Goal: Information Seeking & Learning: Learn about a topic

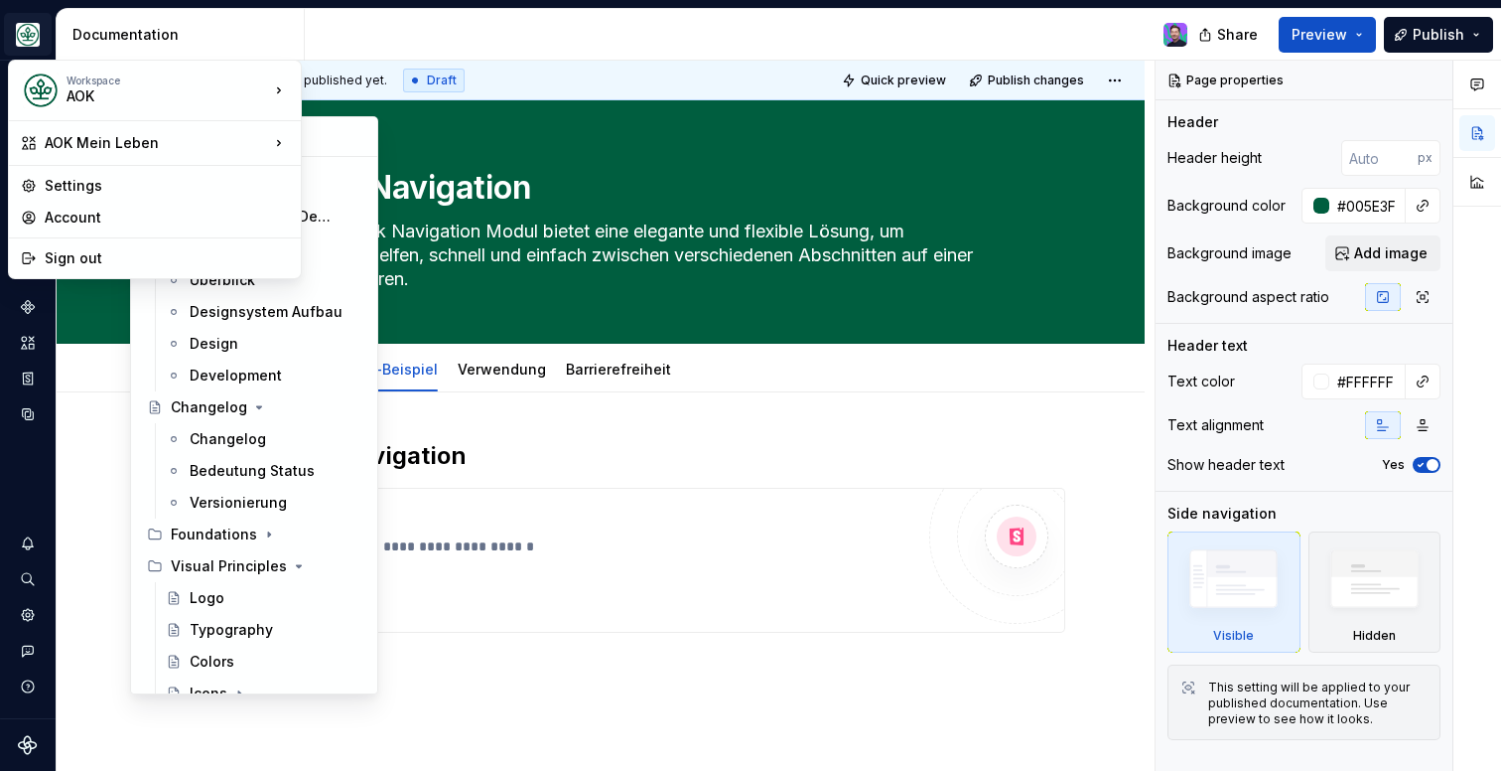
click at [405, 14] on html "AOK Mein Leben Design system data Documentation Share Preview Publish 2 Pages A…" at bounding box center [750, 385] width 1501 height 771
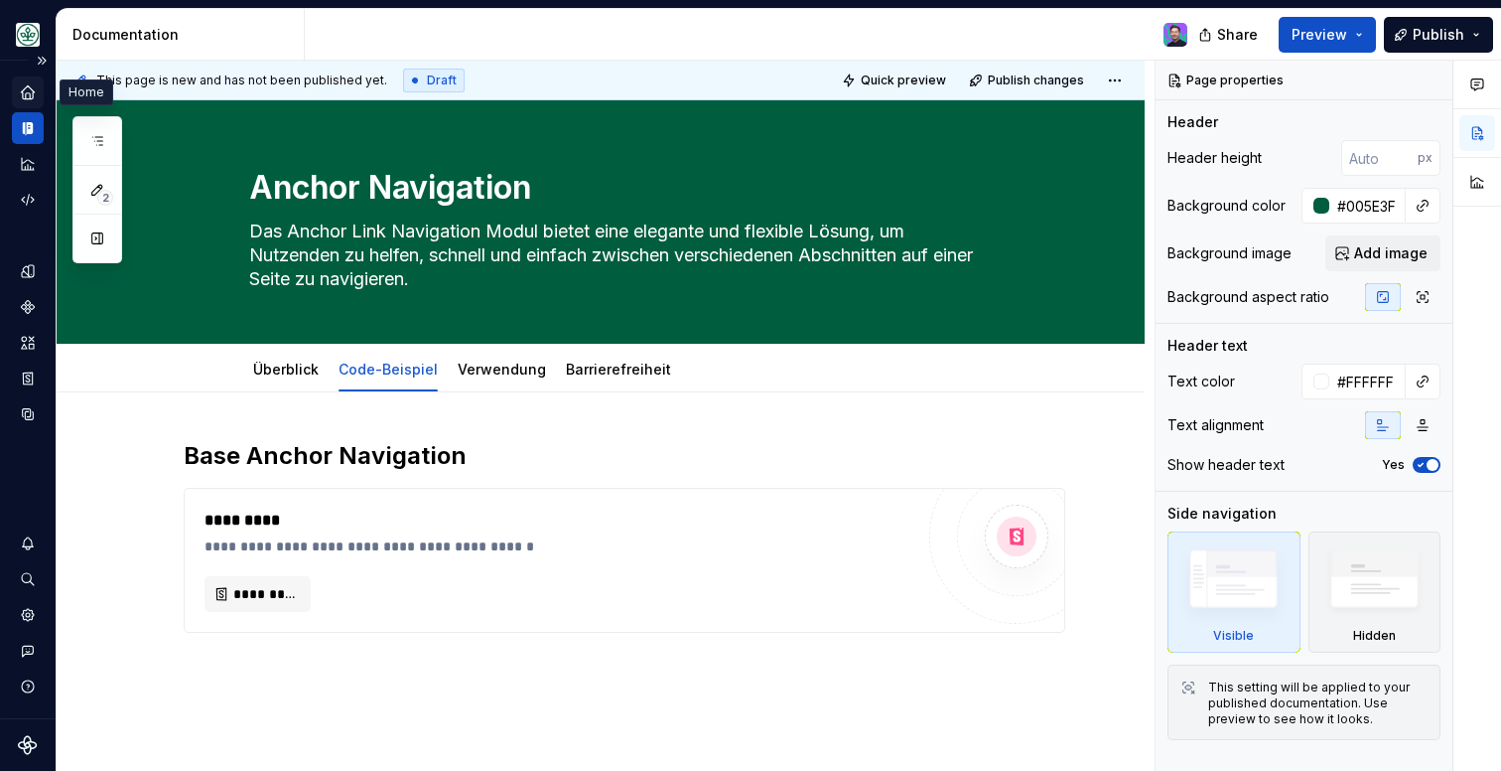
click at [26, 95] on icon "Home" at bounding box center [27, 91] width 13 height 13
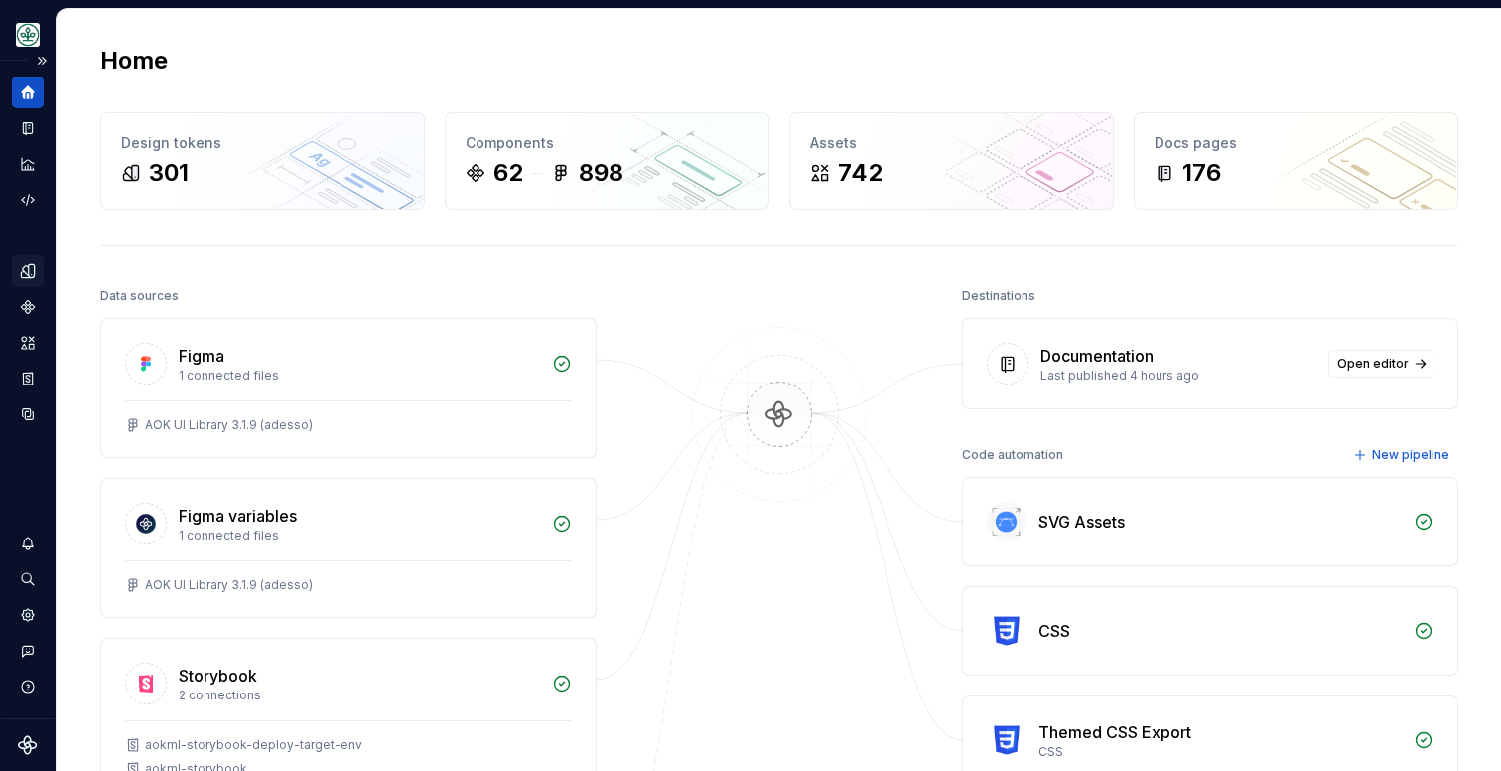
click at [34, 277] on icon "Design tokens" at bounding box center [28, 271] width 18 height 18
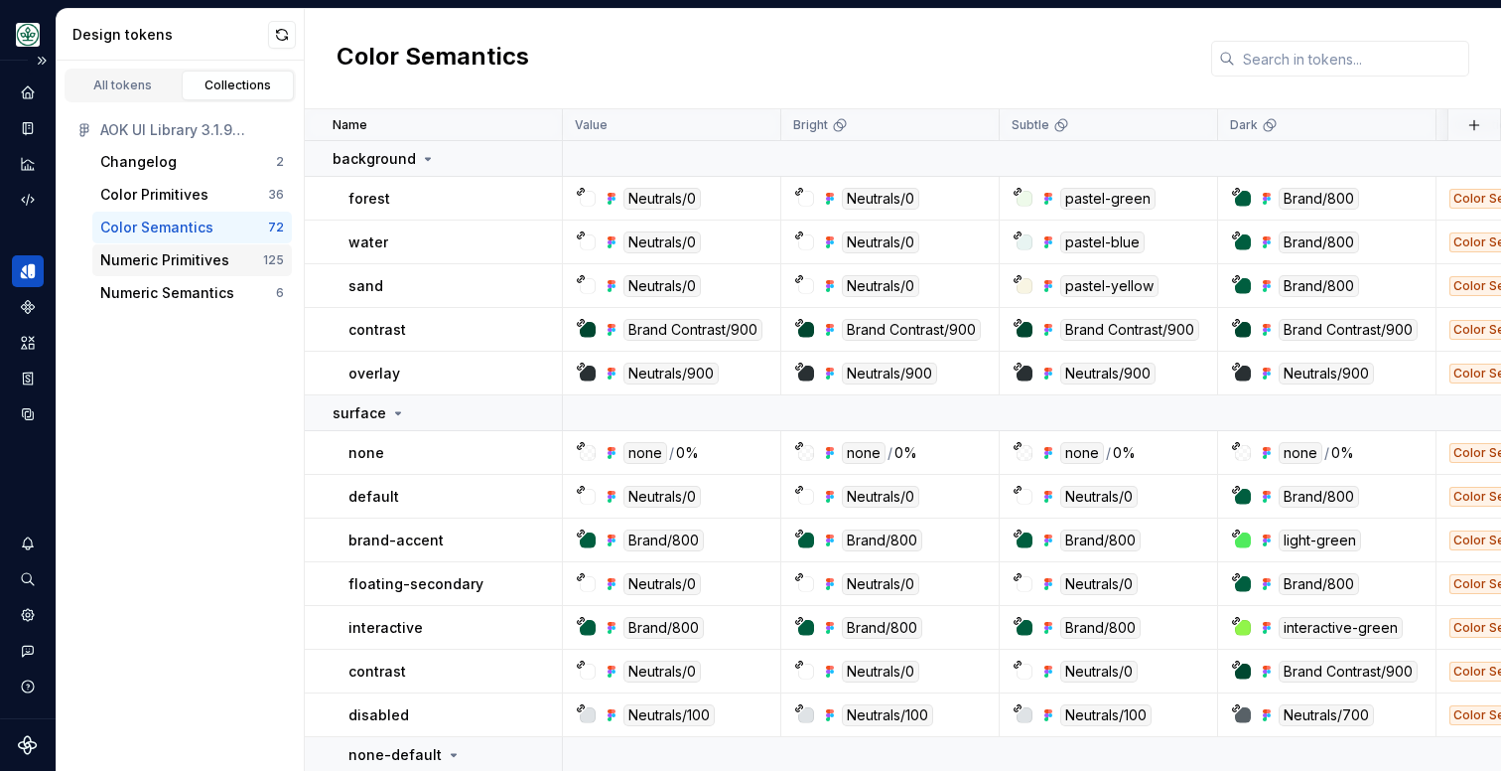
click at [201, 251] on div "Numeric Primitives" at bounding box center [164, 260] width 129 height 20
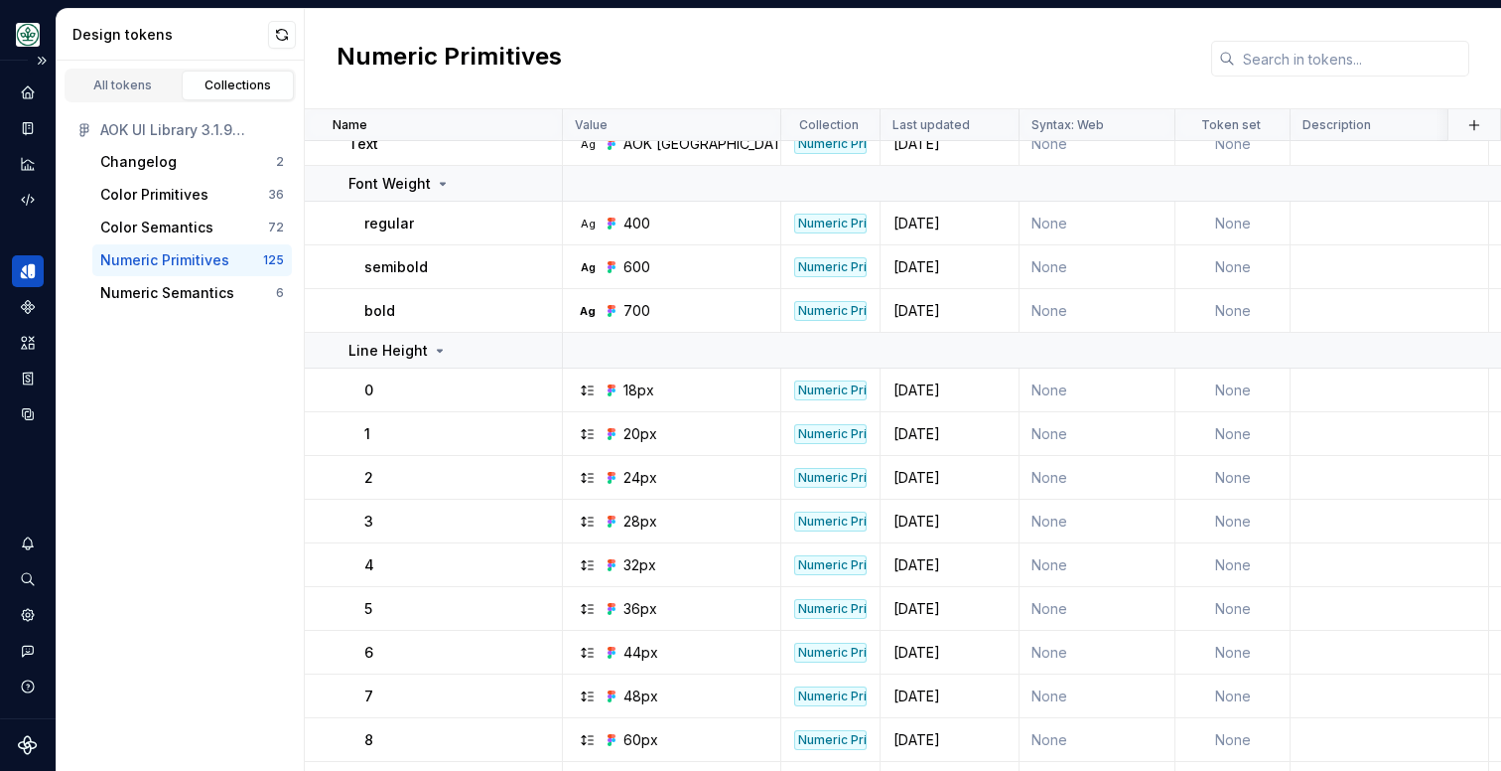
scroll to position [5808, 0]
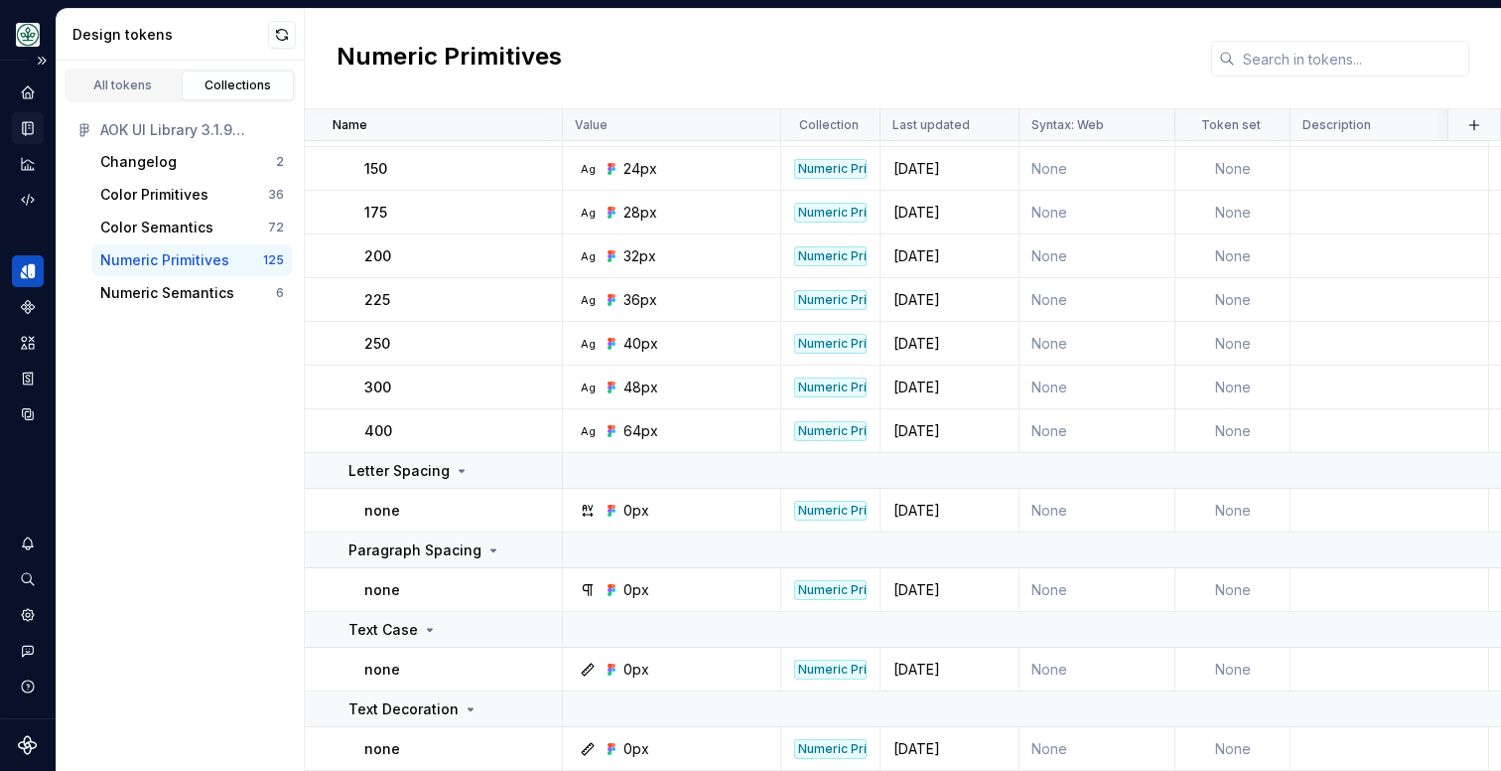
click at [17, 125] on div "Documentation" at bounding box center [28, 128] width 32 height 32
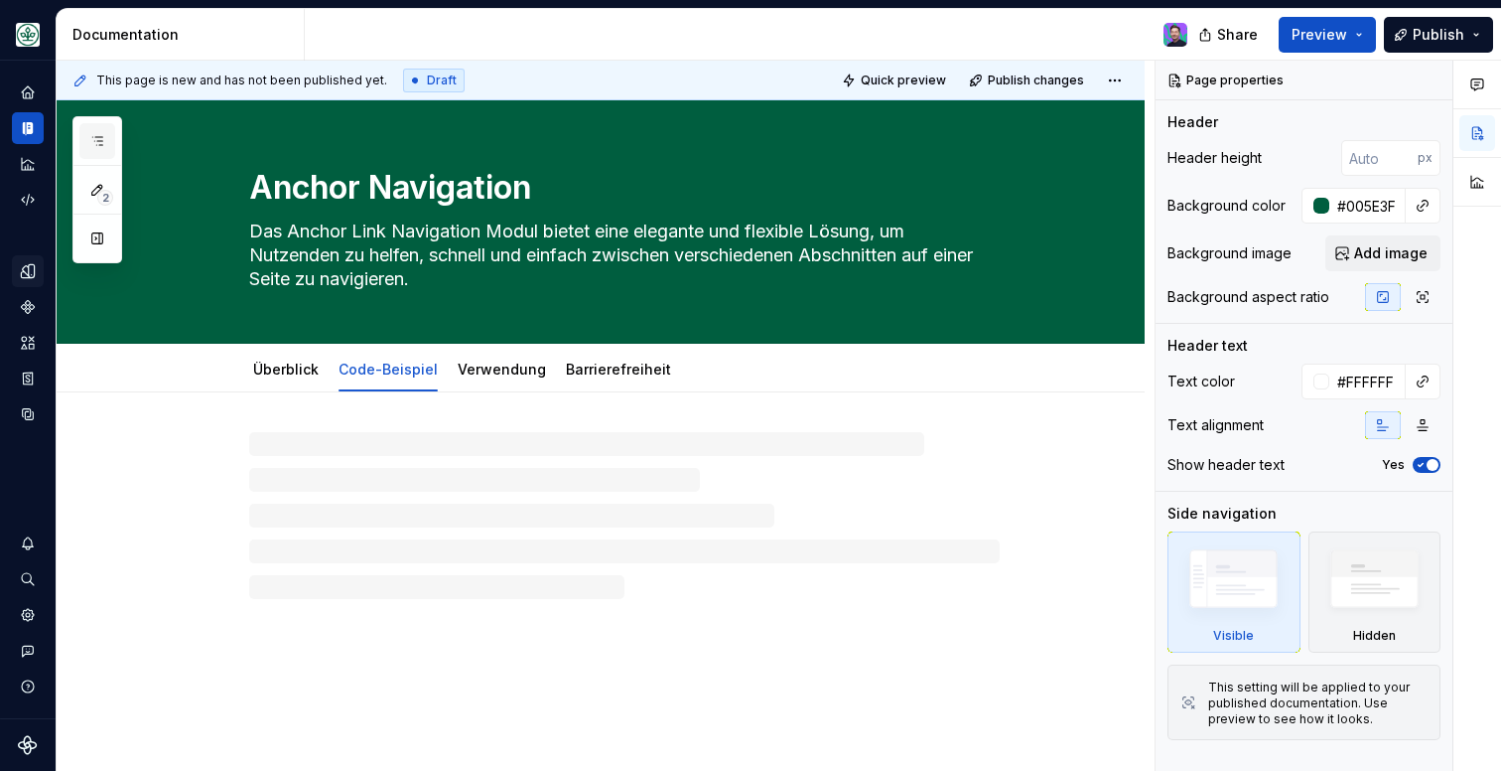
click at [90, 143] on icon "button" at bounding box center [97, 141] width 16 height 16
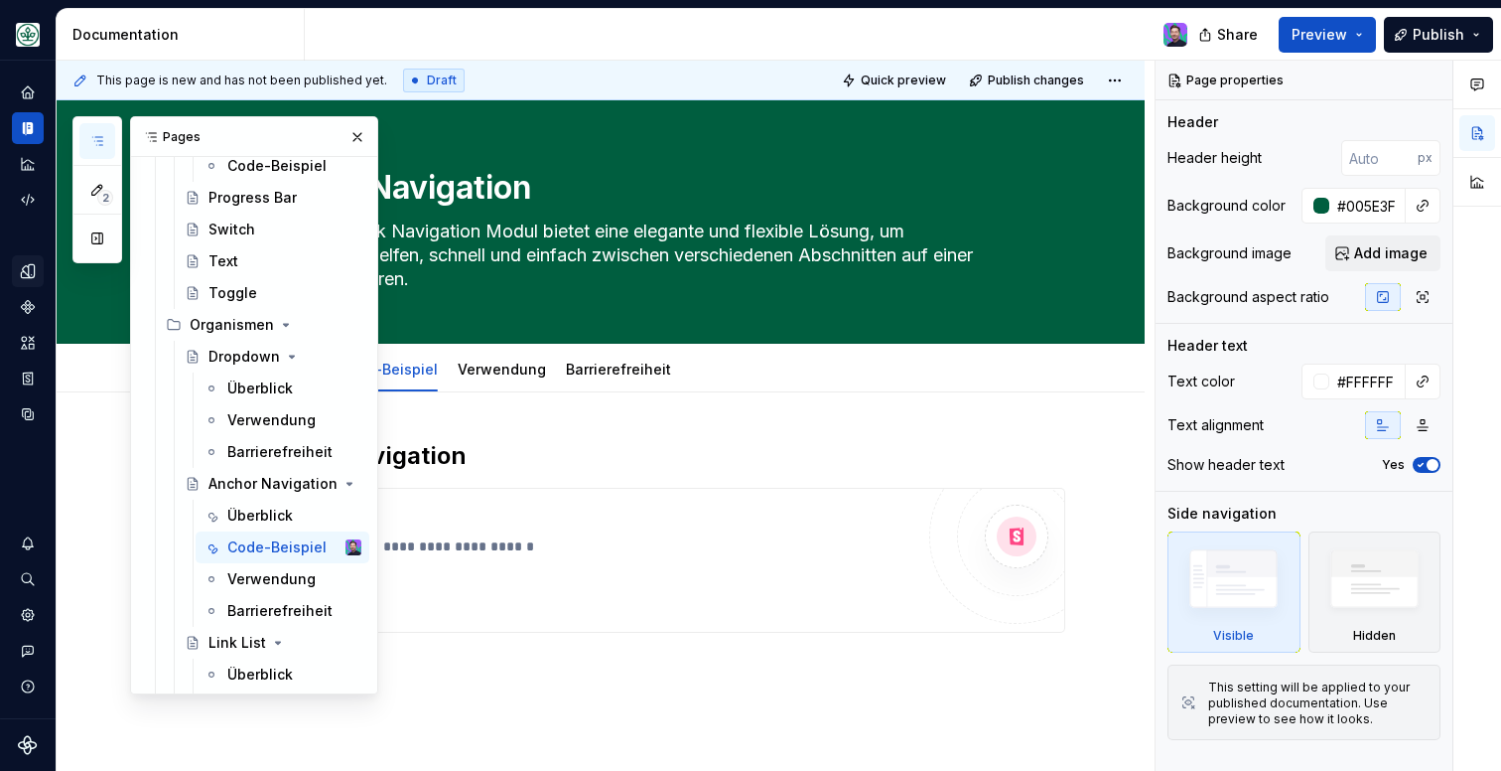
scroll to position [2687, 0]
click at [278, 326] on icon "Page tree" at bounding box center [286, 326] width 16 height 16
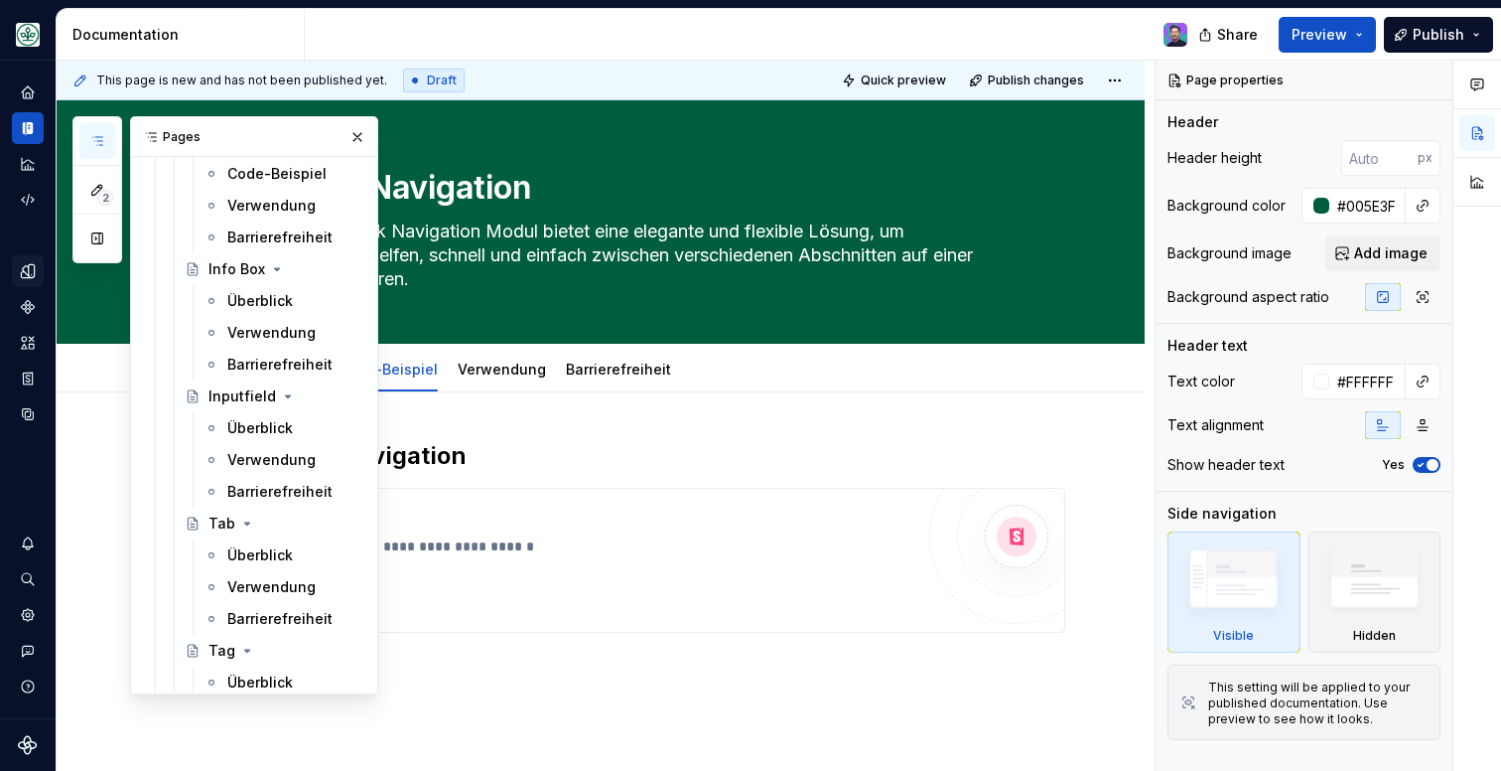
scroll to position [2403, 0]
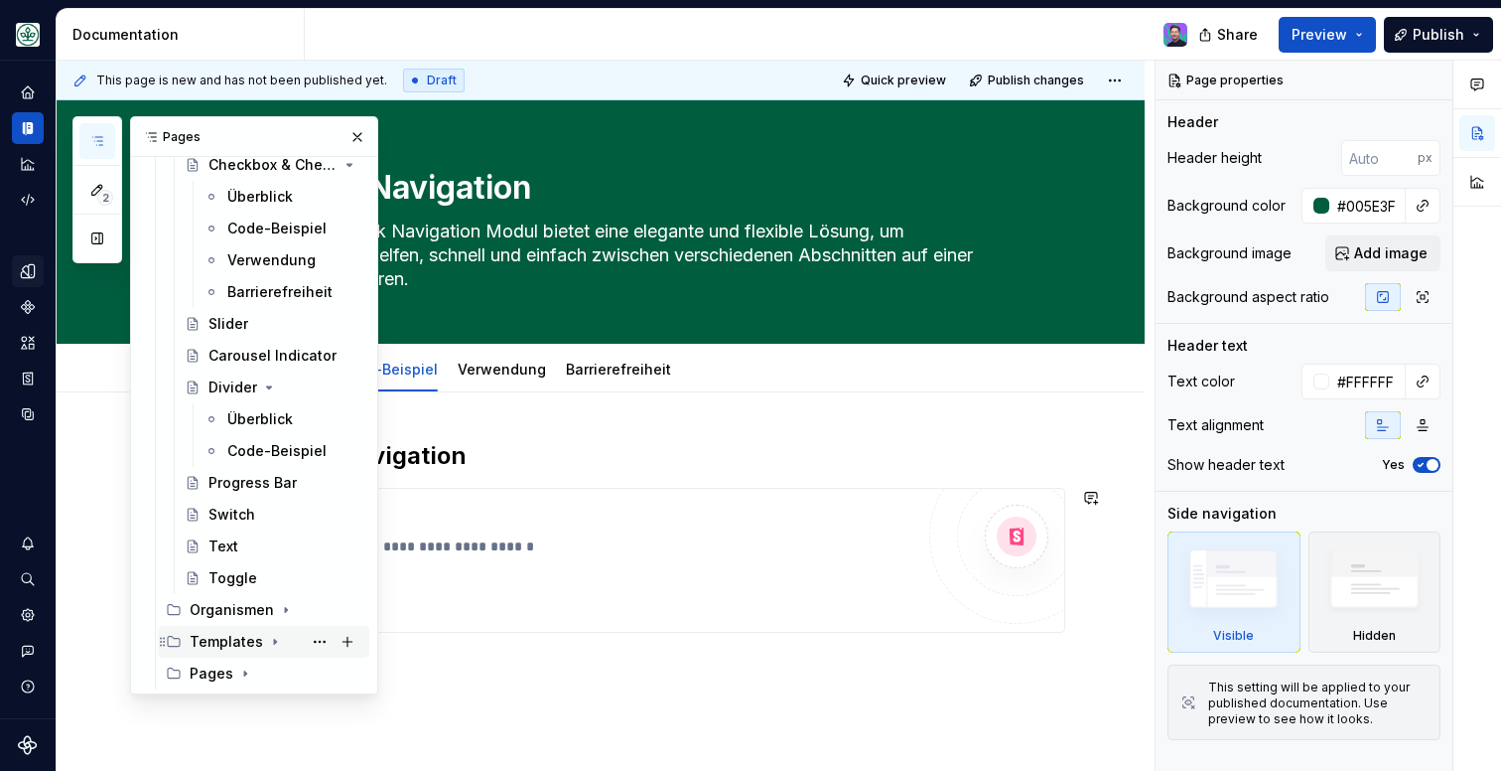
click at [221, 637] on div "Templates" at bounding box center [226, 642] width 73 height 20
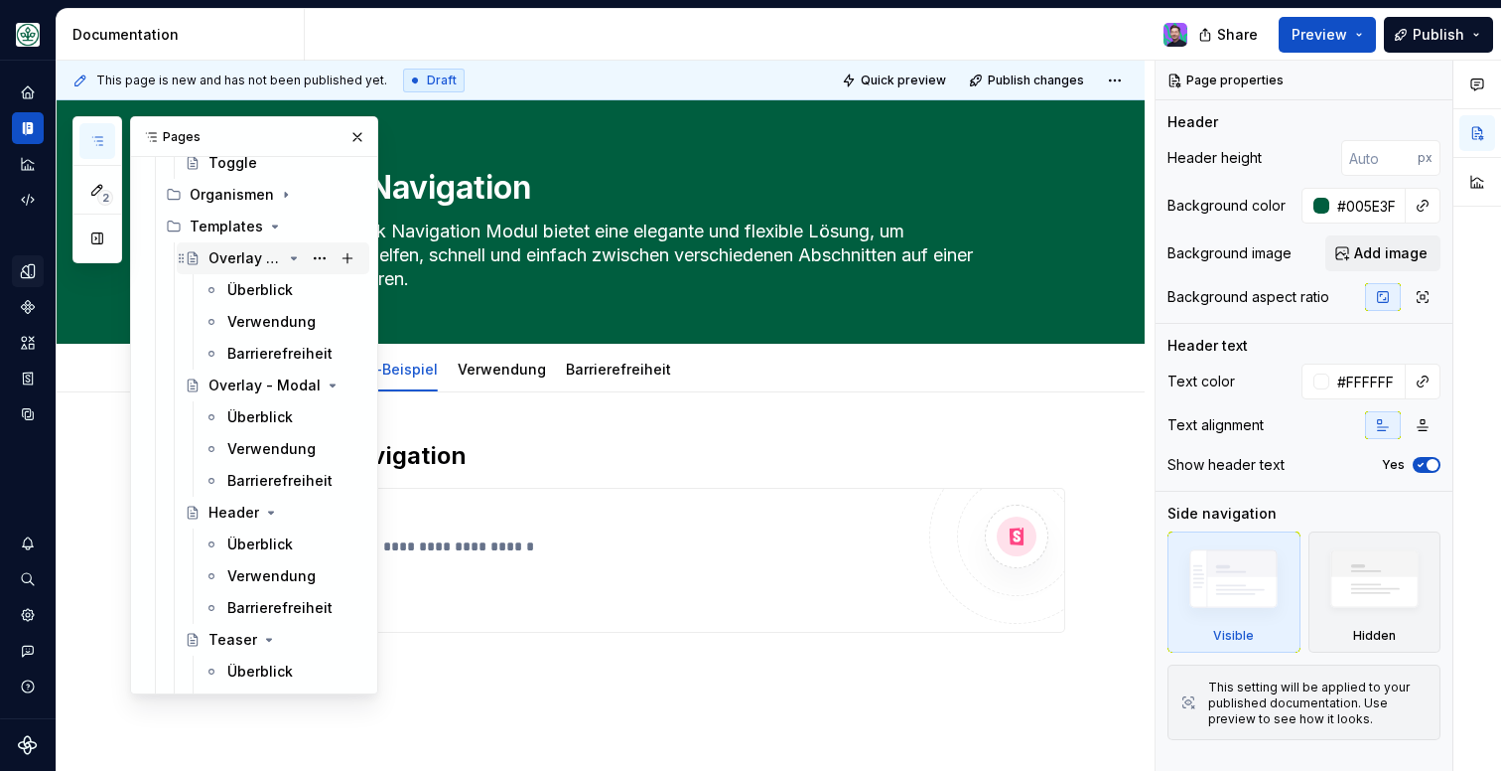
click at [286, 252] on icon "Page tree" at bounding box center [294, 258] width 16 height 16
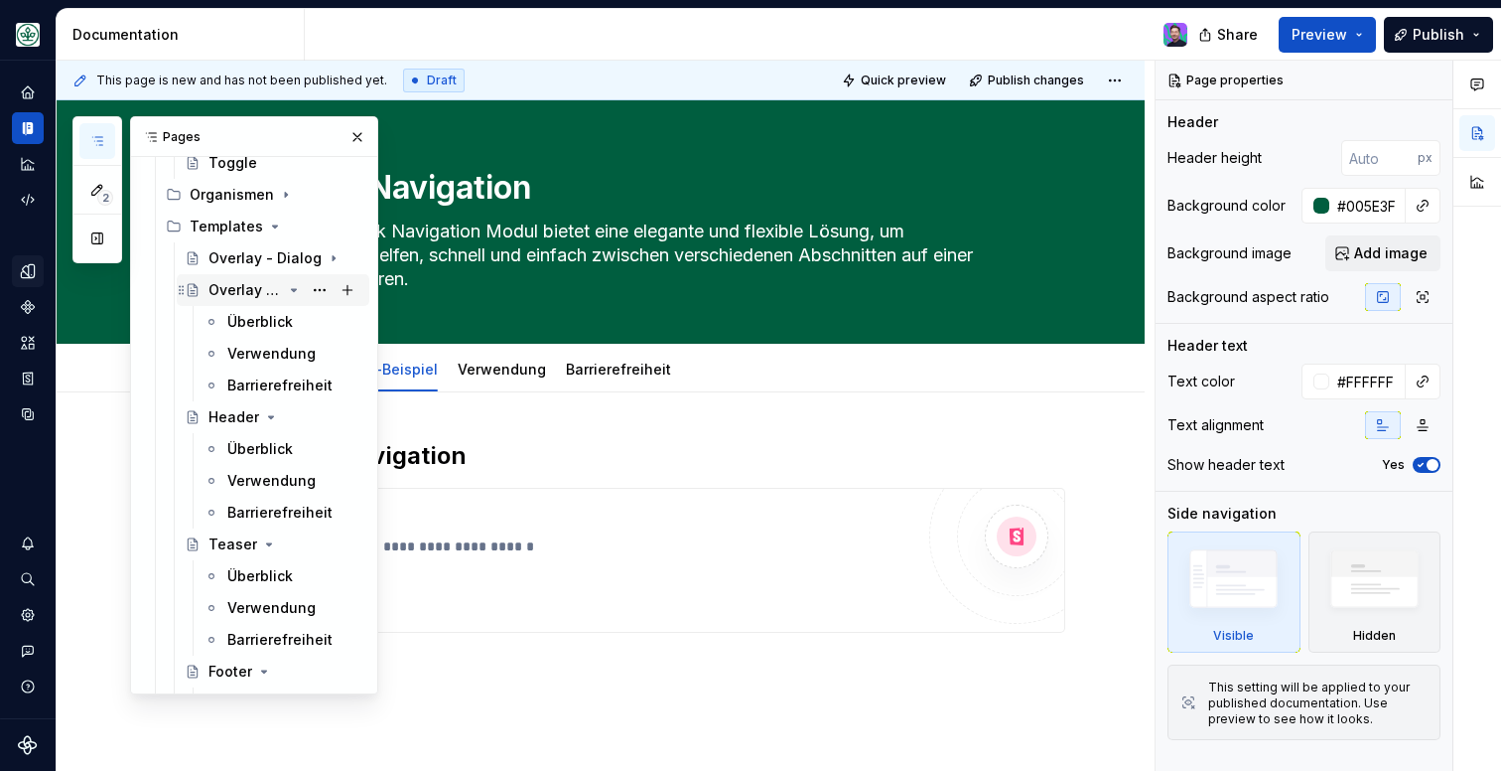
click at [292, 289] on icon "Page tree" at bounding box center [294, 290] width 5 height 2
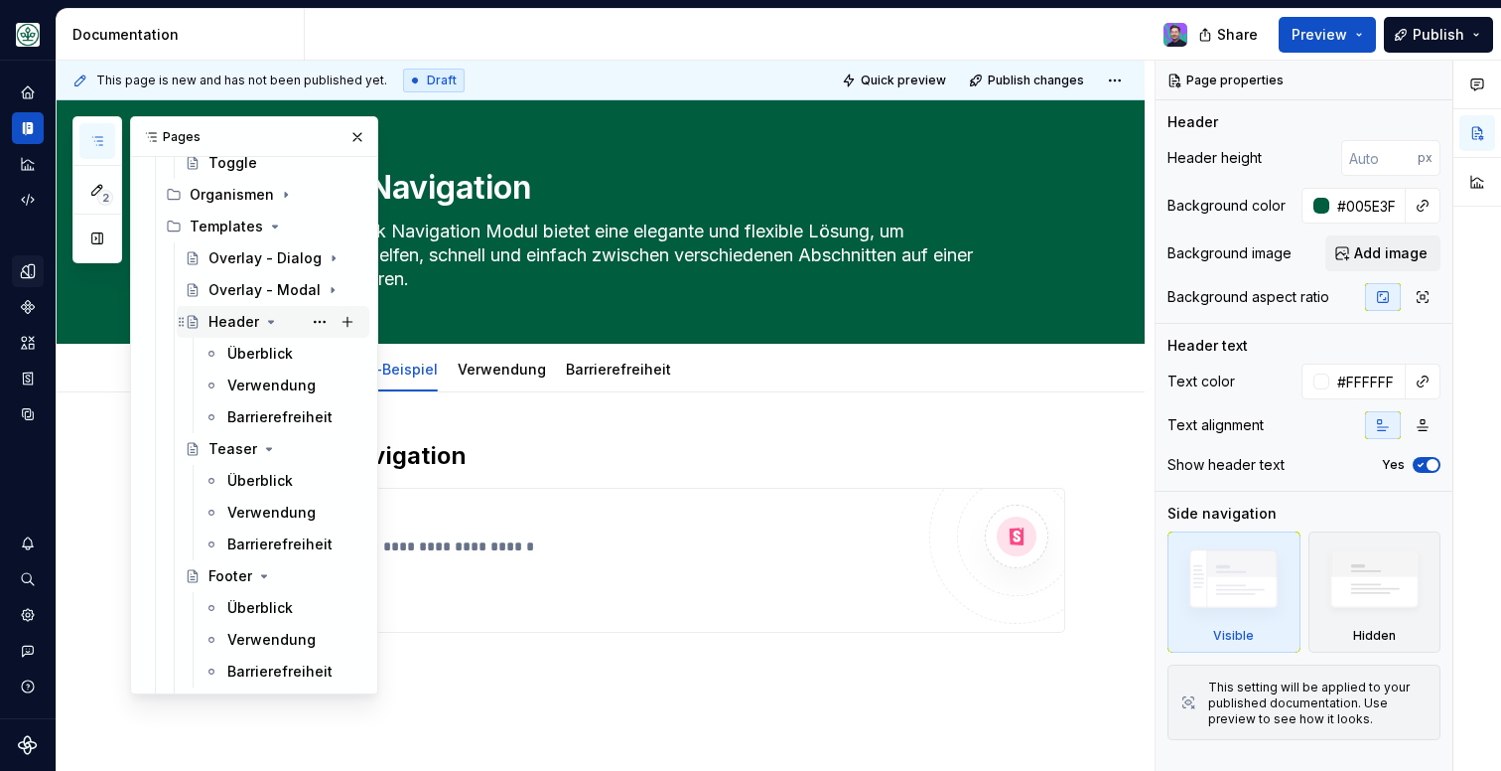
click at [269, 323] on icon "Page tree" at bounding box center [271, 322] width 16 height 16
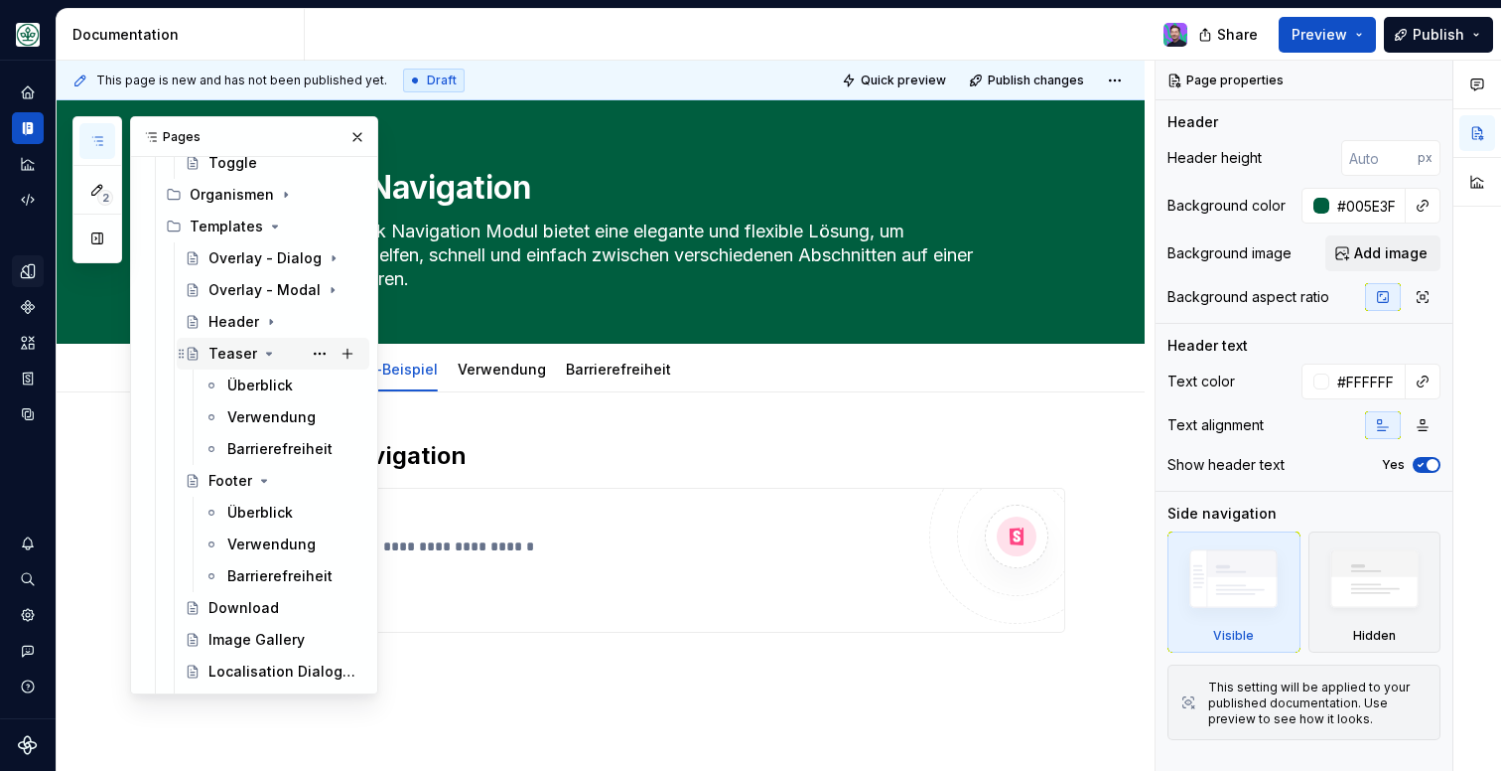
click at [275, 349] on div "Teaser" at bounding box center [285, 354] width 153 height 28
click at [267, 352] on icon "Page tree" at bounding box center [269, 353] width 5 height 2
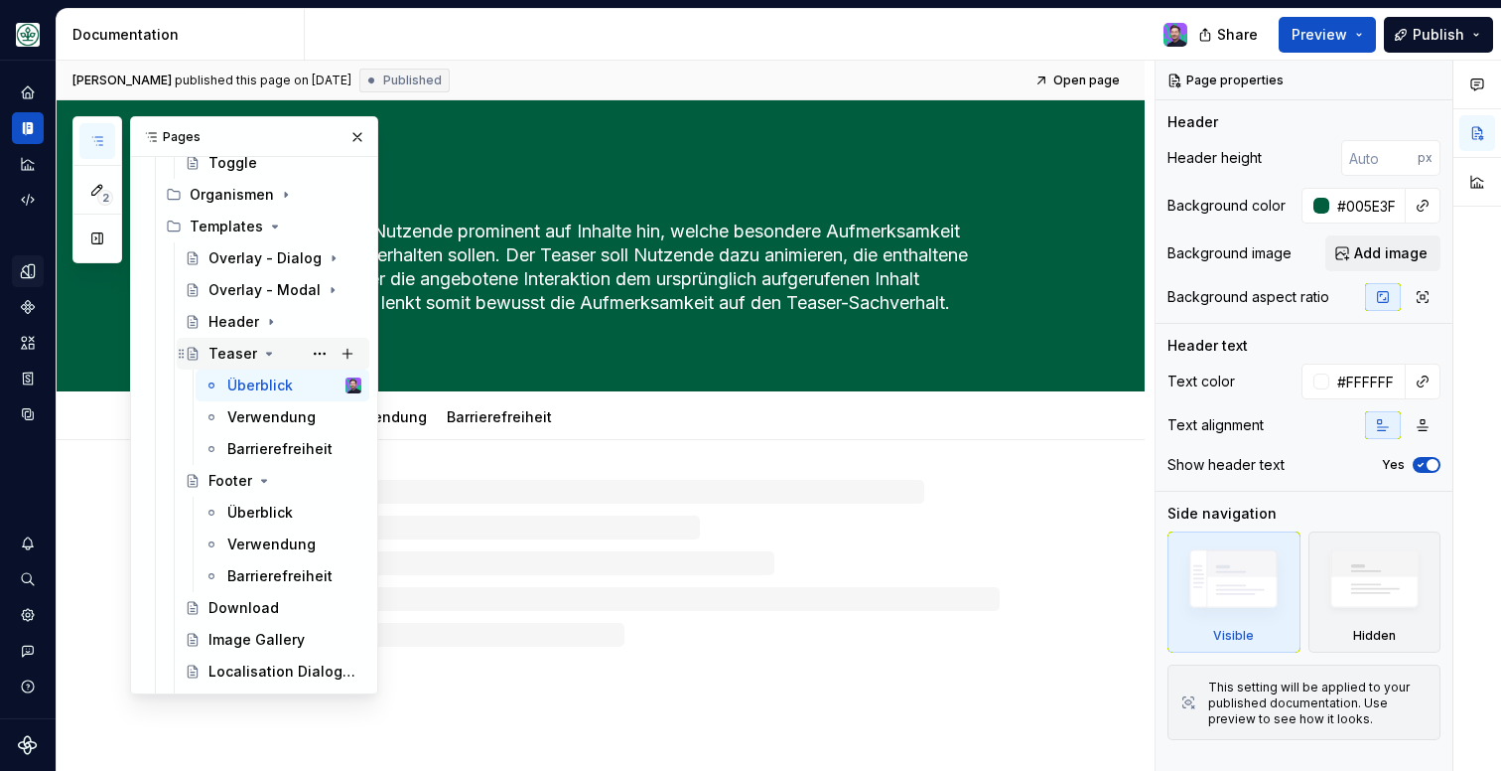
click at [266, 355] on icon "Page tree" at bounding box center [269, 354] width 16 height 16
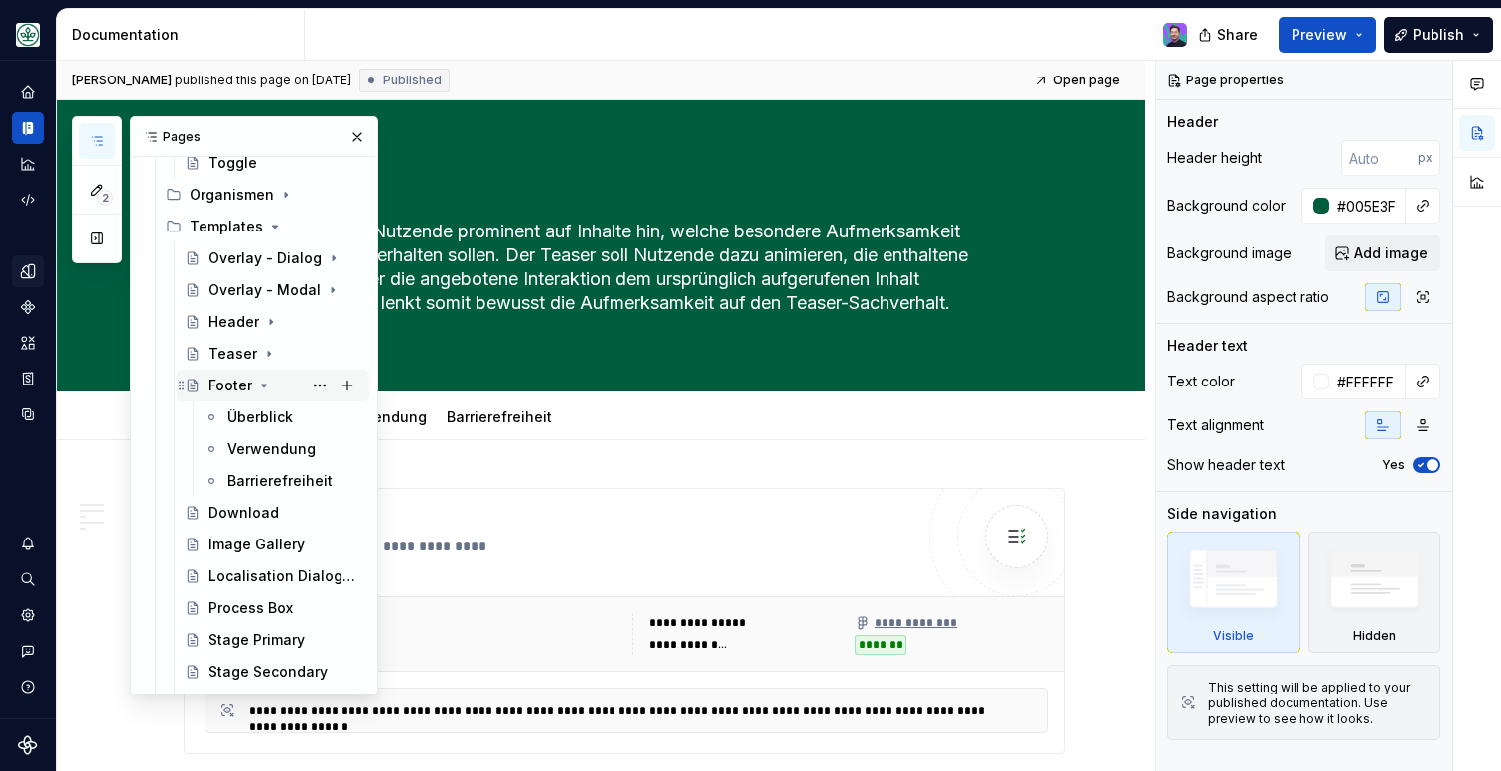
click at [261, 387] on icon "Page tree" at bounding box center [264, 385] width 16 height 16
click at [262, 644] on div "Video Box" at bounding box center [244, 640] width 70 height 20
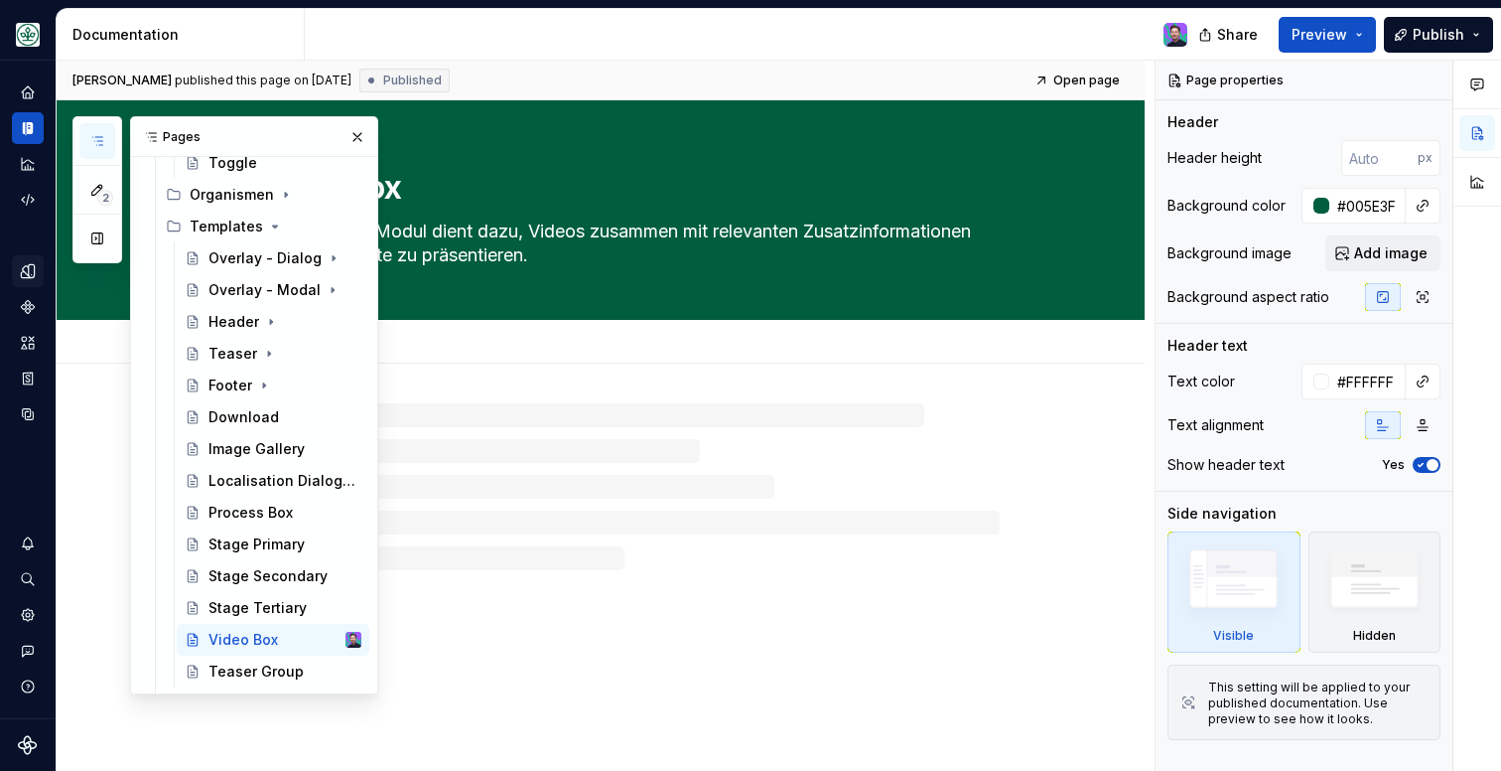
click at [566, 358] on div "Add tab" at bounding box center [601, 342] width 1088 height 44
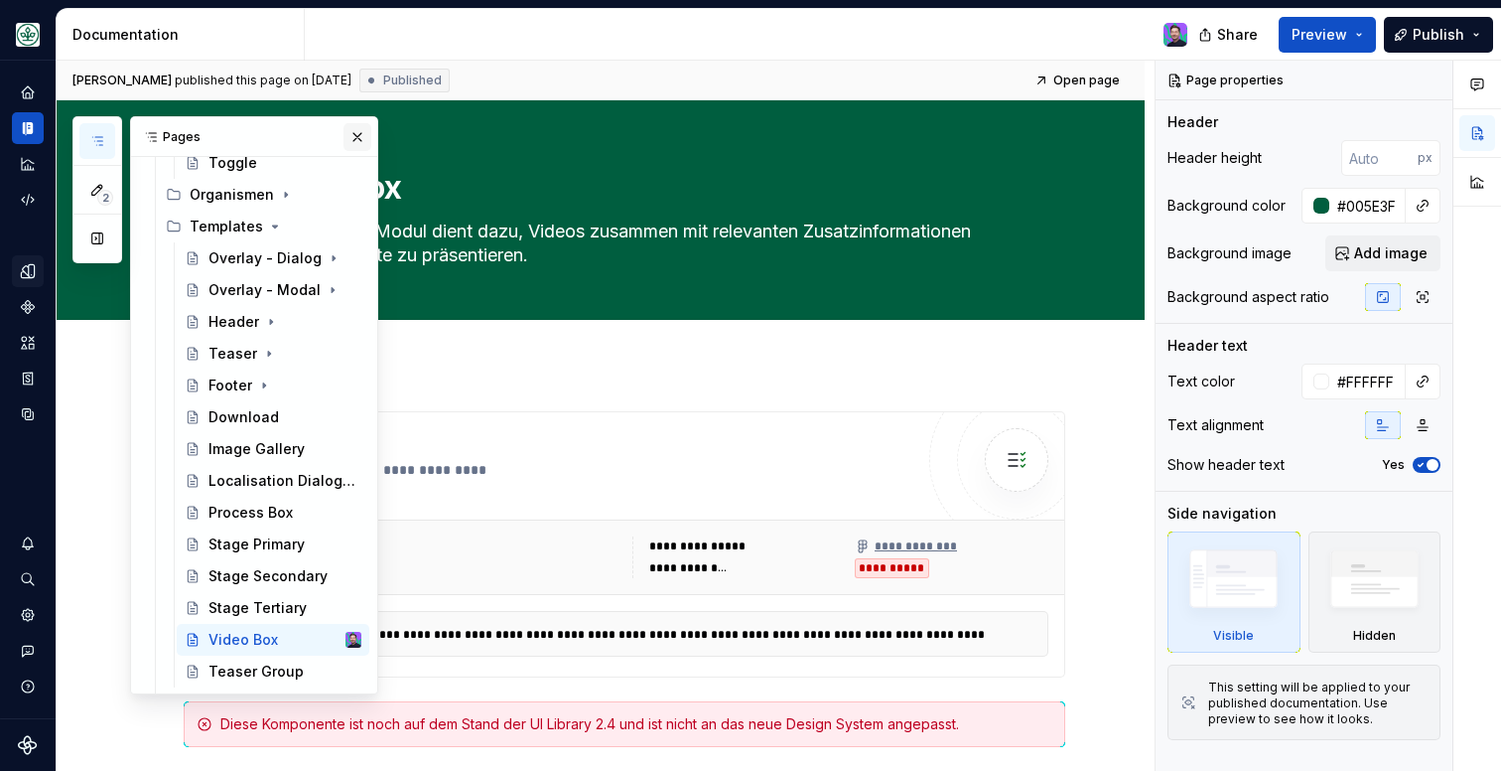
click at [348, 143] on button "button" at bounding box center [358, 137] width 28 height 28
click at [92, 142] on icon "button" at bounding box center [97, 141] width 16 height 16
click at [686, 390] on div "**********" at bounding box center [606, 416] width 1098 height 711
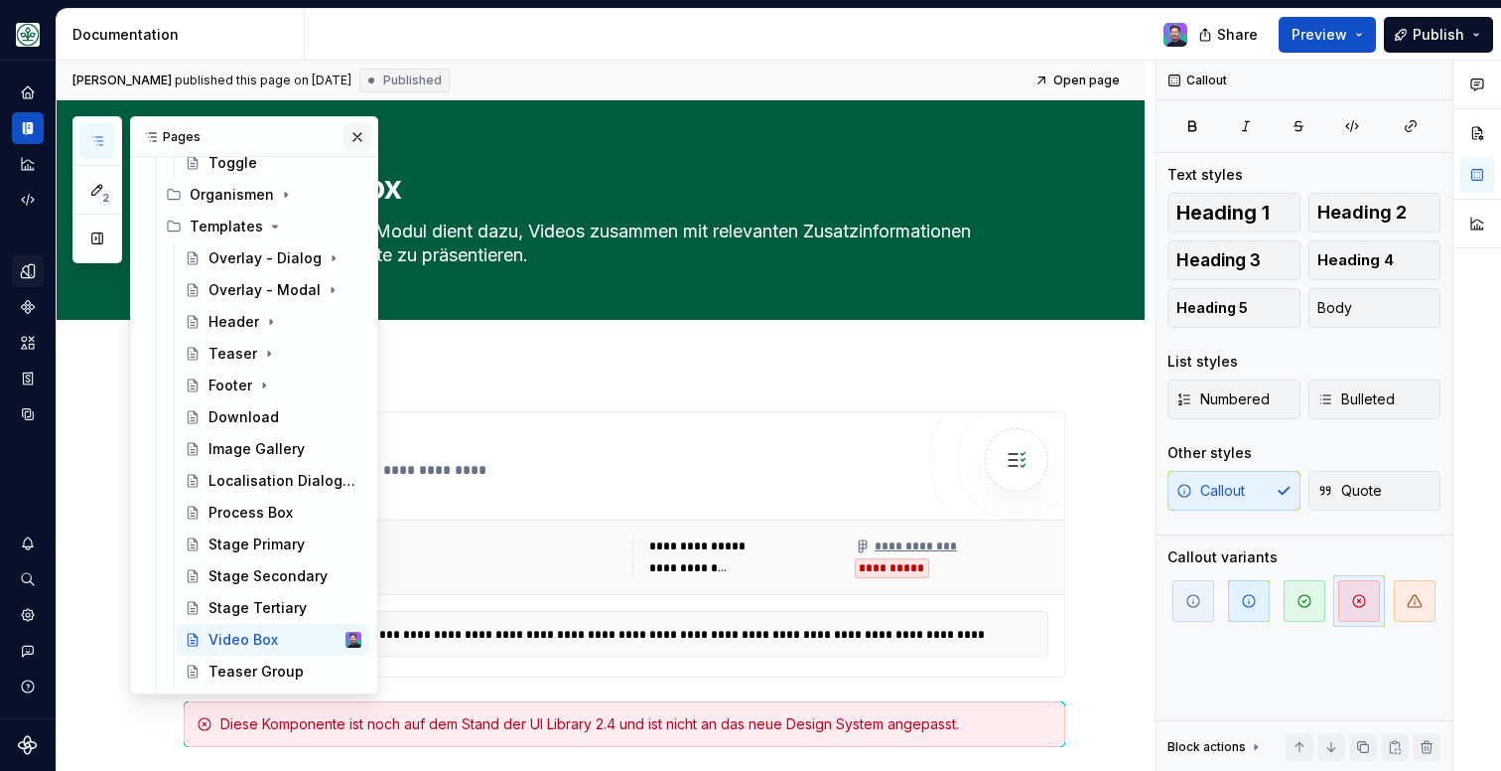
click at [344, 134] on button "button" at bounding box center [358, 137] width 28 height 28
click at [92, 142] on icon "button" at bounding box center [97, 141] width 16 height 16
click at [258, 319] on div "Header" at bounding box center [285, 322] width 153 height 28
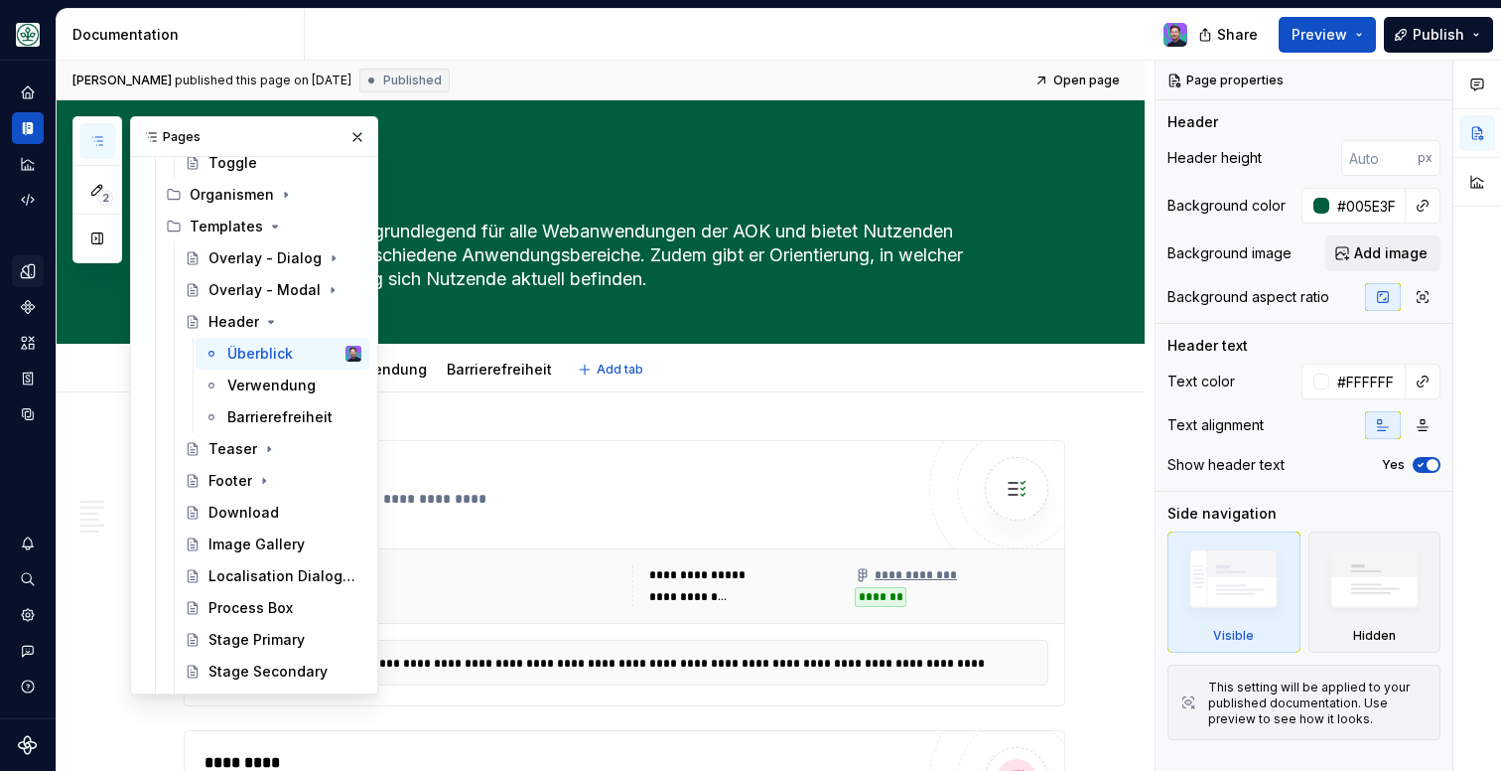
click at [703, 348] on div "Überblick Verwendung Barrierefreiheit Add tab" at bounding box center [624, 370] width 774 height 44
click at [352, 144] on button "button" at bounding box center [358, 137] width 28 height 28
click at [93, 127] on button "button" at bounding box center [97, 141] width 36 height 36
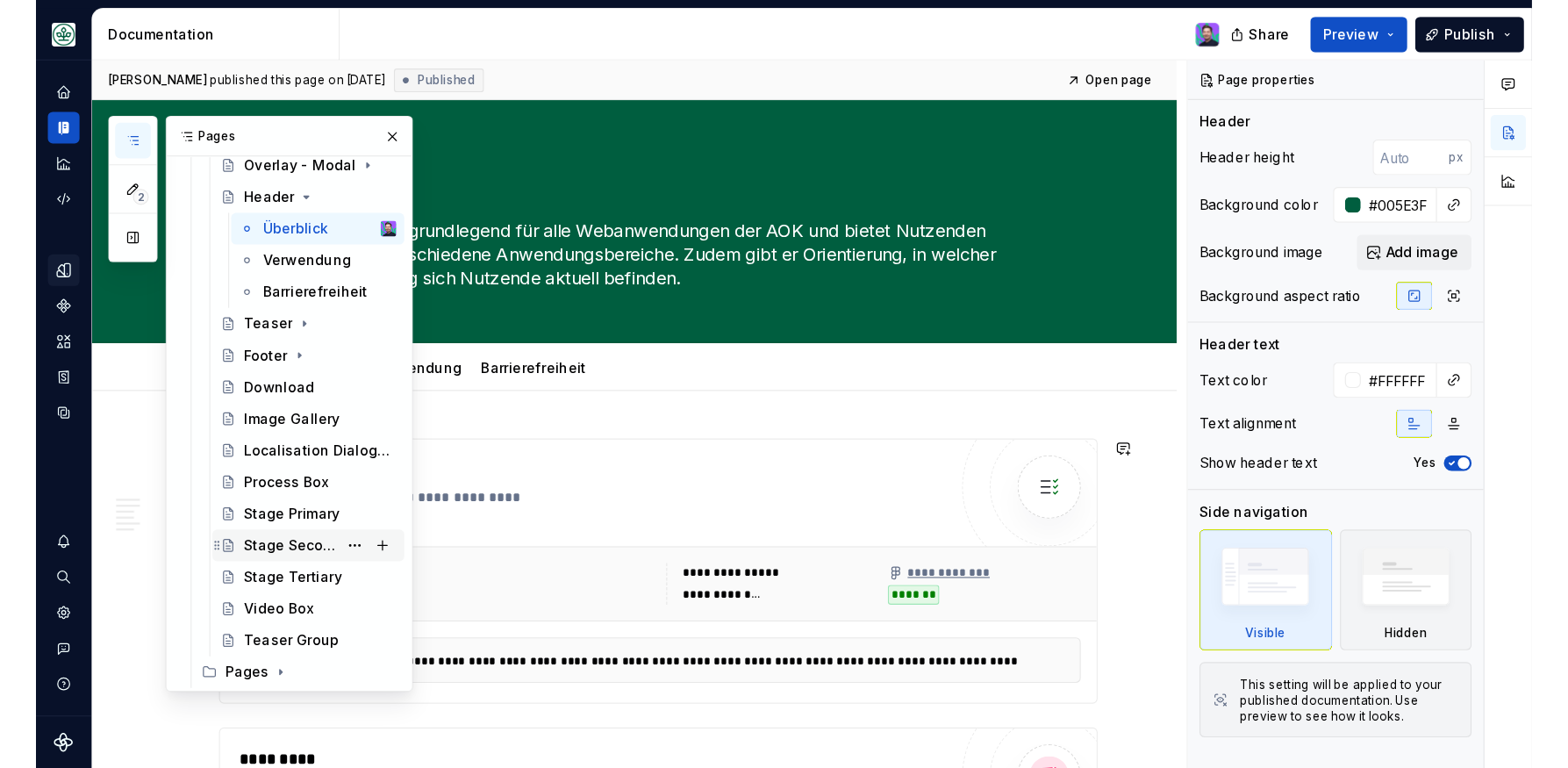
scroll to position [2601, 0]
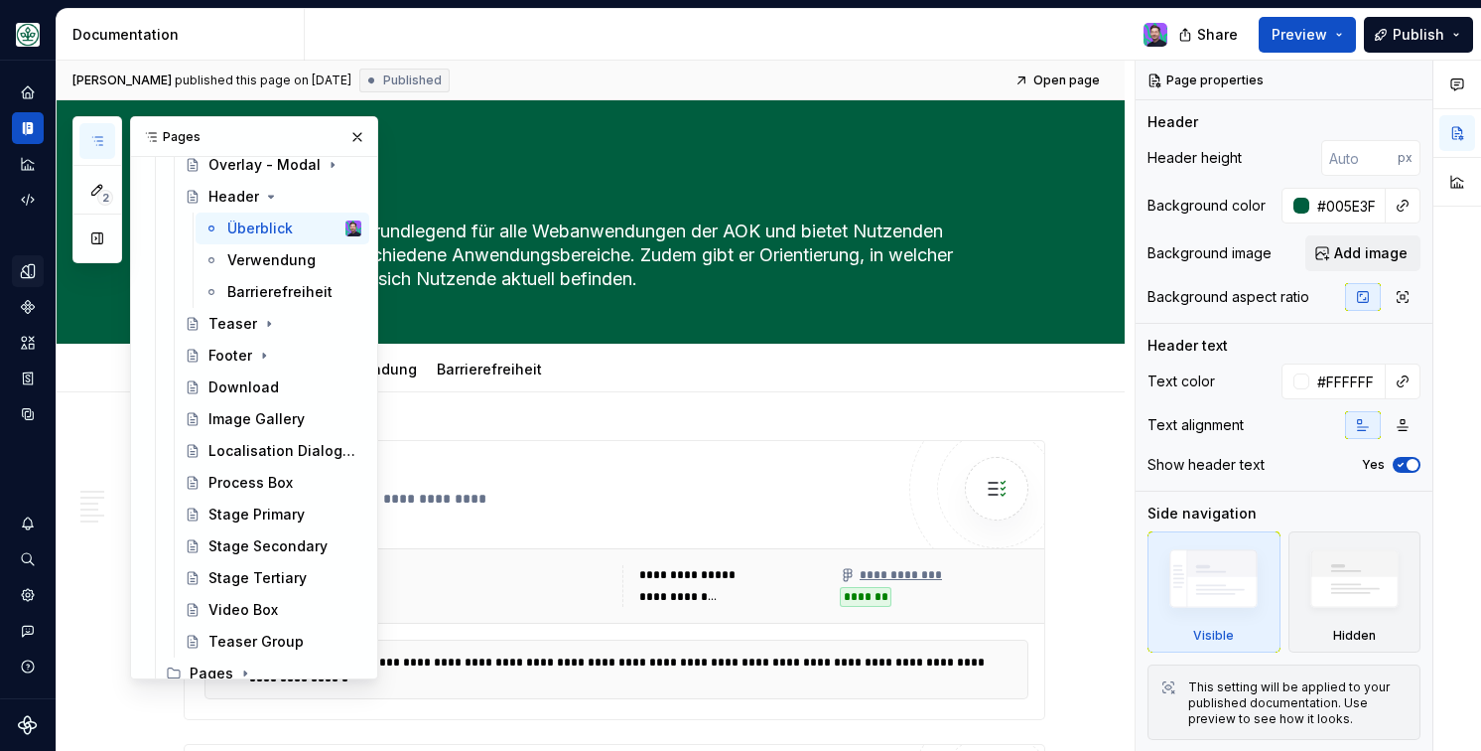
type textarea "*"
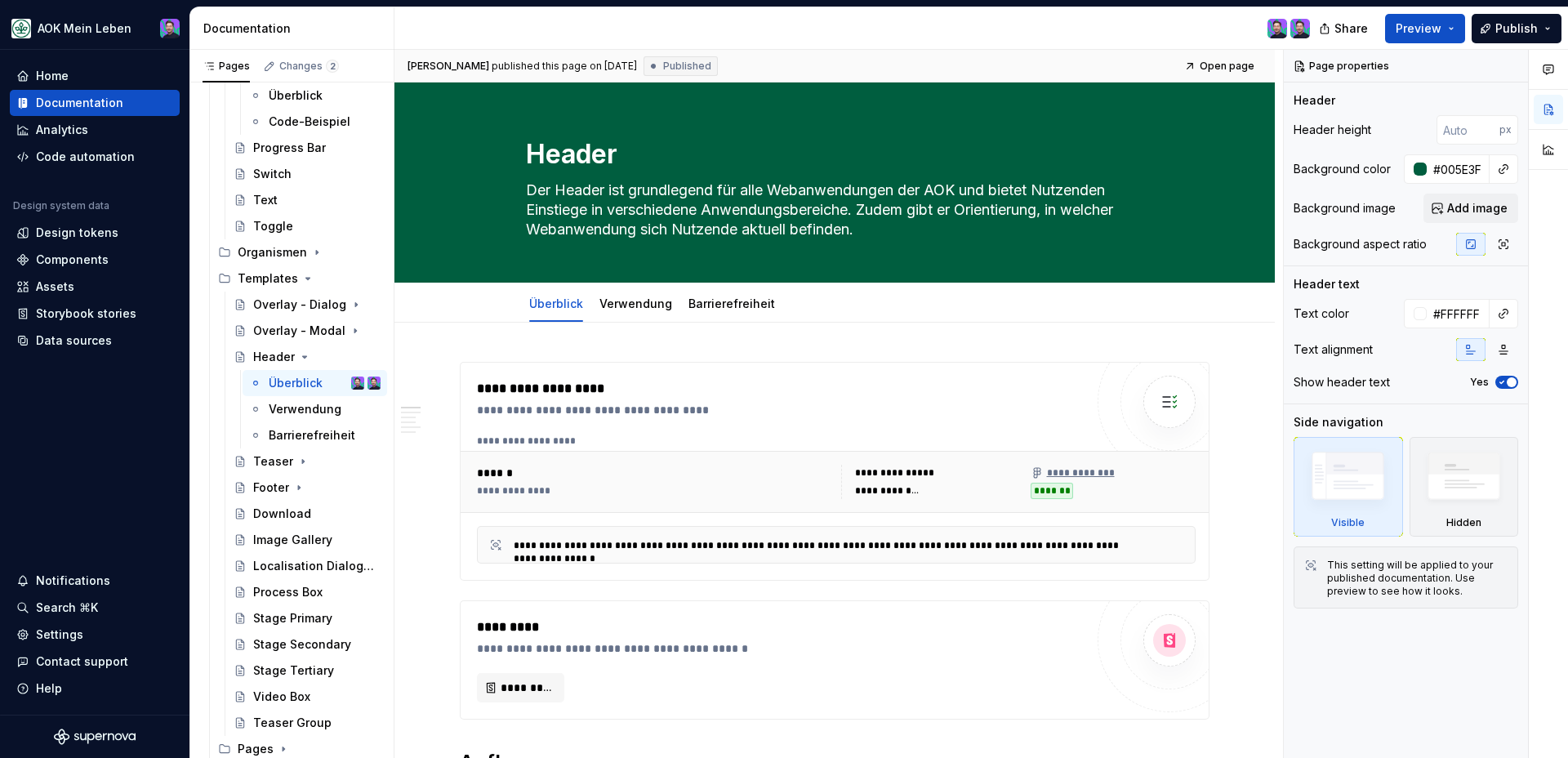
scroll to position [249, 0]
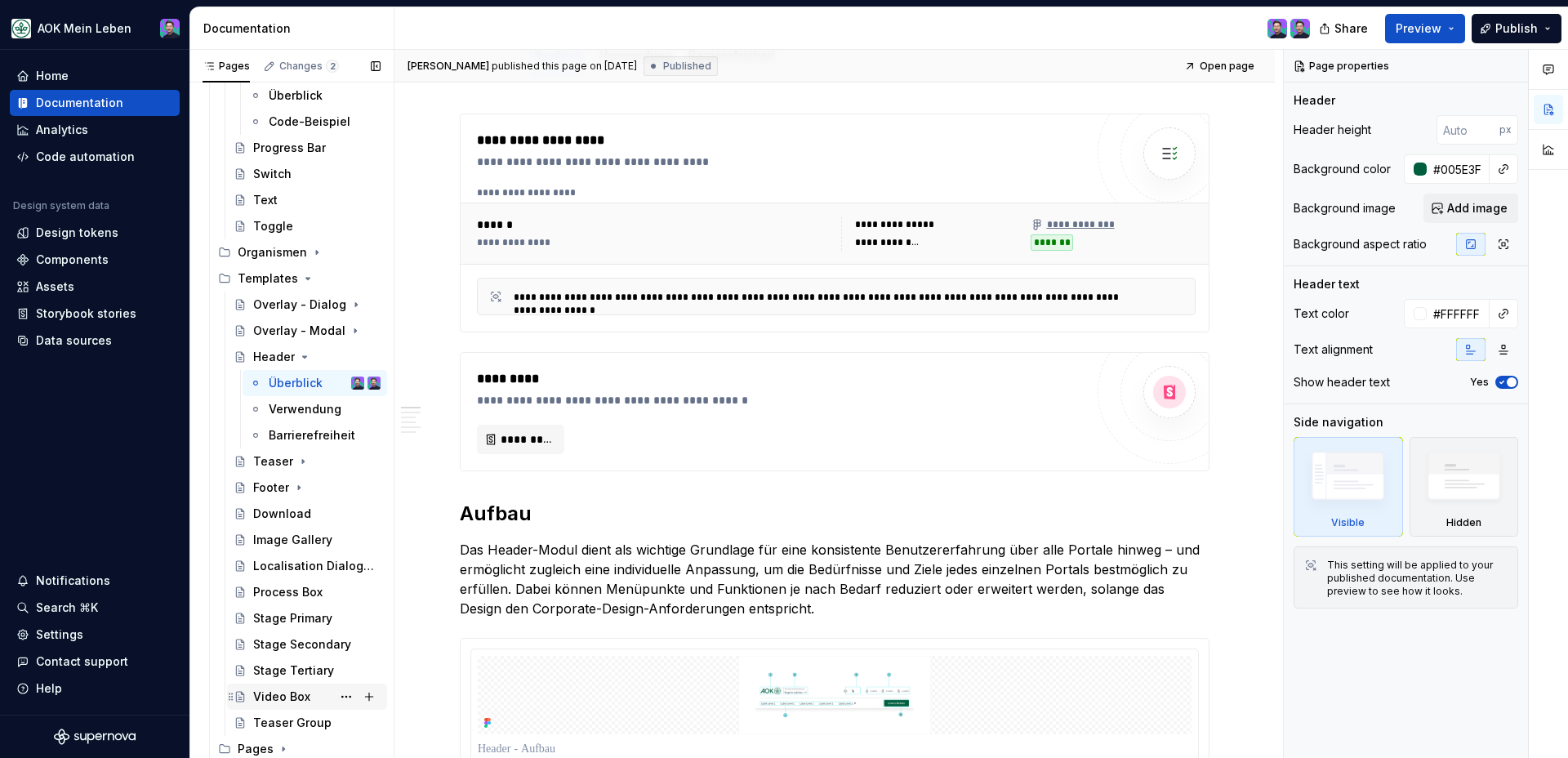
click at [293, 634] on div "Video Box" at bounding box center [317, 697] width 128 height 23
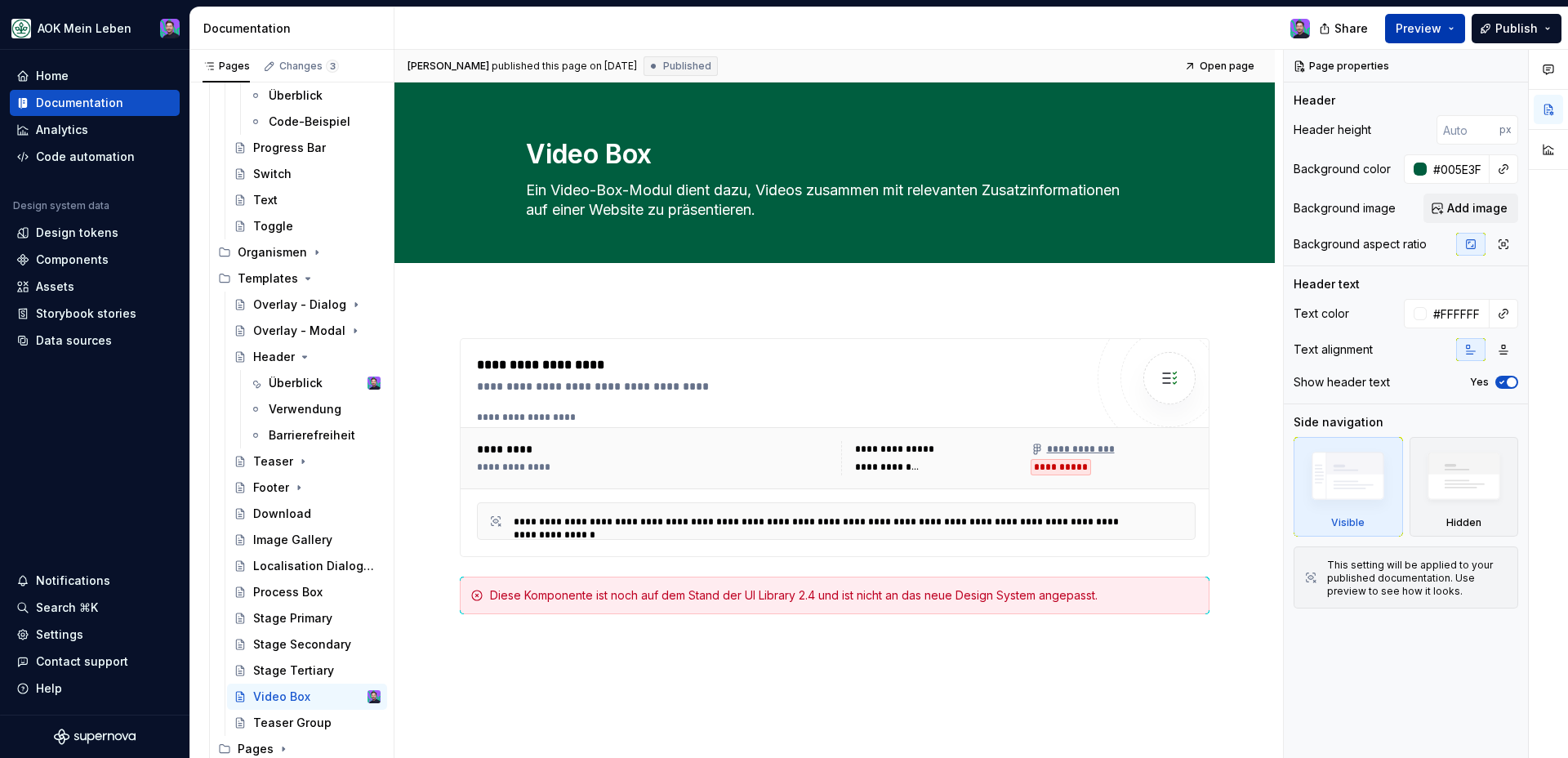
click at [1234, 22] on span "Preview" at bounding box center [1419, 29] width 46 height 16
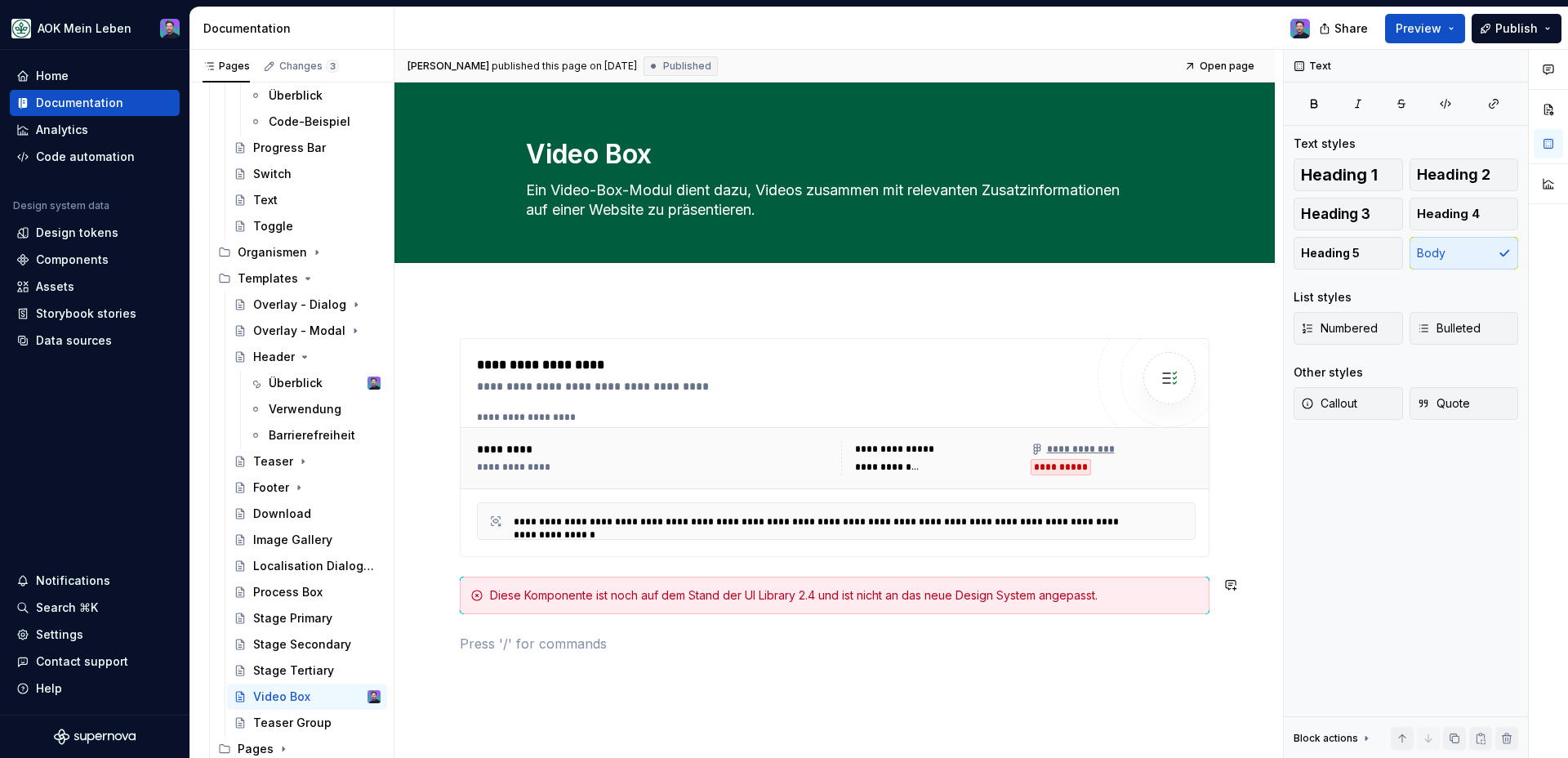
click at [891, 626] on div "**********" at bounding box center [835, 495] width 750 height 315
type textarea "*"
click at [544, 270] on button "Add tab" at bounding box center [559, 281] width 66 height 23
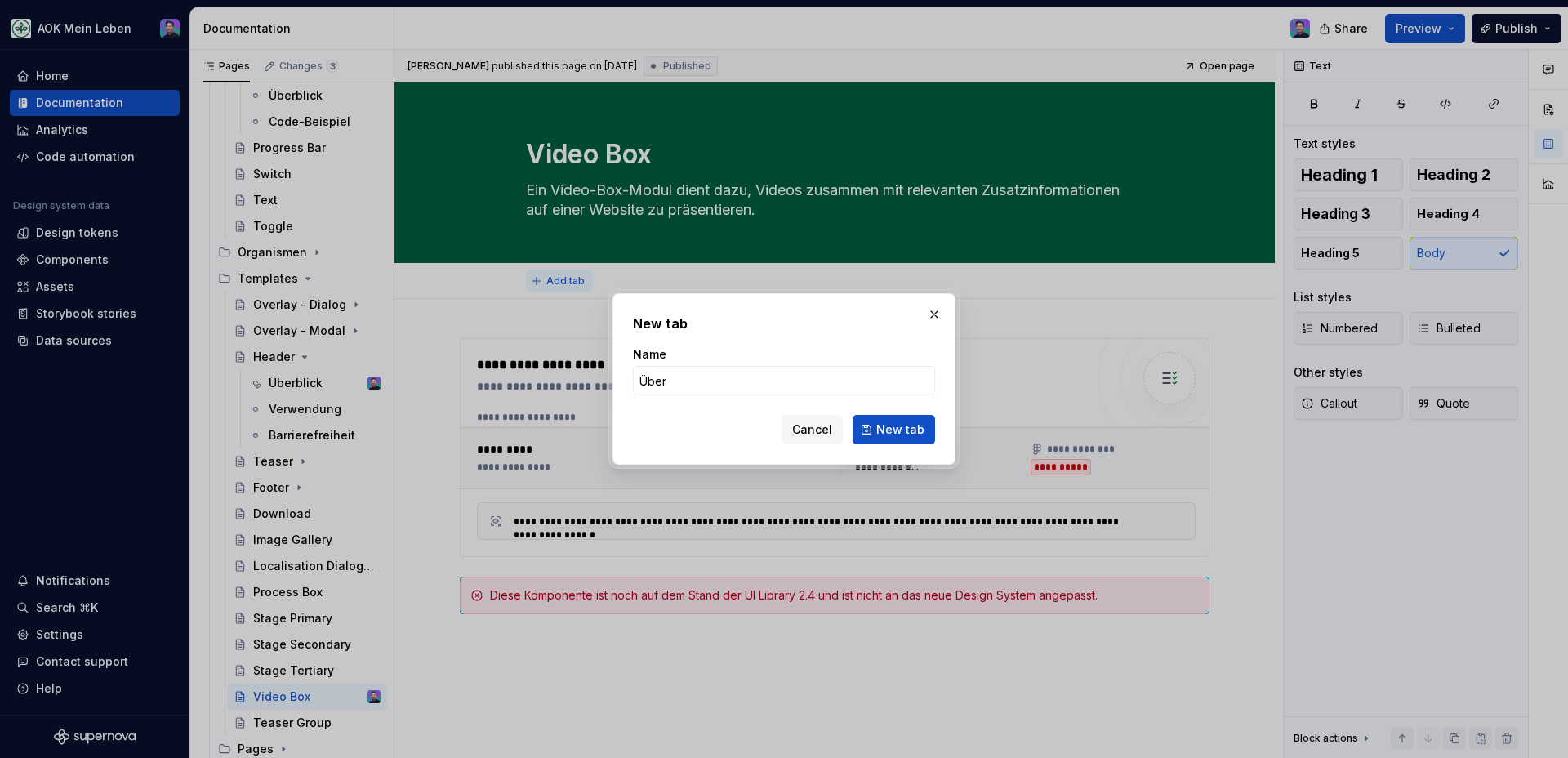
type input "Über"
click at [699, 374] on input "Über" at bounding box center [784, 381] width 302 height 30
type textarea "*"
type input "Überblick"
click at [868, 430] on button "New tab" at bounding box center [894, 430] width 82 height 30
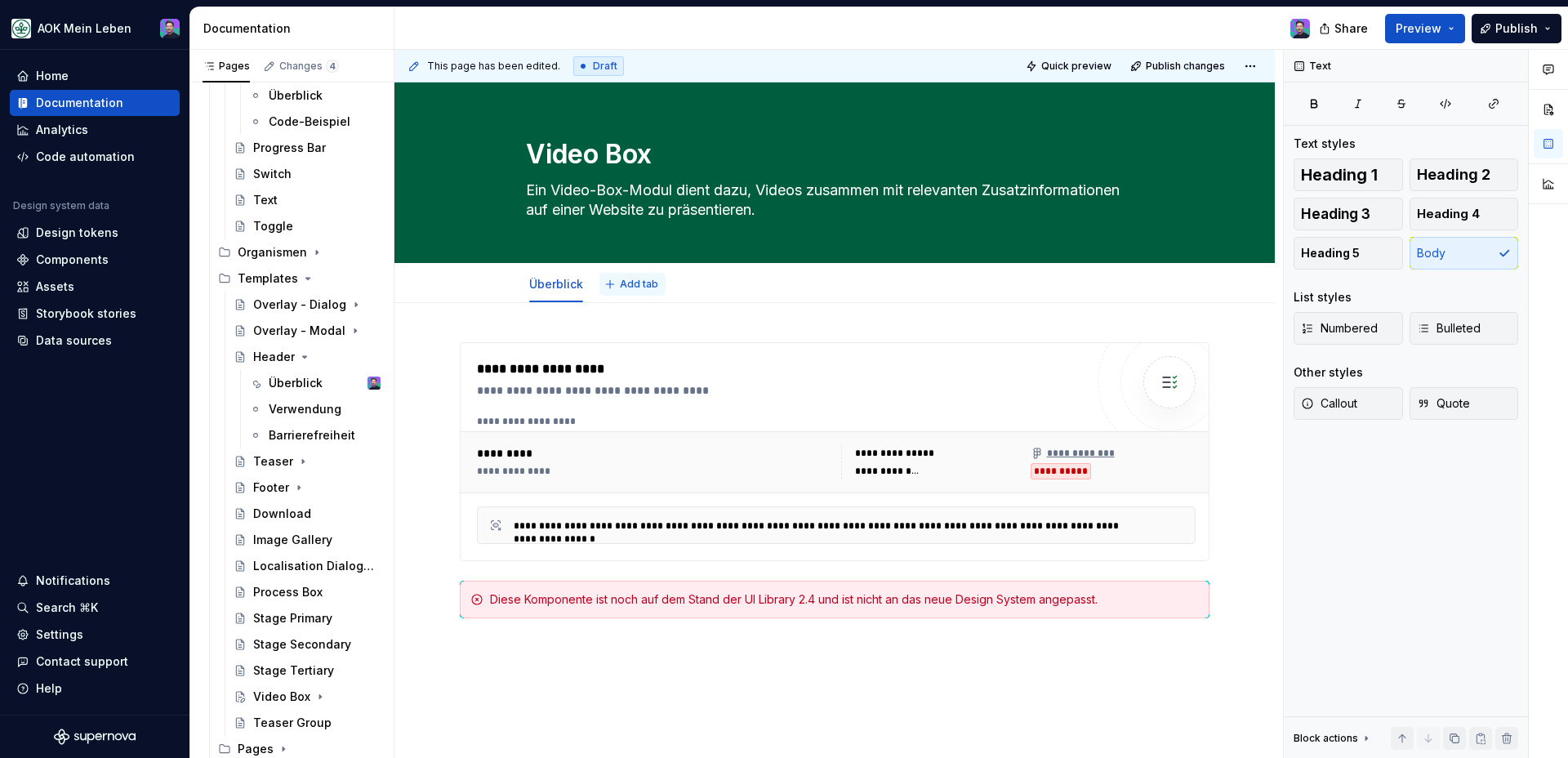
click at [644, 283] on span "Add tab" at bounding box center [639, 285] width 39 height 13
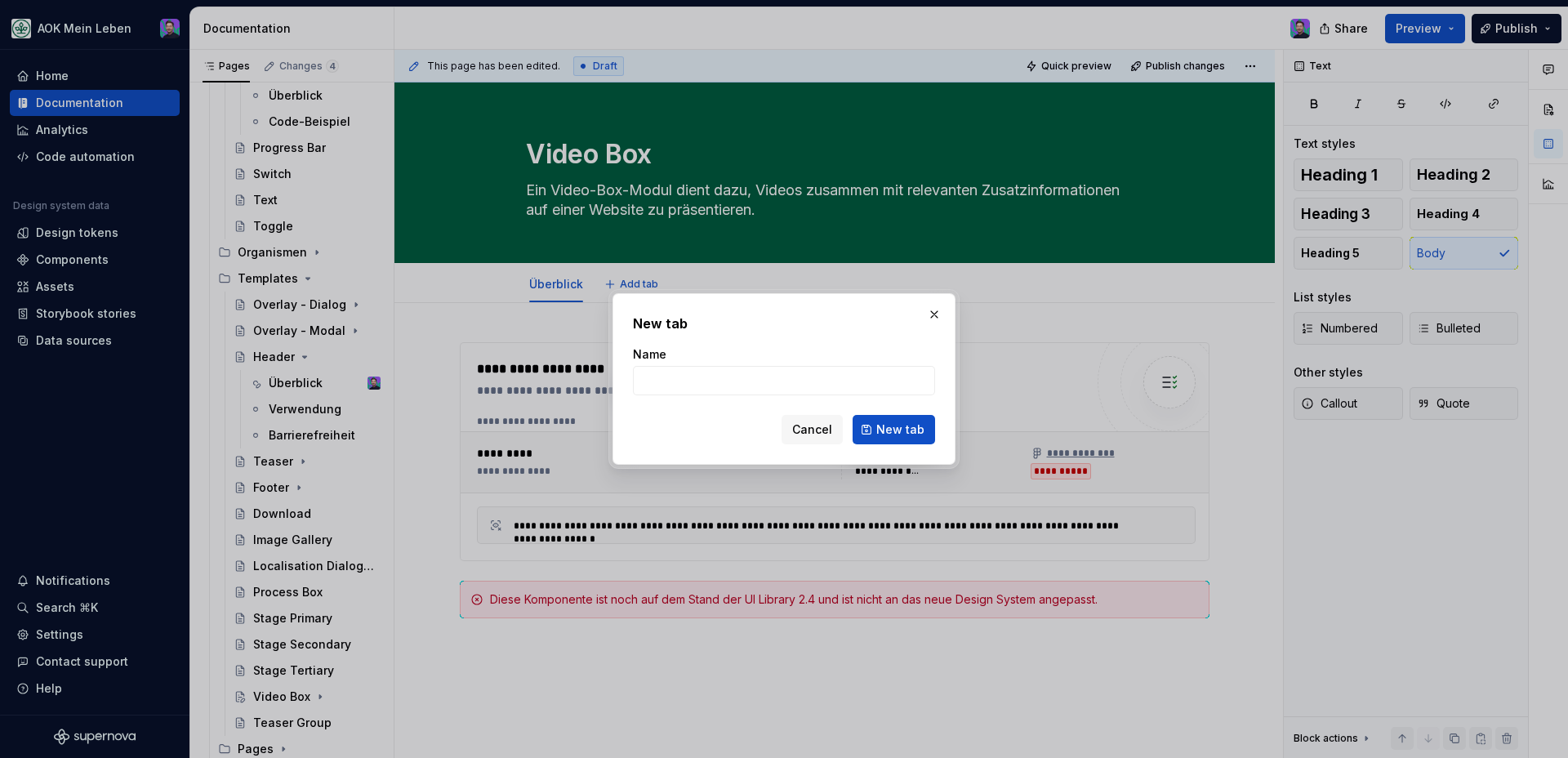
type textarea "*"
type input "ver"
type textarea "*"
type input "Verwendung"
click at [888, 439] on button "New tab" at bounding box center [894, 430] width 82 height 30
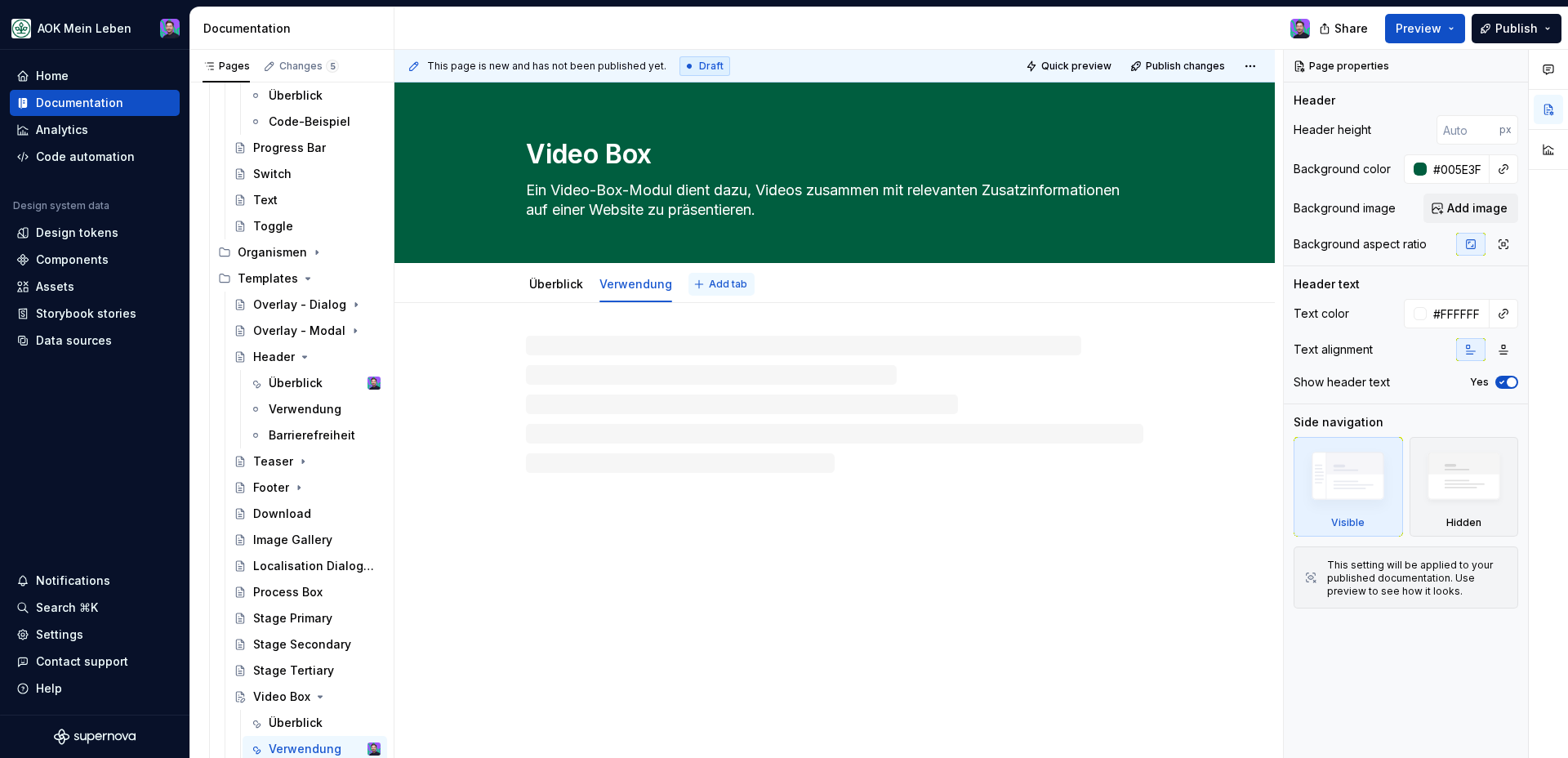
click at [698, 285] on button "Add tab" at bounding box center [721, 285] width 66 height 23
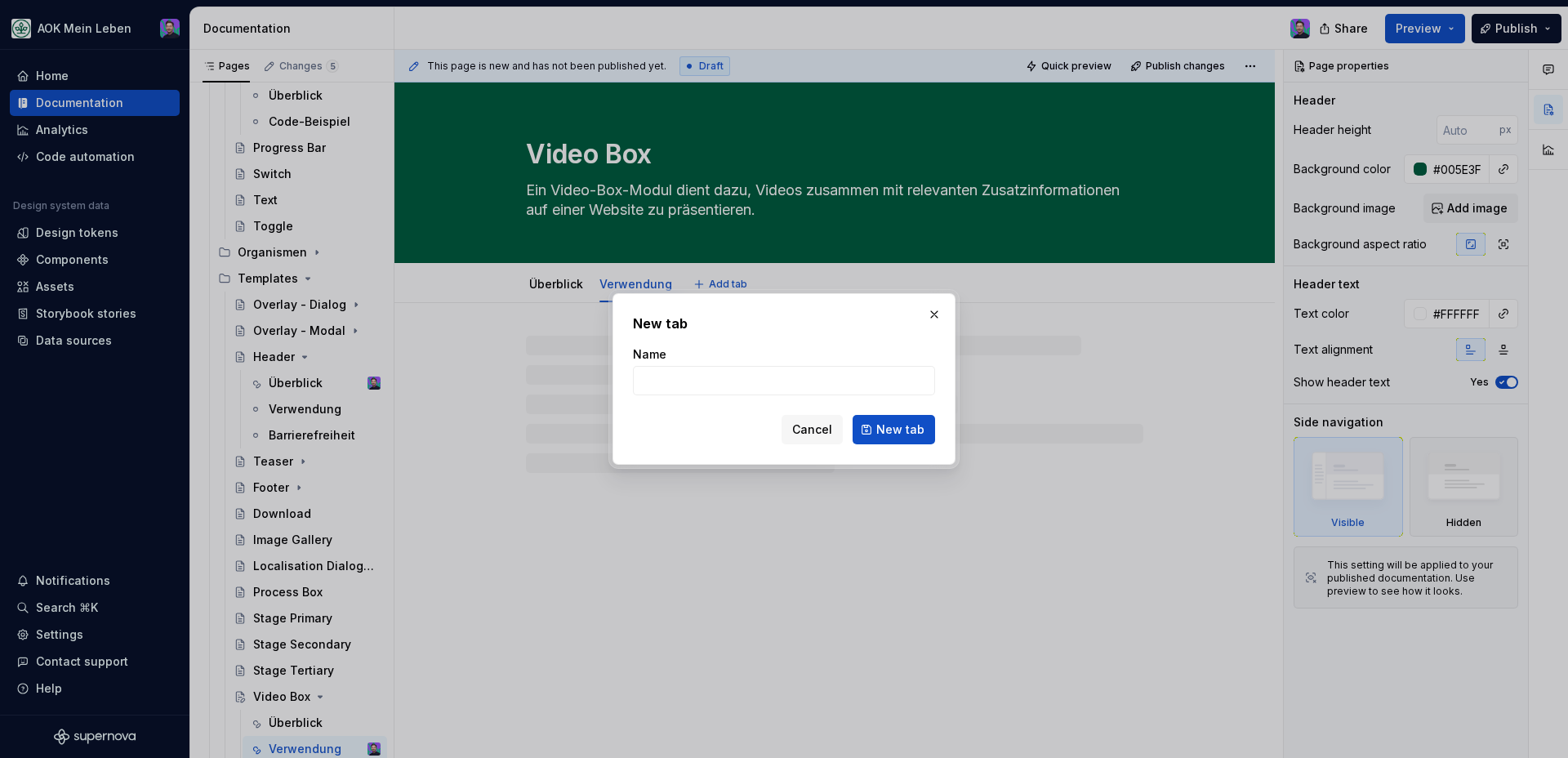
type textarea "*"
type input "B"
type textarea "*"
type input "Ba"
type textarea "*"
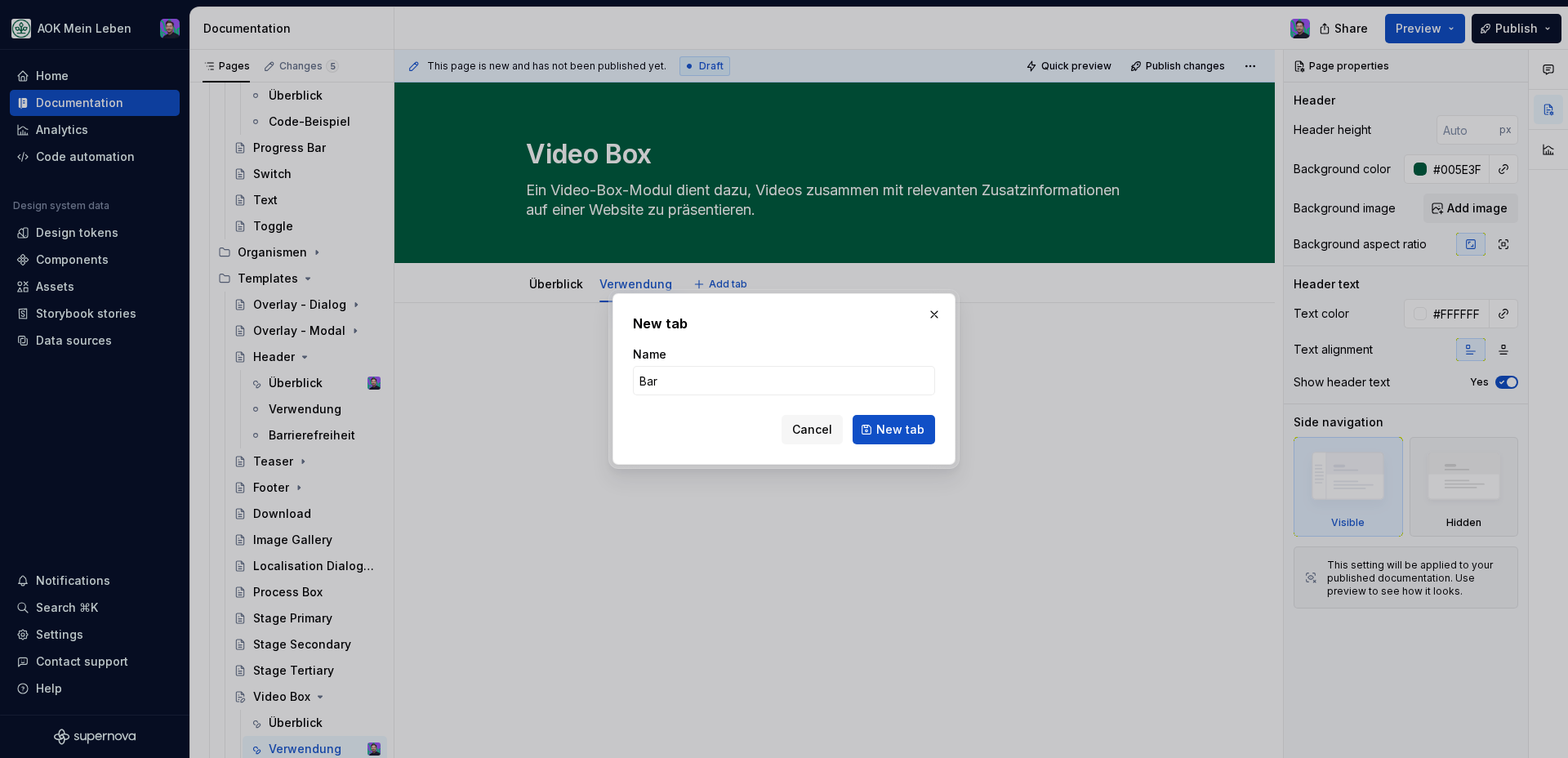
type input "Bar"
click at [695, 379] on input "Bar" at bounding box center [784, 381] width 302 height 30
type textarea "*"
type input "Barrierefreiheit"
click at [888, 416] on button "New tab" at bounding box center [894, 430] width 82 height 30
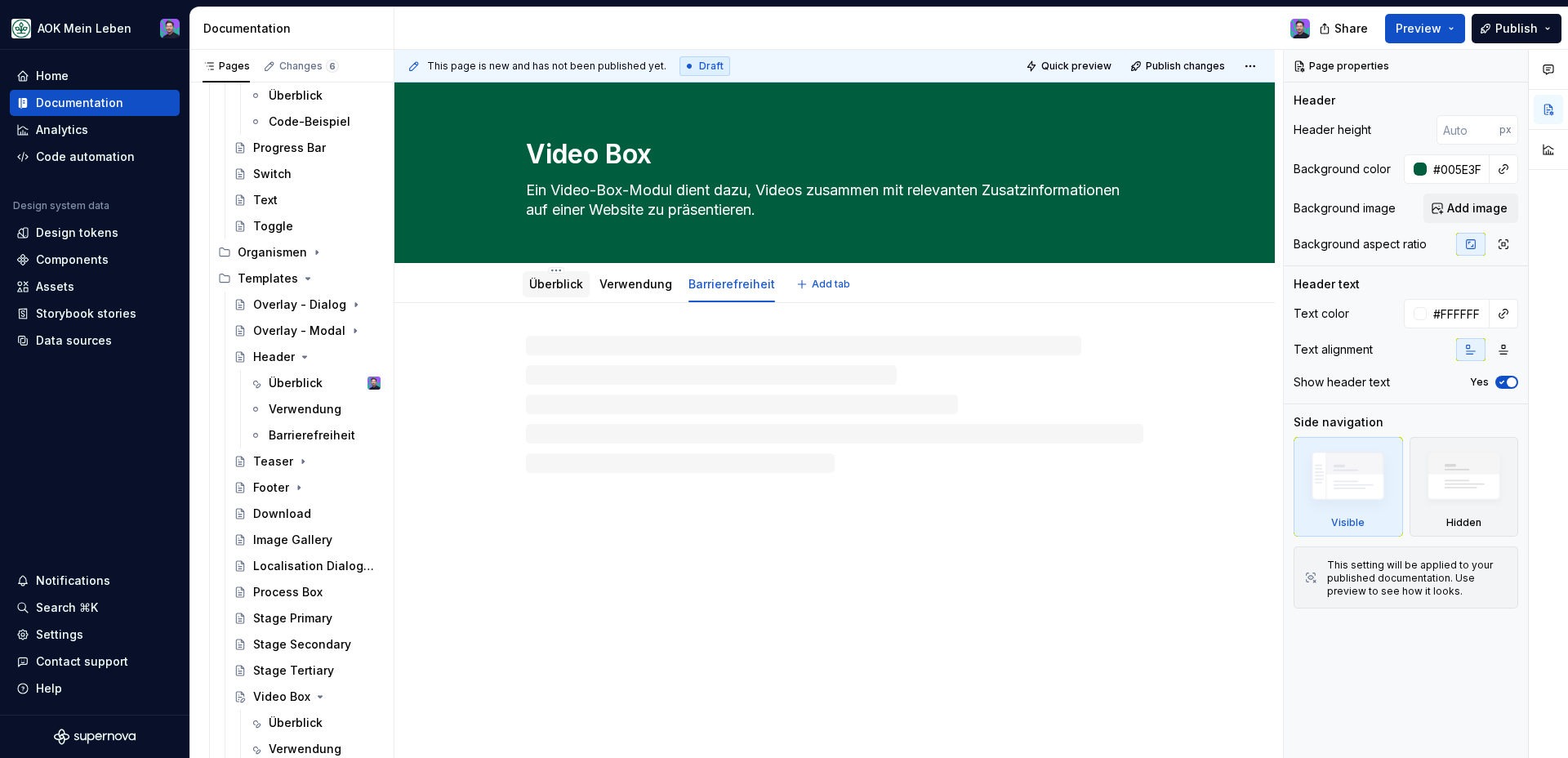
click at [531, 276] on div "Überblick" at bounding box center [556, 285] width 54 height 20
click at [532, 287] on link "Überblick" at bounding box center [556, 284] width 54 height 14
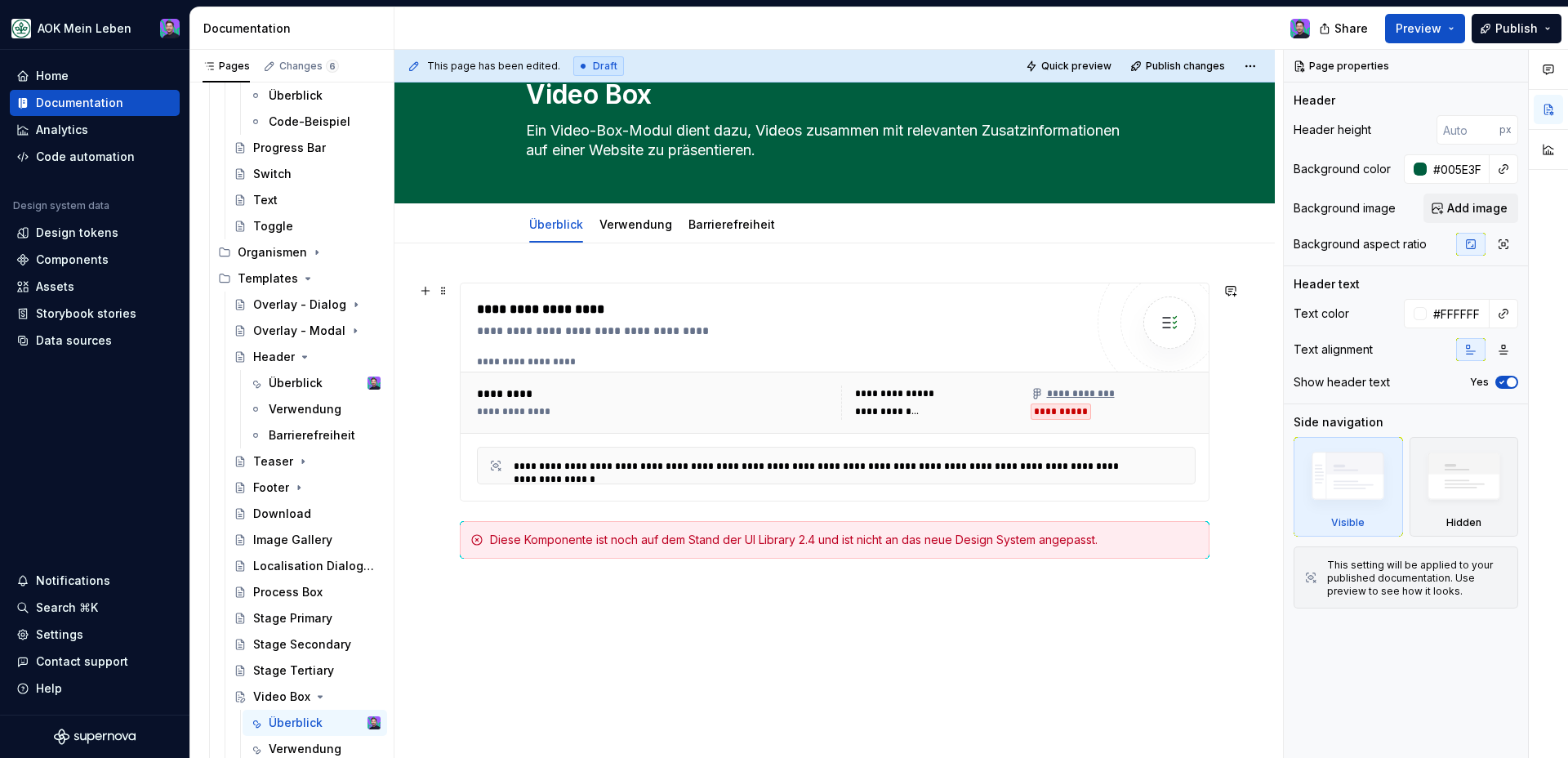
scroll to position [146, 0]
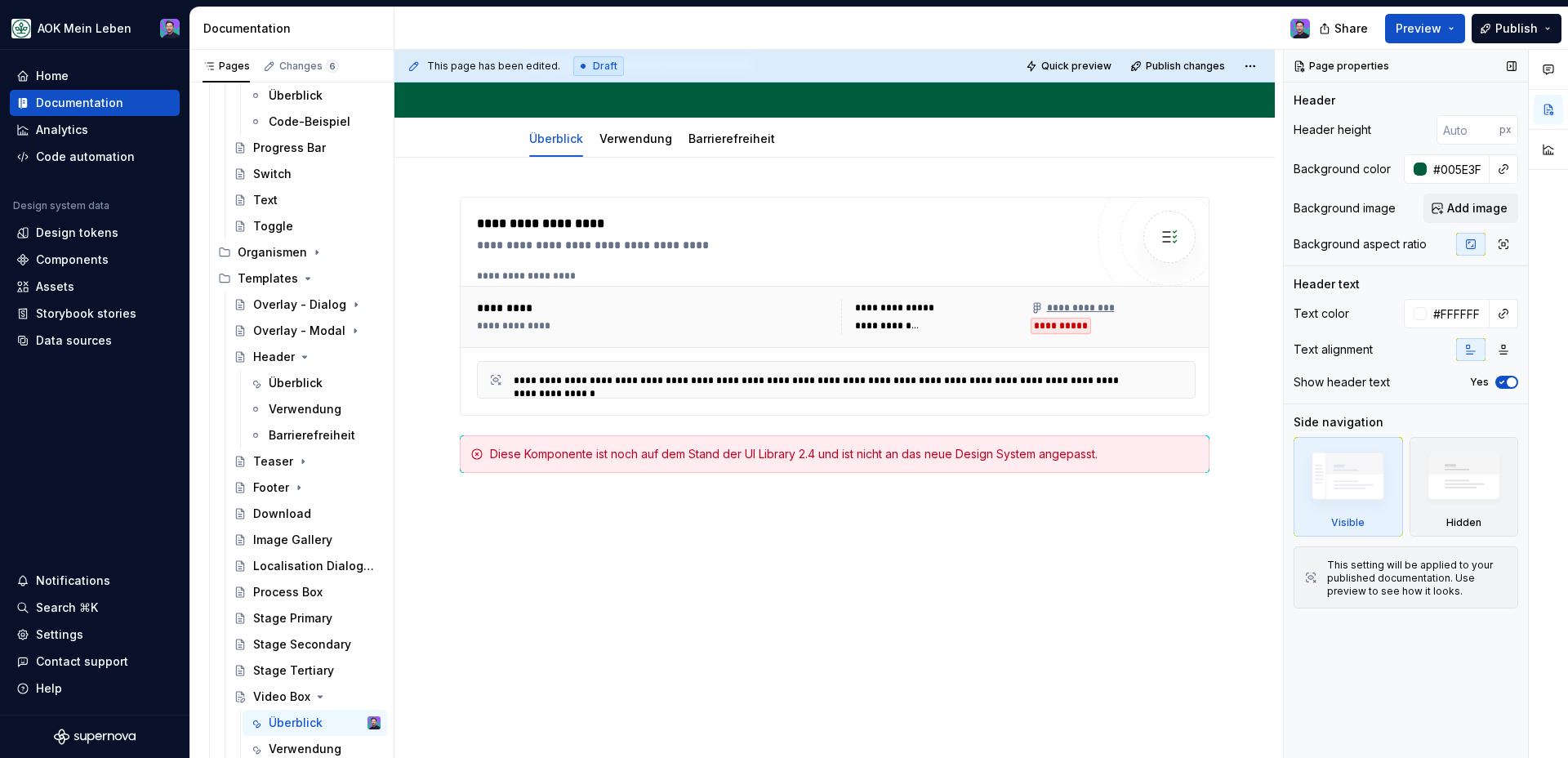
type textarea "*"
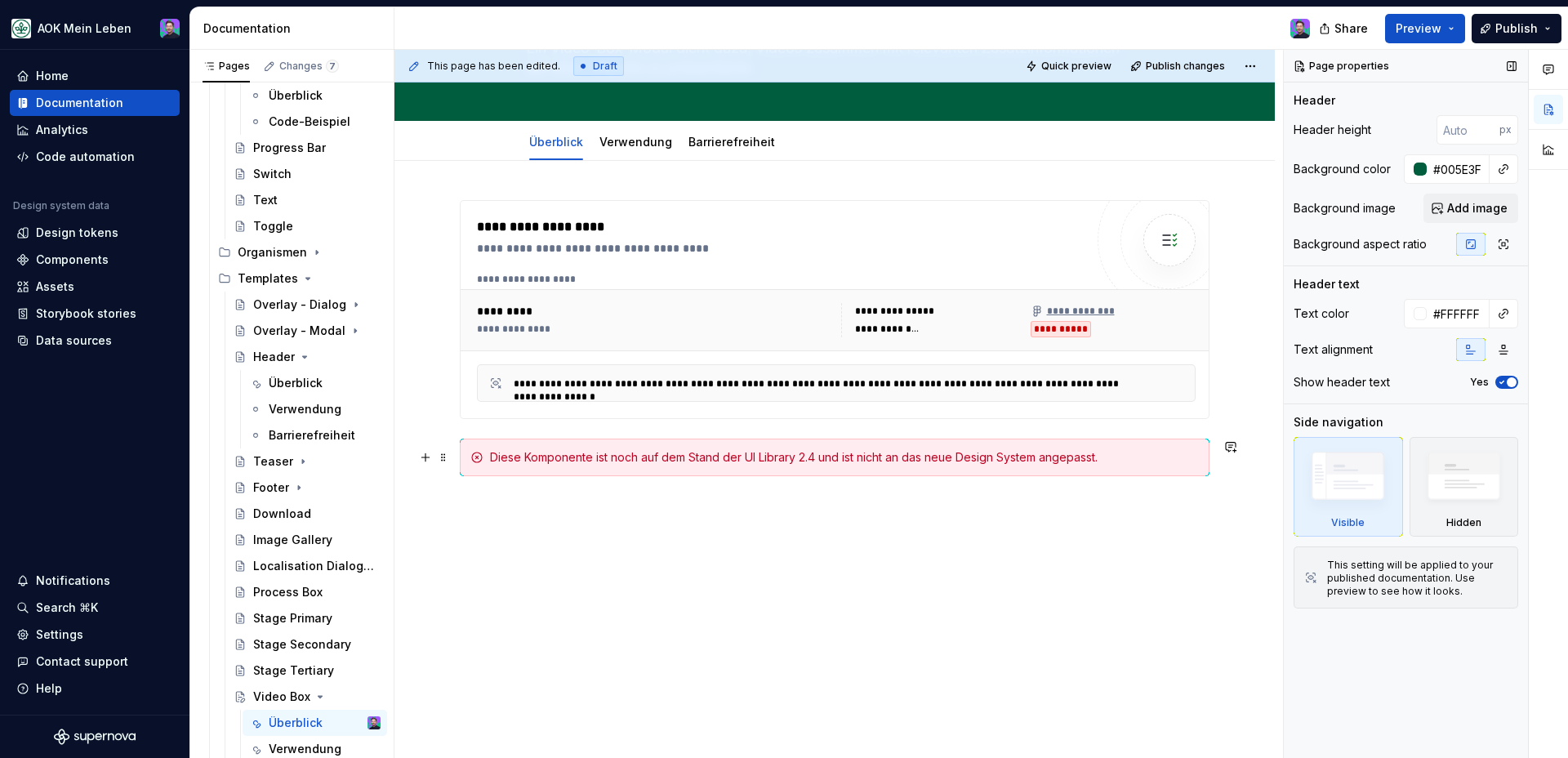
scroll to position [139, 0]
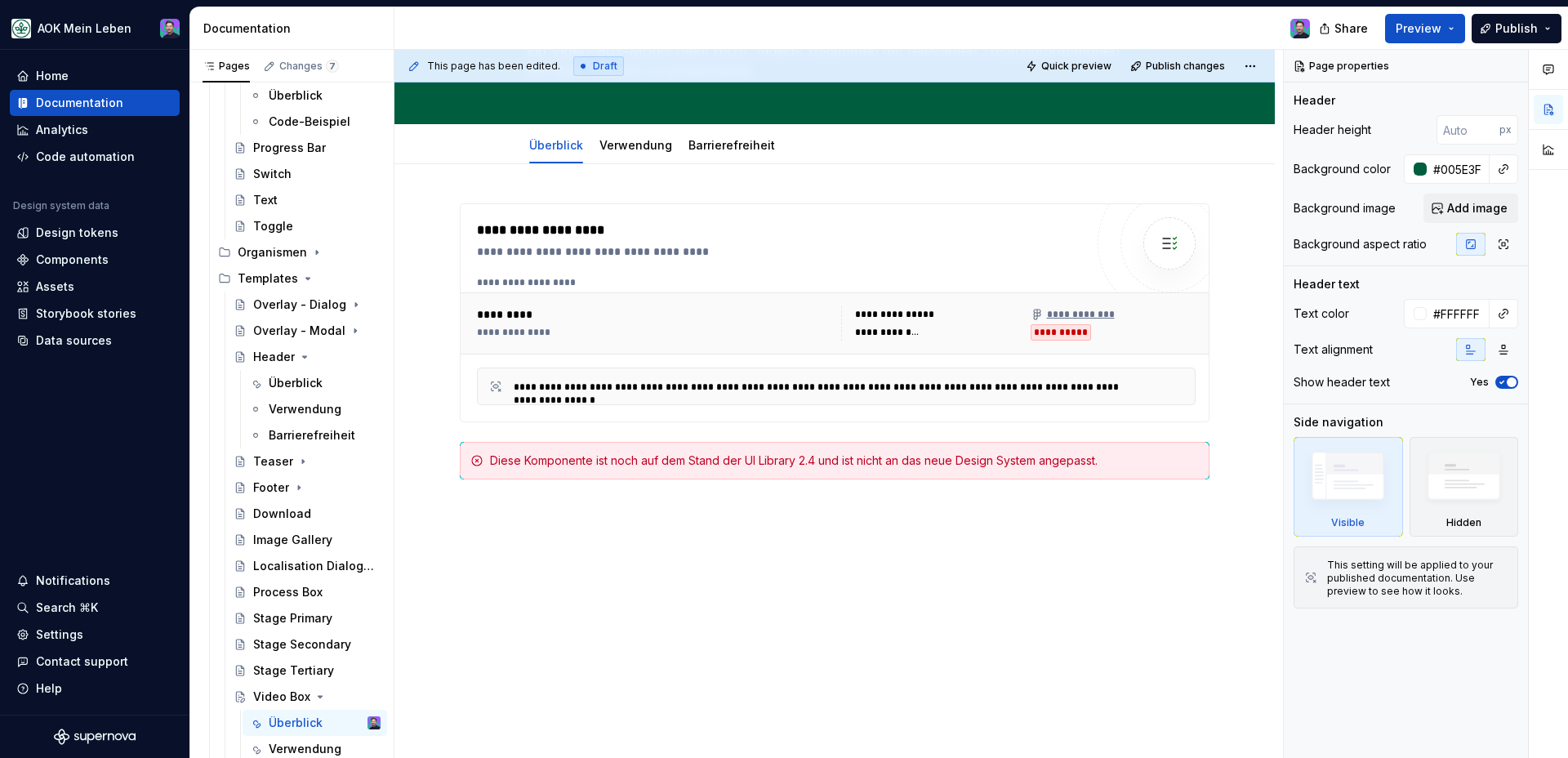
click at [688, 560] on div "**********" at bounding box center [835, 465] width 880 height 602
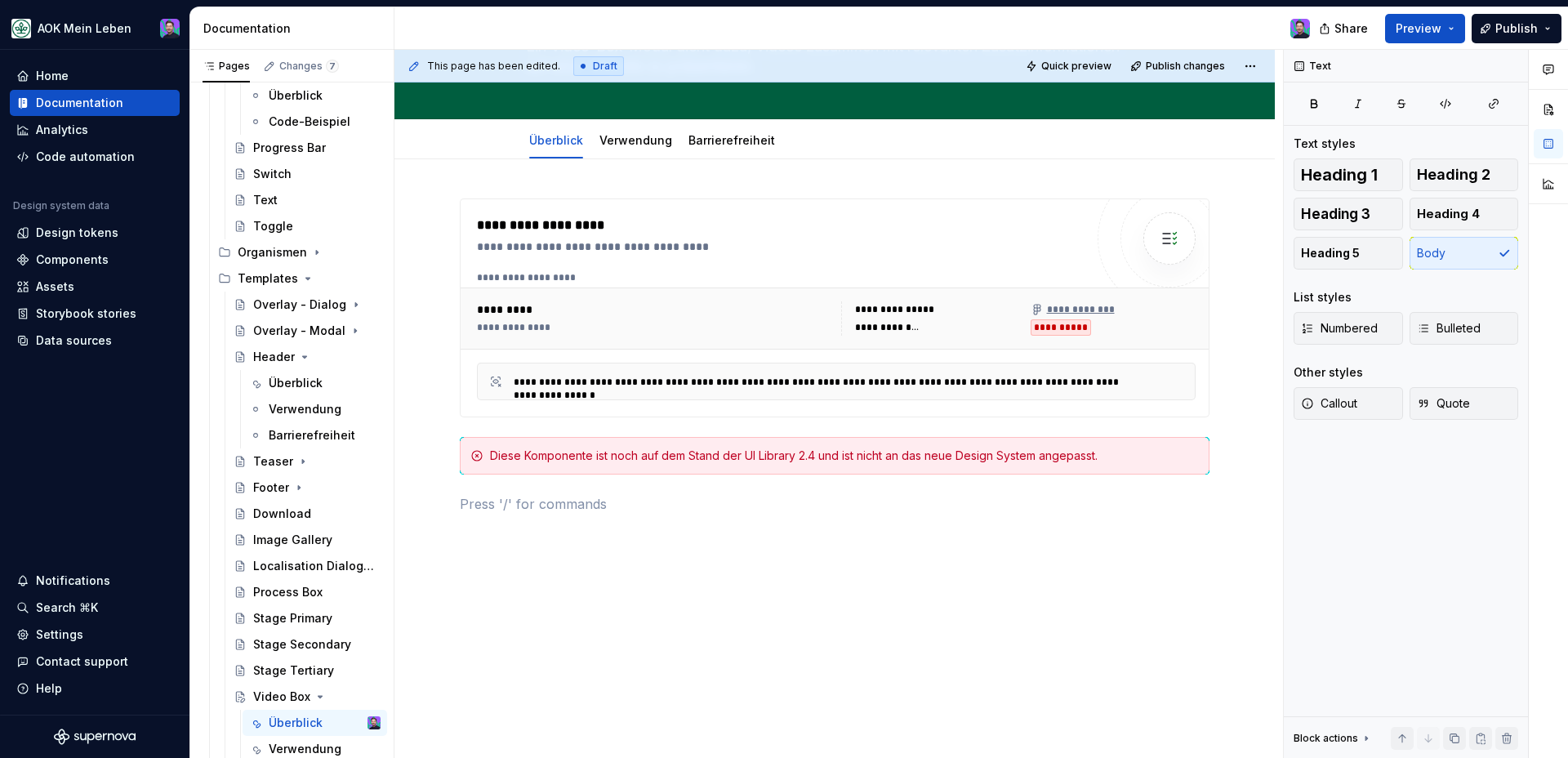
scroll to position [146, 0]
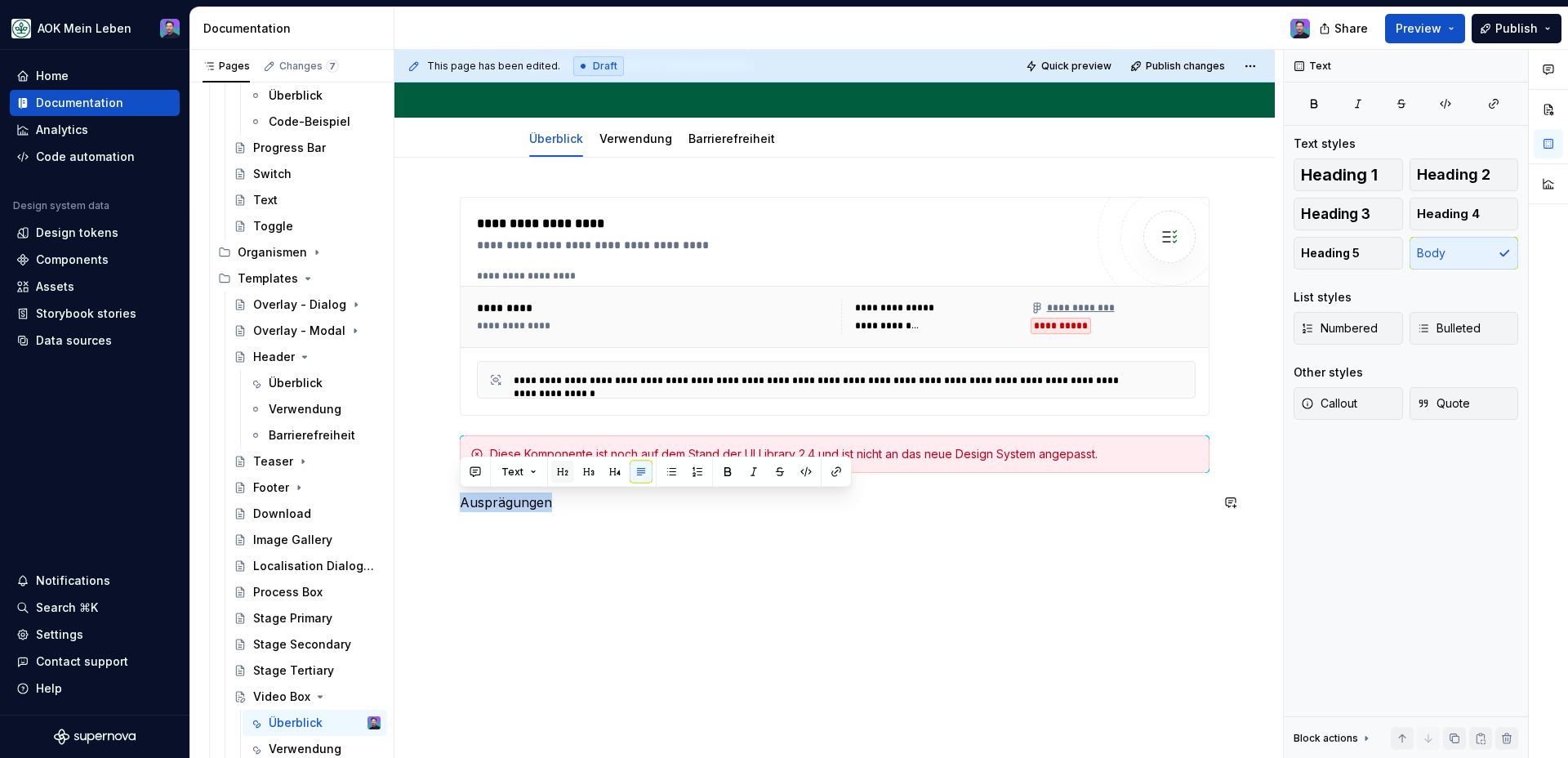
click at [564, 477] on button "button" at bounding box center [563, 472] width 23 height 23
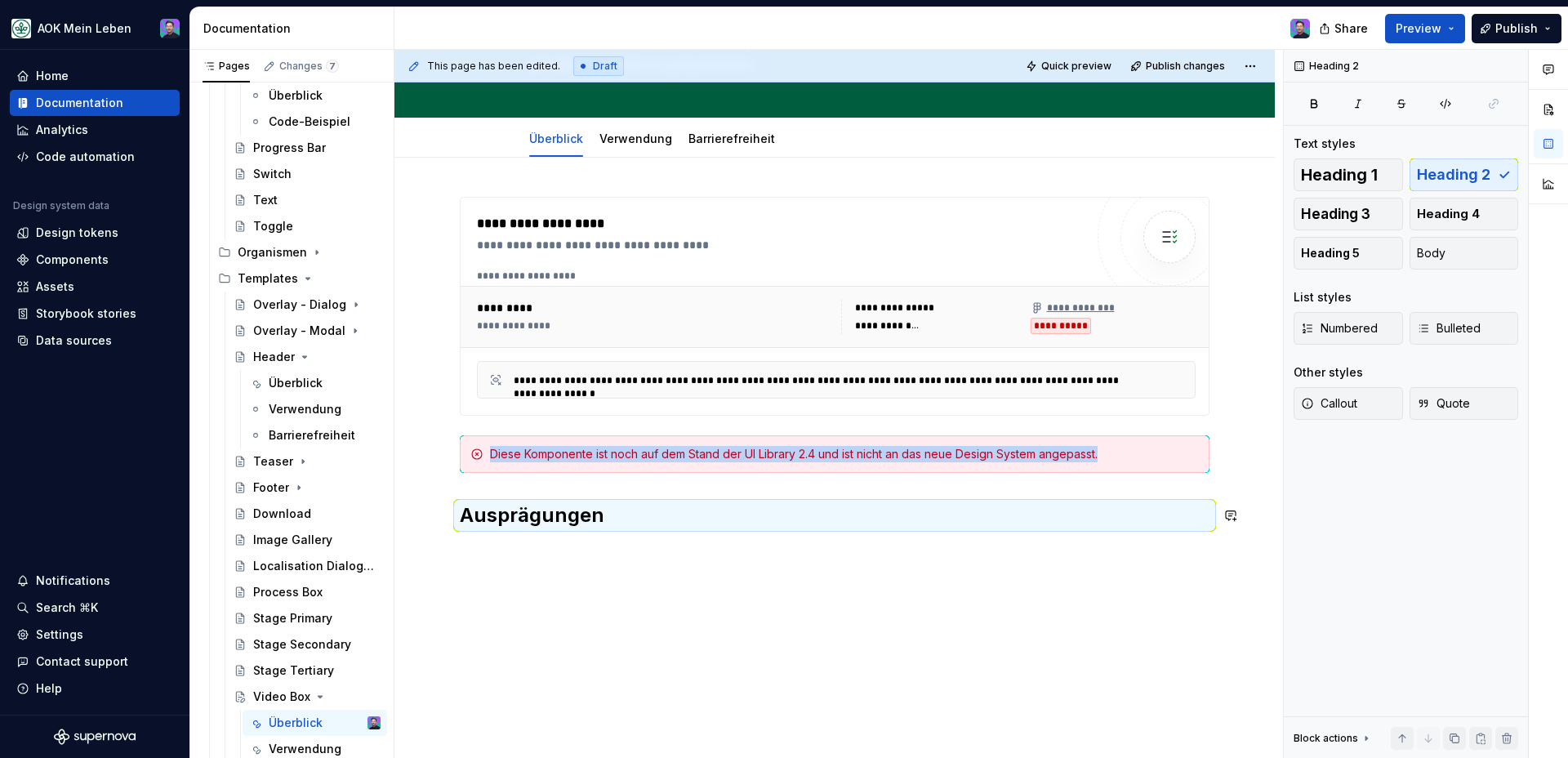
click at [727, 610] on div "**********" at bounding box center [835, 467] width 880 height 618
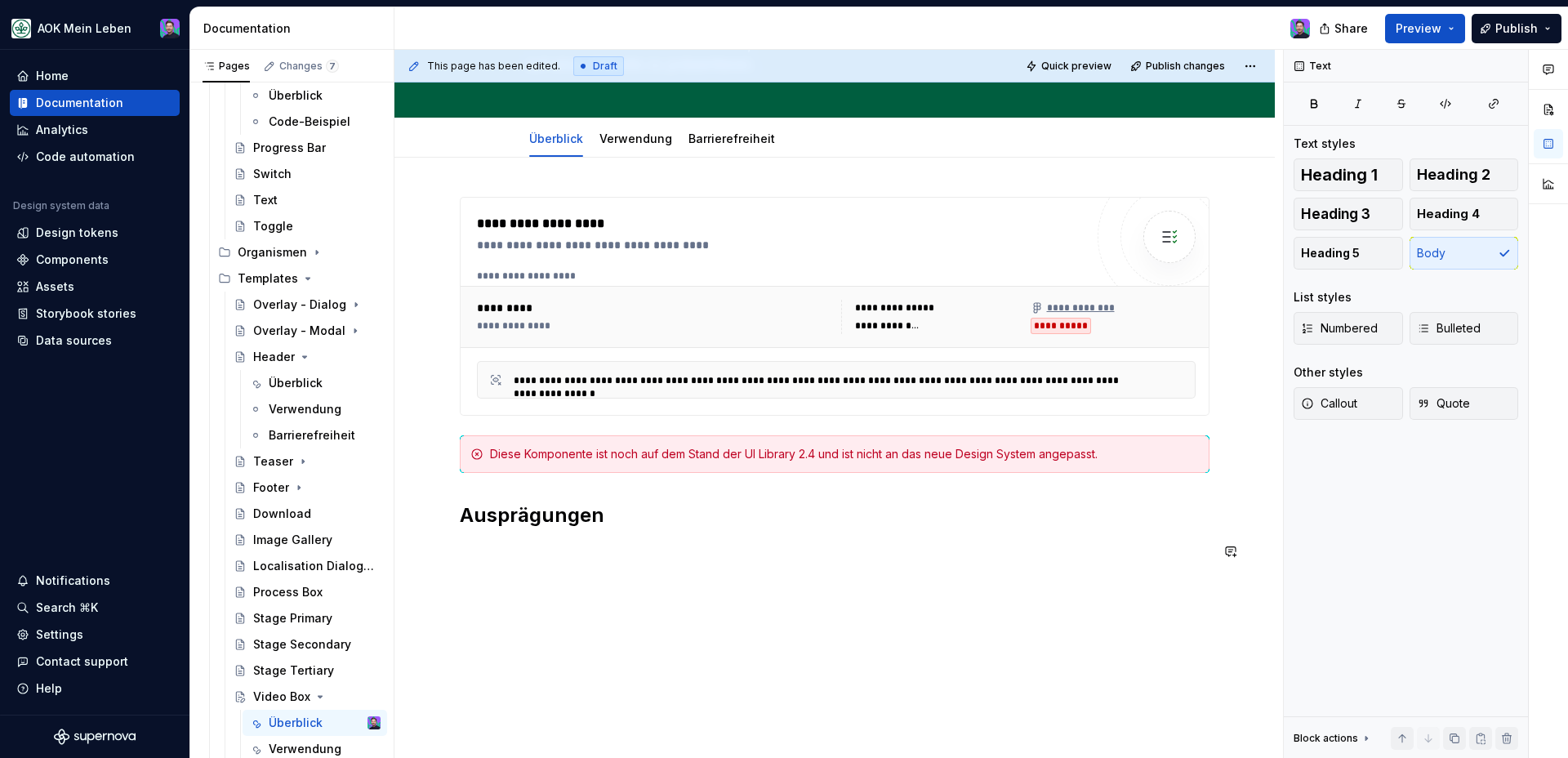
click at [725, 634] on div "**********" at bounding box center [835, 483] width 880 height 650
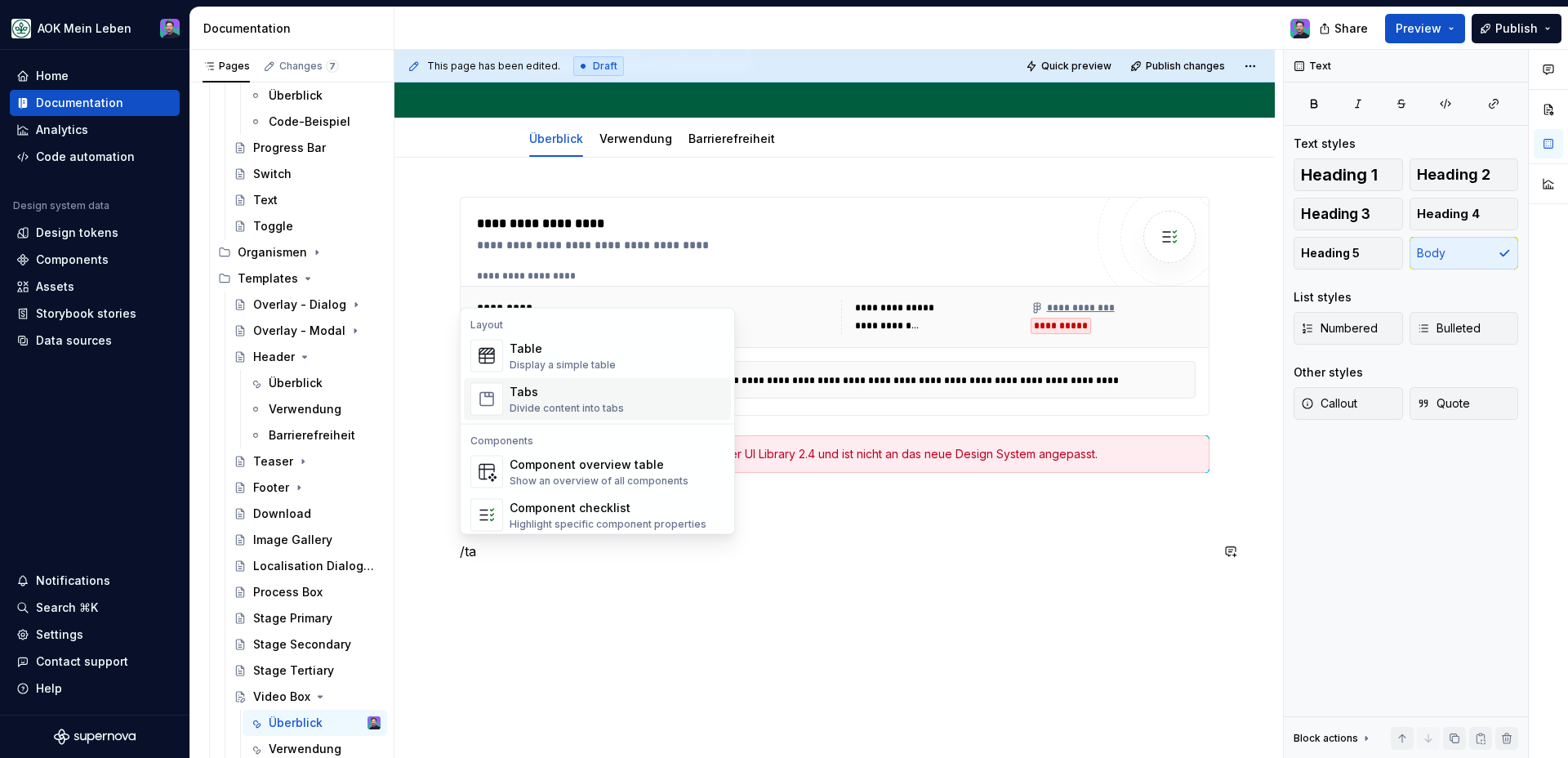
click at [531, 409] on div "Divide content into tabs" at bounding box center [567, 409] width 114 height 13
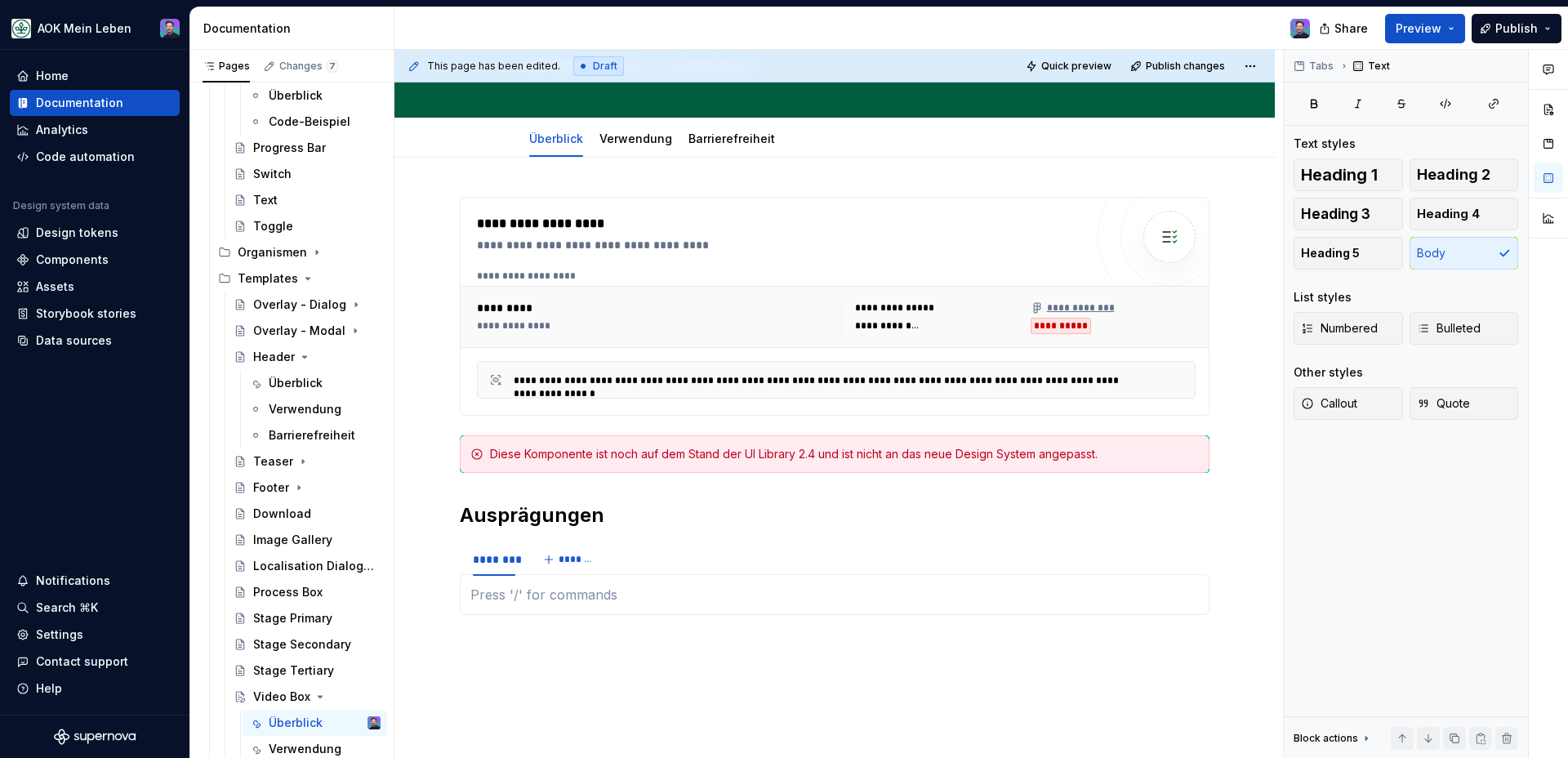
type textarea "*"
click at [500, 568] on div "********" at bounding box center [494, 560] width 56 height 23
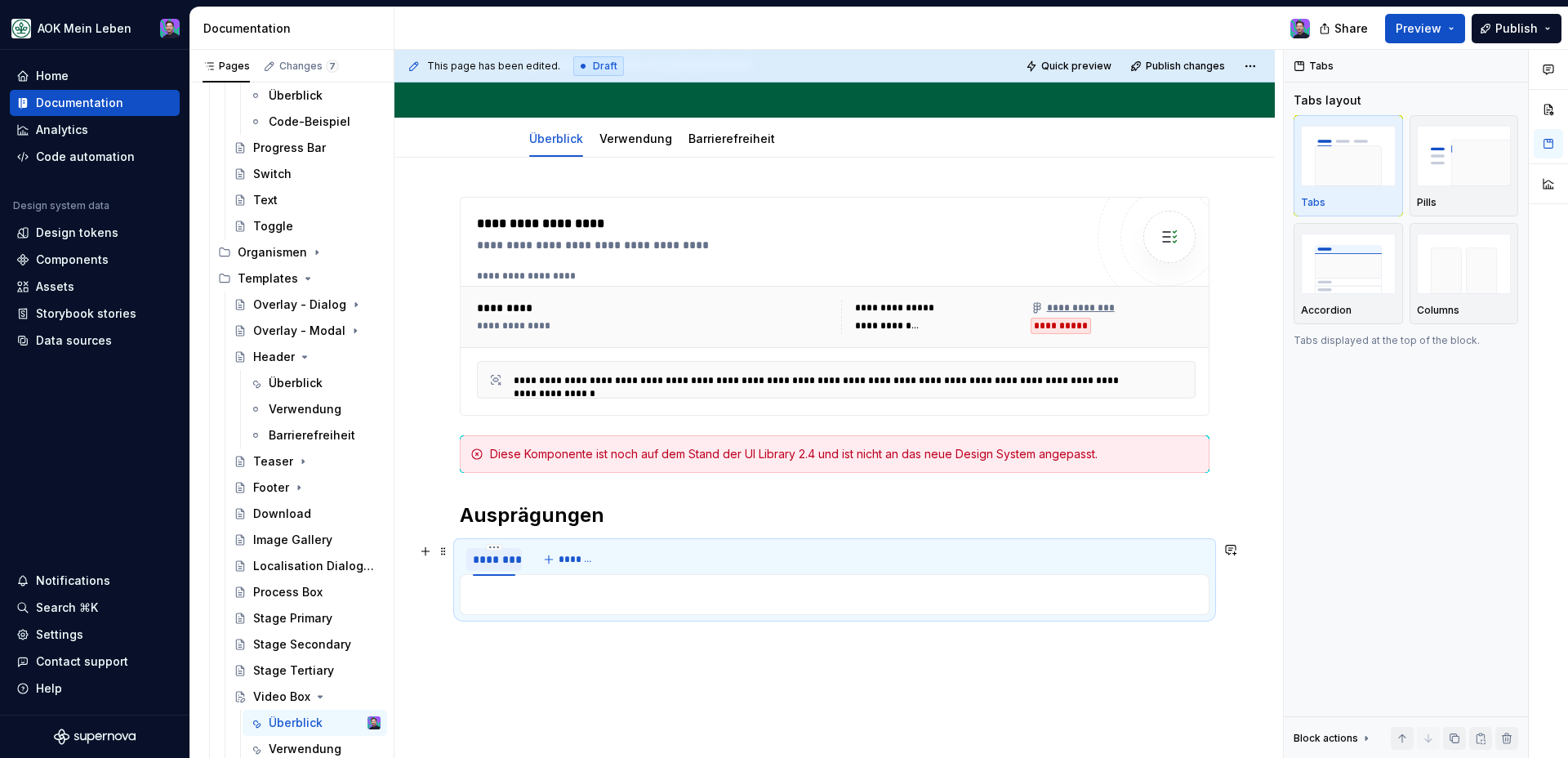
click at [500, 568] on div "********" at bounding box center [494, 560] width 56 height 23
type input "**********"
click at [712, 634] on div "**********" at bounding box center [835, 517] width 880 height 718
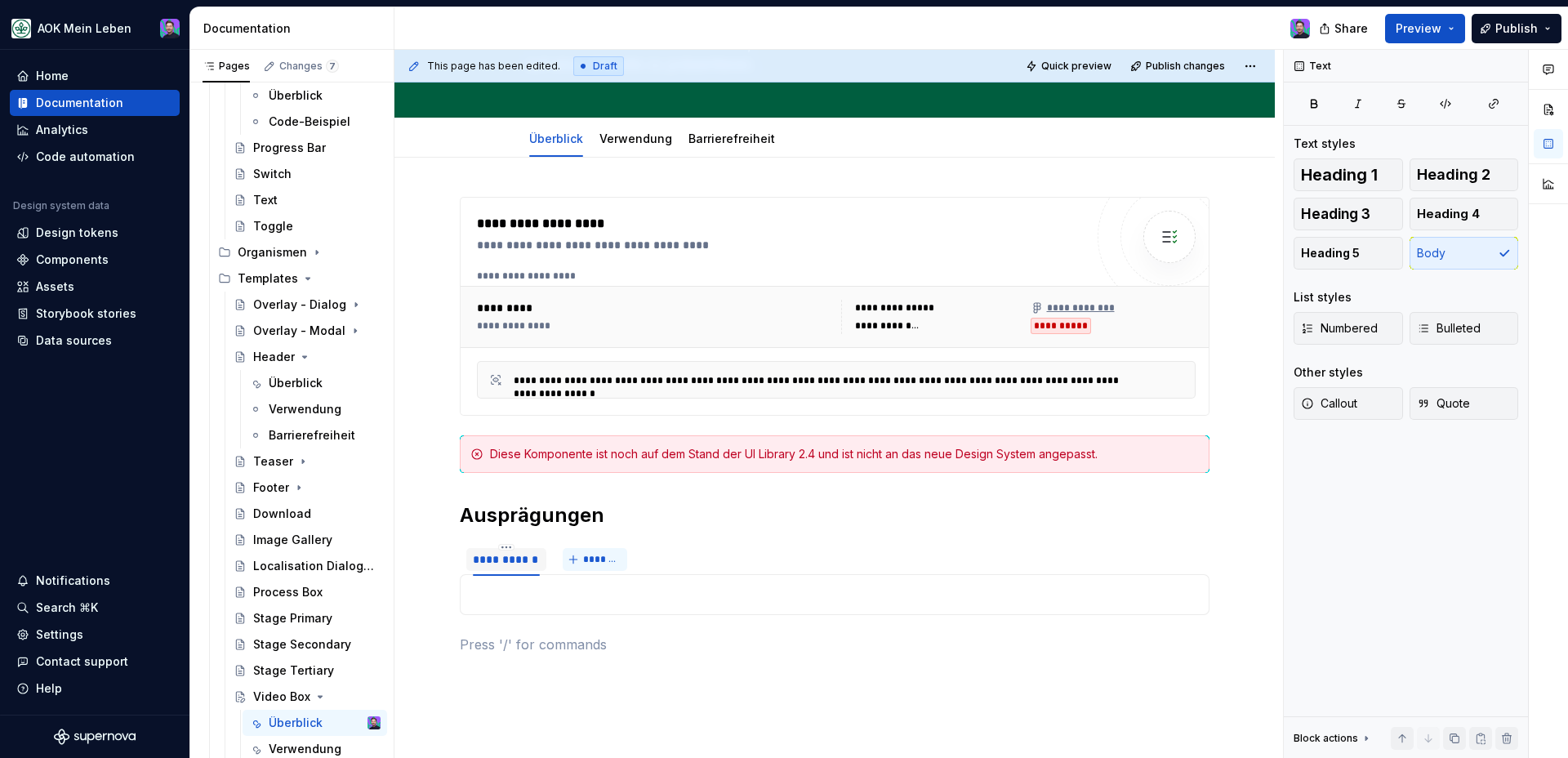
click at [589, 560] on span "*******" at bounding box center [601, 560] width 37 height 13
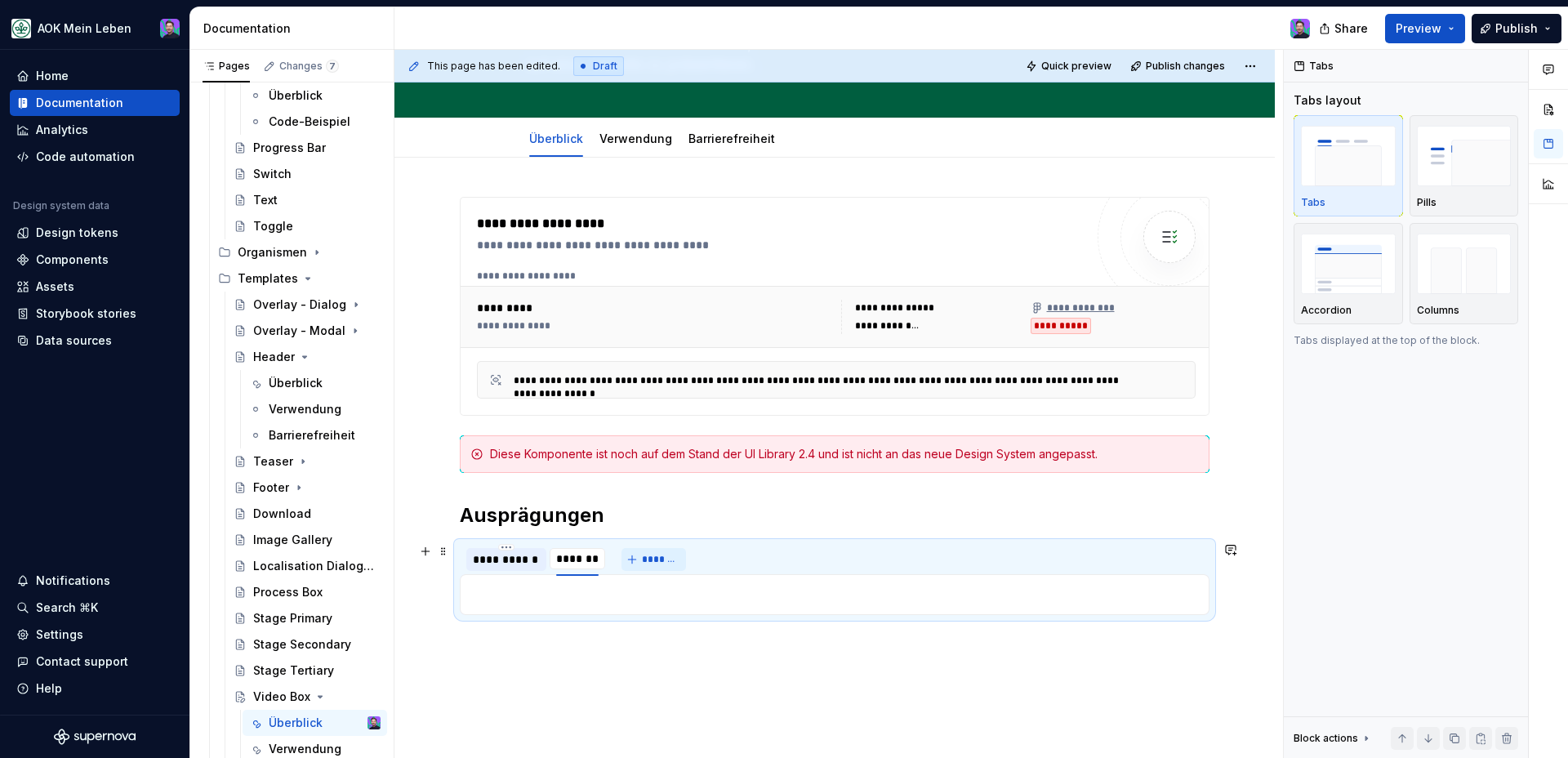
click at [589, 560] on input "********" at bounding box center [578, 559] width 56 height 30
type input "**********"
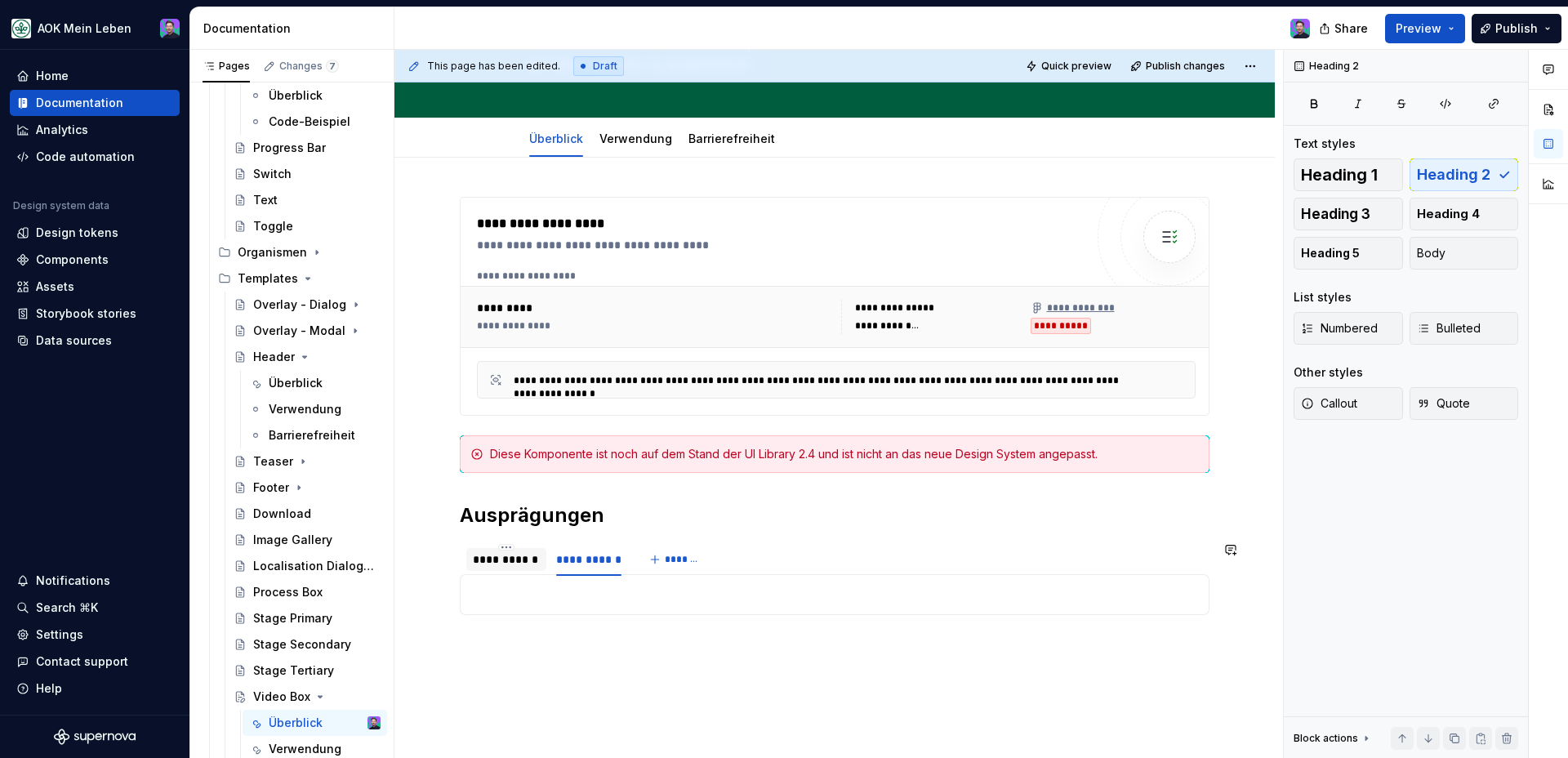
drag, startPoint x: 983, startPoint y: 619, endPoint x: 1007, endPoint y: 630, distance: 26.4
click at [984, 616] on section "**********" at bounding box center [835, 578] width 750 height 73
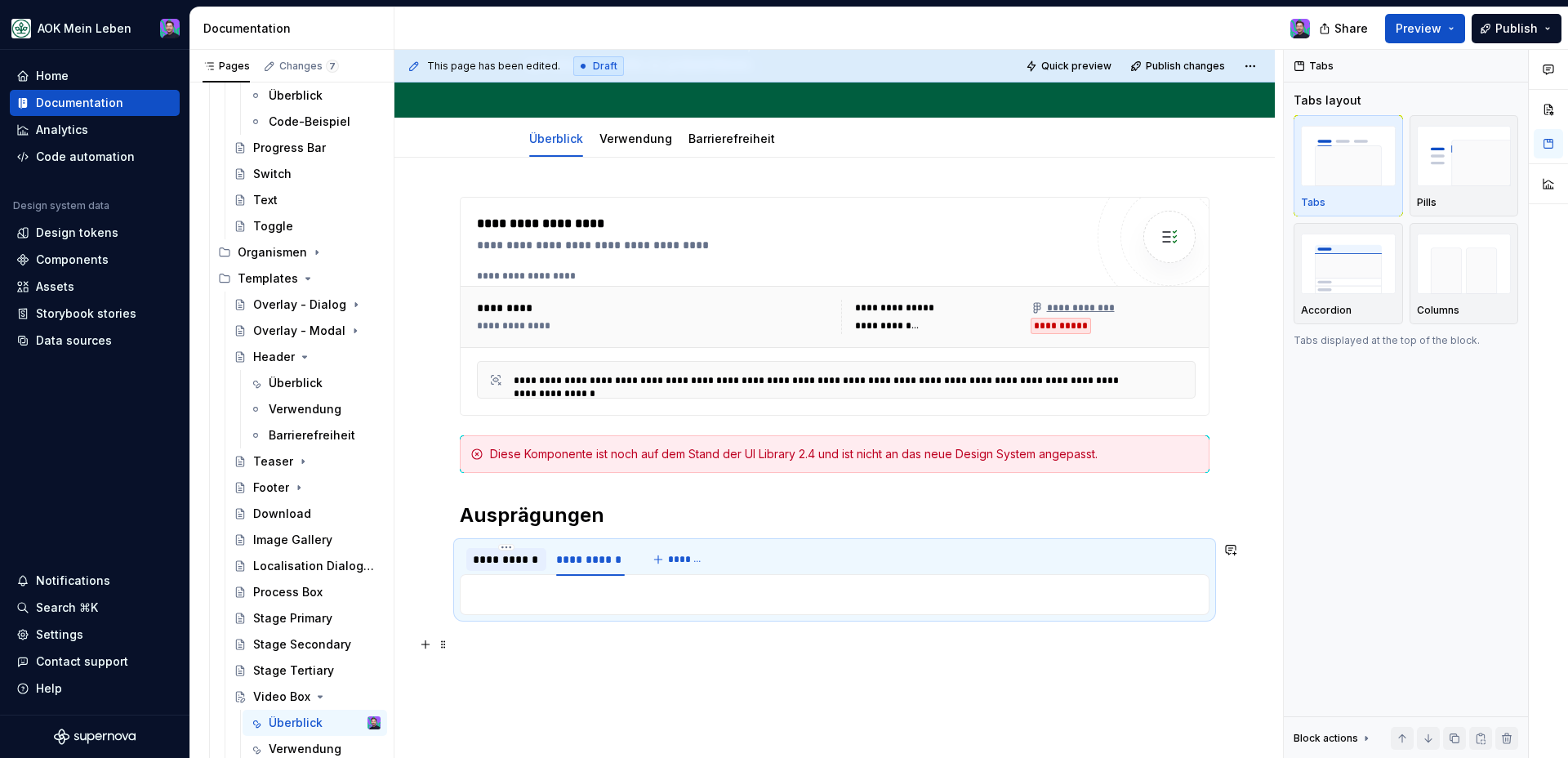
click at [1014, 634] on p at bounding box center [835, 645] width 750 height 20
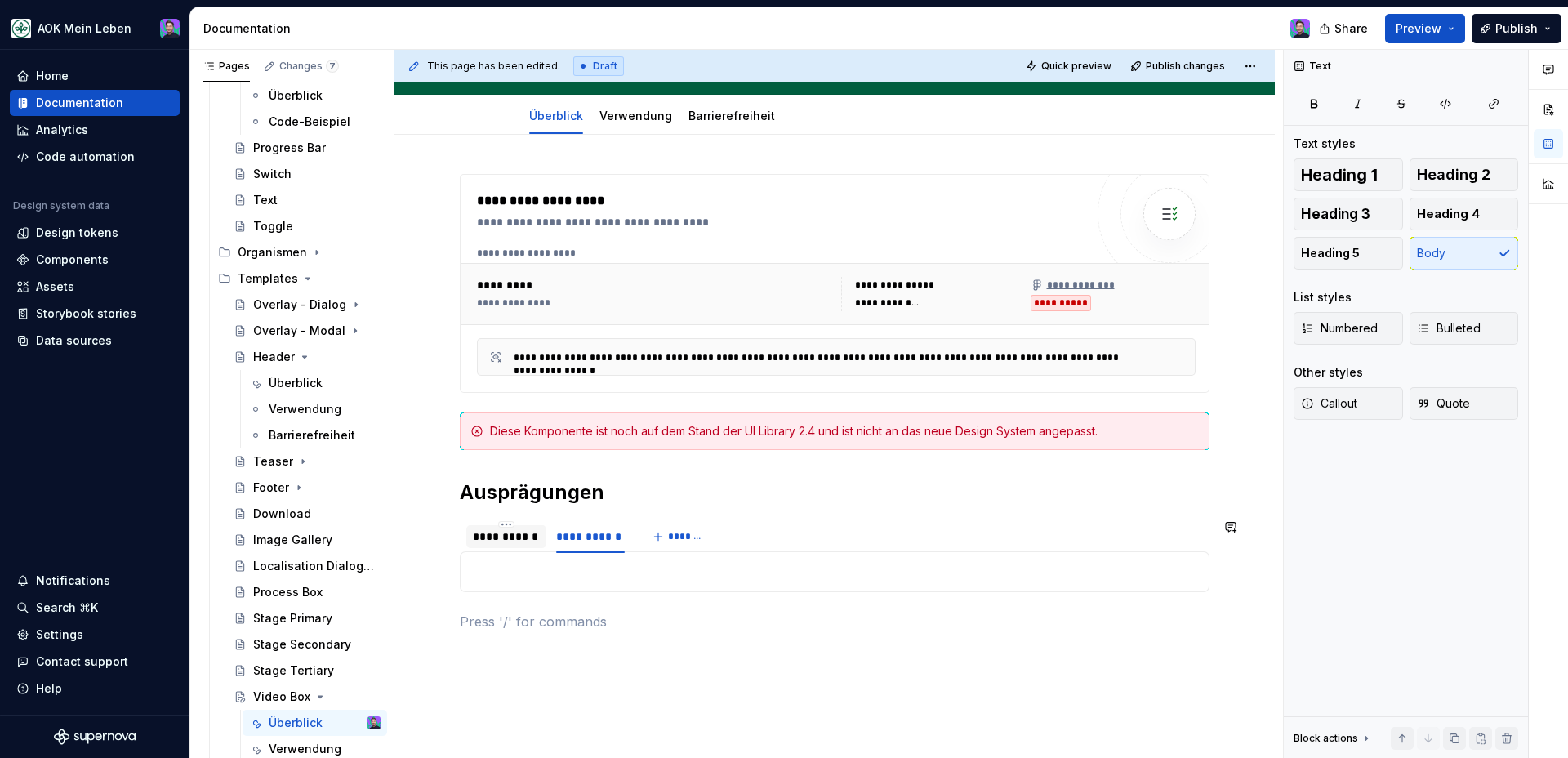
scroll to position [176, 0]
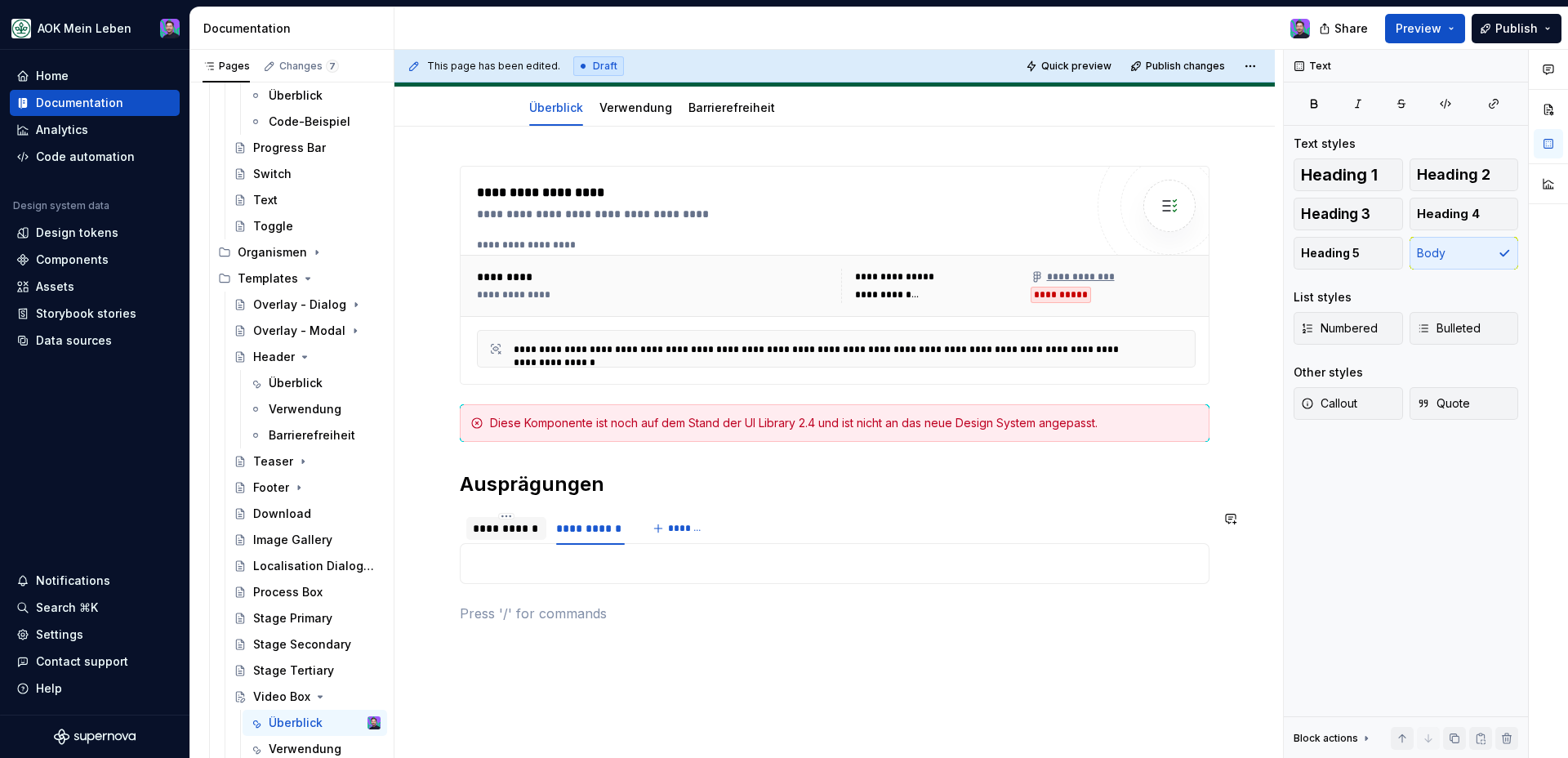
click at [996, 574] on div at bounding box center [835, 564] width 750 height 41
click at [822, 634] on div "**********" at bounding box center [835, 405] width 750 height 477
click at [514, 621] on p at bounding box center [835, 614] width 750 height 20
click at [560, 583] on button "button" at bounding box center [563, 584] width 23 height 23
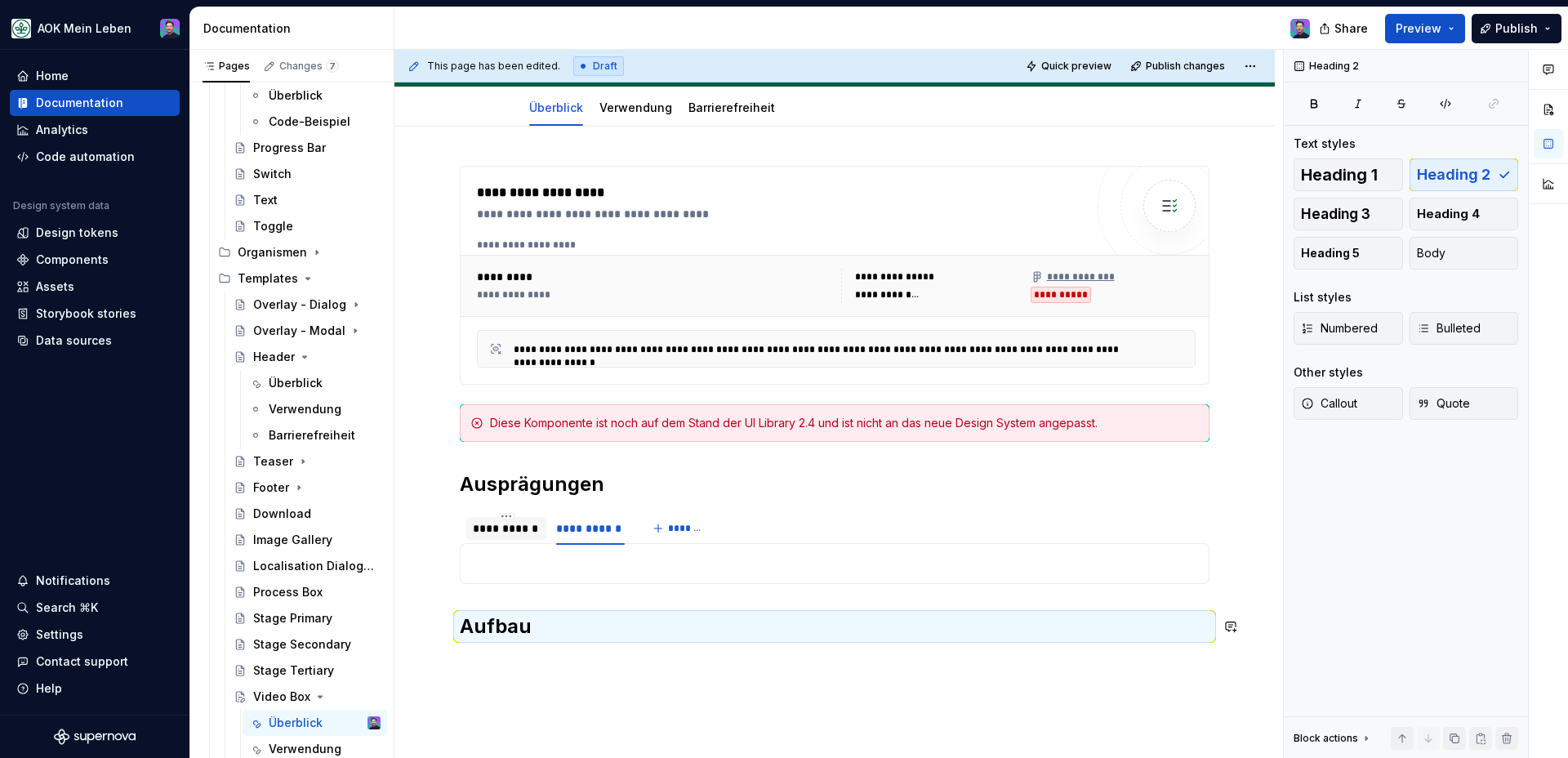
click at [763, 634] on div "**********" at bounding box center [835, 506] width 880 height 760
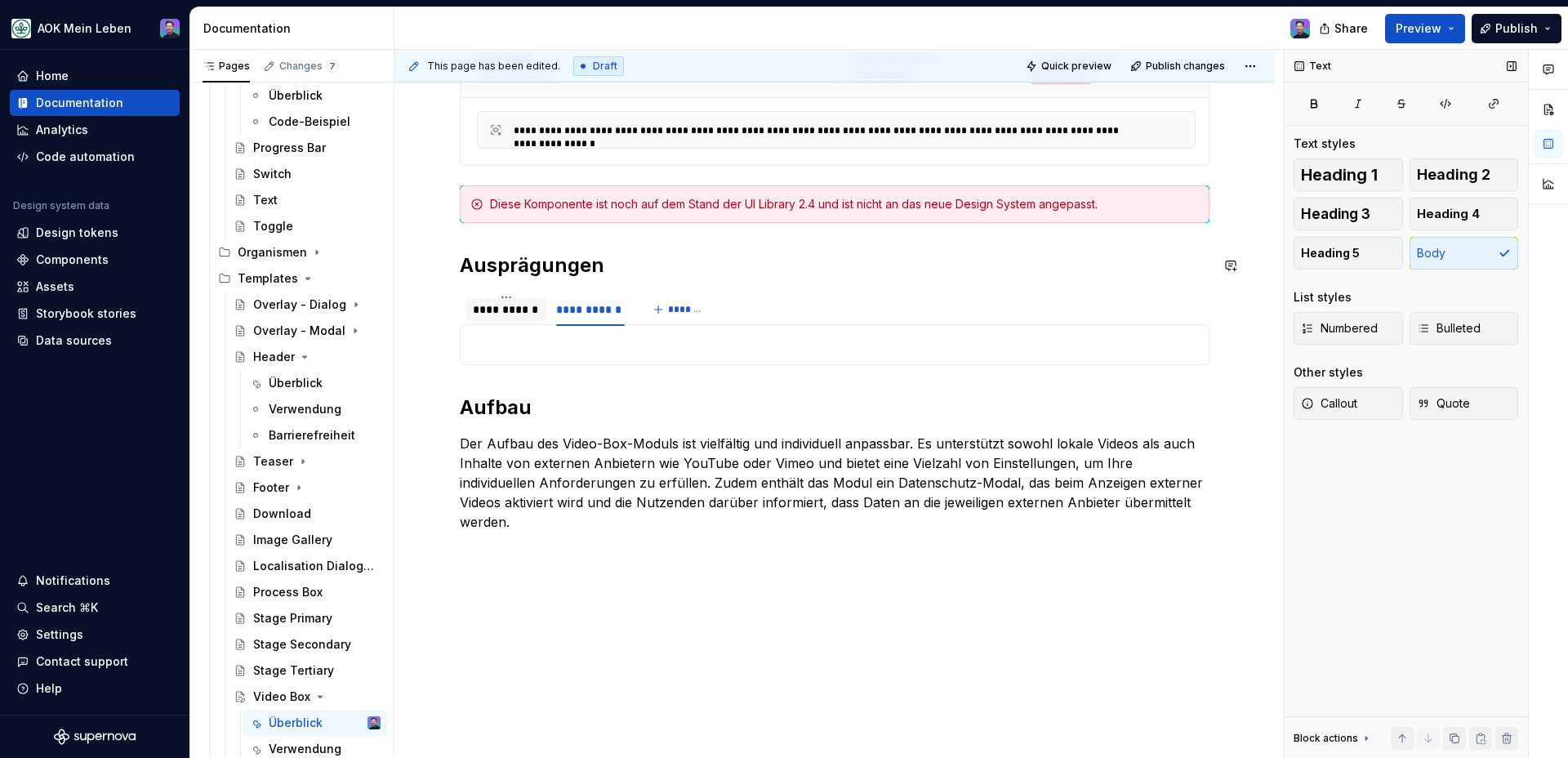
scroll to position [396, 0]
click at [1134, 523] on div "**********" at bounding box center [835, 249] width 750 height 605
click at [1199, 511] on p "Der Aufbau des Video-Box-Moduls ist vielfältig und individuell anpassbar. Es un…" at bounding box center [835, 482] width 750 height 98
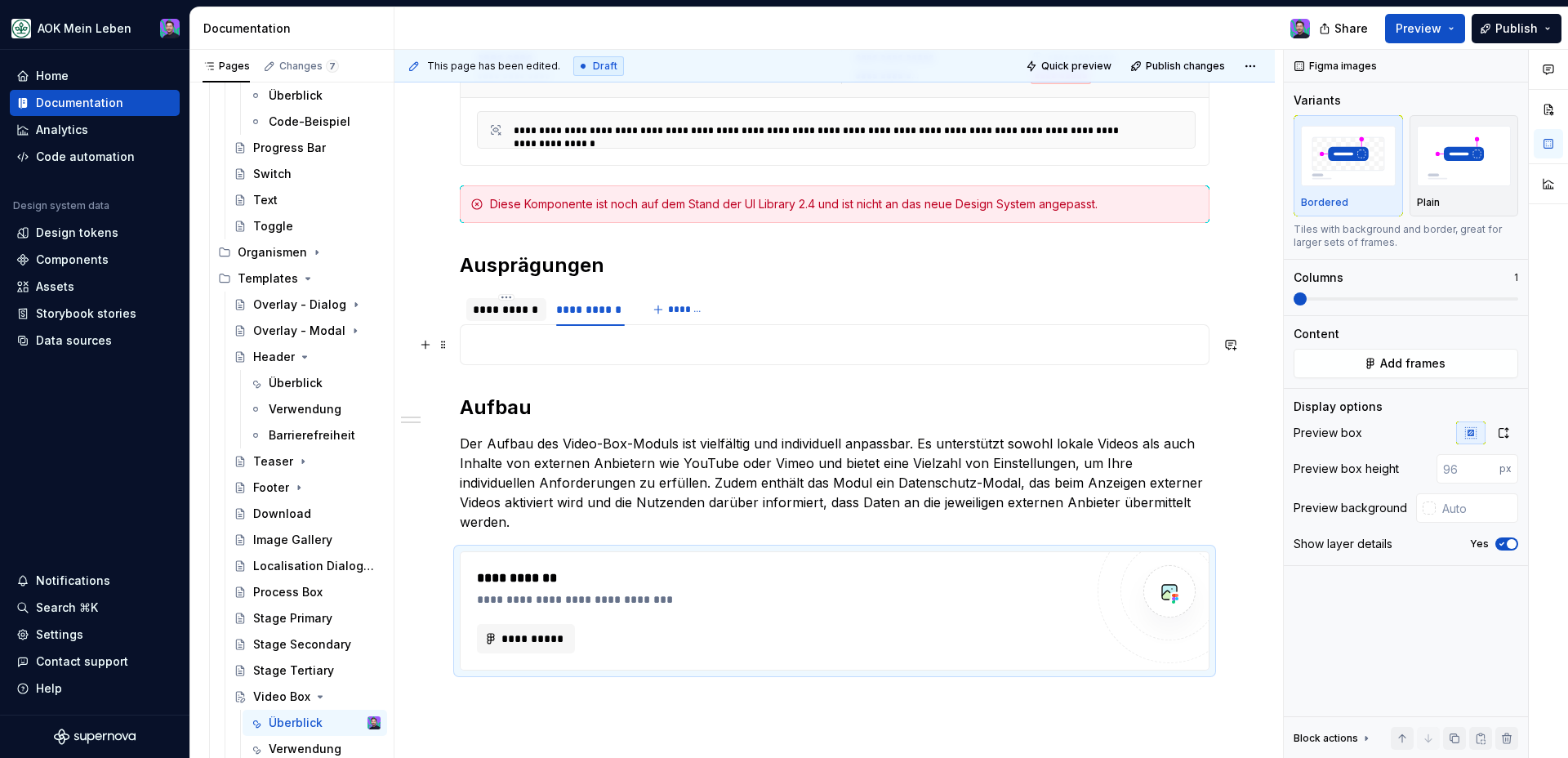
click at [601, 340] on p at bounding box center [835, 345] width 729 height 20
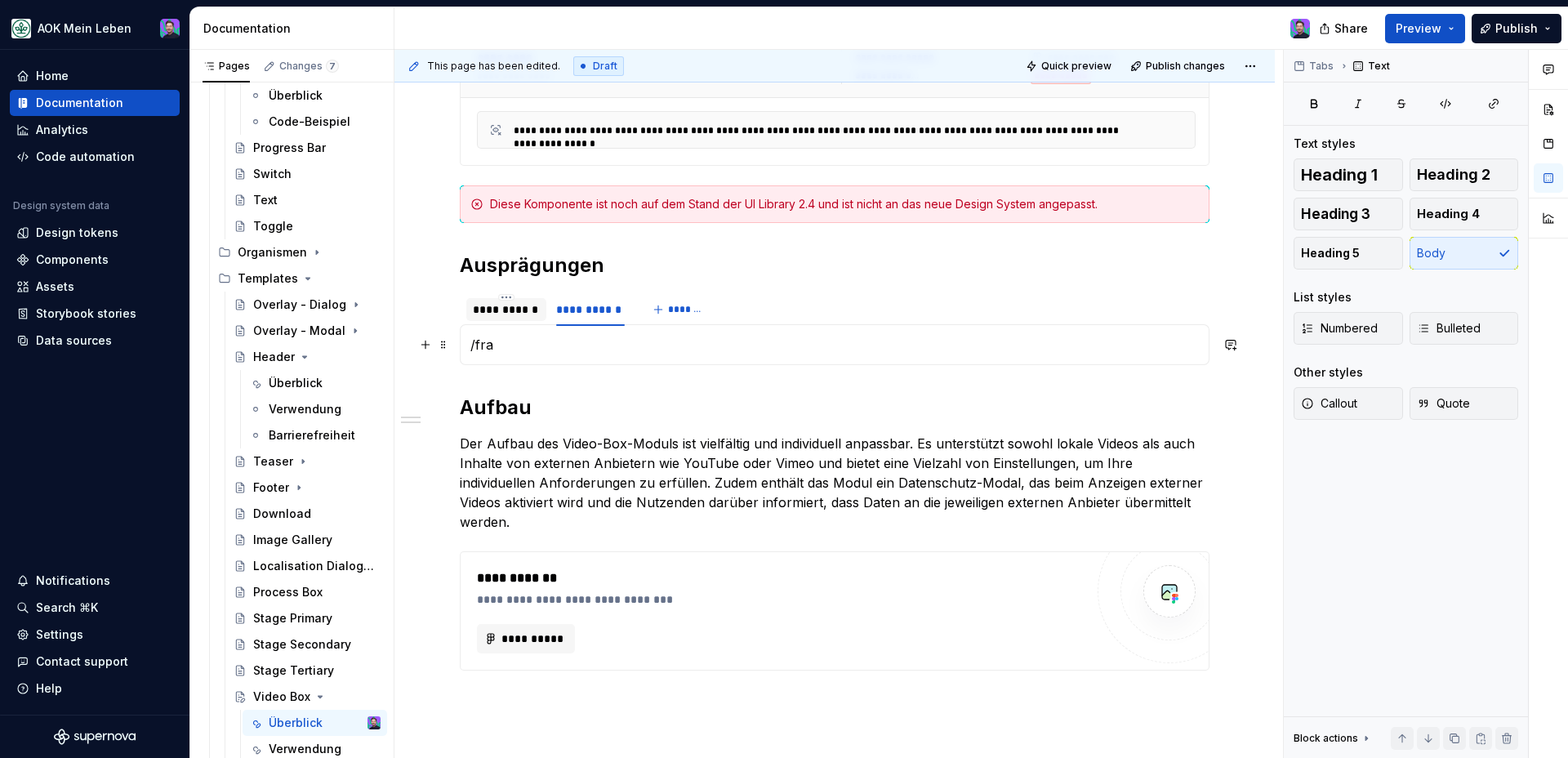
click at [653, 346] on p "/fra" at bounding box center [835, 345] width 729 height 20
drag, startPoint x: 647, startPoint y: 351, endPoint x: 469, endPoint y: 350, distance: 178.0
click at [469, 350] on div "/frame" at bounding box center [835, 345] width 750 height 41
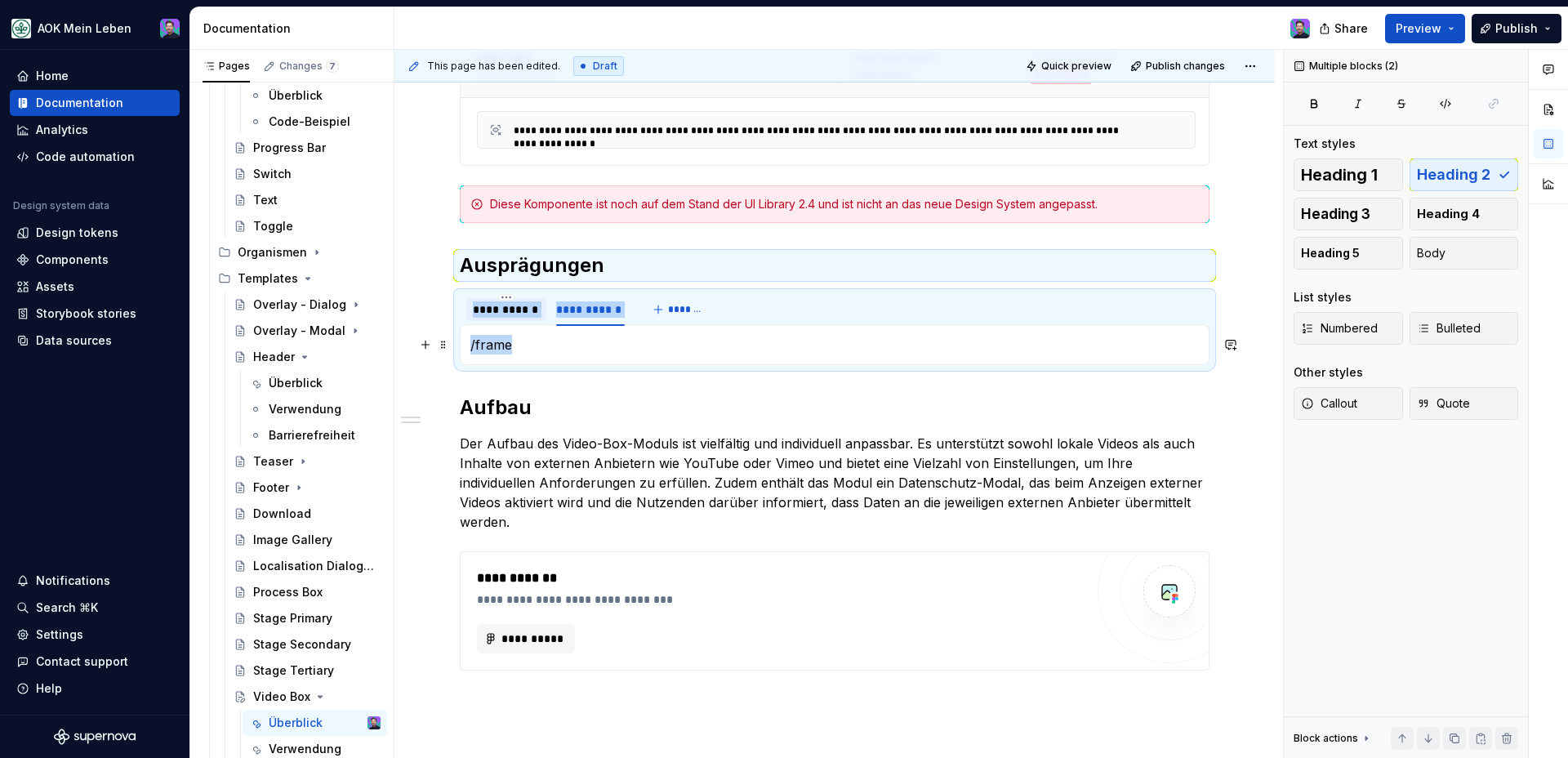
drag, startPoint x: 523, startPoint y: 343, endPoint x: 455, endPoint y: 345, distance: 68.0
click at [460, 345] on section "**********" at bounding box center [835, 328] width 750 height 73
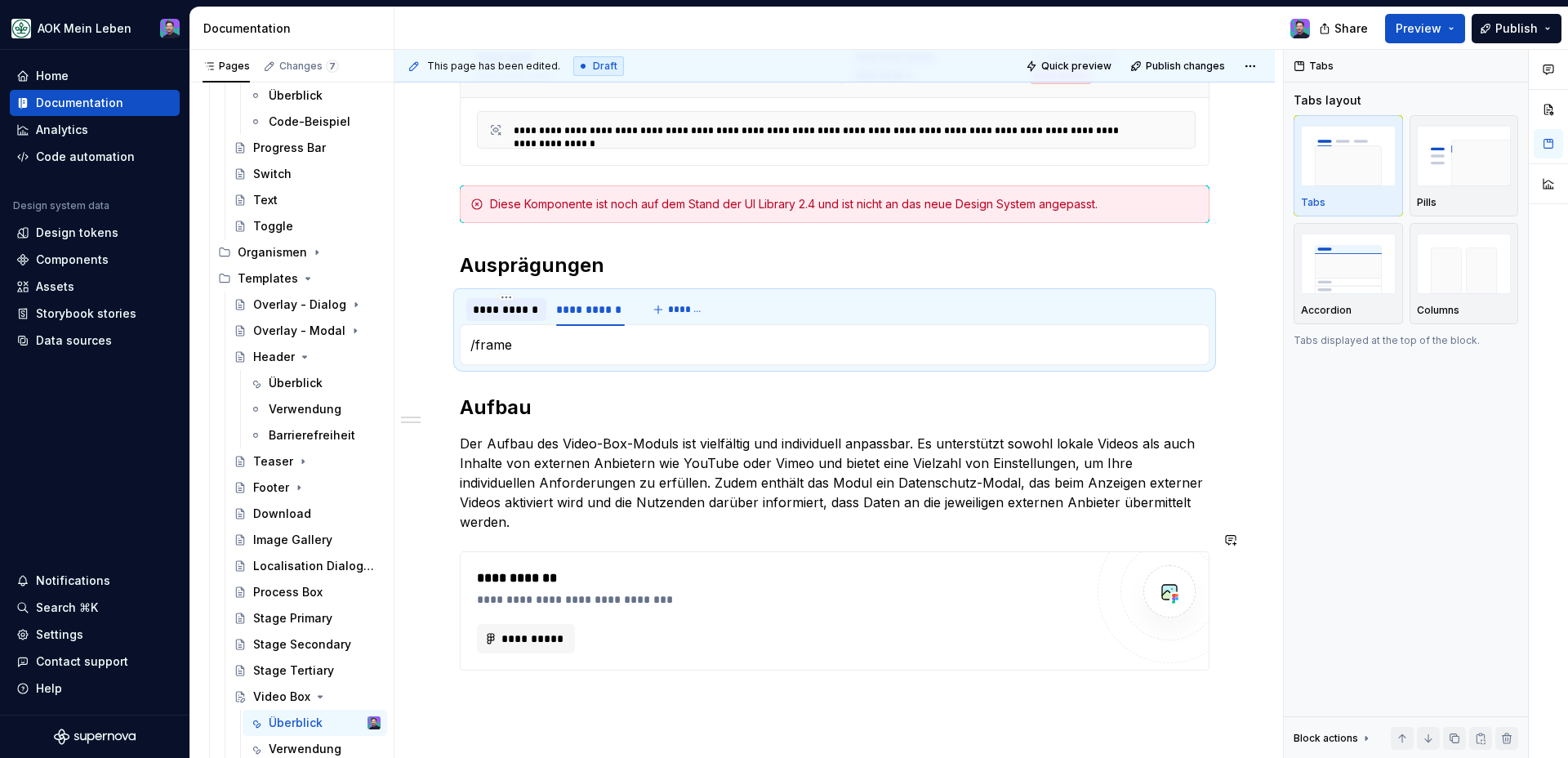
click at [891, 523] on div "**********" at bounding box center [835, 309] width 750 height 724
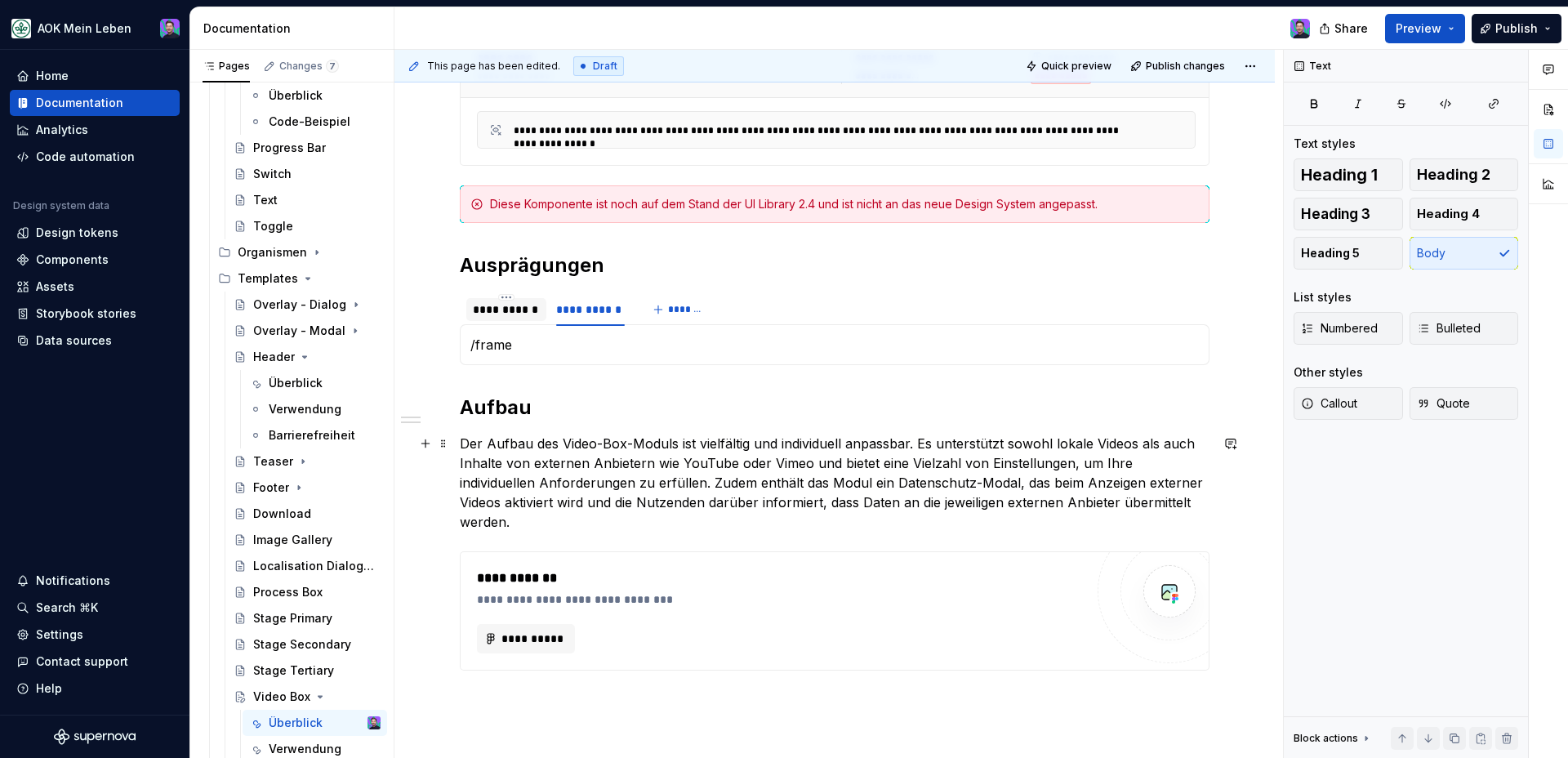
click at [879, 506] on p "Der Aufbau des Video-Box-Moduls ist vielfältig und individuell anpassbar. Es un…" at bounding box center [835, 482] width 750 height 98
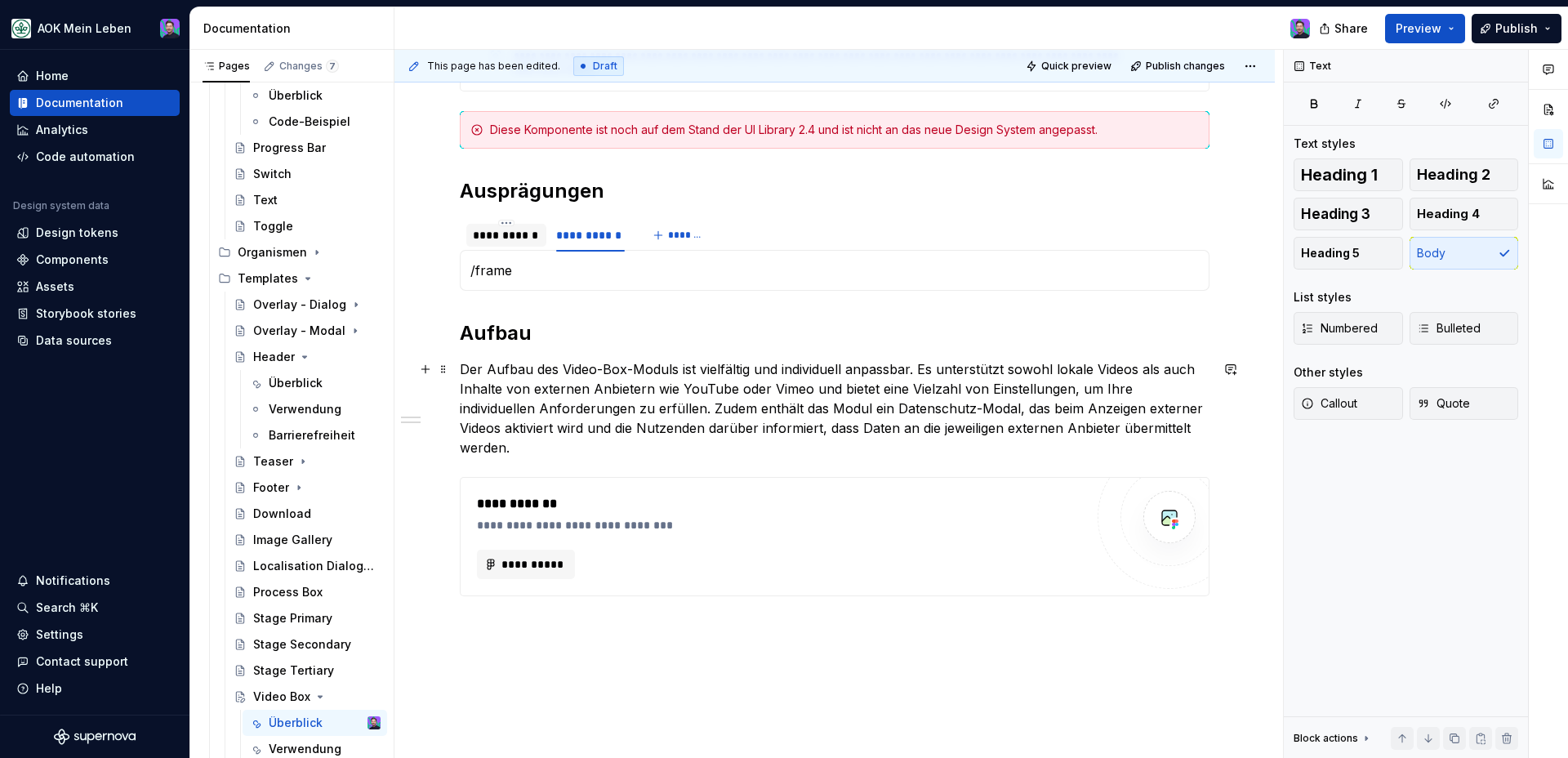
scroll to position [534, 0]
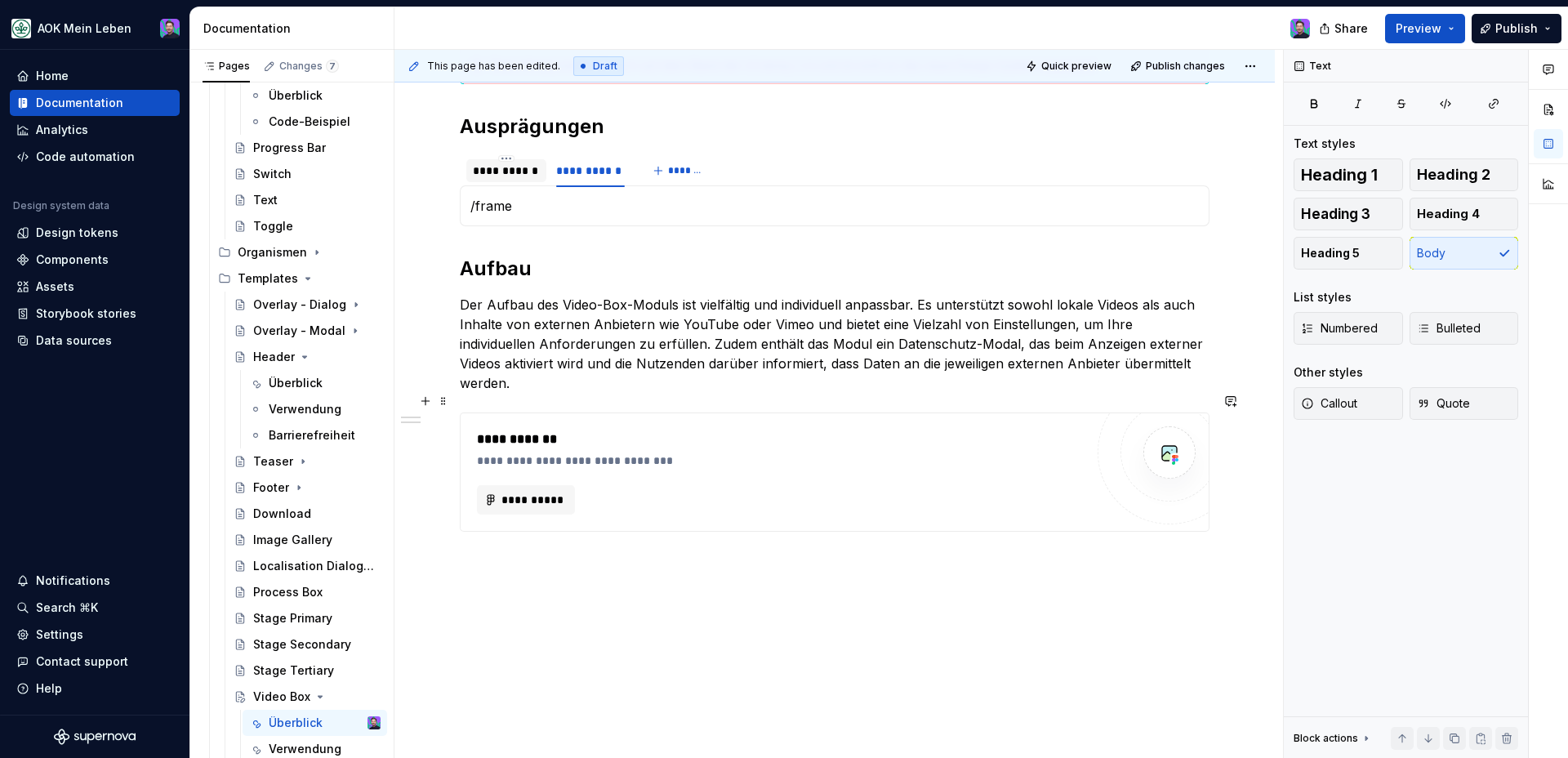
click at [872, 526] on div "**********" at bounding box center [835, 180] width 750 height 744
click at [842, 549] on div "**********" at bounding box center [835, 273] width 880 height 1010
click at [842, 551] on p at bounding box center [835, 561] width 750 height 20
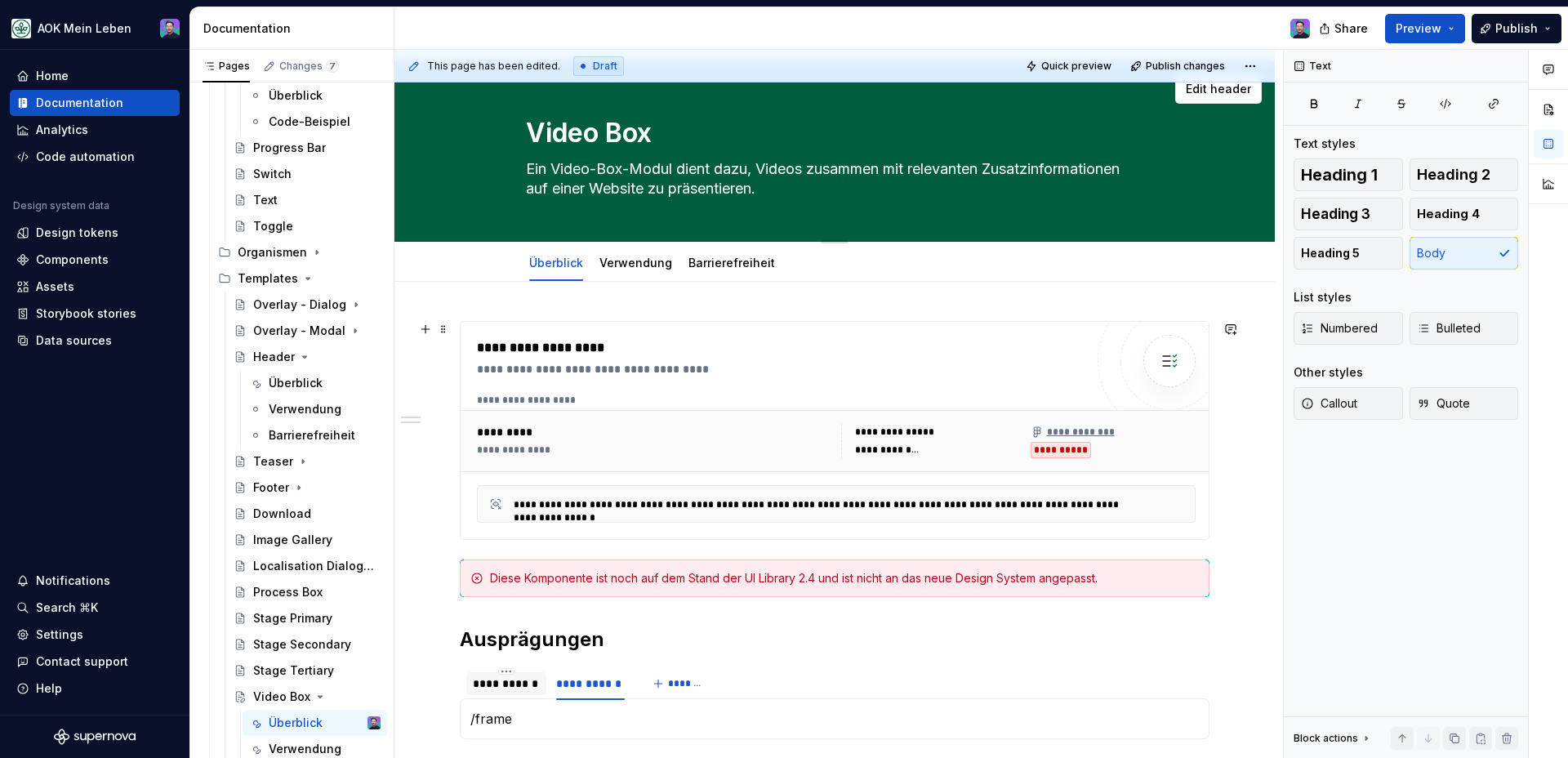
scroll to position [0, 0]
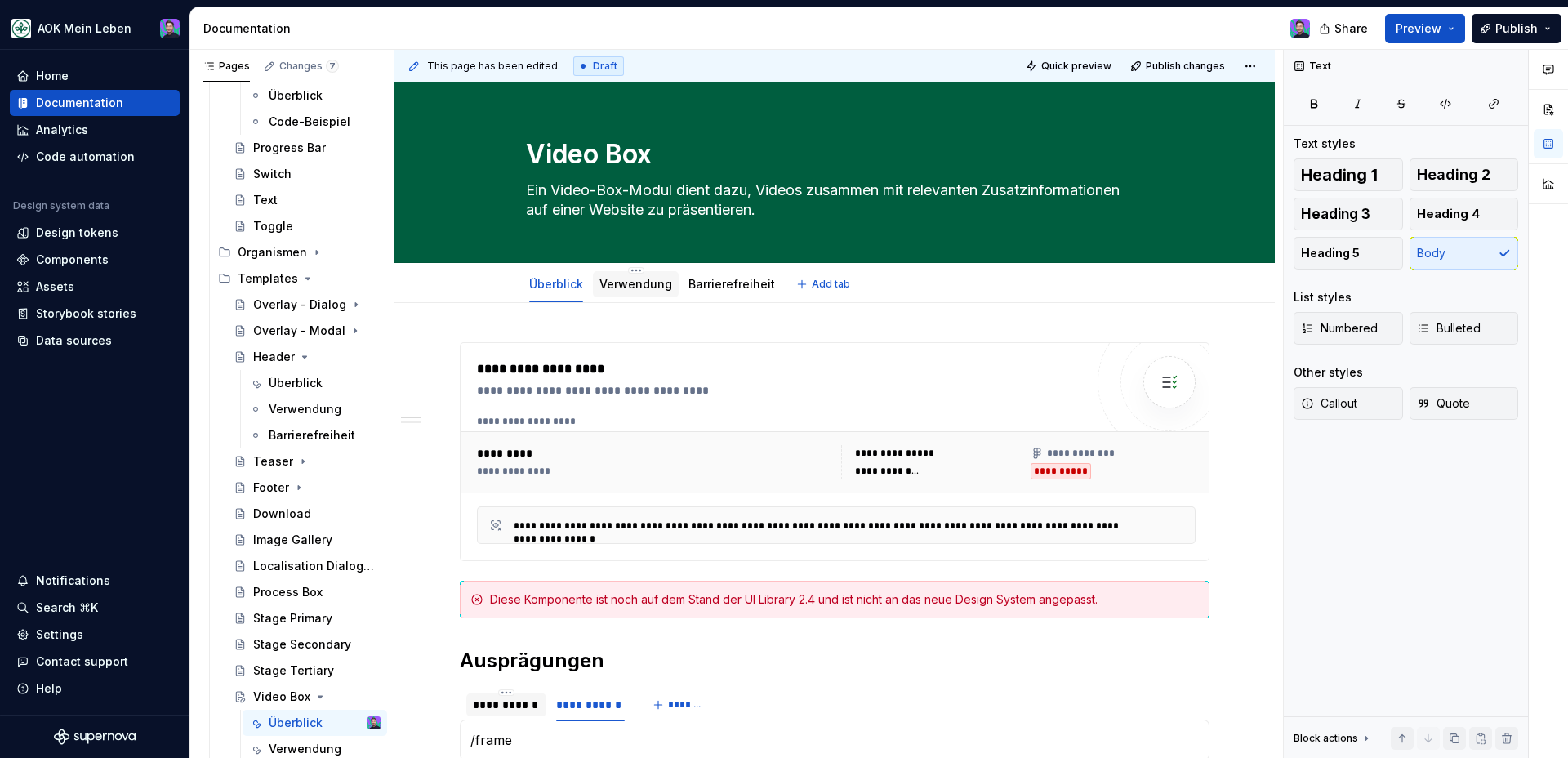
click at [633, 283] on link "Verwendung" at bounding box center [636, 284] width 72 height 14
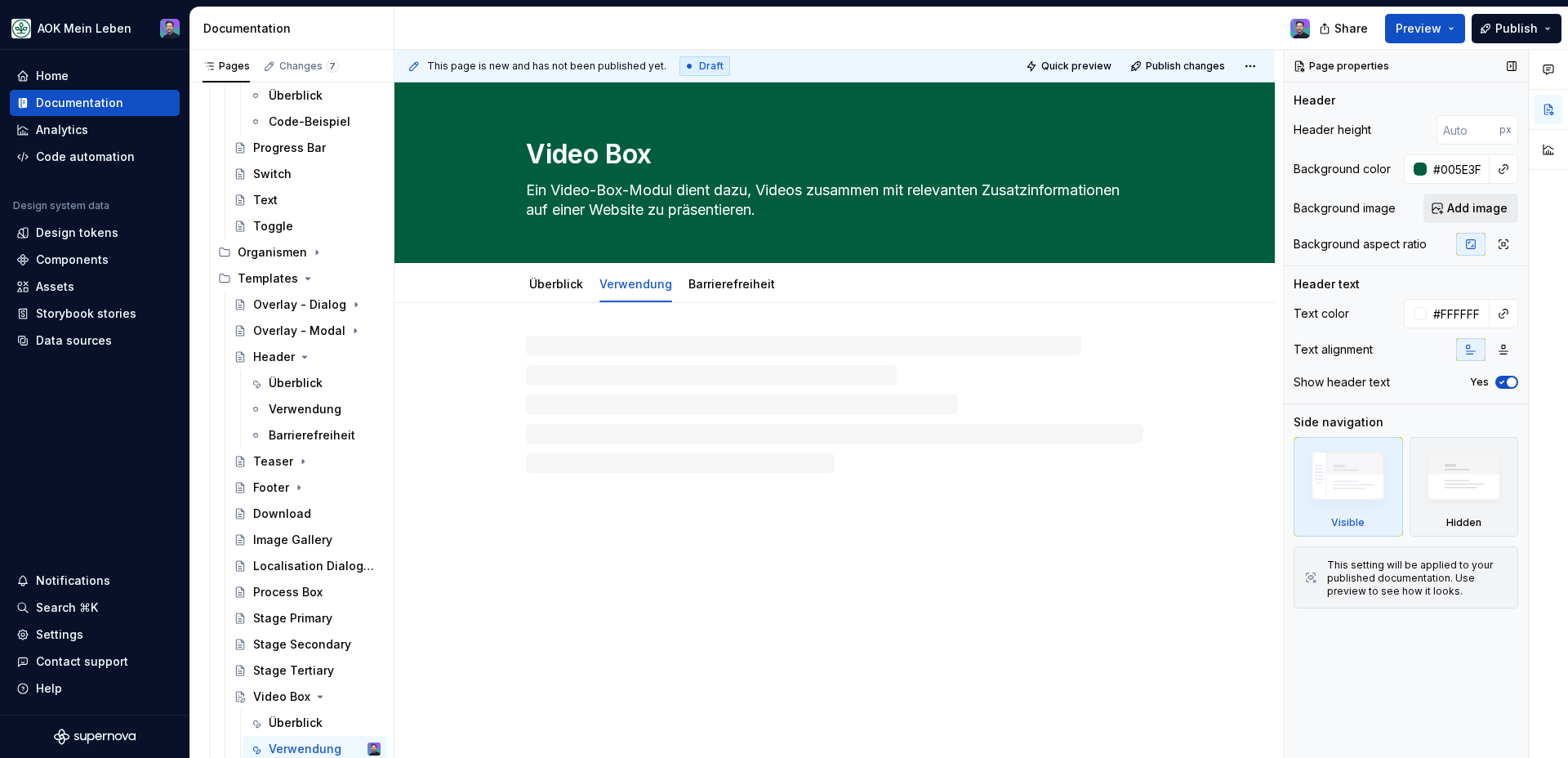
type textarea "*"
click at [759, 345] on p at bounding box center [835, 352] width 750 height 20
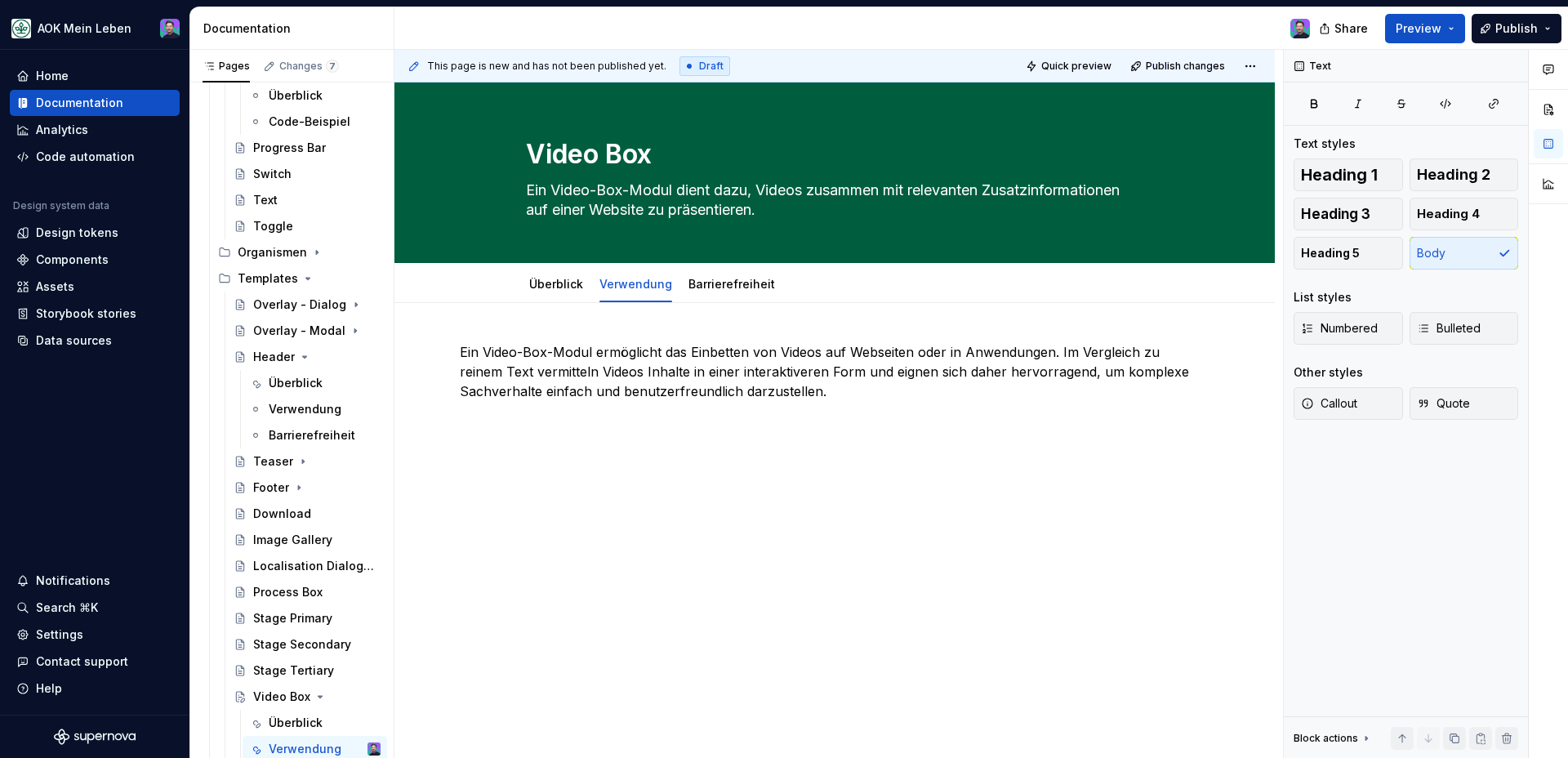
click at [508, 589] on div "Ein Video-Box-Modul ermöglicht das Einbetten von Videos auf Webseiten oder in A…" at bounding box center [835, 477] width 880 height 348
click at [568, 388] on button "button" at bounding box center [563, 391] width 23 height 23
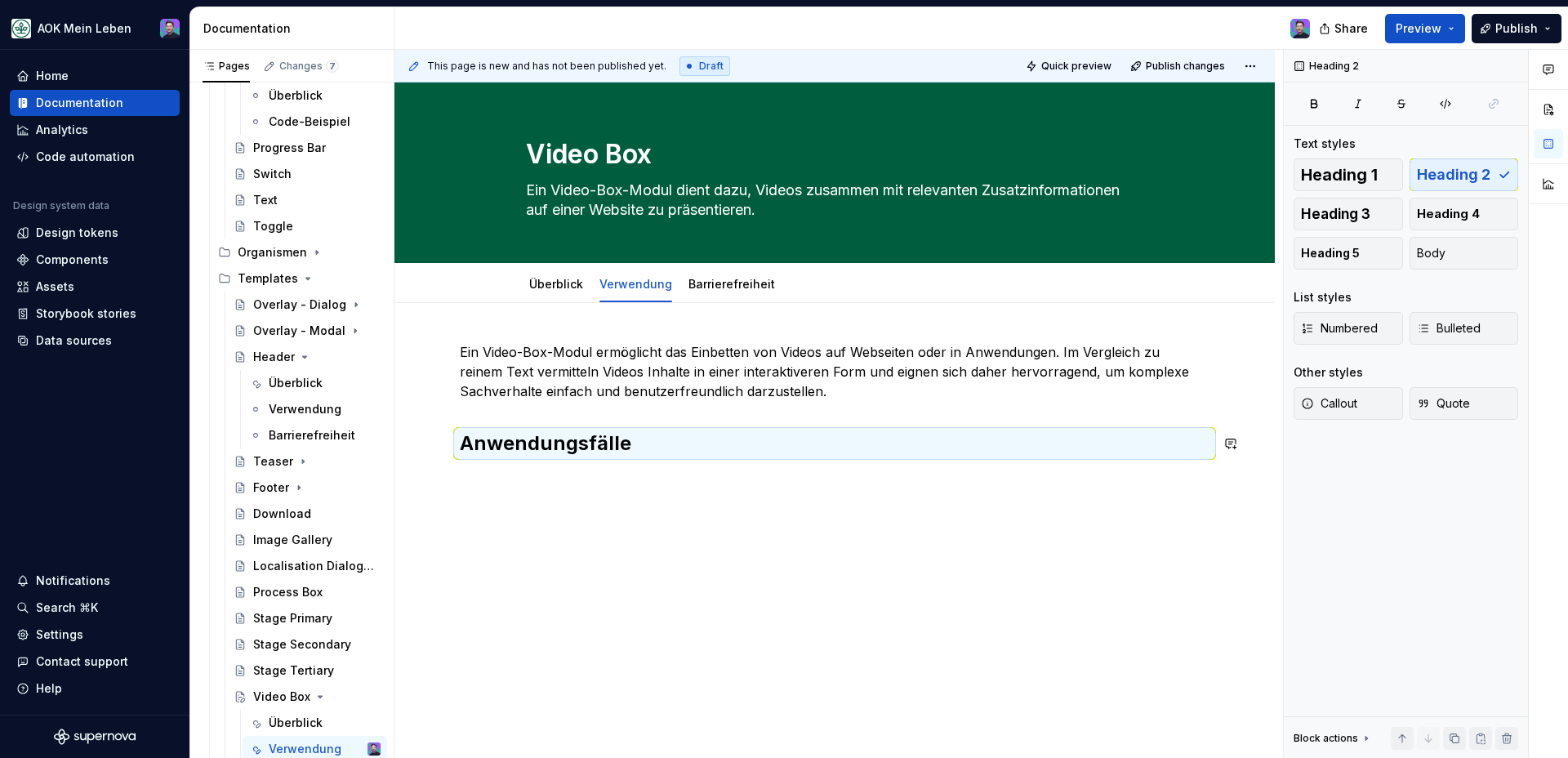
click at [661, 486] on div "Ein Video-Box-Modul ermöglicht das Einbetten von Videos auf Webseiten oder in A…" at bounding box center [835, 503] width 880 height 401
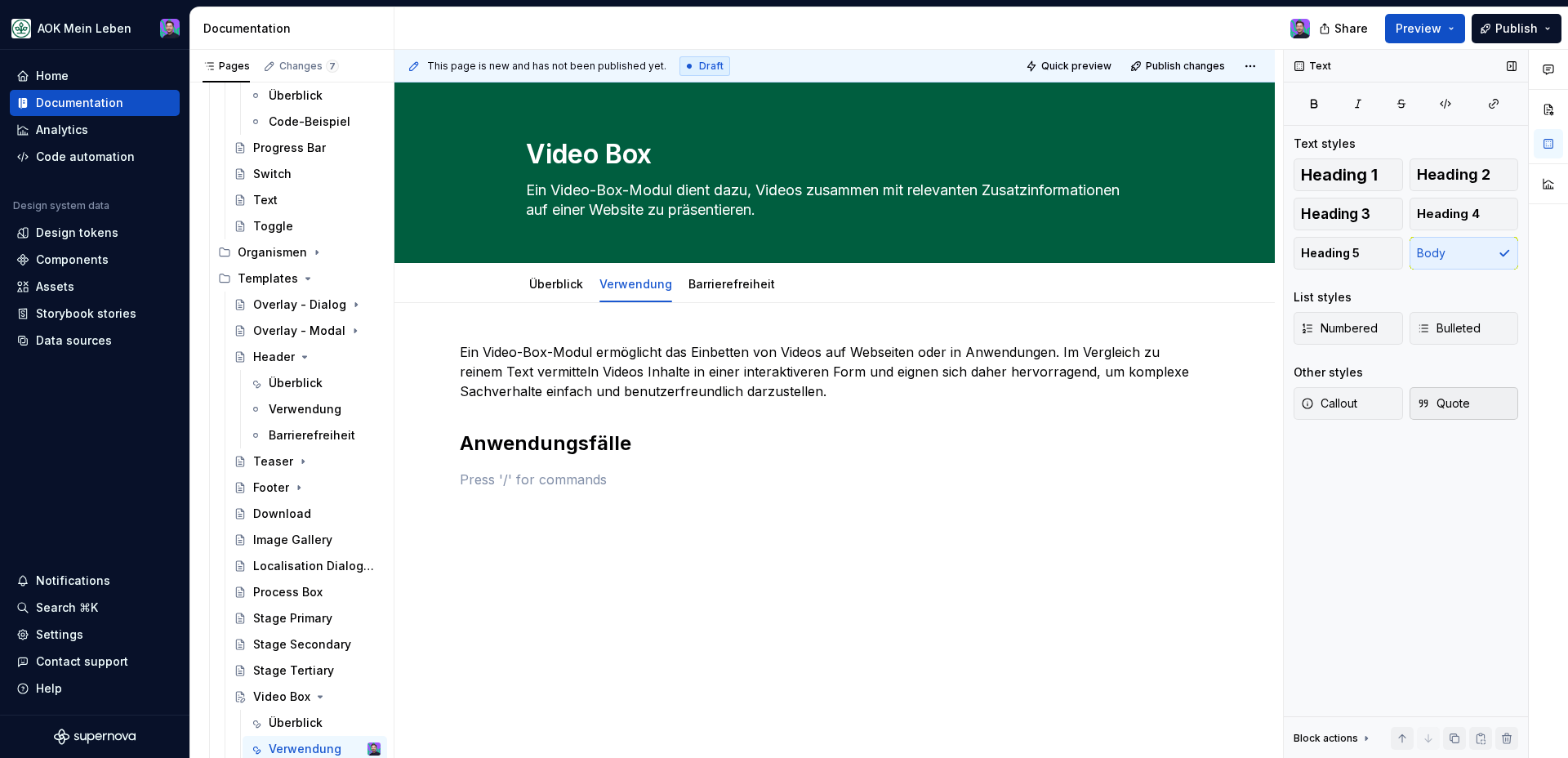
paste div
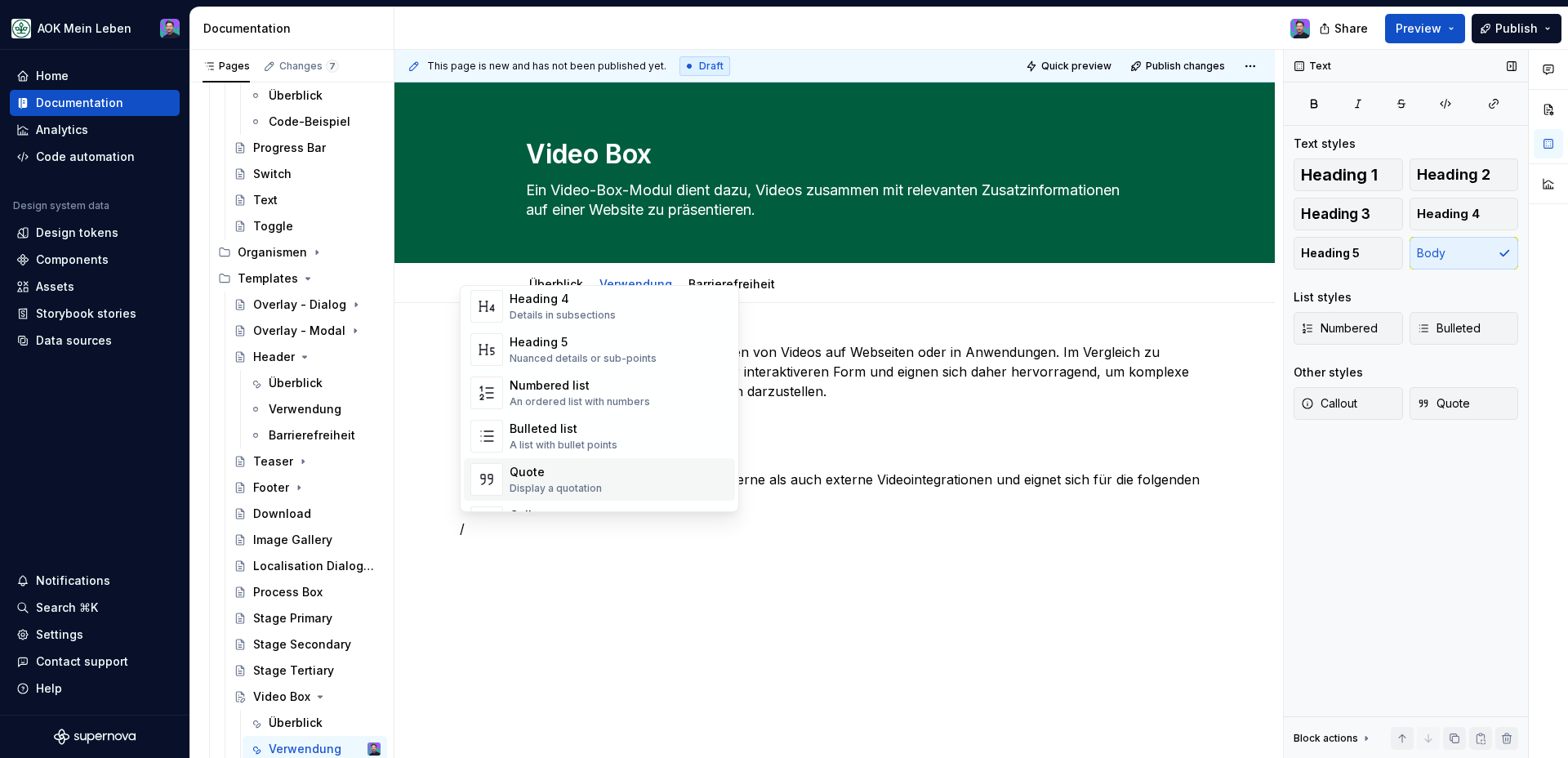
scroll to position [202, 0]
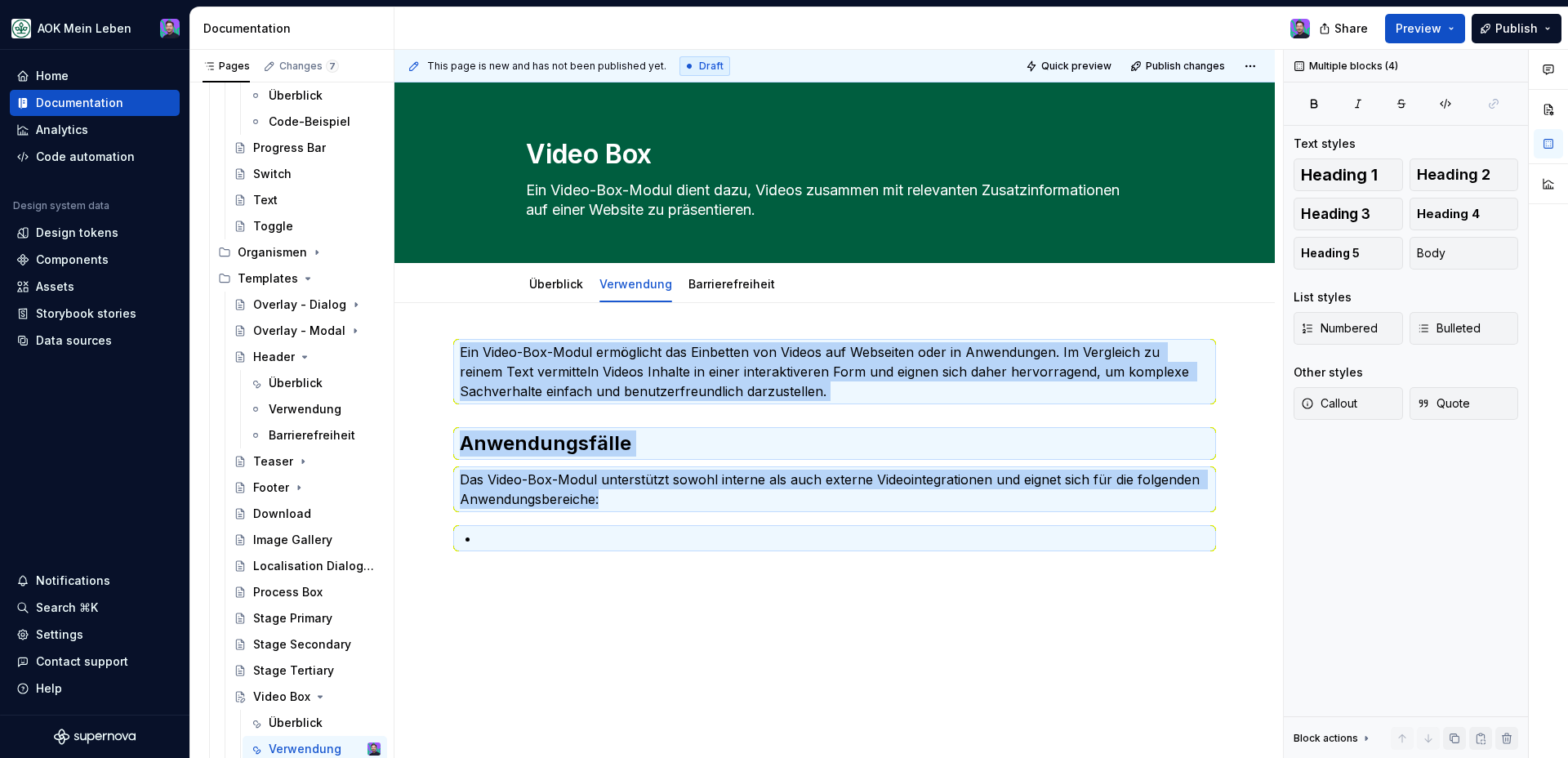
click at [502, 537] on p at bounding box center [845, 538] width 731 height 20
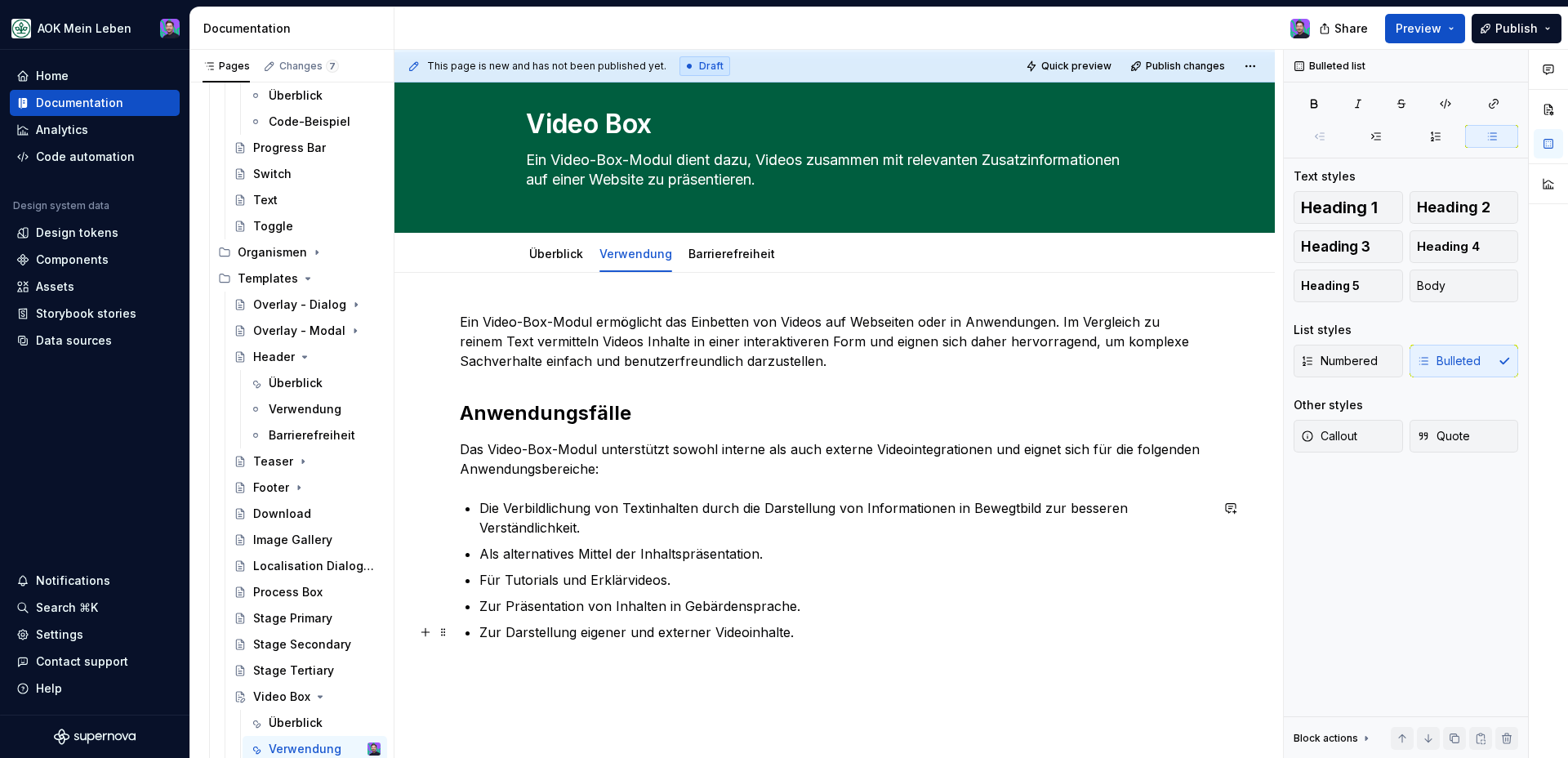
scroll to position [160, 0]
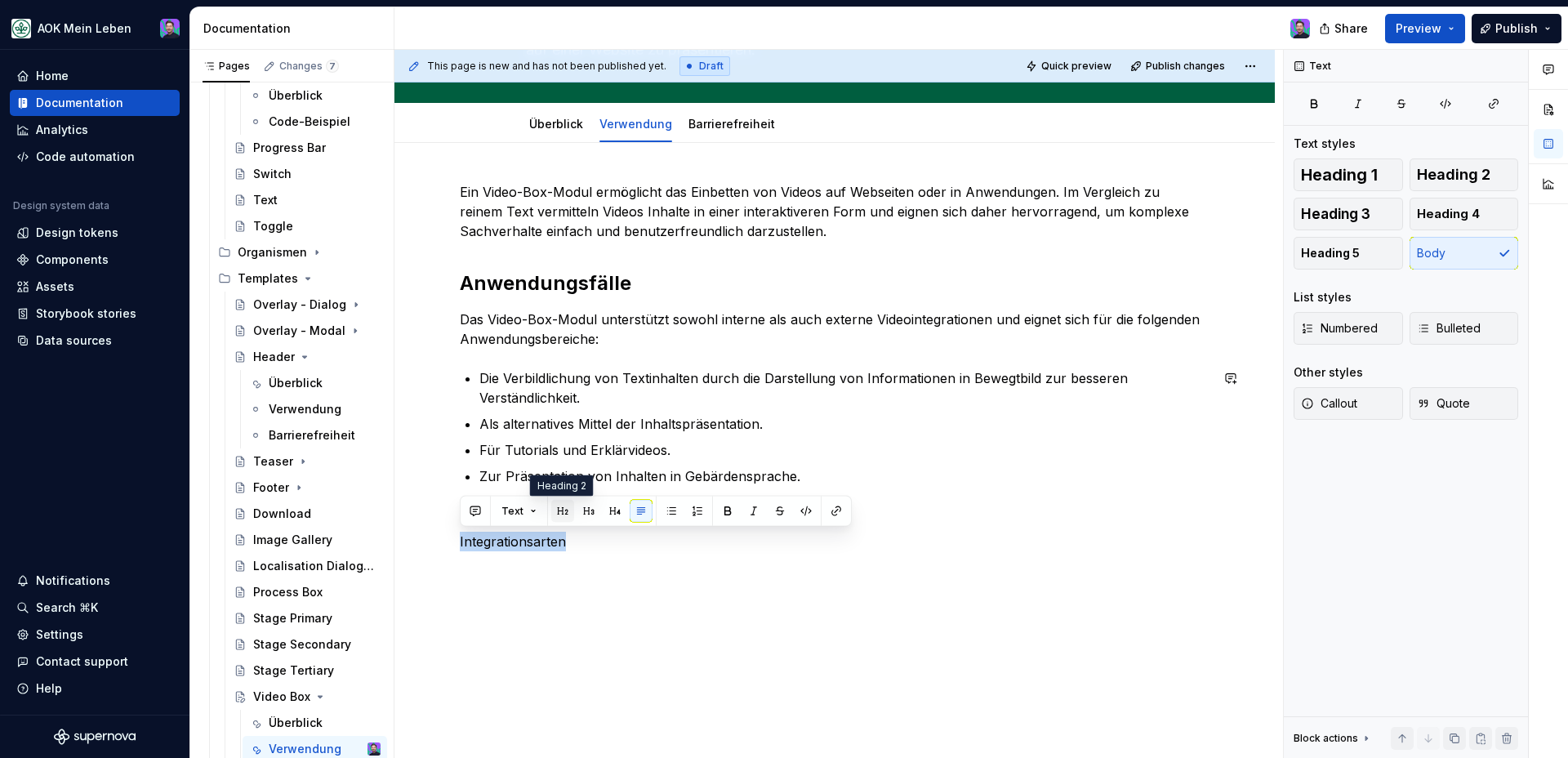
click at [568, 514] on button "button" at bounding box center [563, 512] width 23 height 23
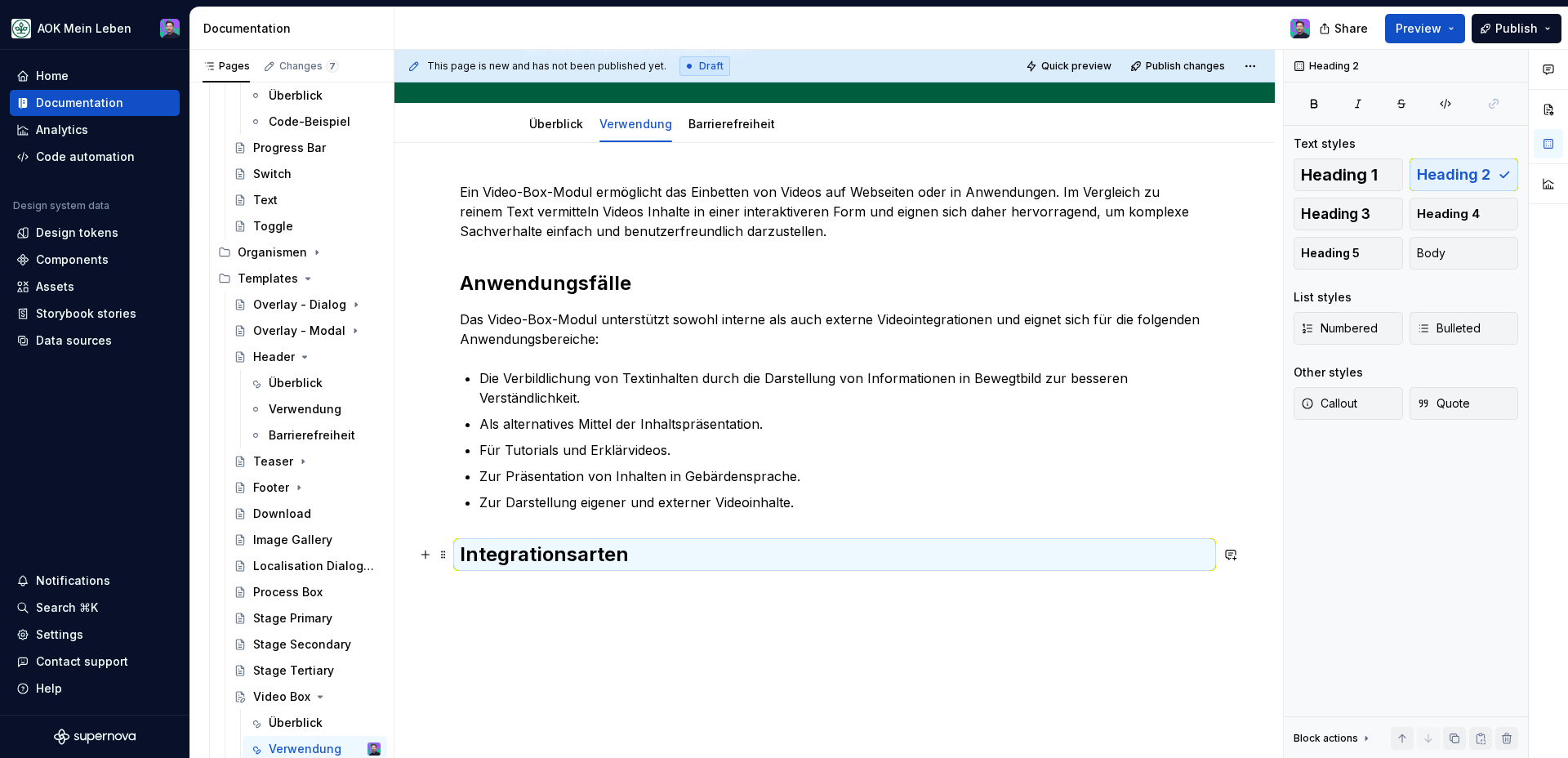
click at [705, 559] on h2 "Integrationsarten" at bounding box center [835, 555] width 750 height 26
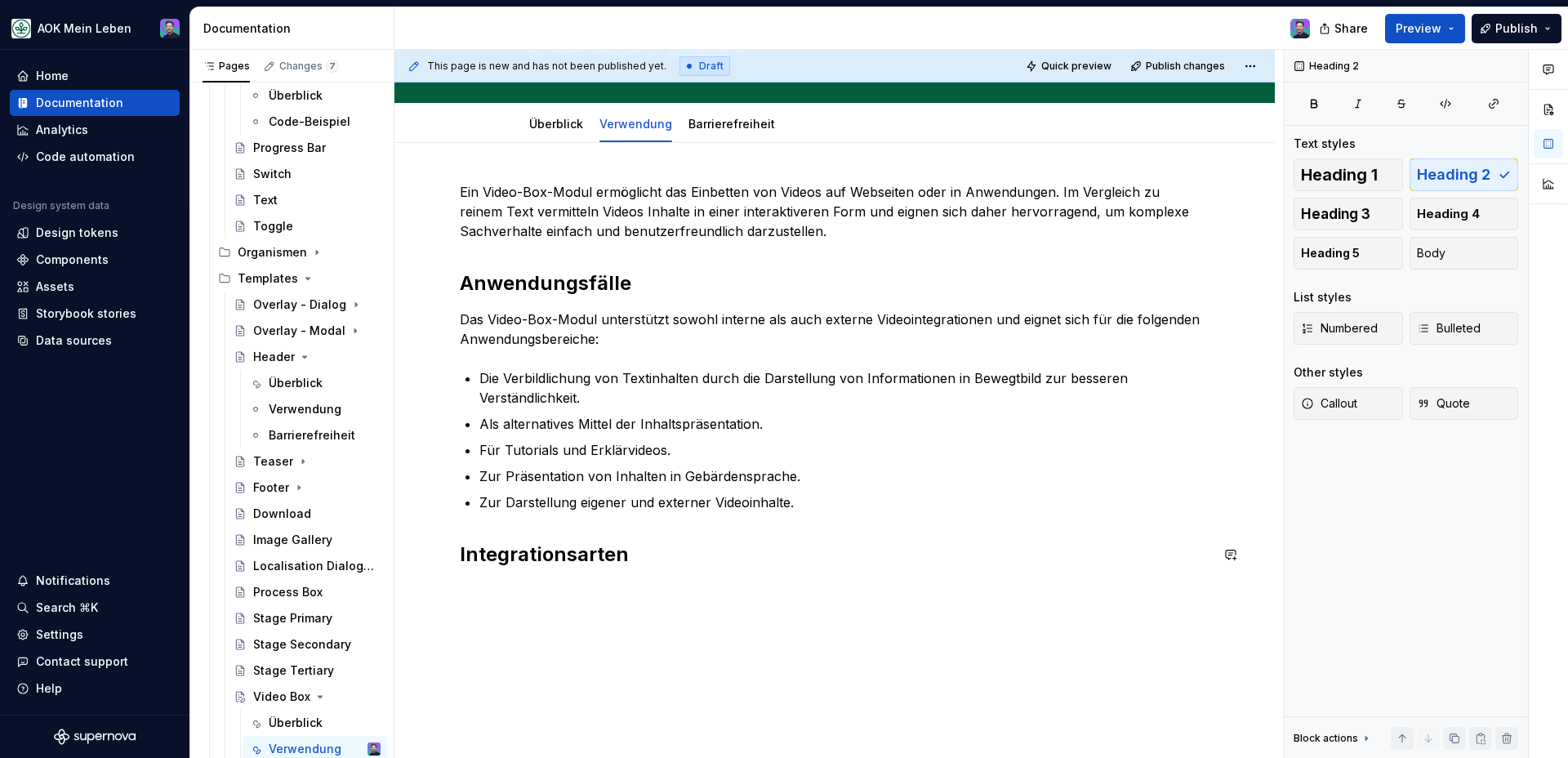
click at [696, 602] on div "Ein Video-Box-Modul ermöglicht das Einbetten von Videos auf Webseiten oder in A…" at bounding box center [835, 479] width 880 height 672
click at [696, 588] on div "Ein Video-Box-Modul ermöglicht das Einbetten von Videos auf Webseiten oder in A…" at bounding box center [835, 384] width 750 height 405
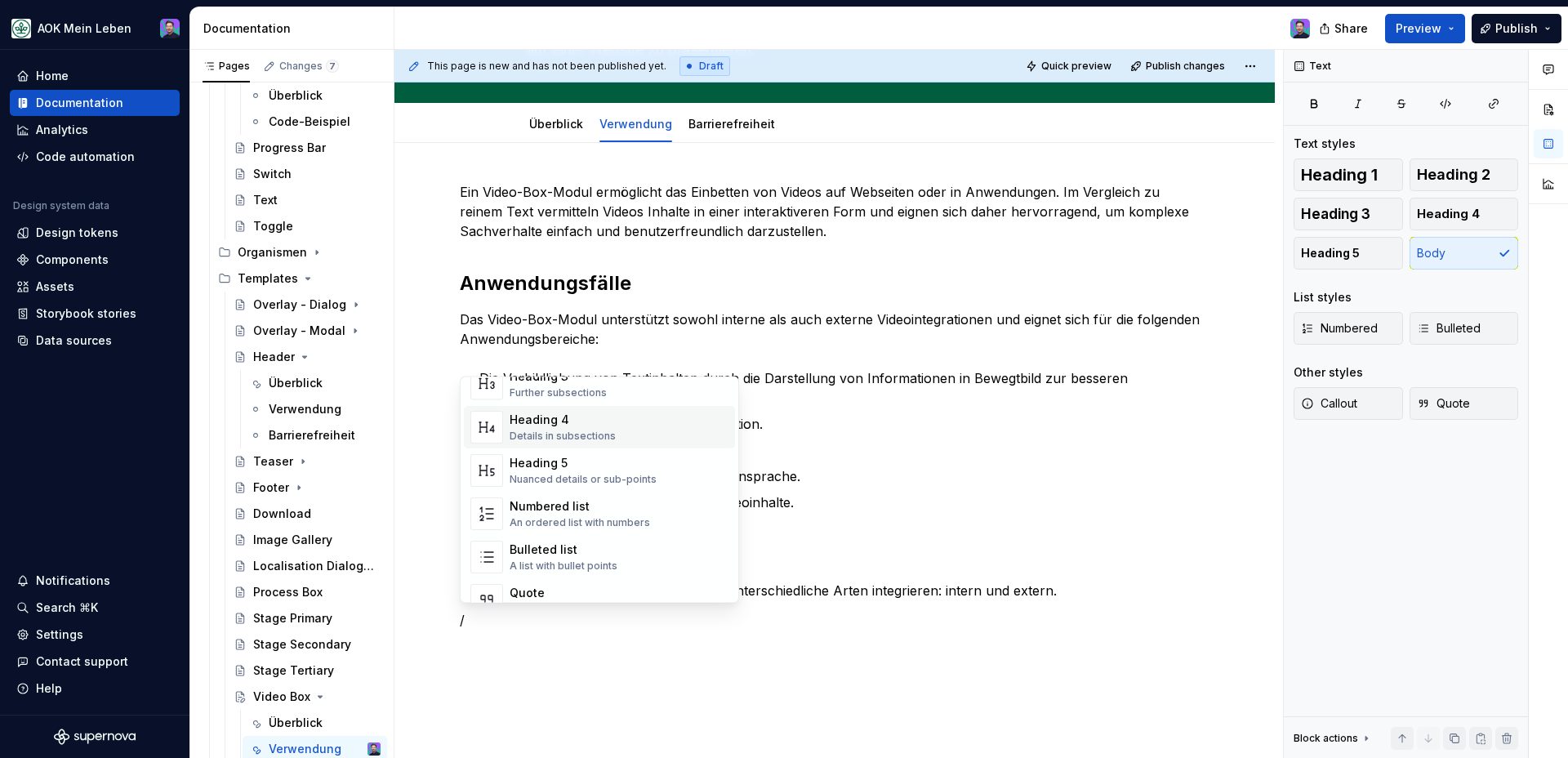
scroll to position [152, 0]
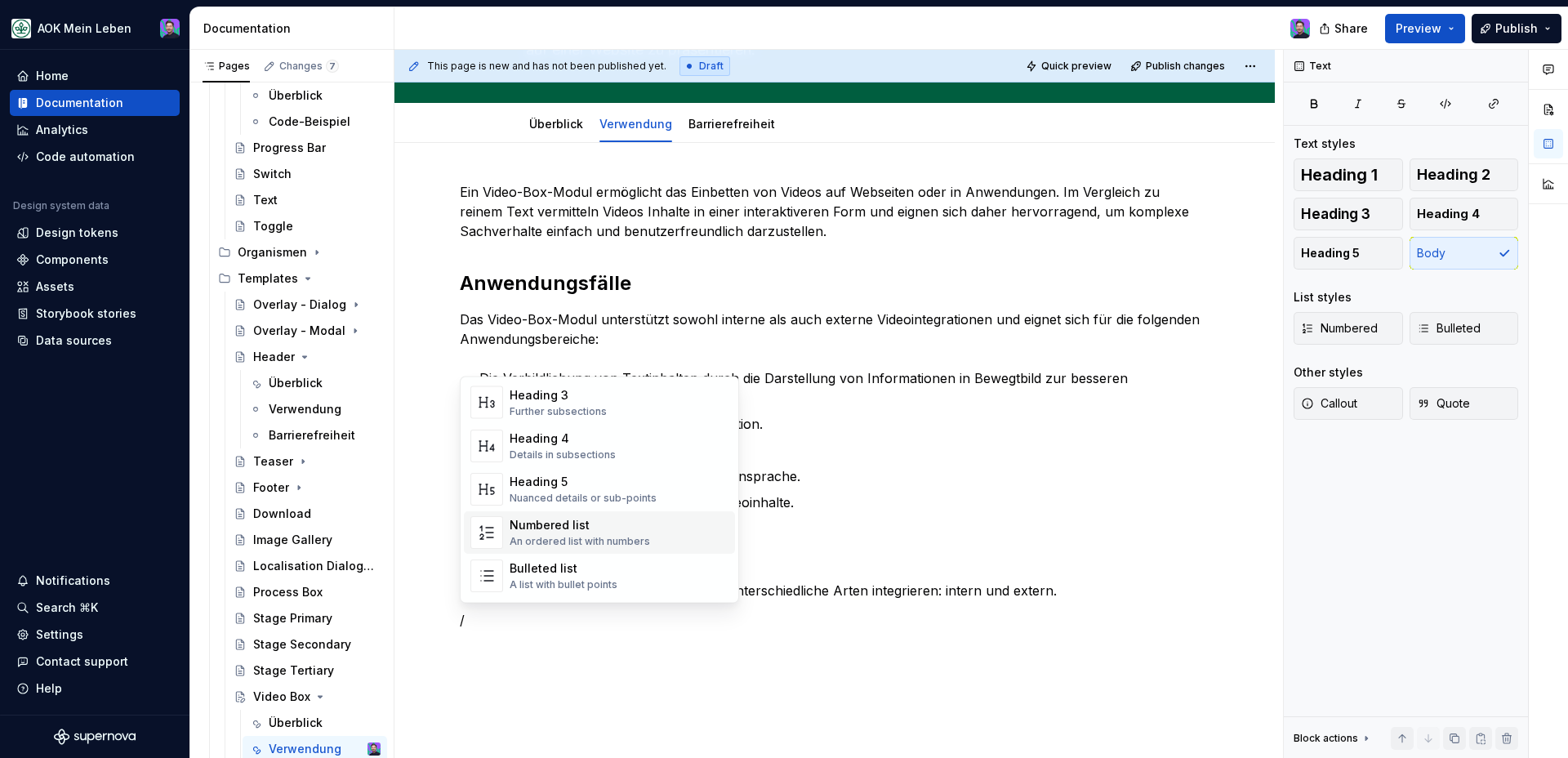
click at [861, 634] on div "Ein Video-Box-Modul ermöglicht das Einbetten von Videos auf Webseiten oder in A…" at bounding box center [835, 416] width 750 height 467
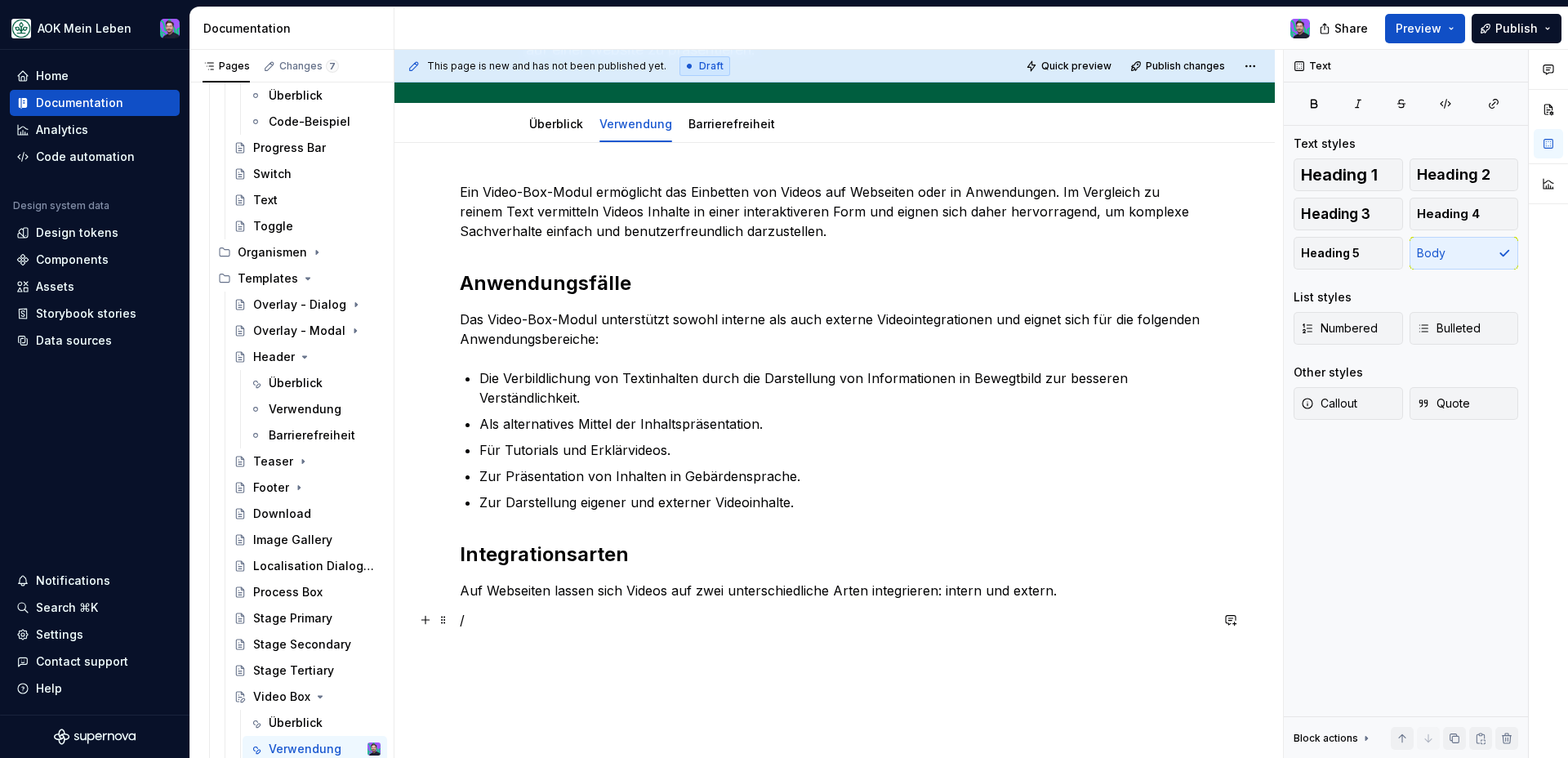
click at [726, 622] on p "/" at bounding box center [835, 621] width 750 height 20
click at [463, 628] on p "/Interne Integration" at bounding box center [835, 621] width 750 height 20
drag, startPoint x: 580, startPoint y: 616, endPoint x: 461, endPoint y: 621, distance: 119.1
click at [461, 621] on p "Interne Integration" at bounding box center [835, 621] width 750 height 20
click at [531, 588] on button "Text" at bounding box center [519, 590] width 50 height 23
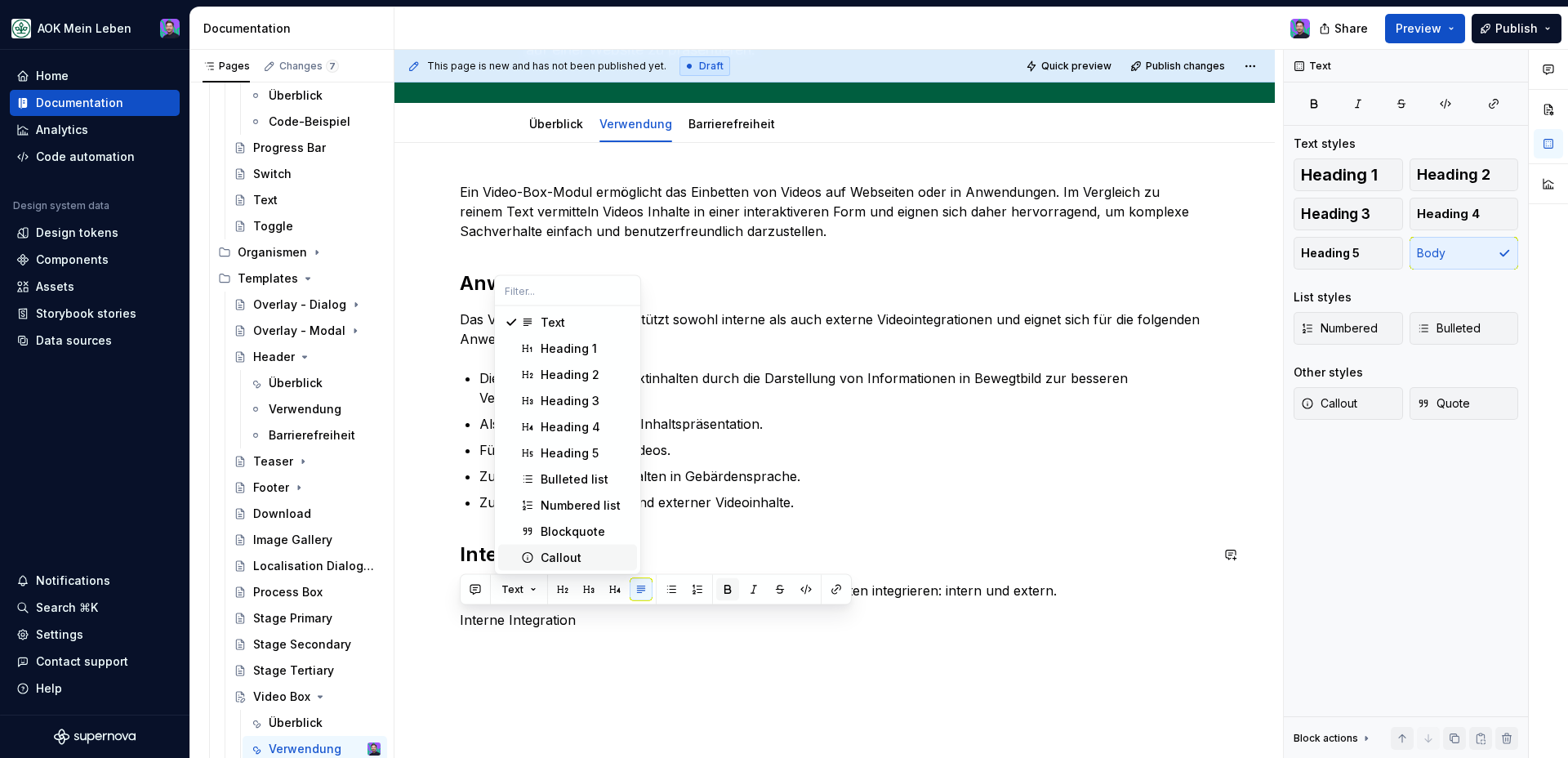
click at [719, 596] on button "button" at bounding box center [728, 590] width 23 height 23
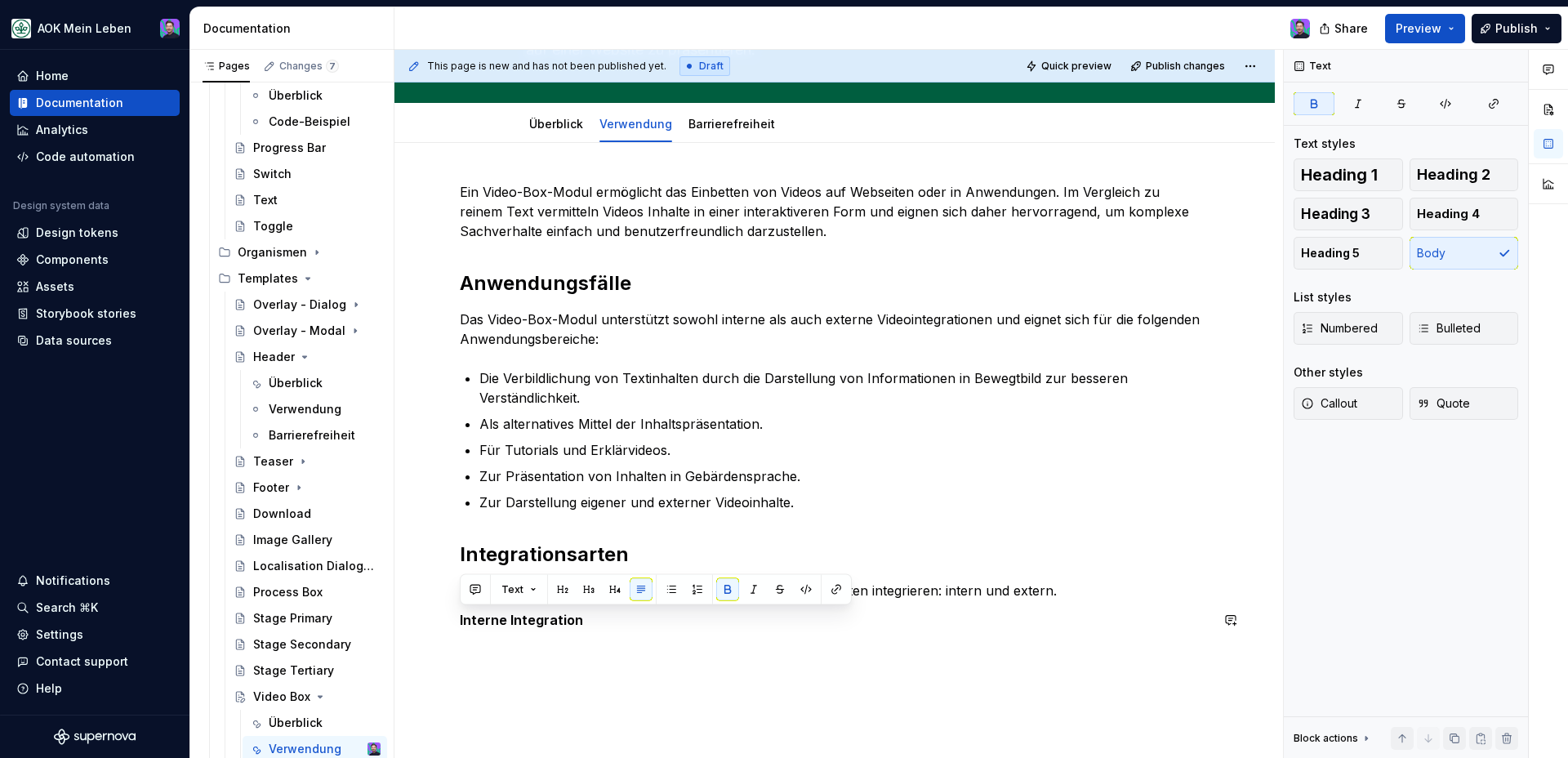
click at [718, 634] on div "Ein Video-Box-Modul ermöglicht das Einbetten von Videos auf Webseiten oder in A…" at bounding box center [835, 416] width 750 height 467
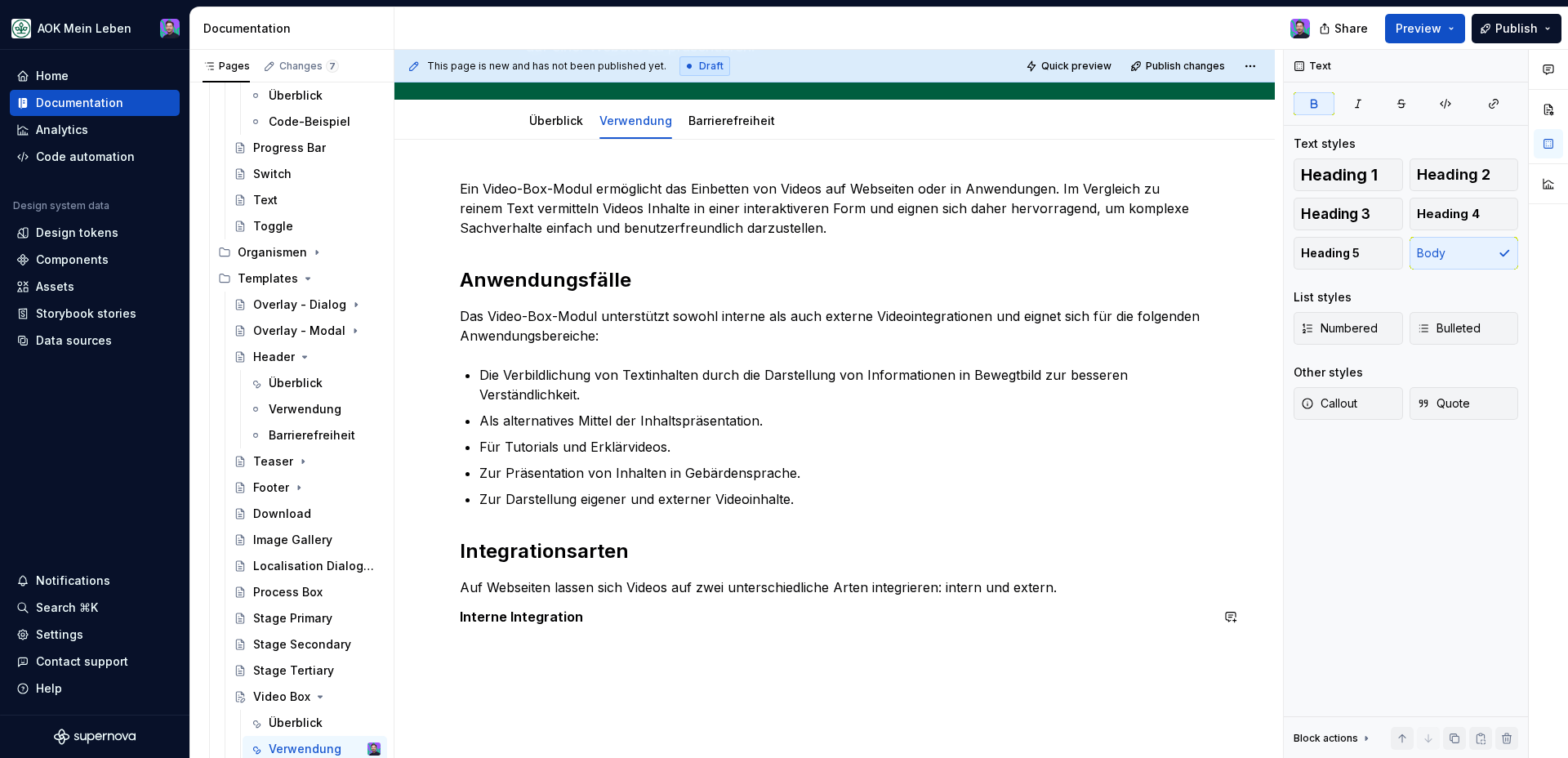
click at [718, 634] on div "Ein Video-Box-Modul ermöglicht das Einbetten von Videos auf Webseiten oder in A…" at bounding box center [835, 507] width 880 height 734
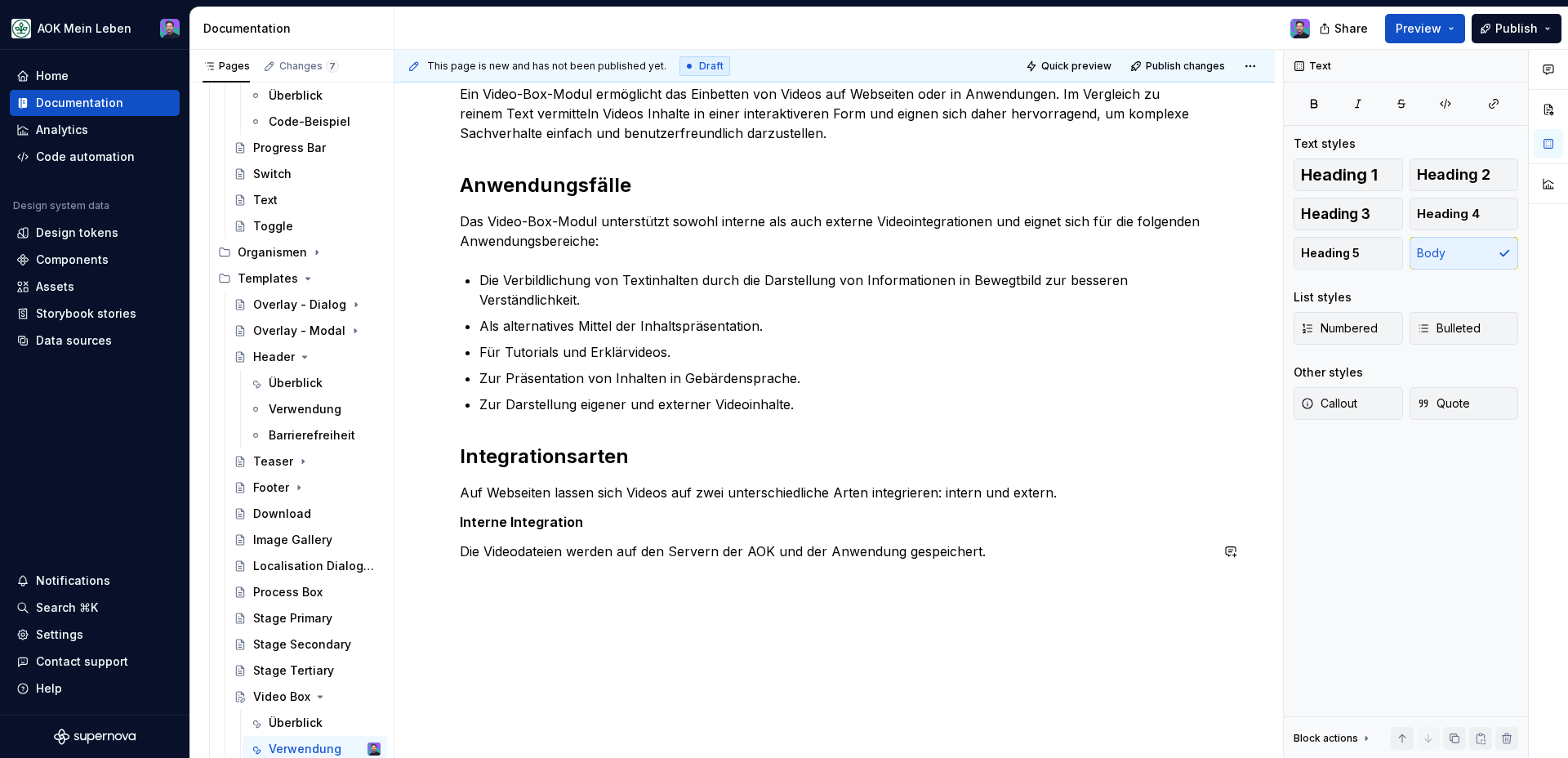
scroll to position [260, 0]
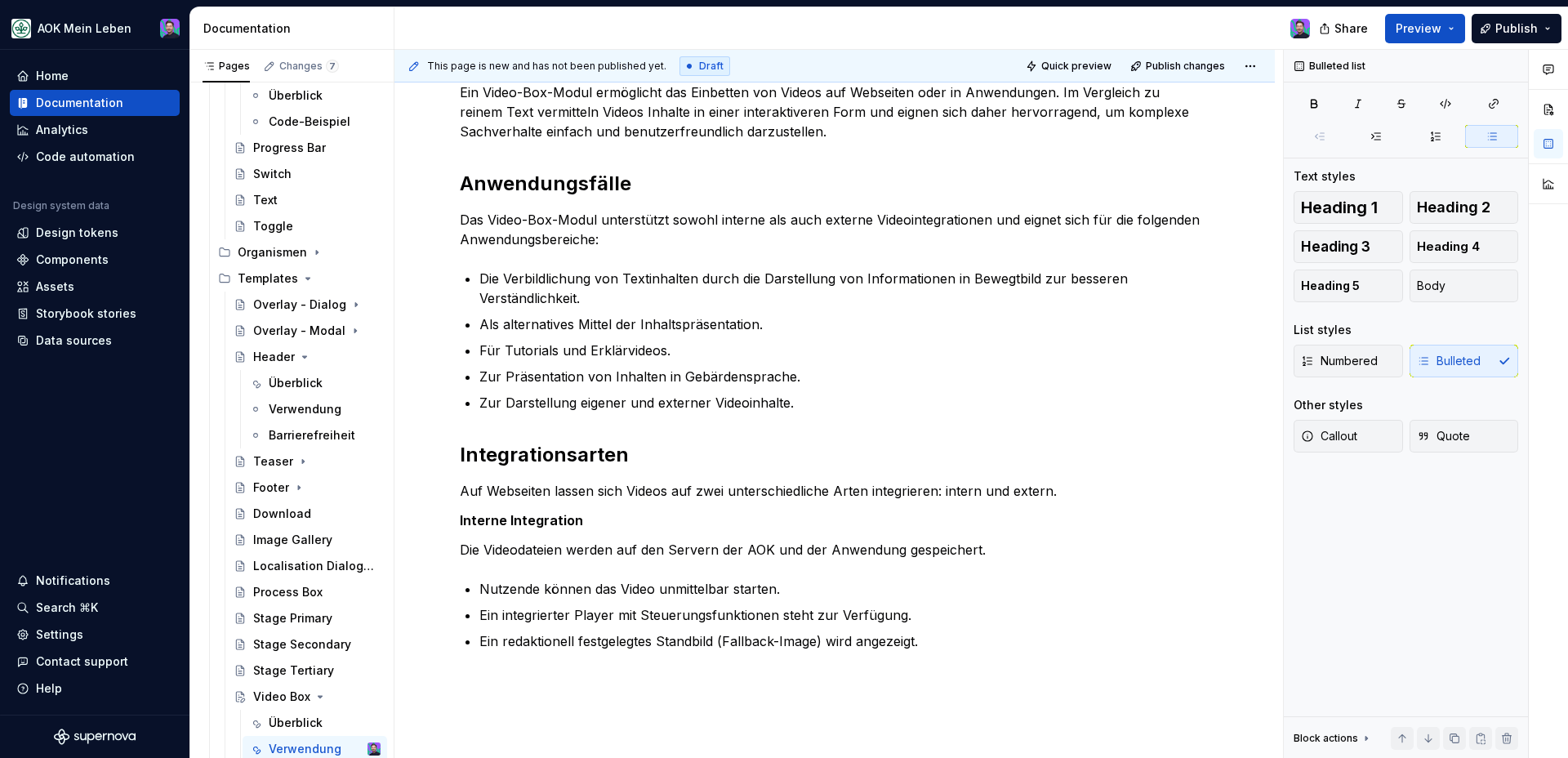
click at [833, 634] on div "Ein Video-Box-Modul ermöglicht das Einbetten von Videos auf Webseiten oder in A…" at bounding box center [835, 471] width 880 height 855
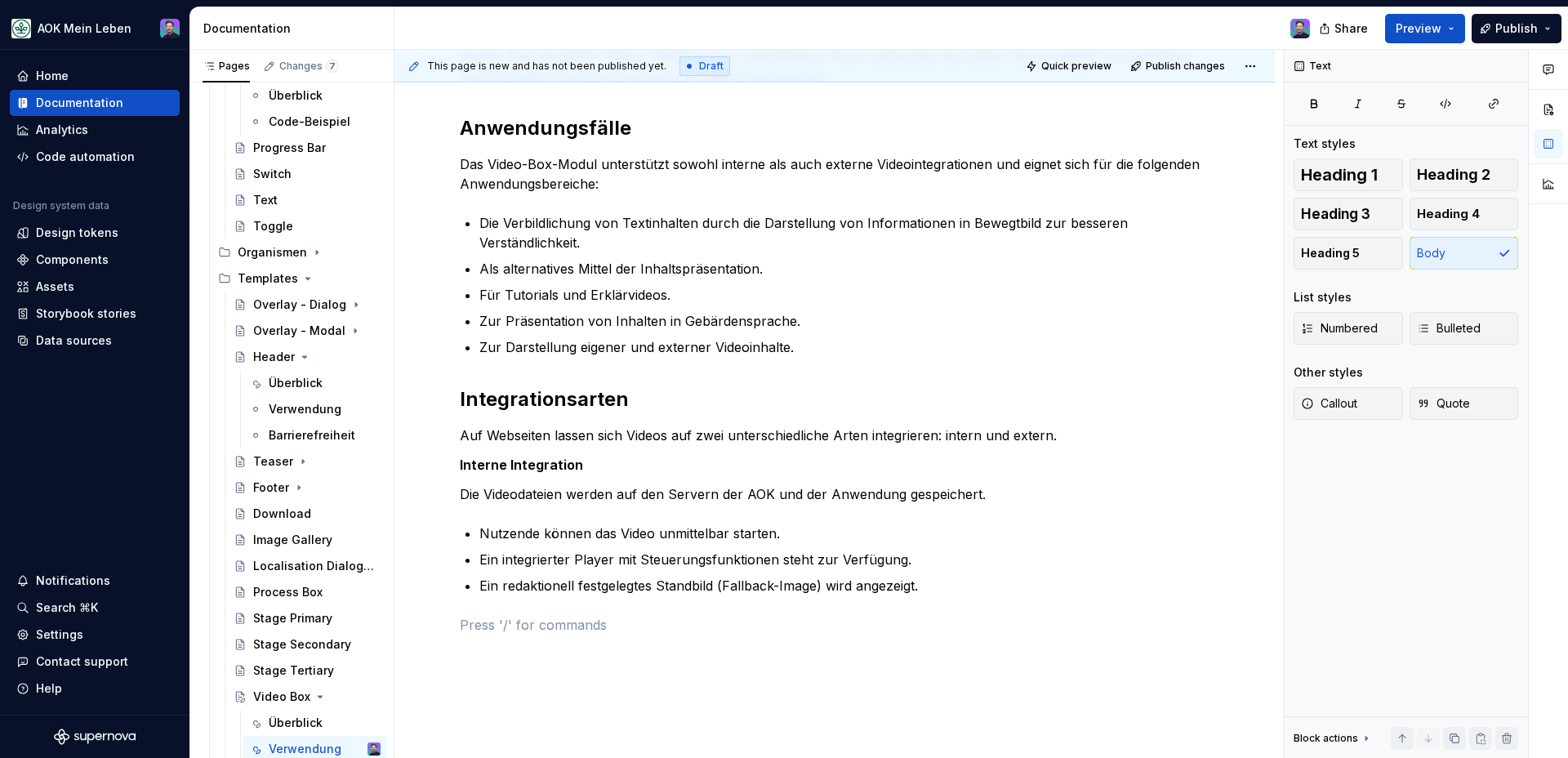
scroll to position [438, 0]
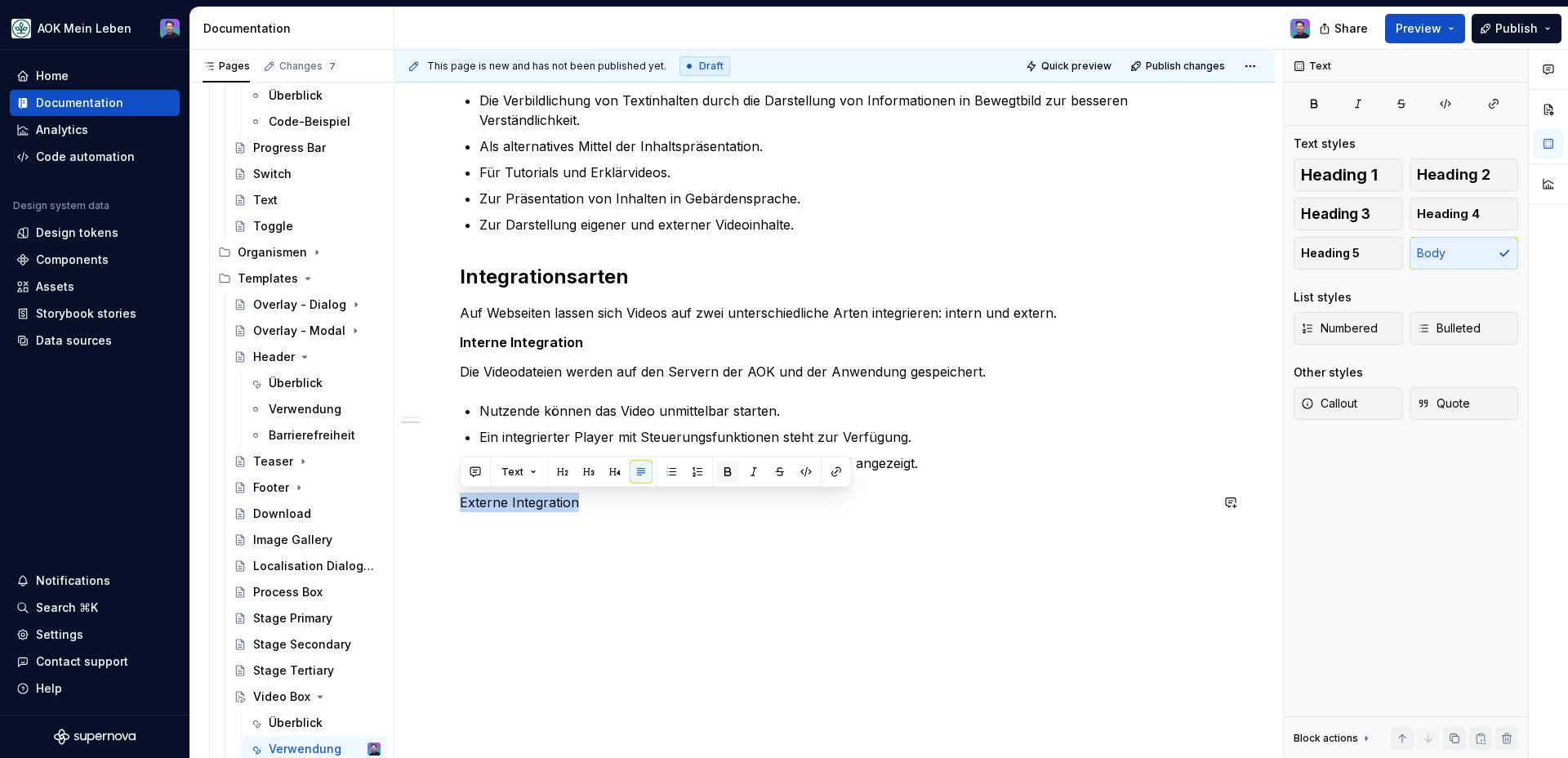
click at [717, 468] on button "button" at bounding box center [728, 472] width 23 height 23
click at [912, 514] on div "Ein Video-Box-Modul ermöglicht das Einbetten von Videos auf Webseiten oder in A…" at bounding box center [835, 218] width 750 height 628
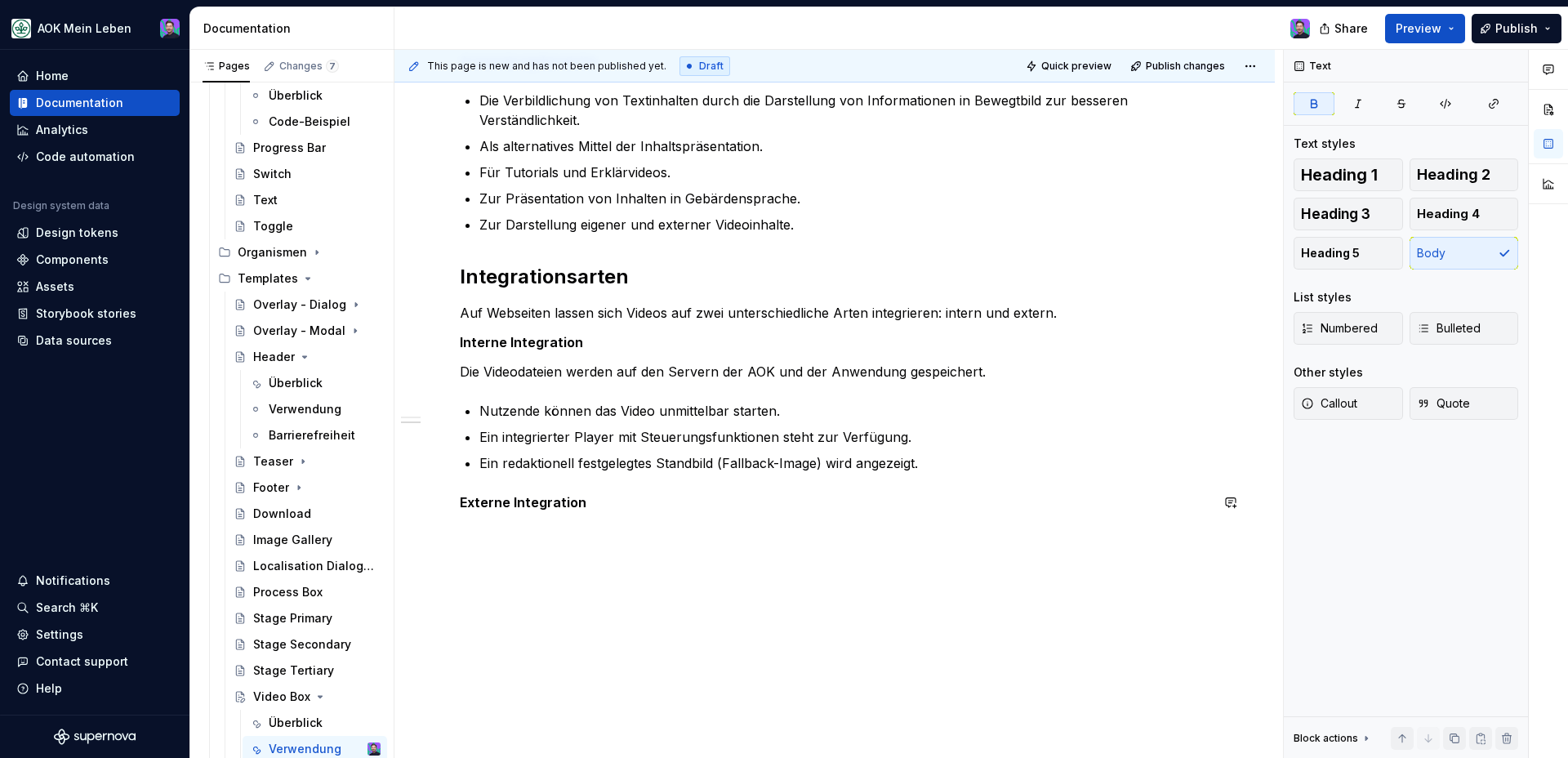
click at [912, 514] on div "Ein Video-Box-Modul ermöglicht das Einbetten von Videos auf Webseiten oder in A…" at bounding box center [835, 218] width 750 height 628
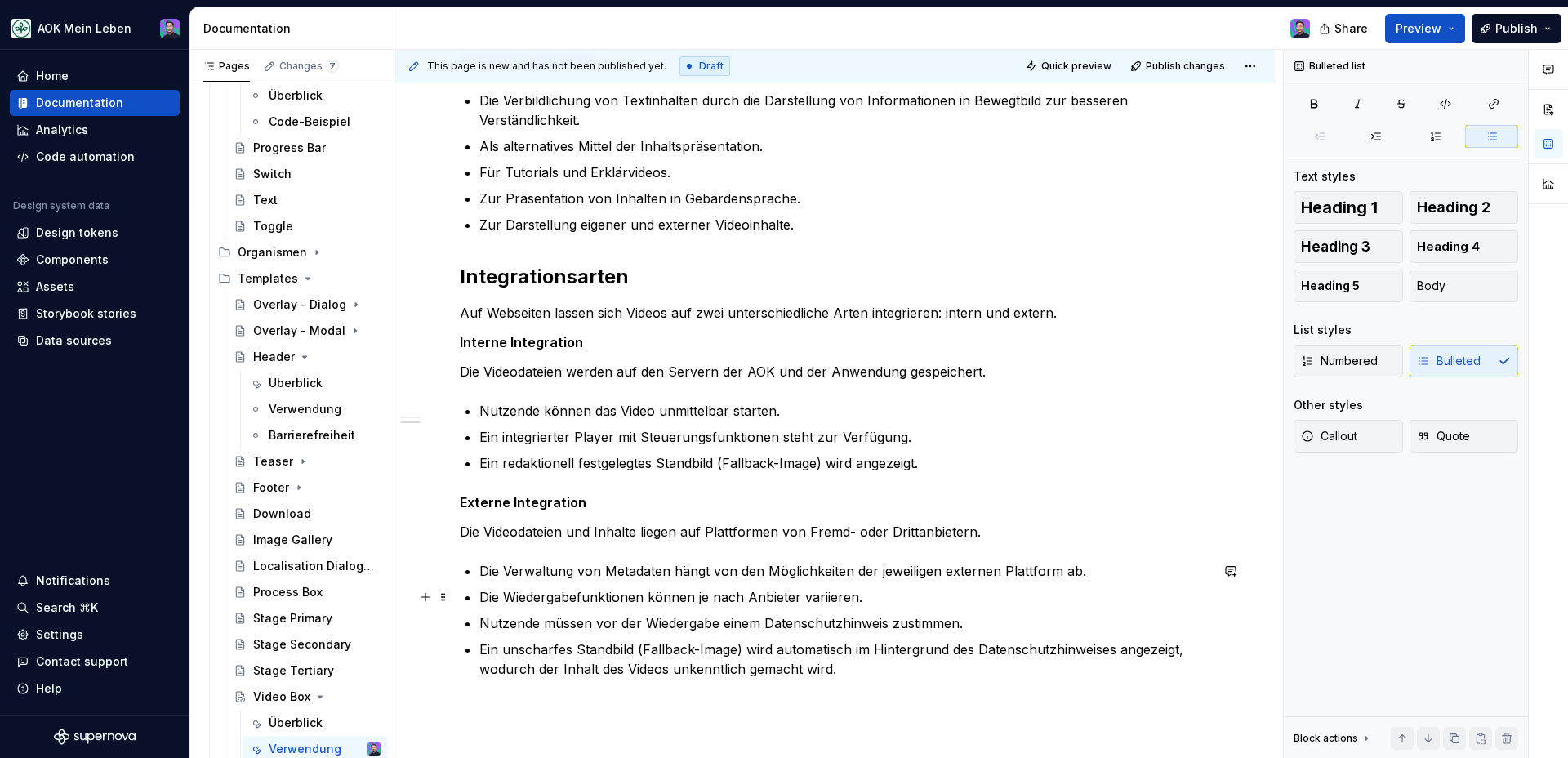
click at [1023, 593] on p "Die Wiedergabefunktionen können je nach Anbieter variieren." at bounding box center [845, 598] width 731 height 20
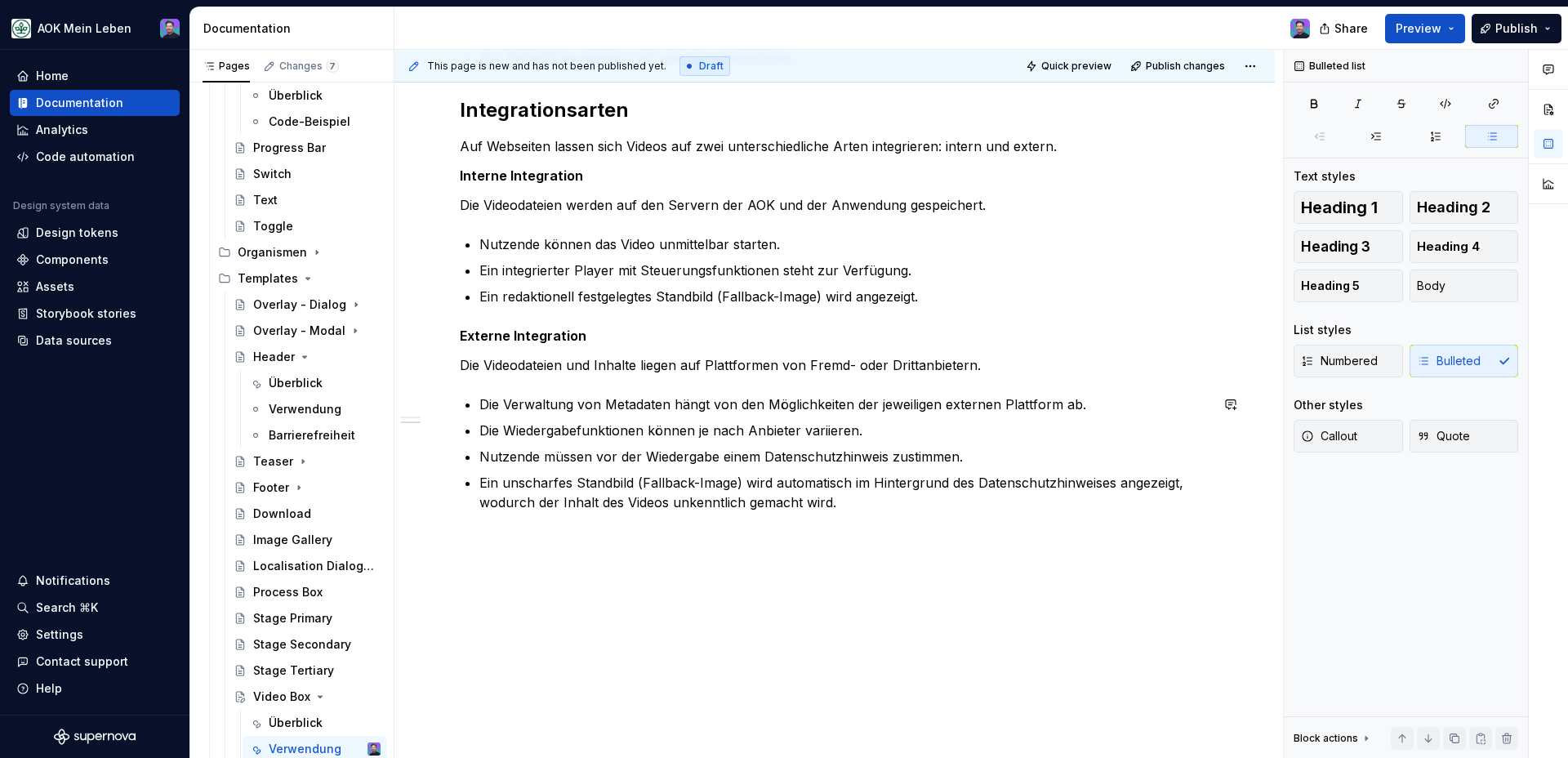
click at [973, 527] on div "Ein Video-Box-Modul ermöglicht das Einbetten von Videos auf Webseiten oder in A…" at bounding box center [835, 134] width 750 height 794
click at [945, 560] on div "Ein Video-Box-Modul ermöglicht das Einbetten von Videos auf Webseiten oder in A…" at bounding box center [835, 229] width 880 height 1061
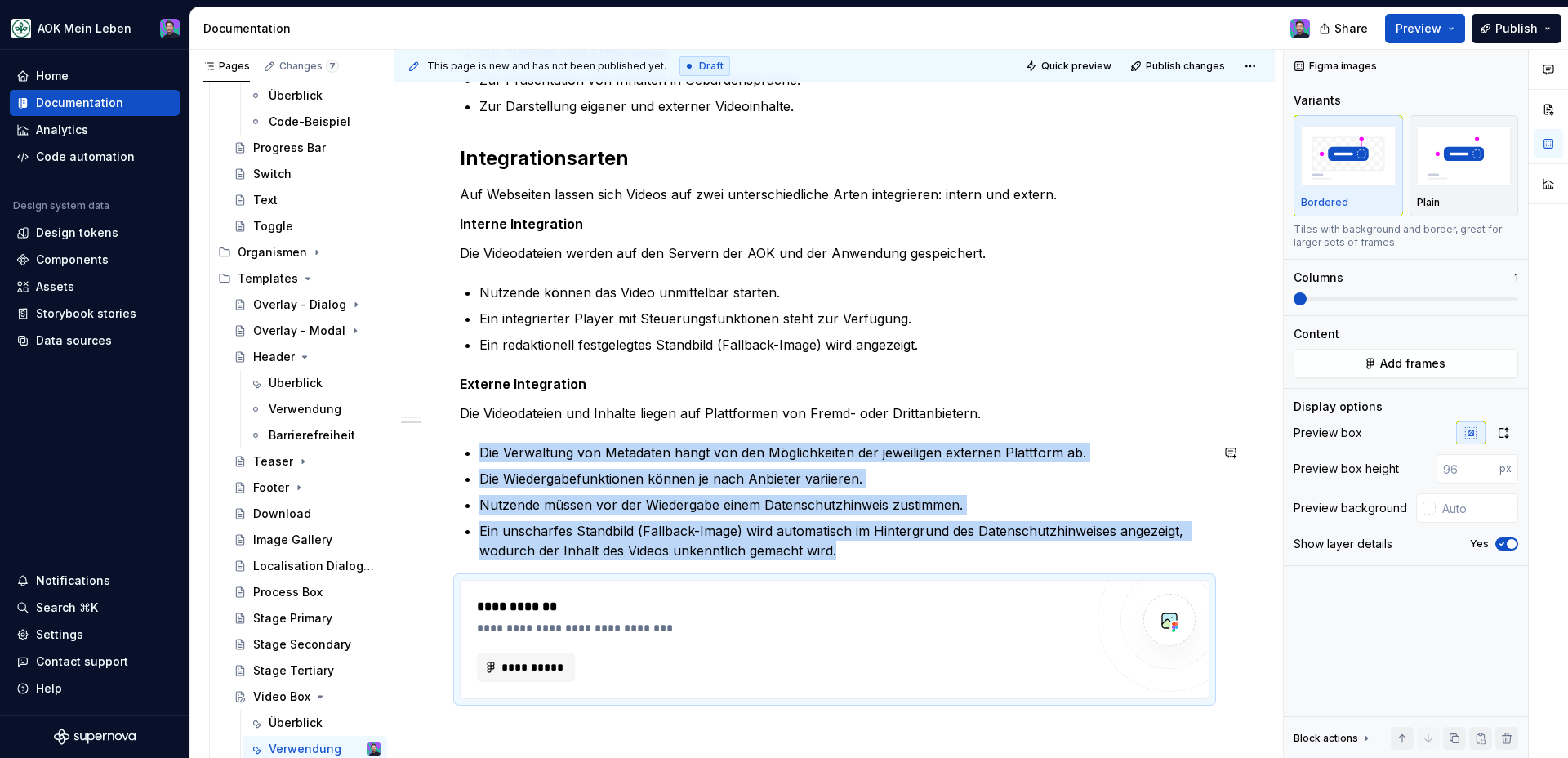
scroll to position [461, 0]
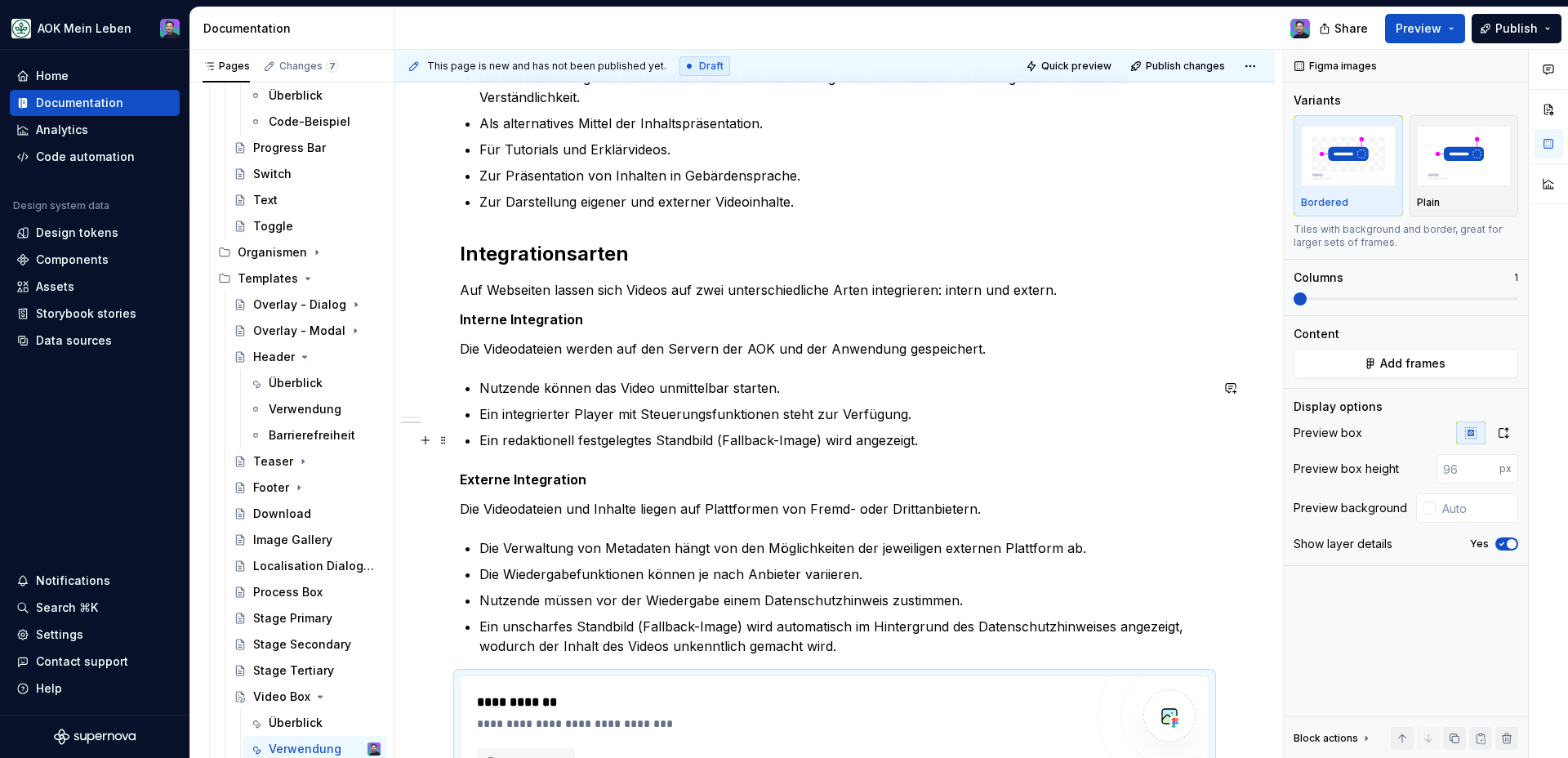
click at [883, 440] on p "Ein redaktionell festgelegtes Standbild (Fallback-Image) wird angezeigt." at bounding box center [845, 440] width 731 height 20
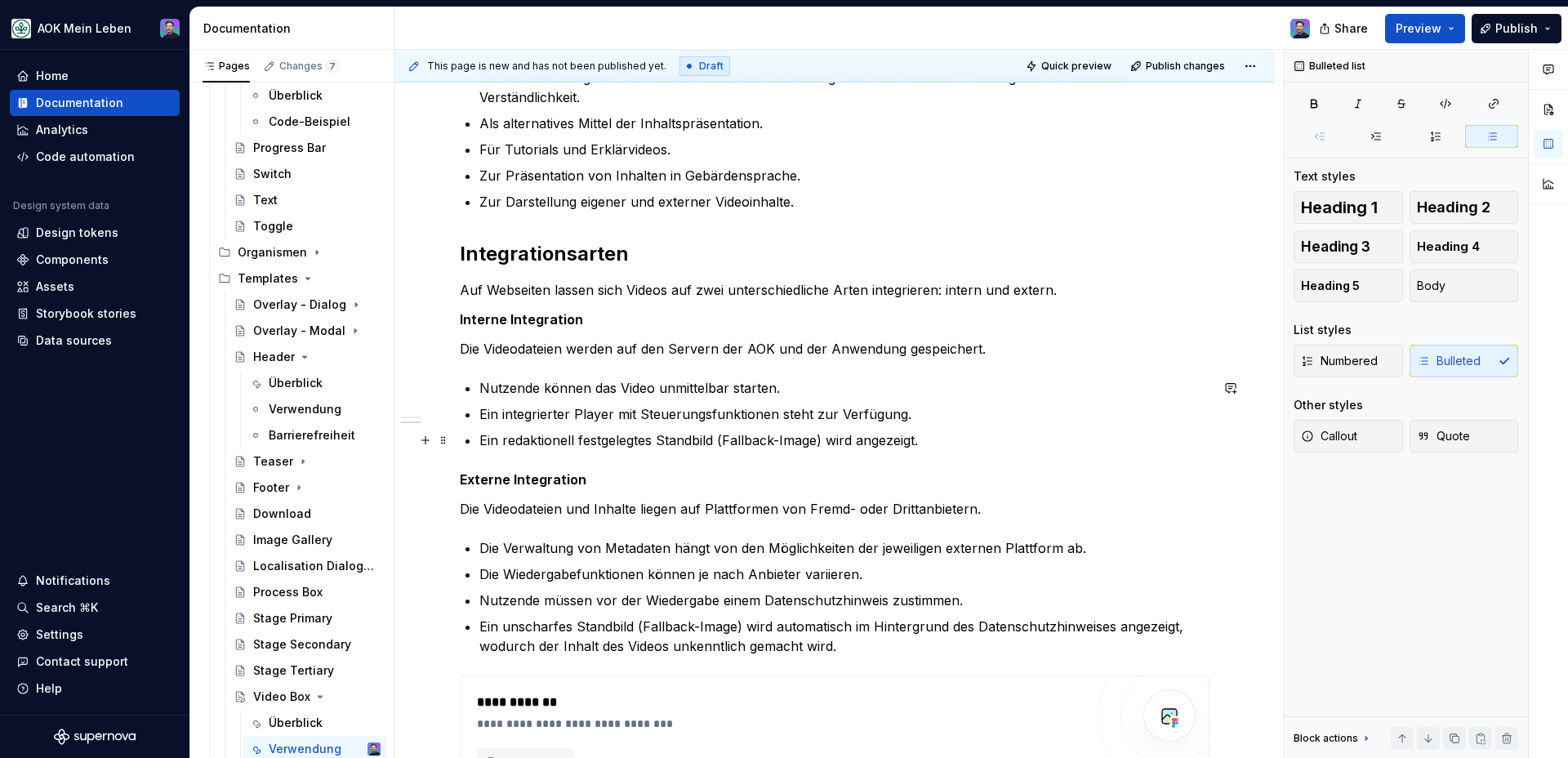
click at [953, 437] on p "Ein redaktionell festgelegtes Standbild (Fallback-Image) wird angezeigt." at bounding box center [845, 440] width 731 height 20
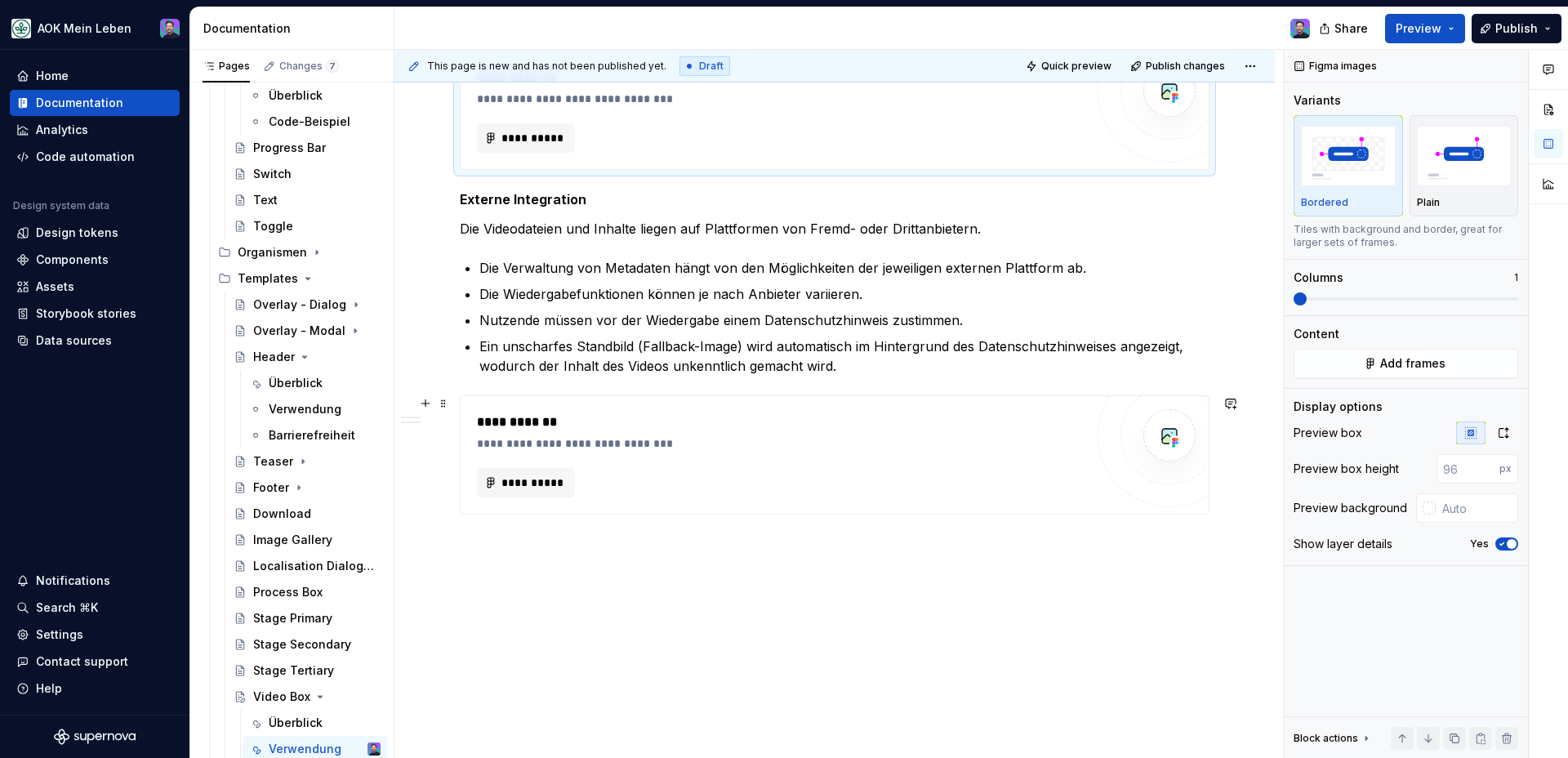
scroll to position [882, 0]
click at [863, 557] on div "**********" at bounding box center [835, 90] width 880 height 1338
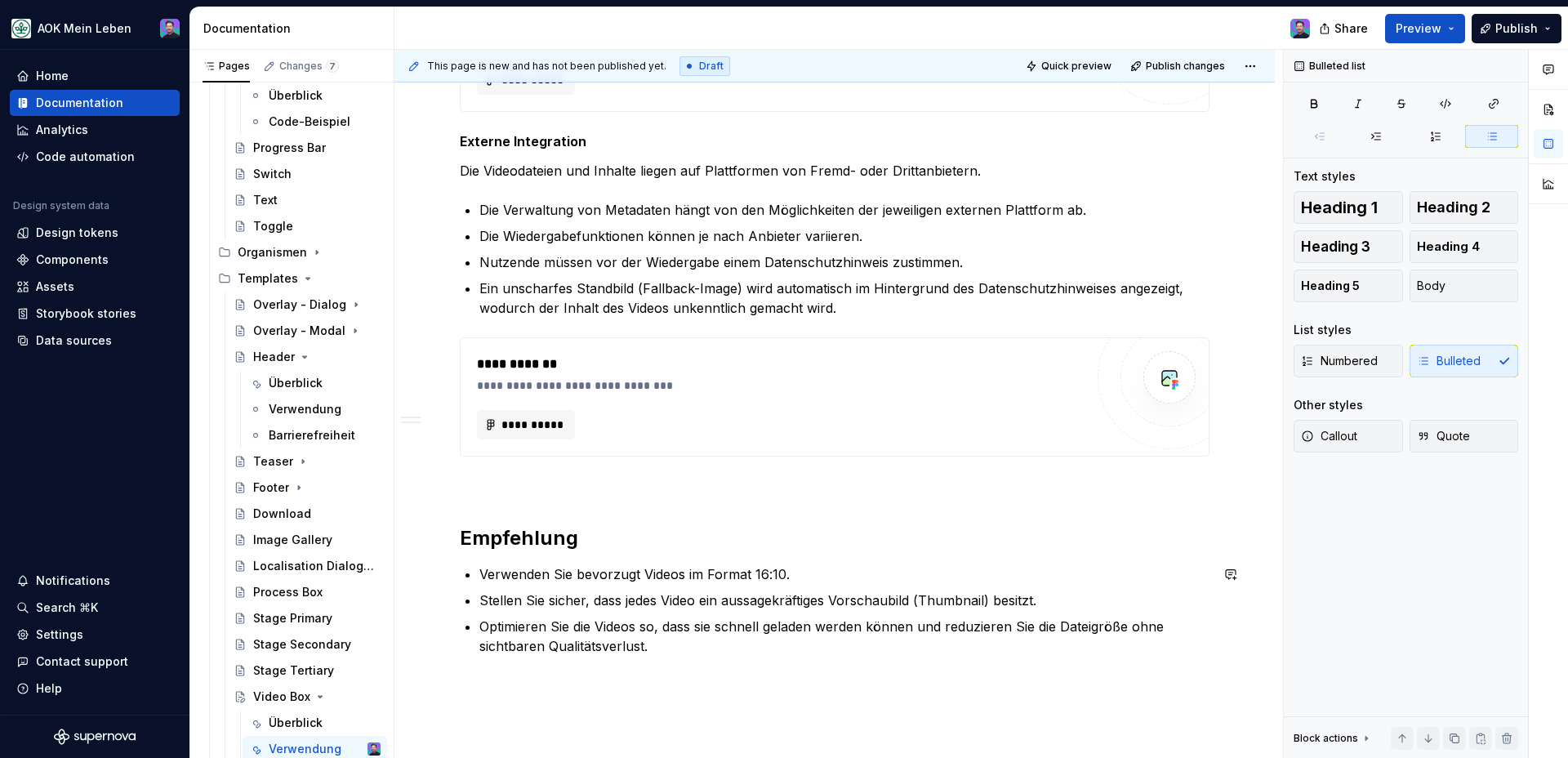
scroll to position [939, 0]
click at [689, 634] on p "Optimieren Sie die Videos so, dass sie schnell geladen werden können und reduzi…" at bounding box center [845, 636] width 731 height 40
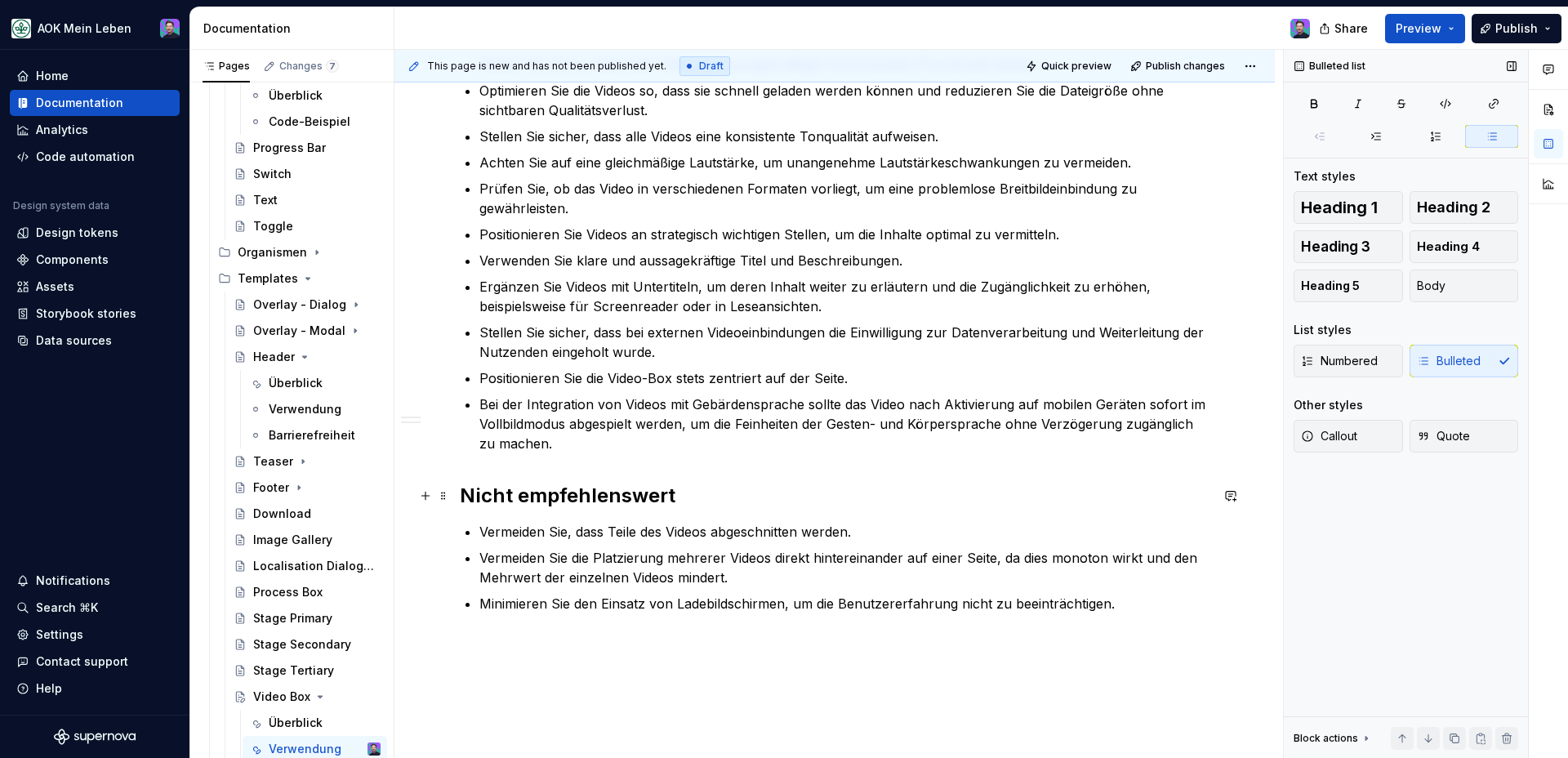
scroll to position [1500, 0]
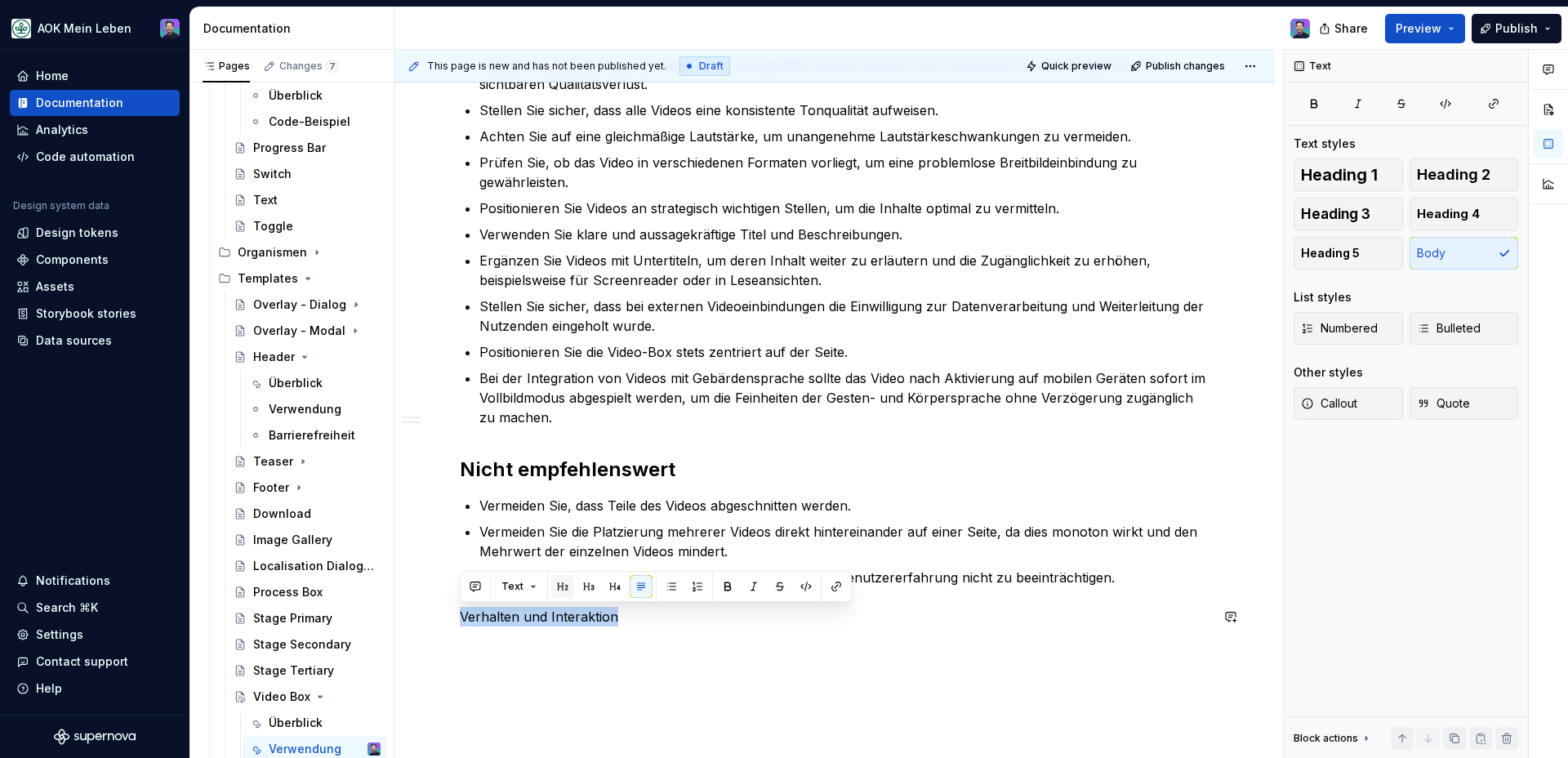
click at [559, 595] on button "button" at bounding box center [563, 587] width 23 height 23
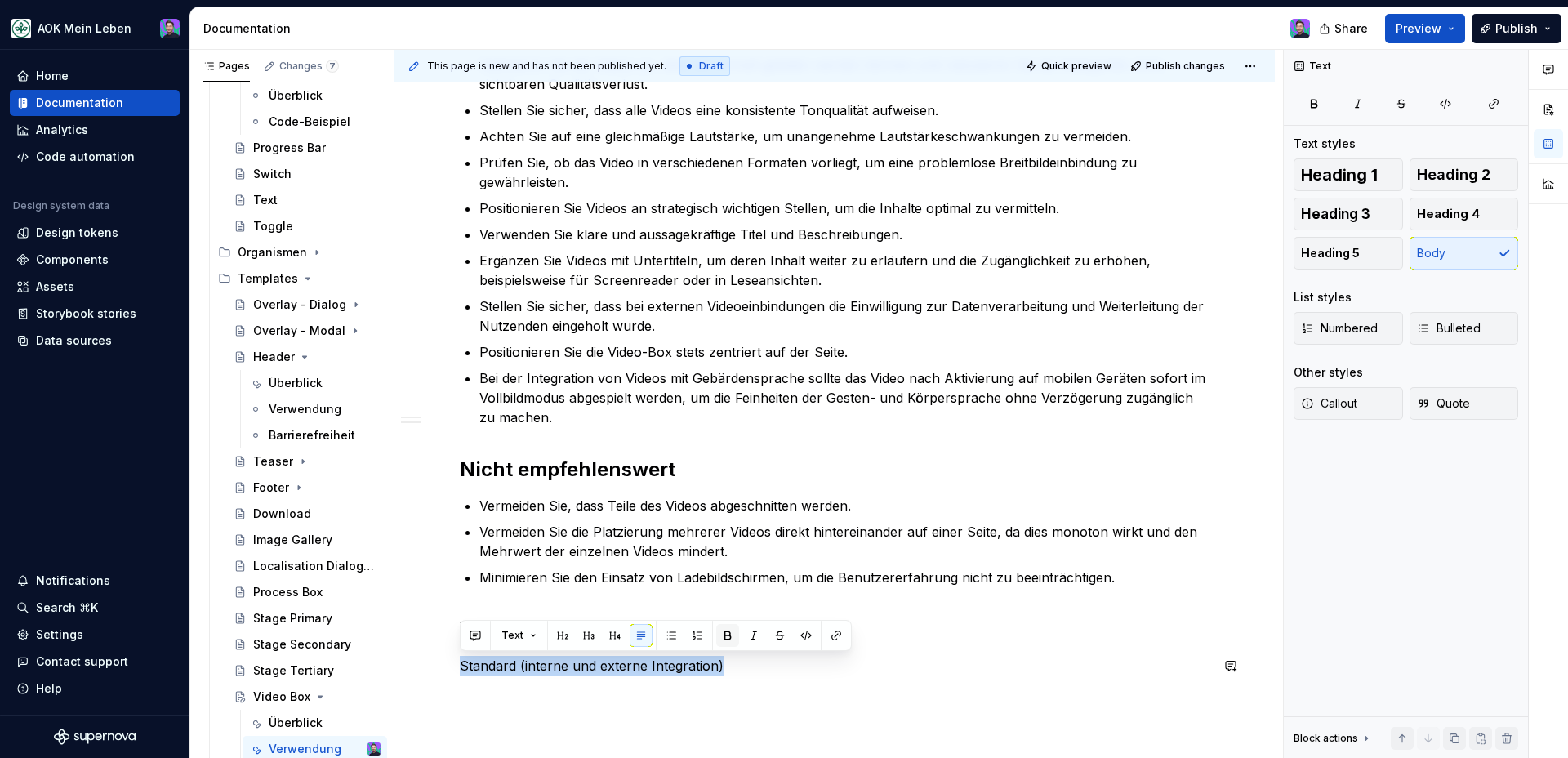
click at [719, 634] on button "button" at bounding box center [728, 636] width 23 height 23
click at [760, 634] on p "Standard (interne und externe Integration)" at bounding box center [835, 666] width 750 height 20
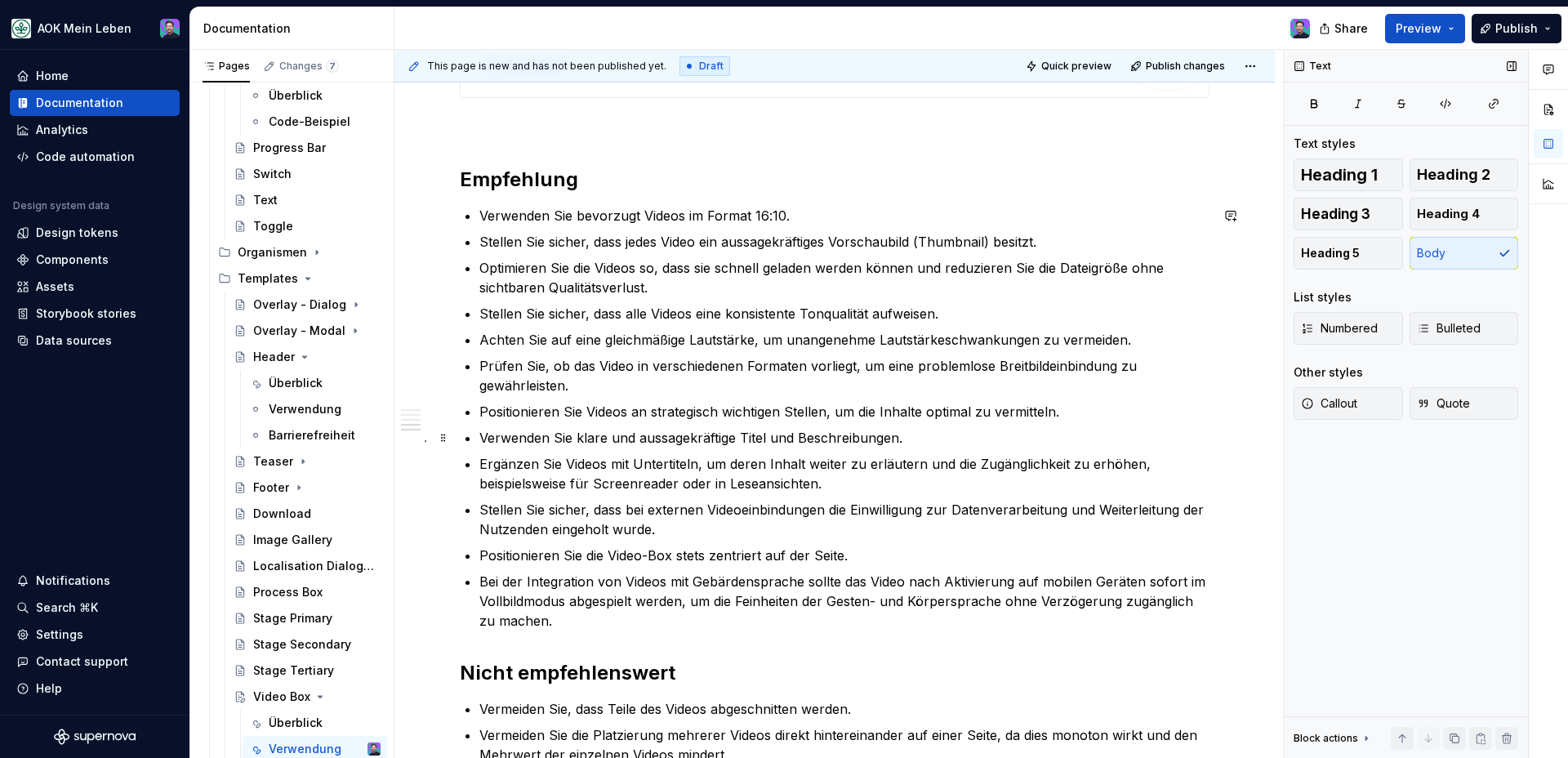
scroll to position [1693, 0]
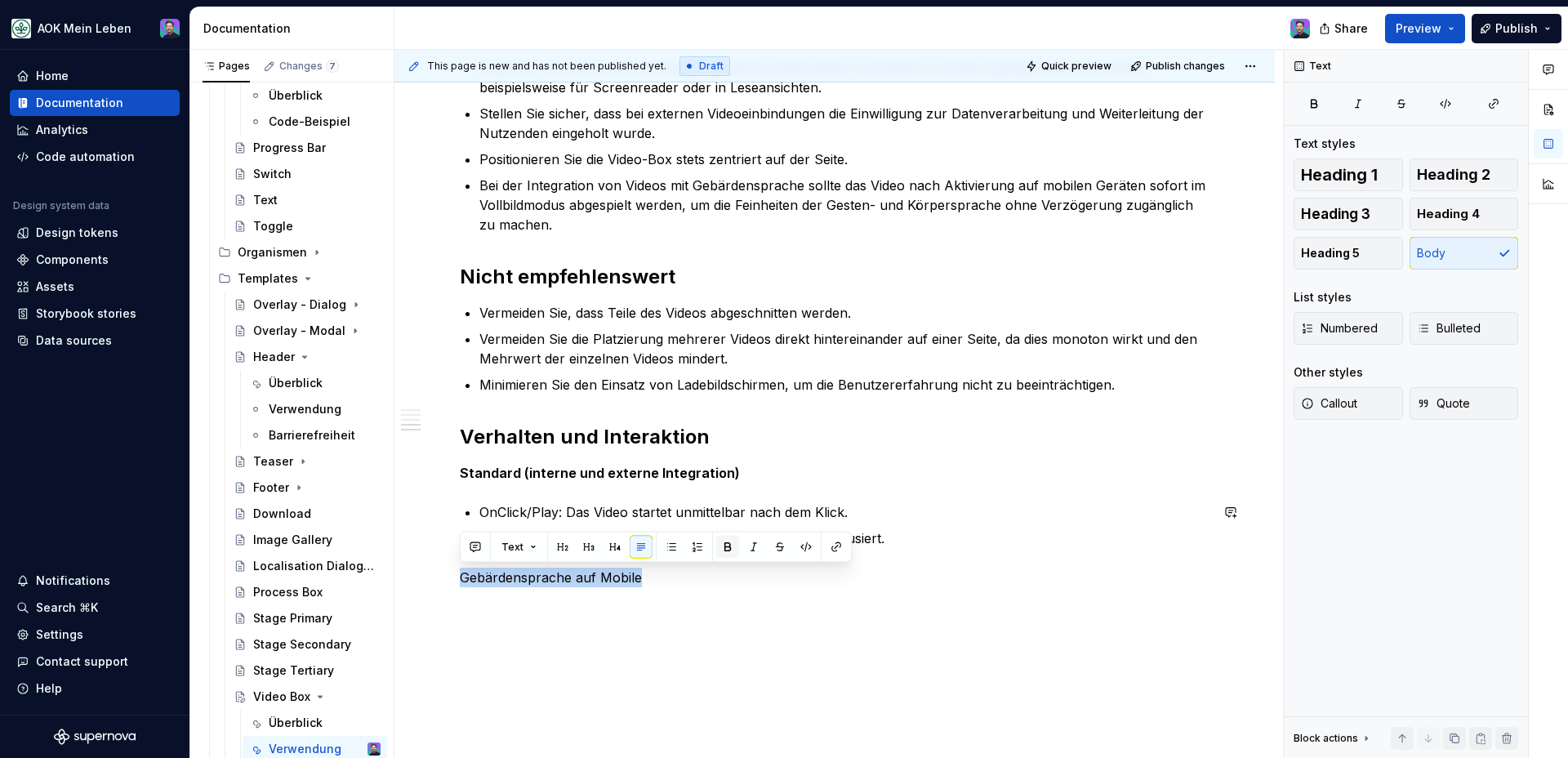
click at [729, 547] on button "button" at bounding box center [728, 547] width 23 height 23
click at [736, 579] on p "Gebärdensprache auf Mobile" at bounding box center [835, 578] width 750 height 20
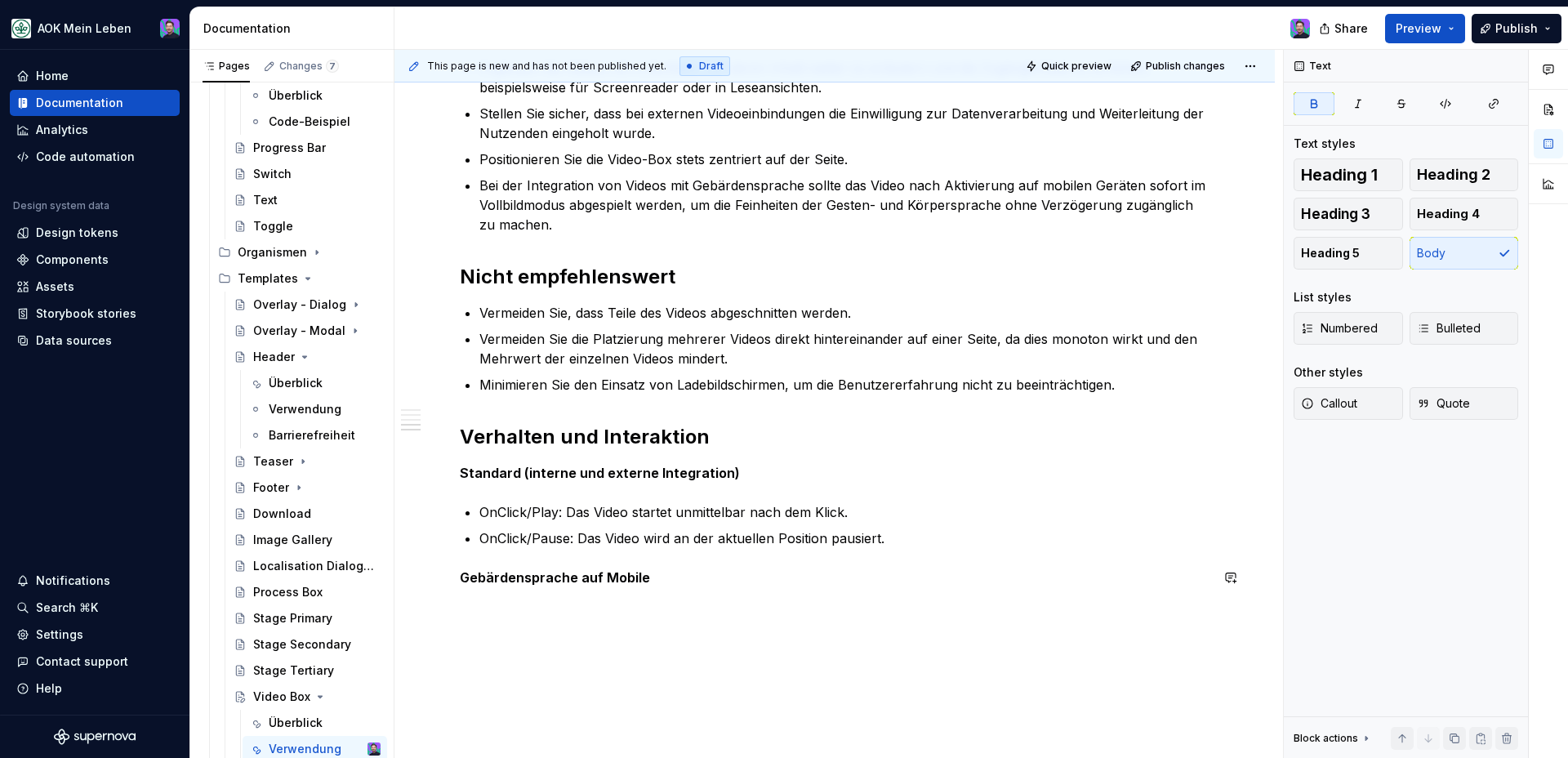
click at [746, 612] on p at bounding box center [835, 607] width 750 height 20
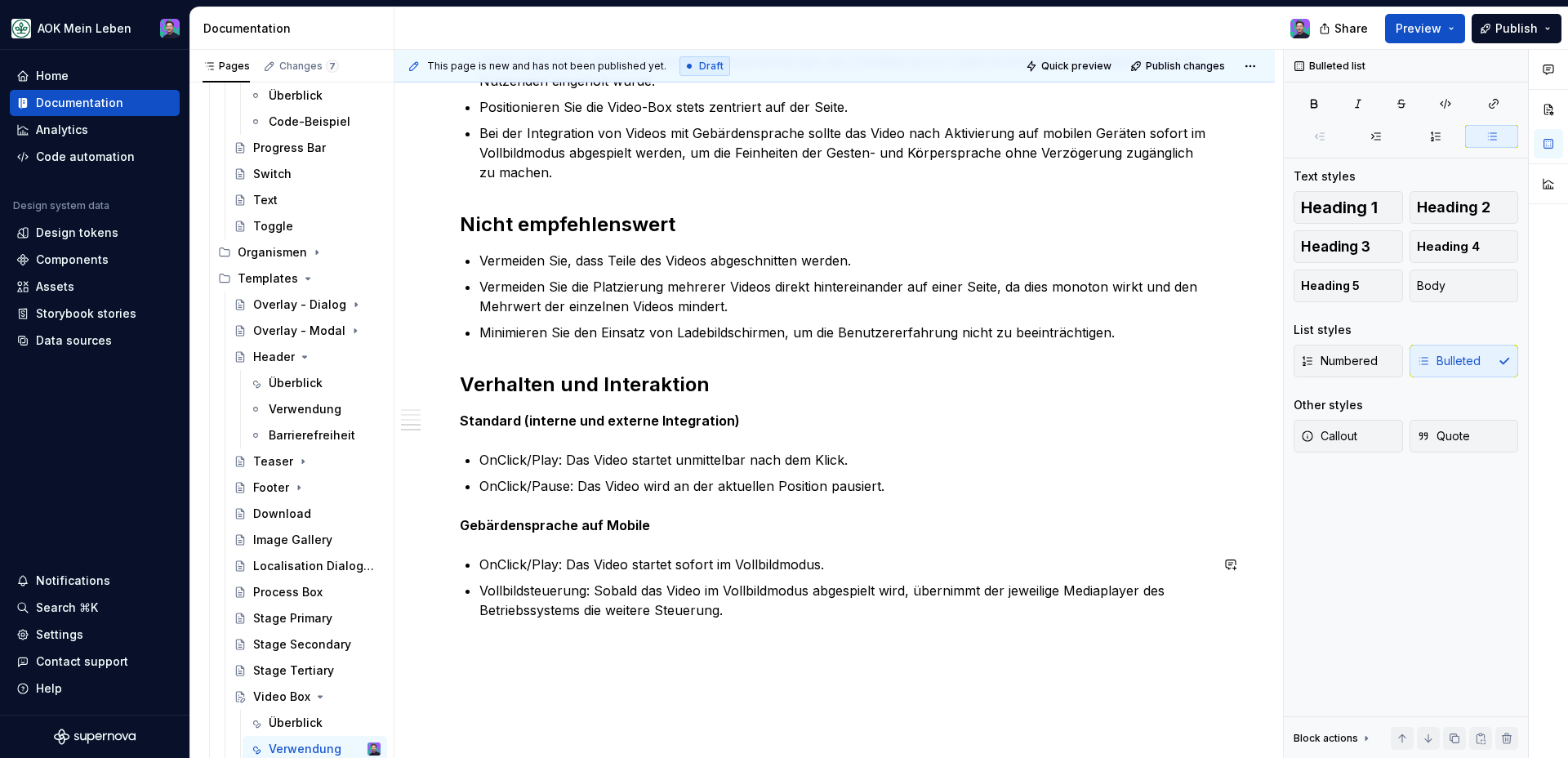
scroll to position [1853, 0]
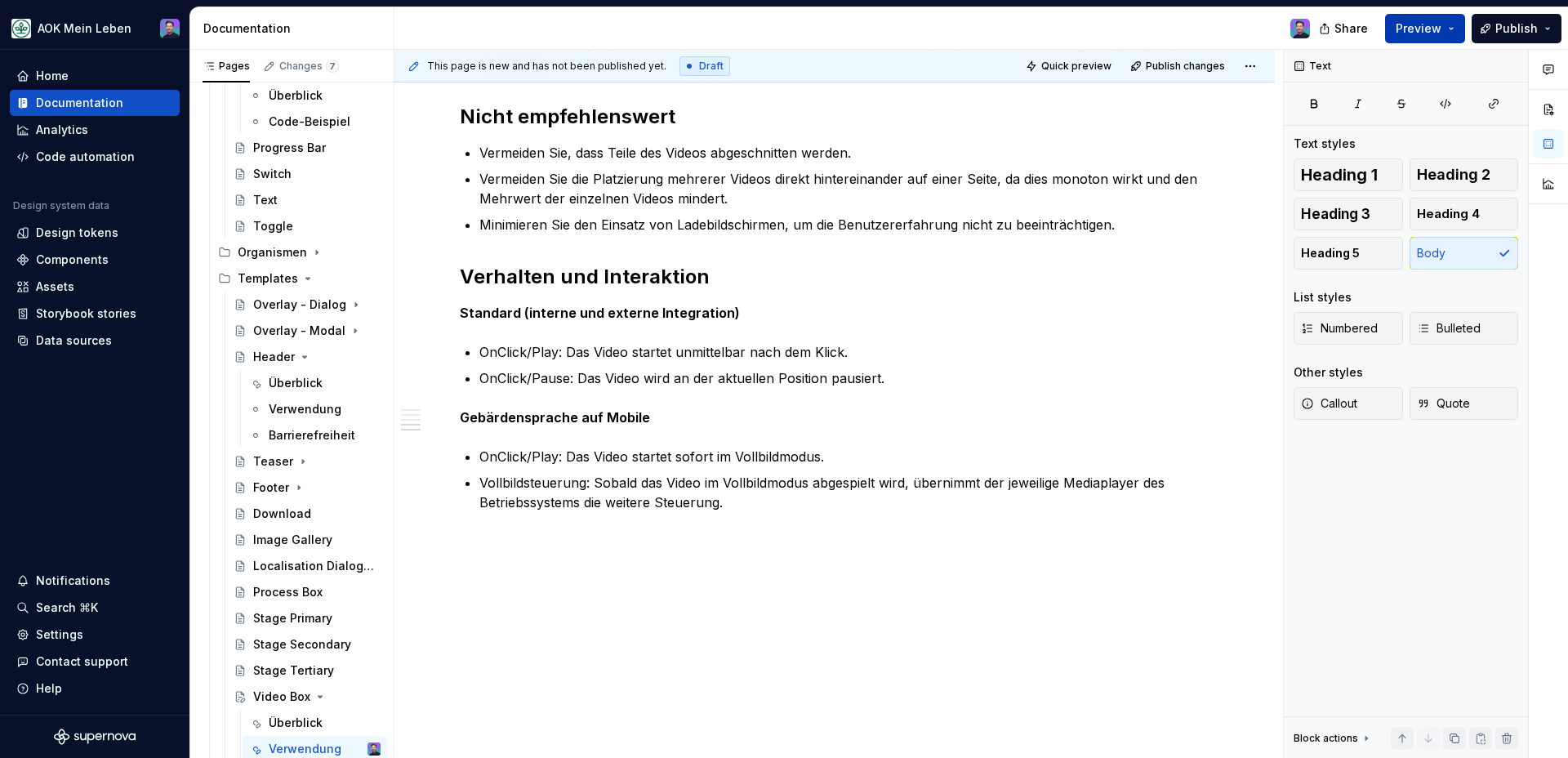
click at [1234, 33] on span "Preview" at bounding box center [1419, 29] width 46 height 16
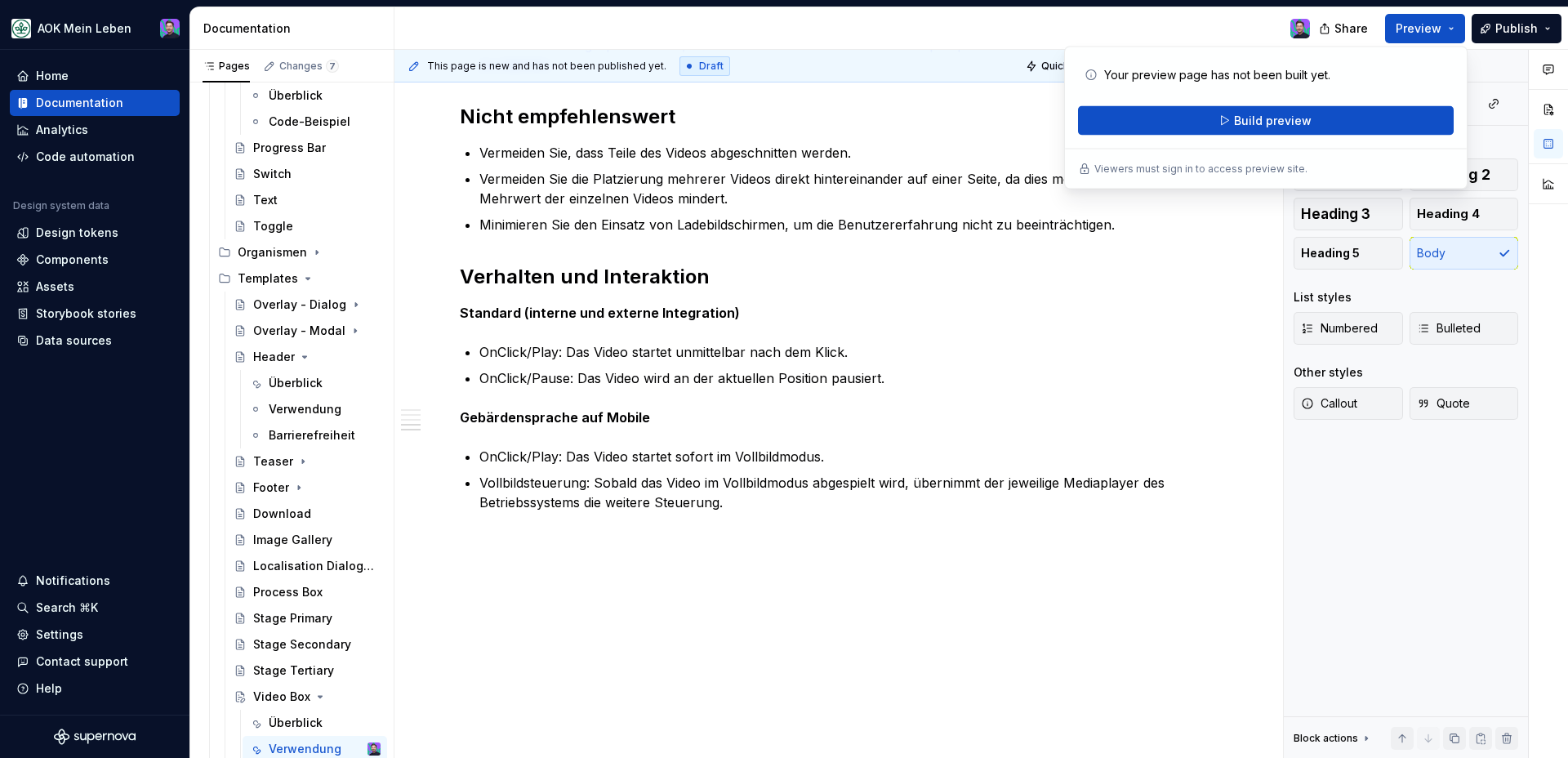
click at [1234, 101] on div "Your preview page has not been built yet. Build preview" at bounding box center [1266, 97] width 376 height 75
click at [1234, 117] on button "Build preview" at bounding box center [1266, 121] width 376 height 30
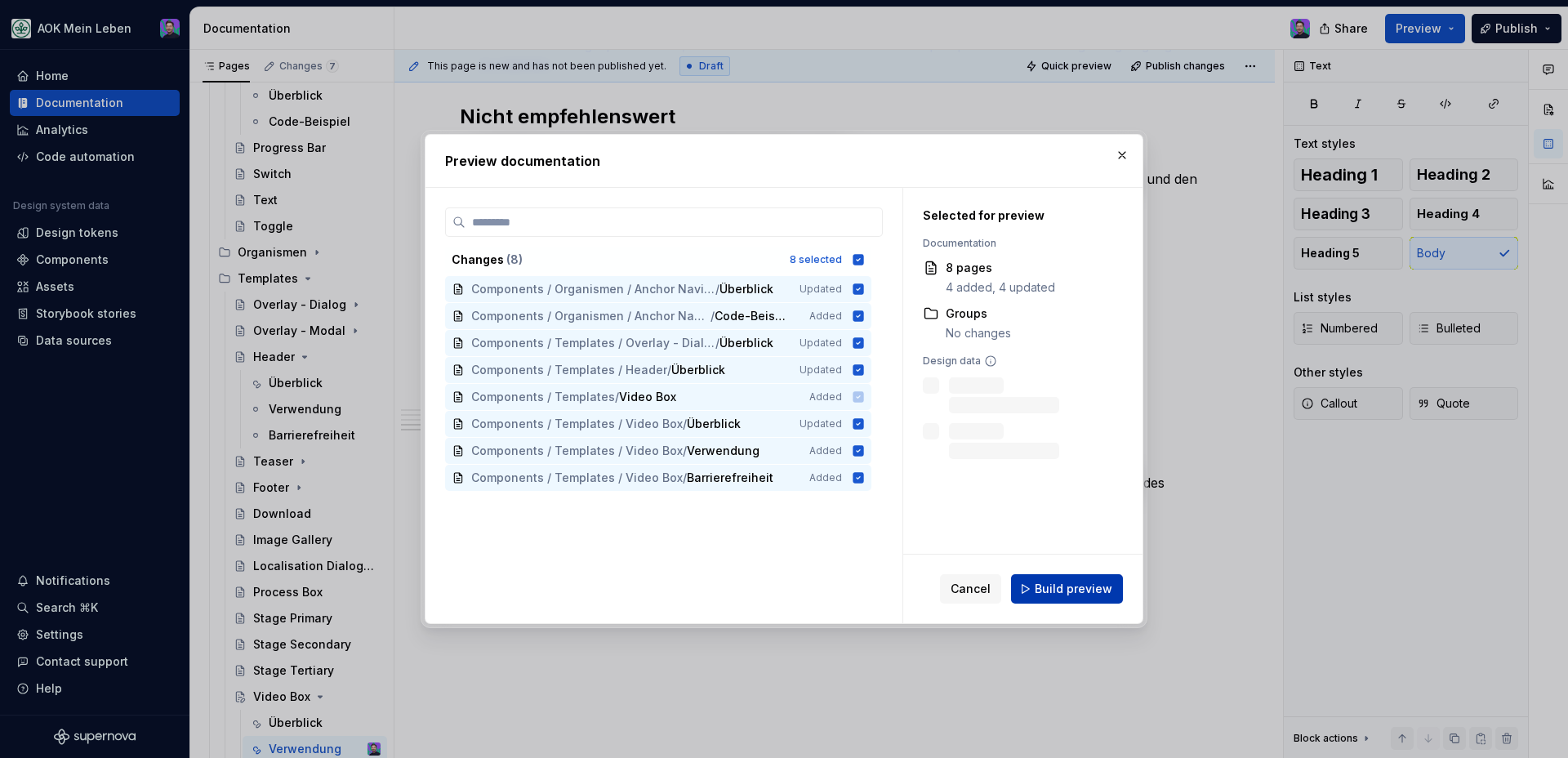
click at [1051, 583] on span "Build preview" at bounding box center [1074, 589] width 77 height 16
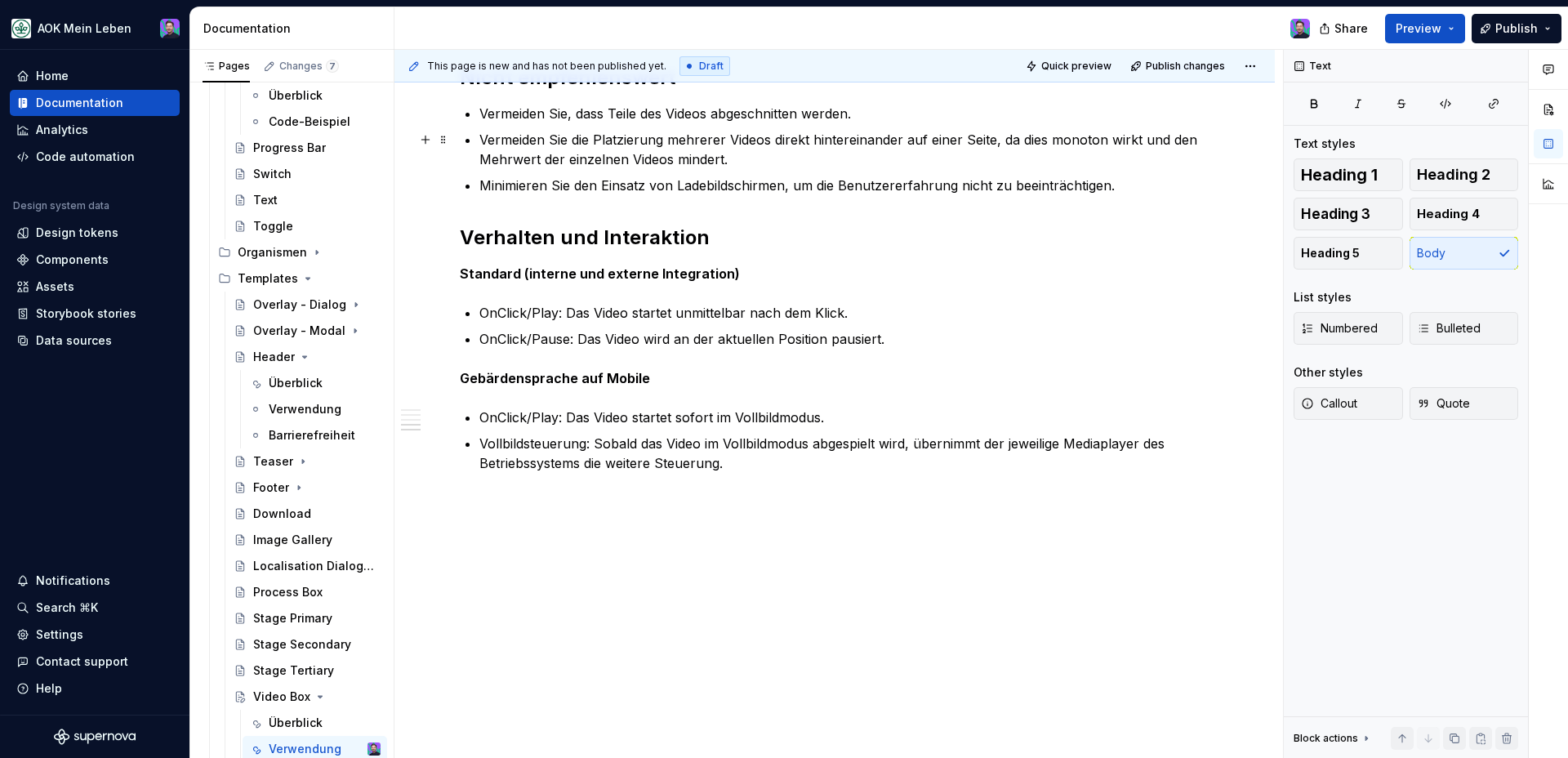
scroll to position [0, 0]
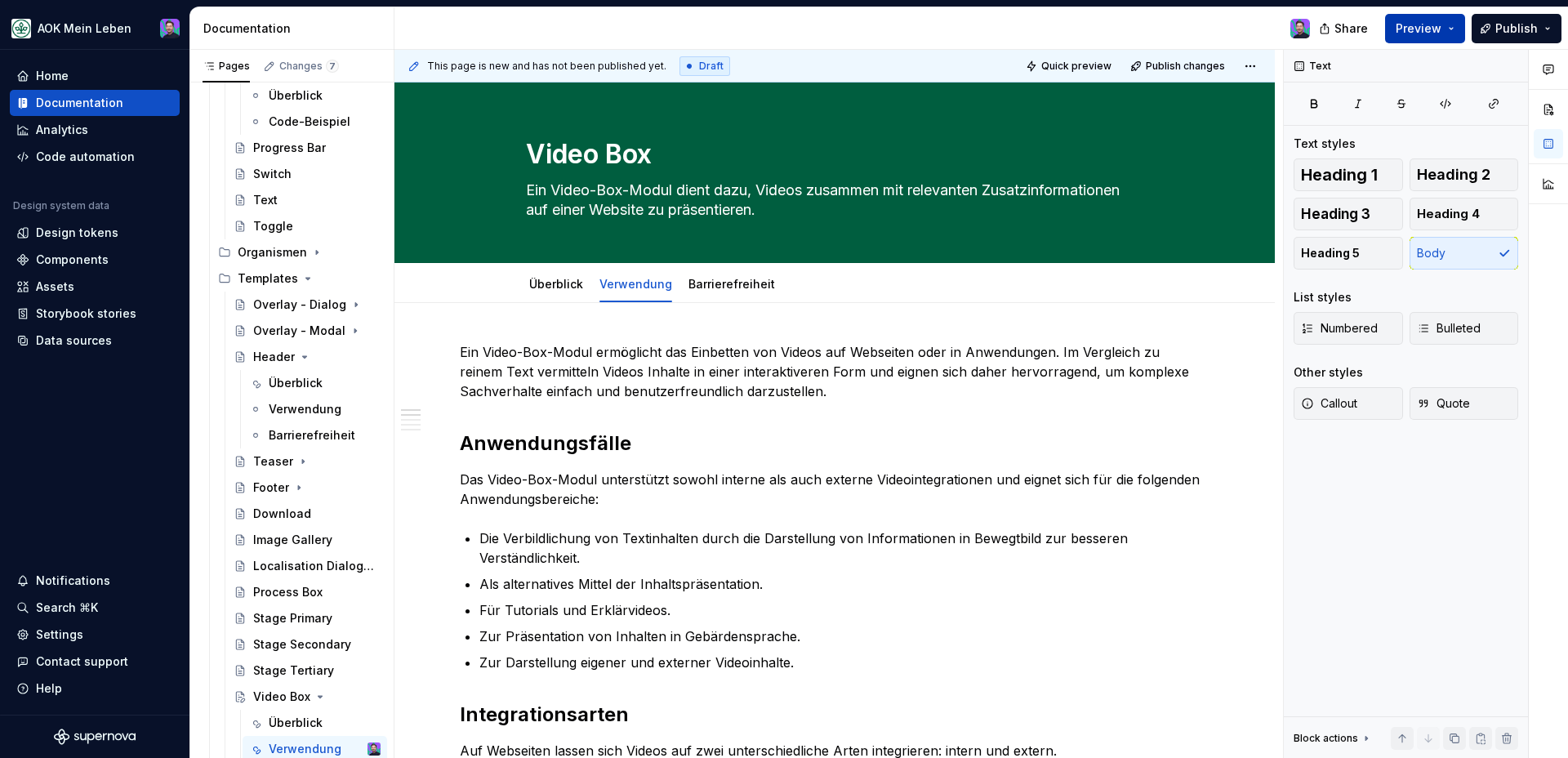
click at [1234, 26] on button "Preview" at bounding box center [1425, 29] width 80 height 30
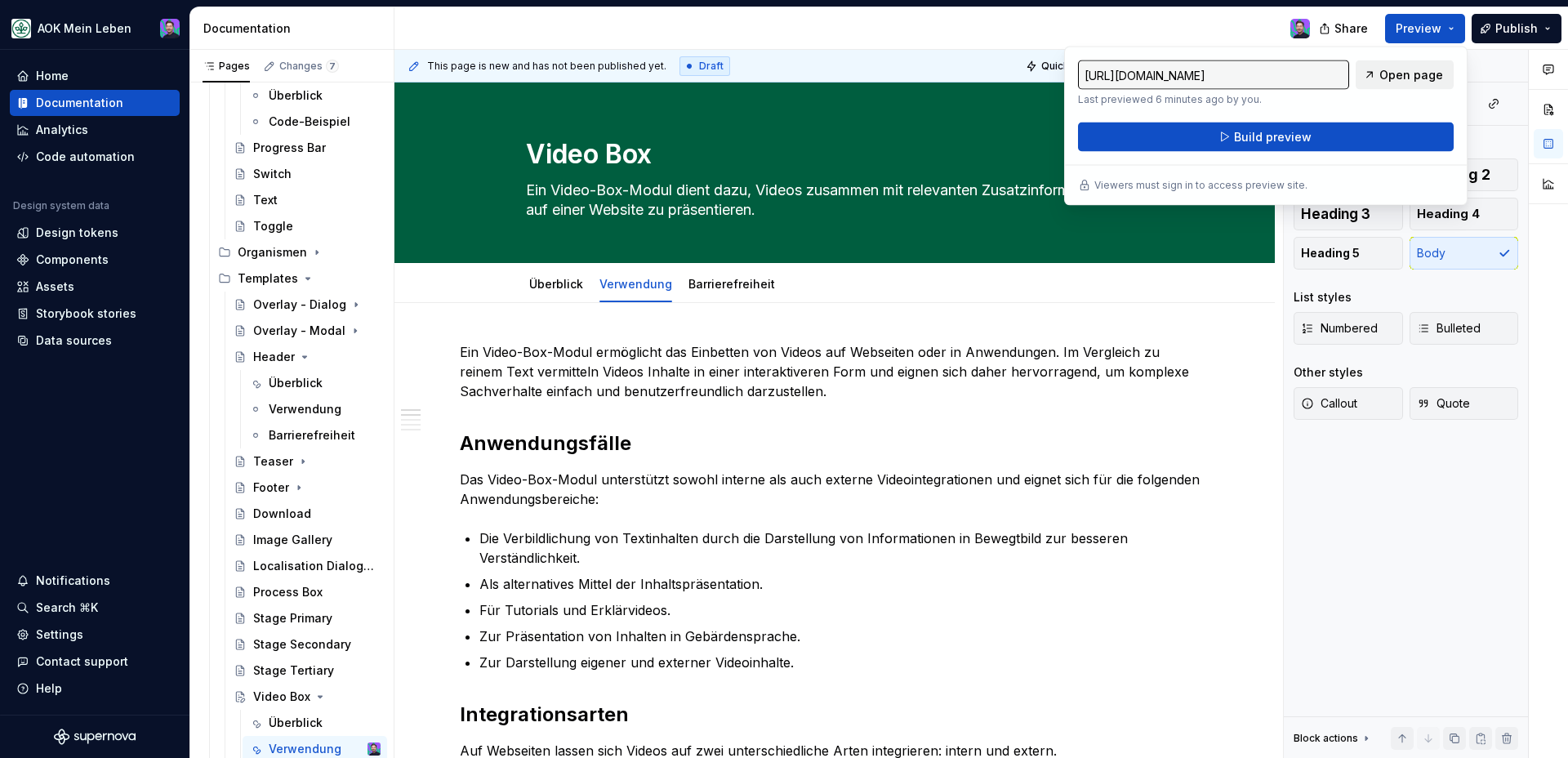
click at [1234, 63] on link "Open page" at bounding box center [1404, 75] width 98 height 30
click at [717, 281] on link "Barrierefreiheit" at bounding box center [731, 284] width 86 height 14
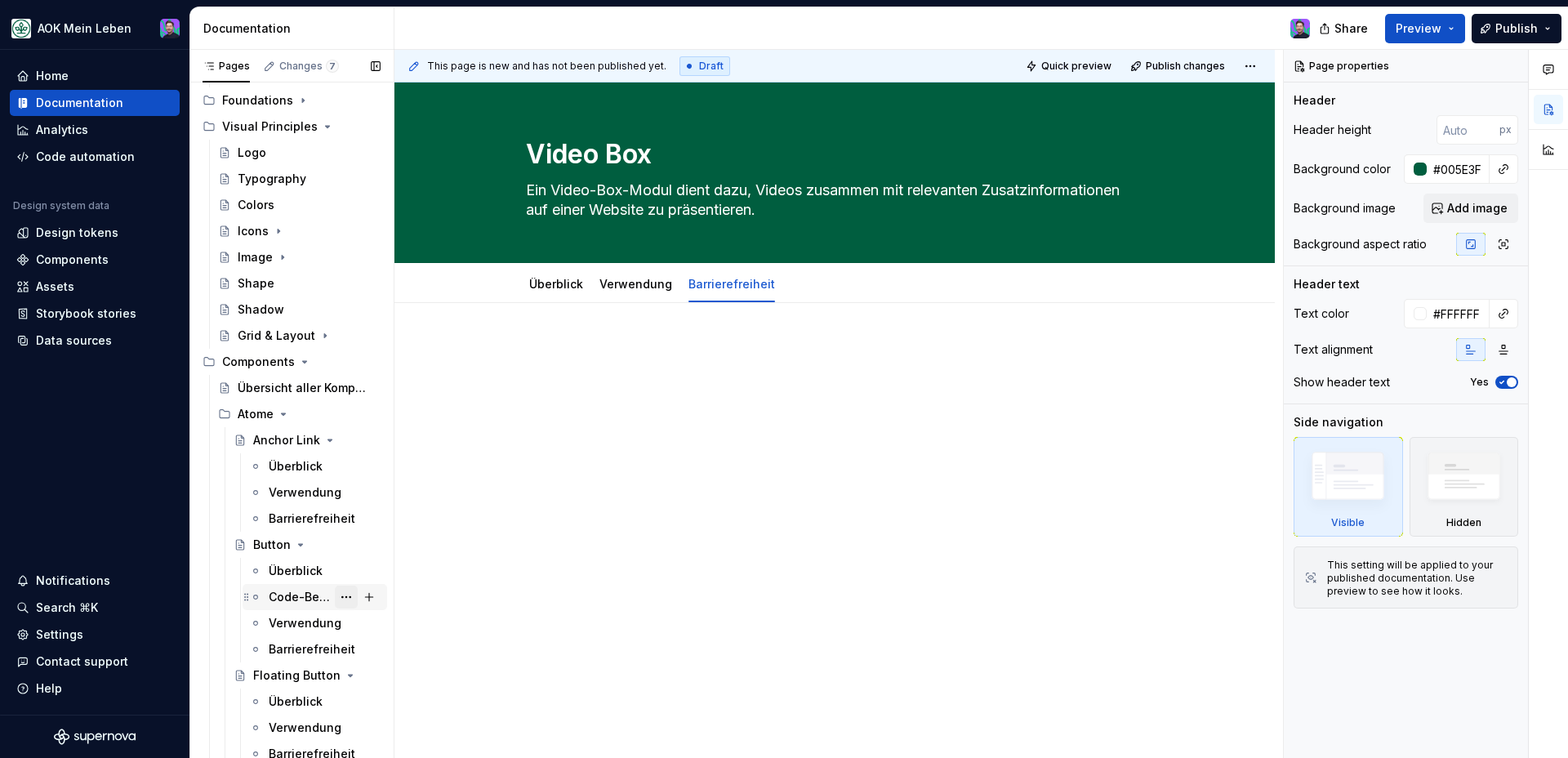
scroll to position [582, 0]
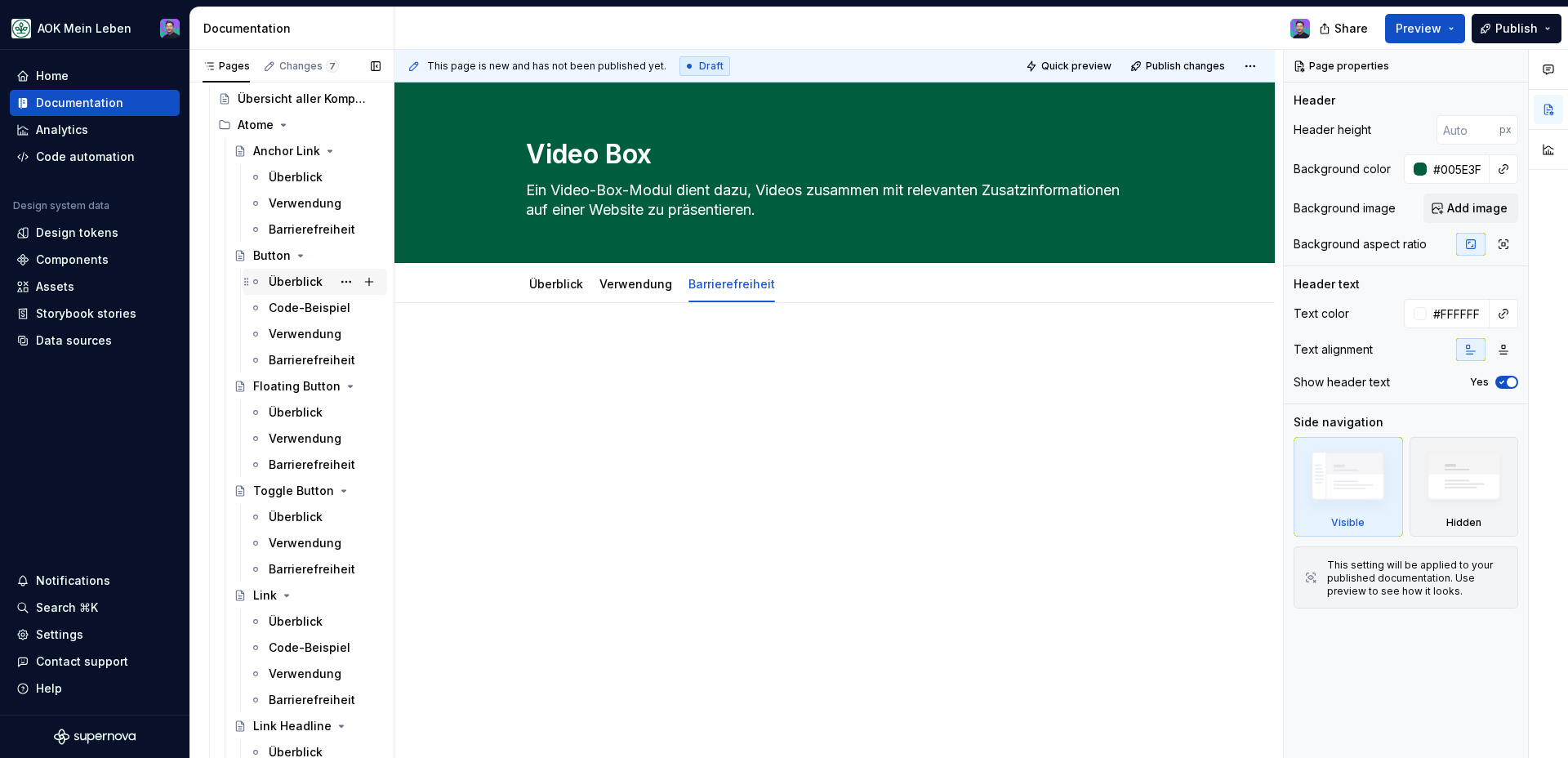
click at [281, 291] on div "Überblick" at bounding box center [325, 282] width 112 height 23
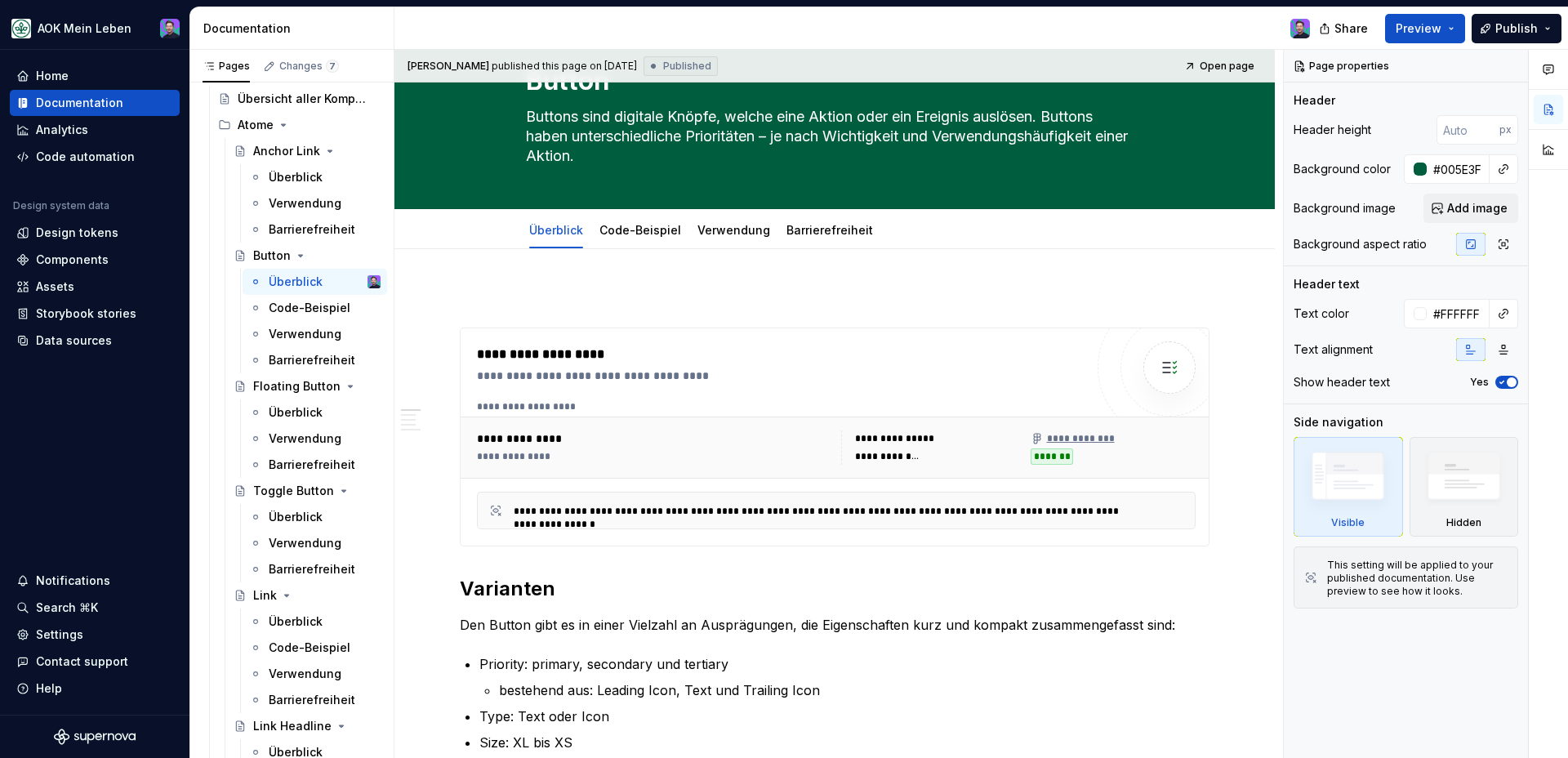
scroll to position [107, 0]
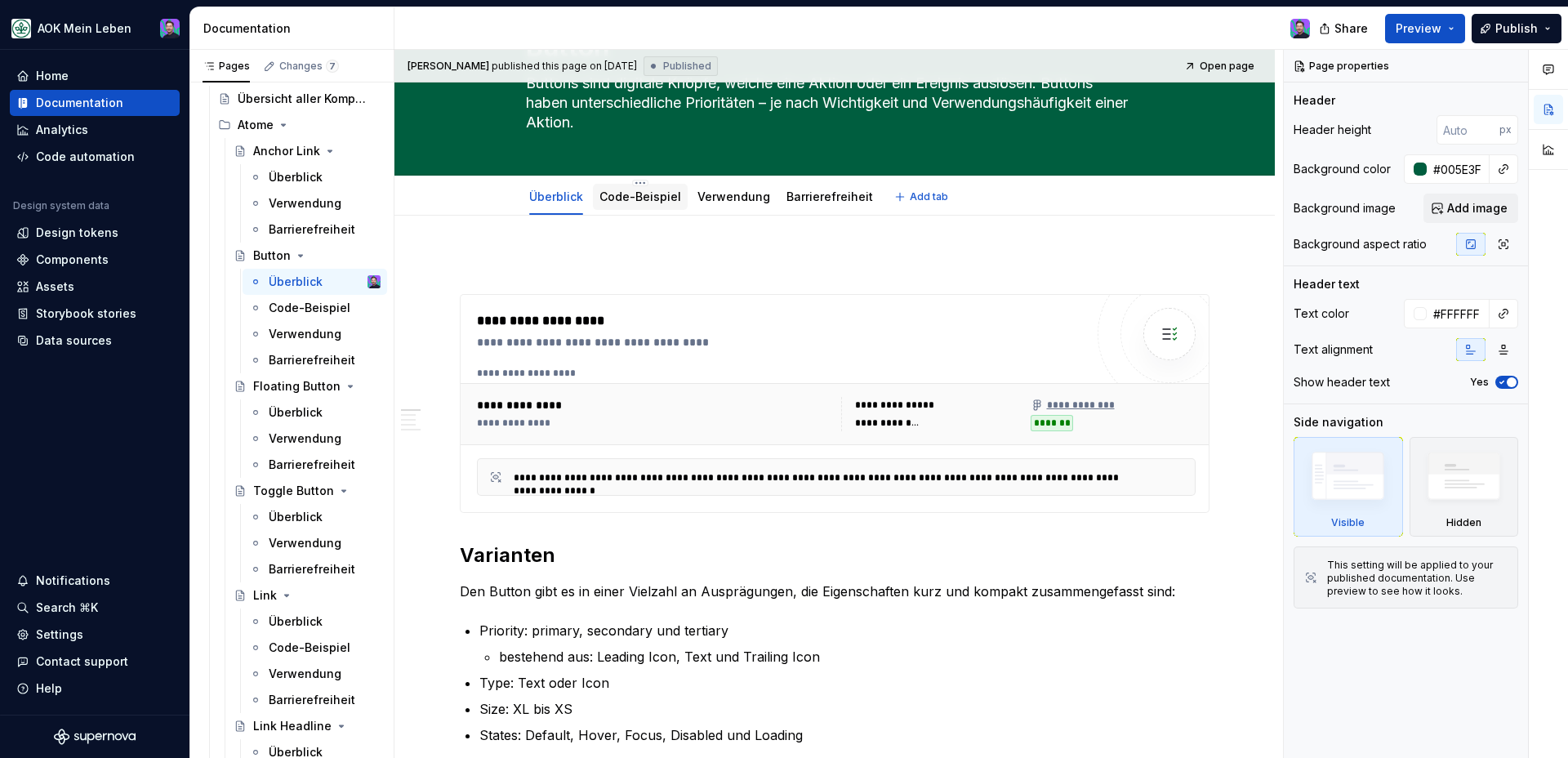
click at [646, 203] on div "Code-Beispiel" at bounding box center [640, 197] width 81 height 16
click at [658, 207] on div "Code-Beispiel" at bounding box center [640, 197] width 95 height 26
click at [660, 198] on link "Code-Beispiel" at bounding box center [640, 196] width 81 height 14
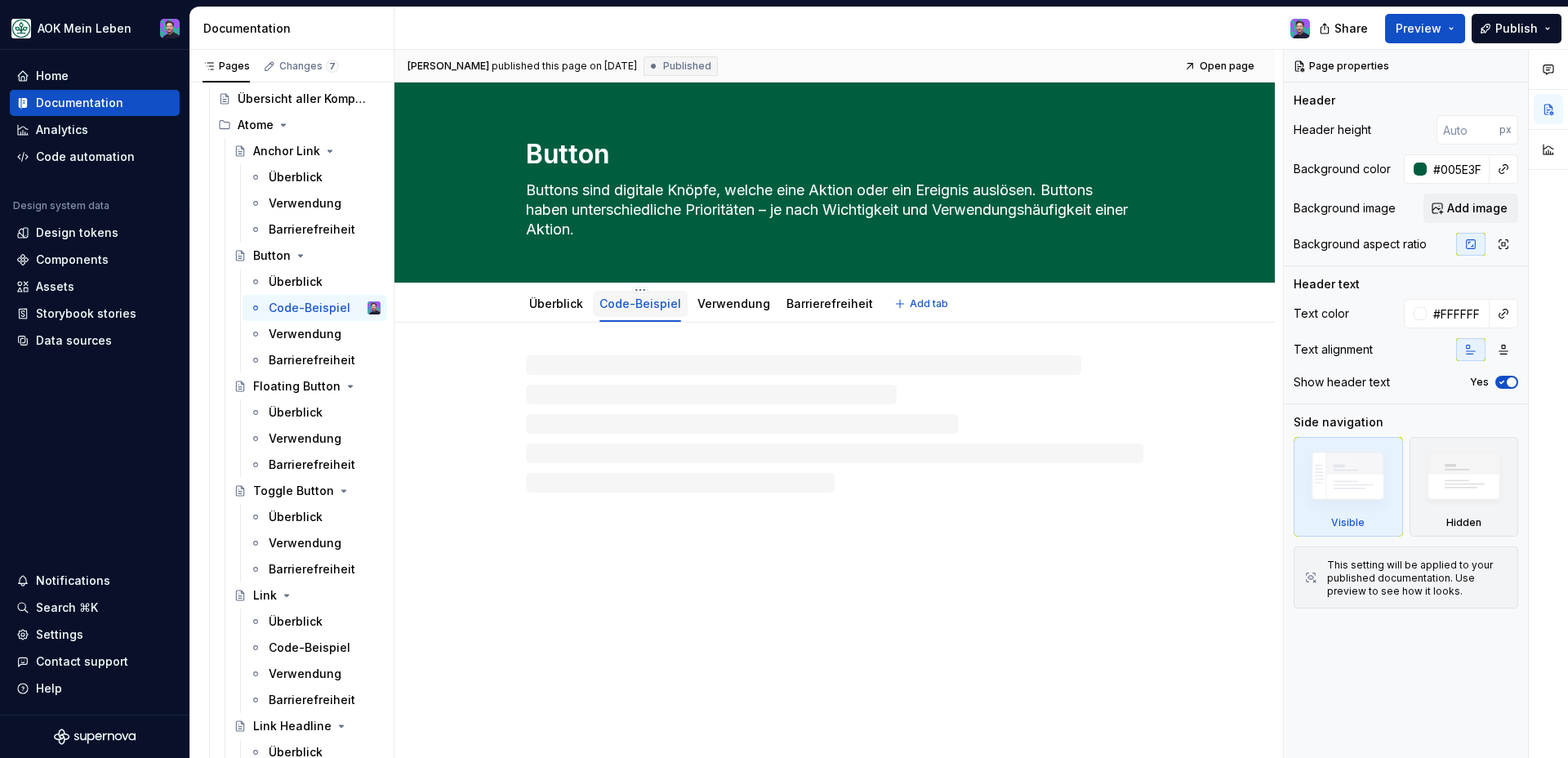
click at [656, 305] on link "Code-Beispiel" at bounding box center [640, 303] width 81 height 14
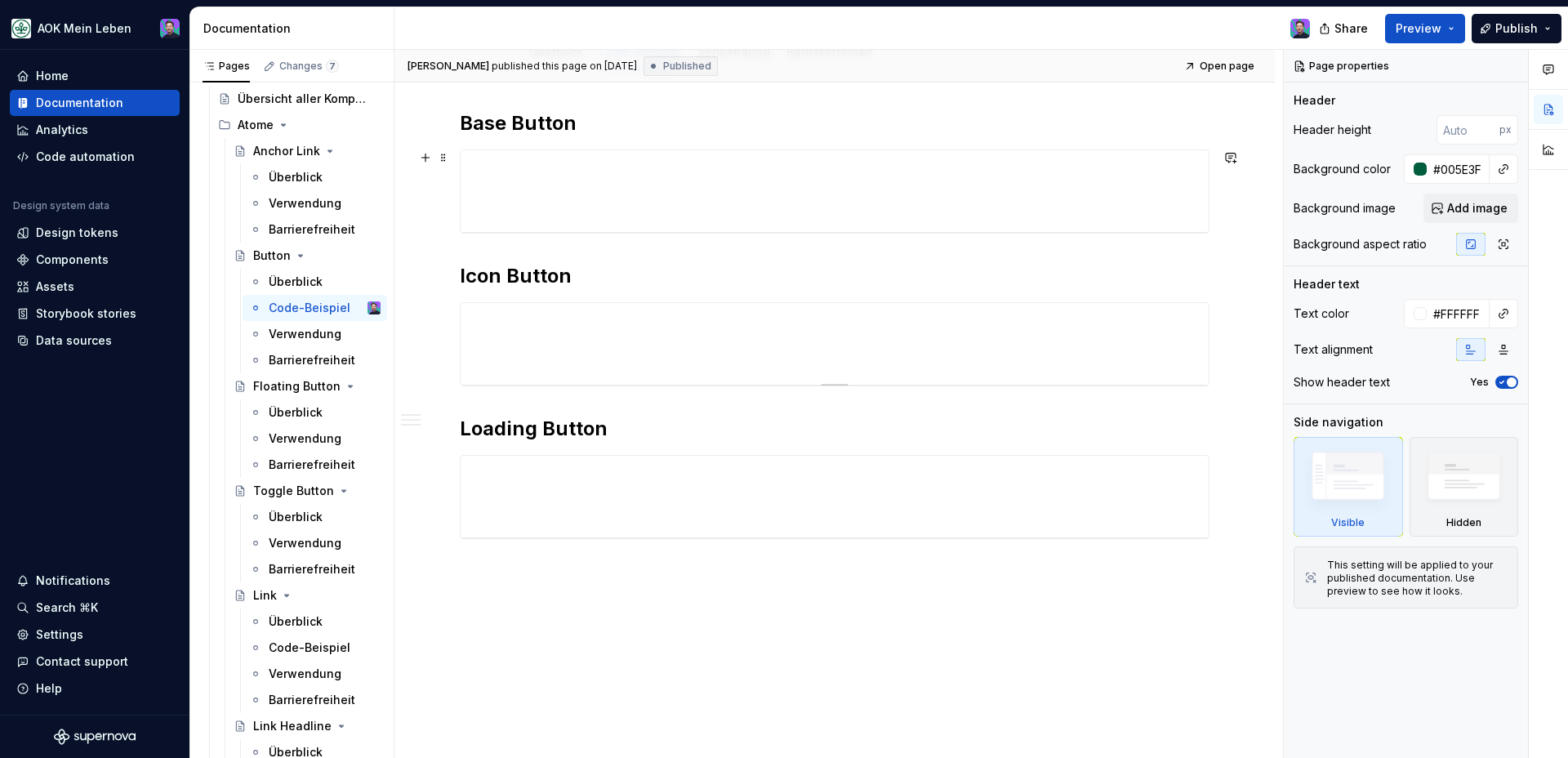
scroll to position [279, 0]
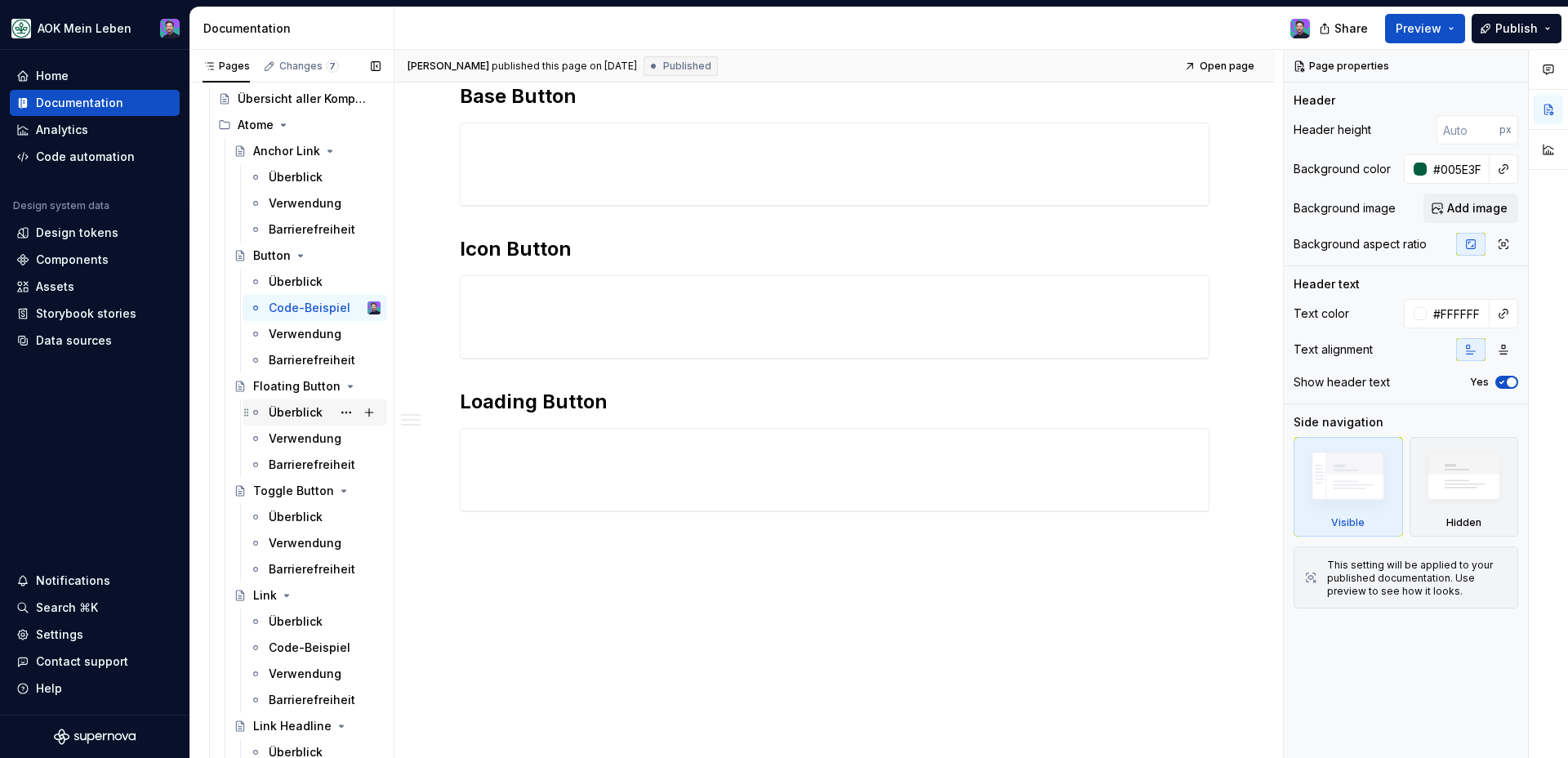
click at [313, 415] on div "Überblick" at bounding box center [296, 413] width 54 height 16
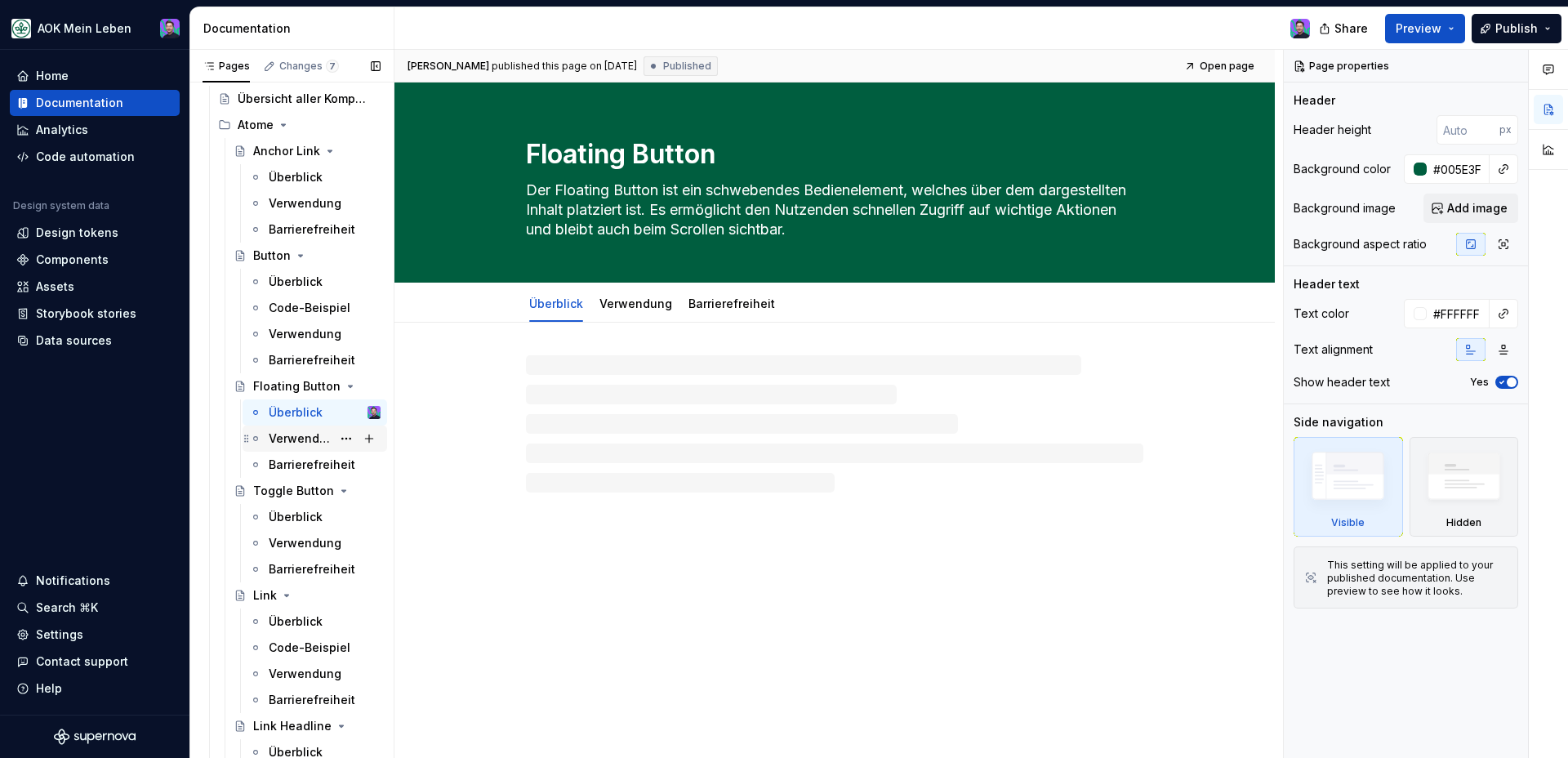
click at [299, 441] on div "Verwendung" at bounding box center [300, 439] width 63 height 16
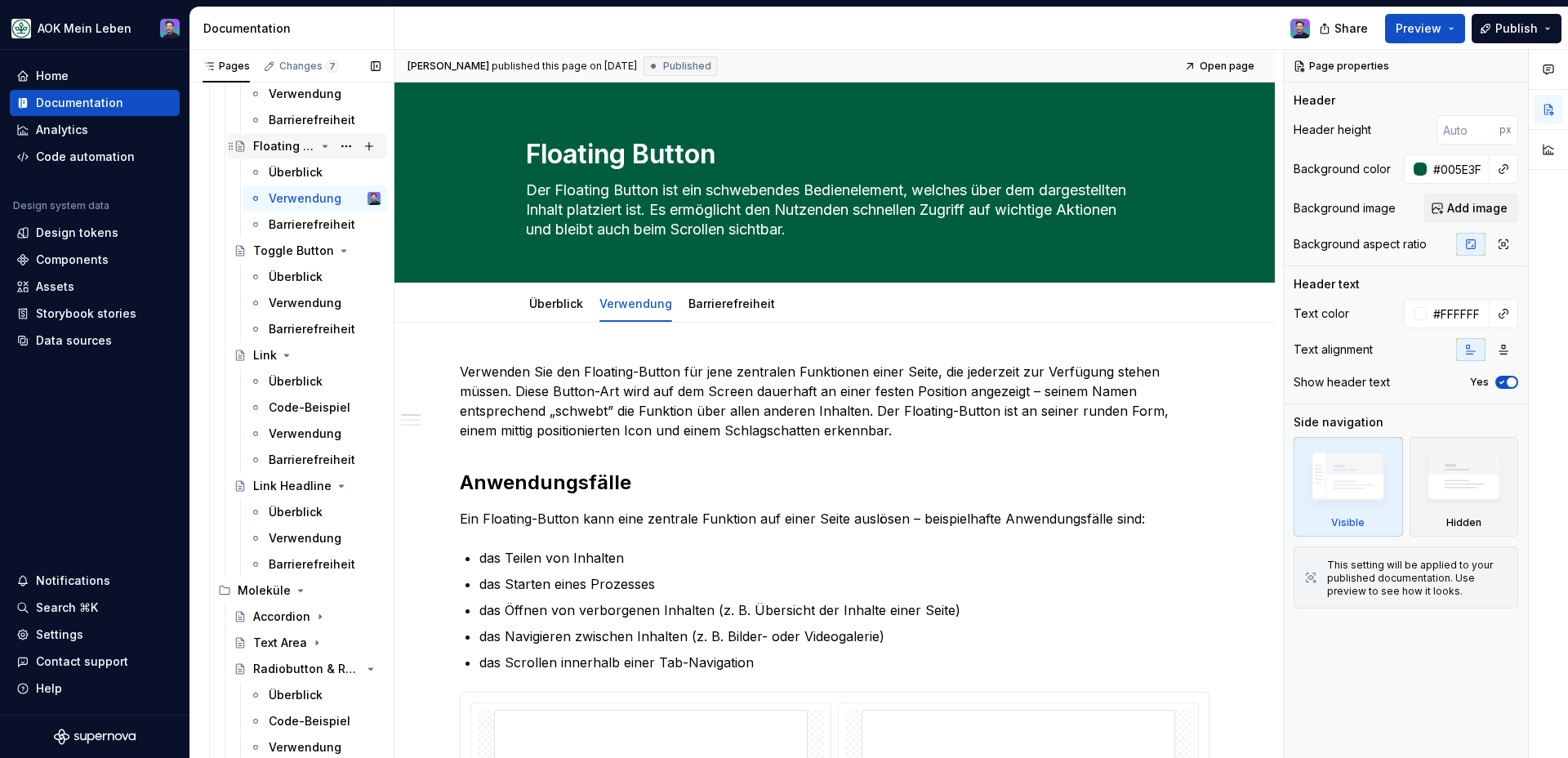
scroll to position [981, 0]
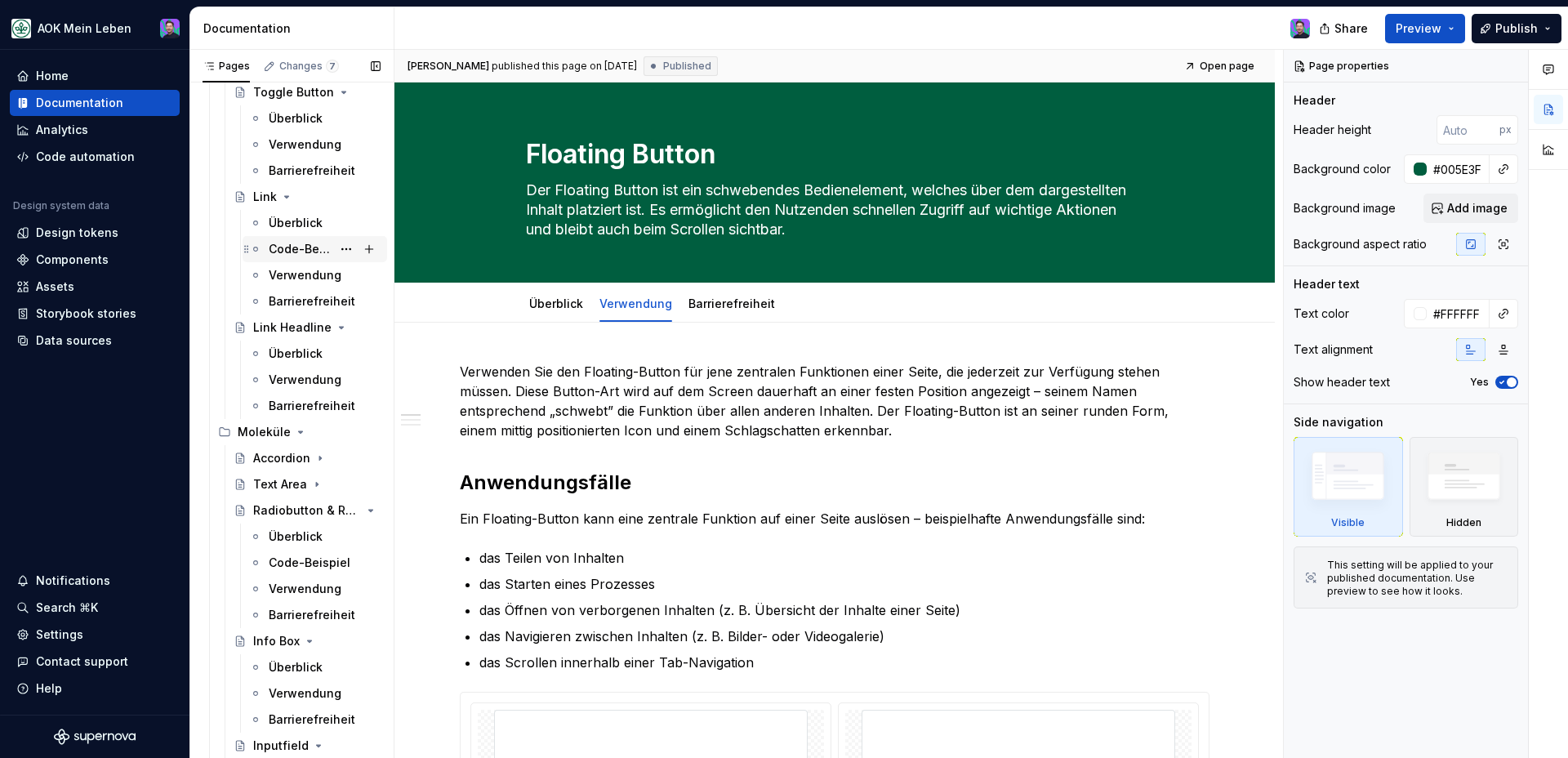
click at [290, 241] on div "Code-Beispiel" at bounding box center [300, 249] width 63 height 16
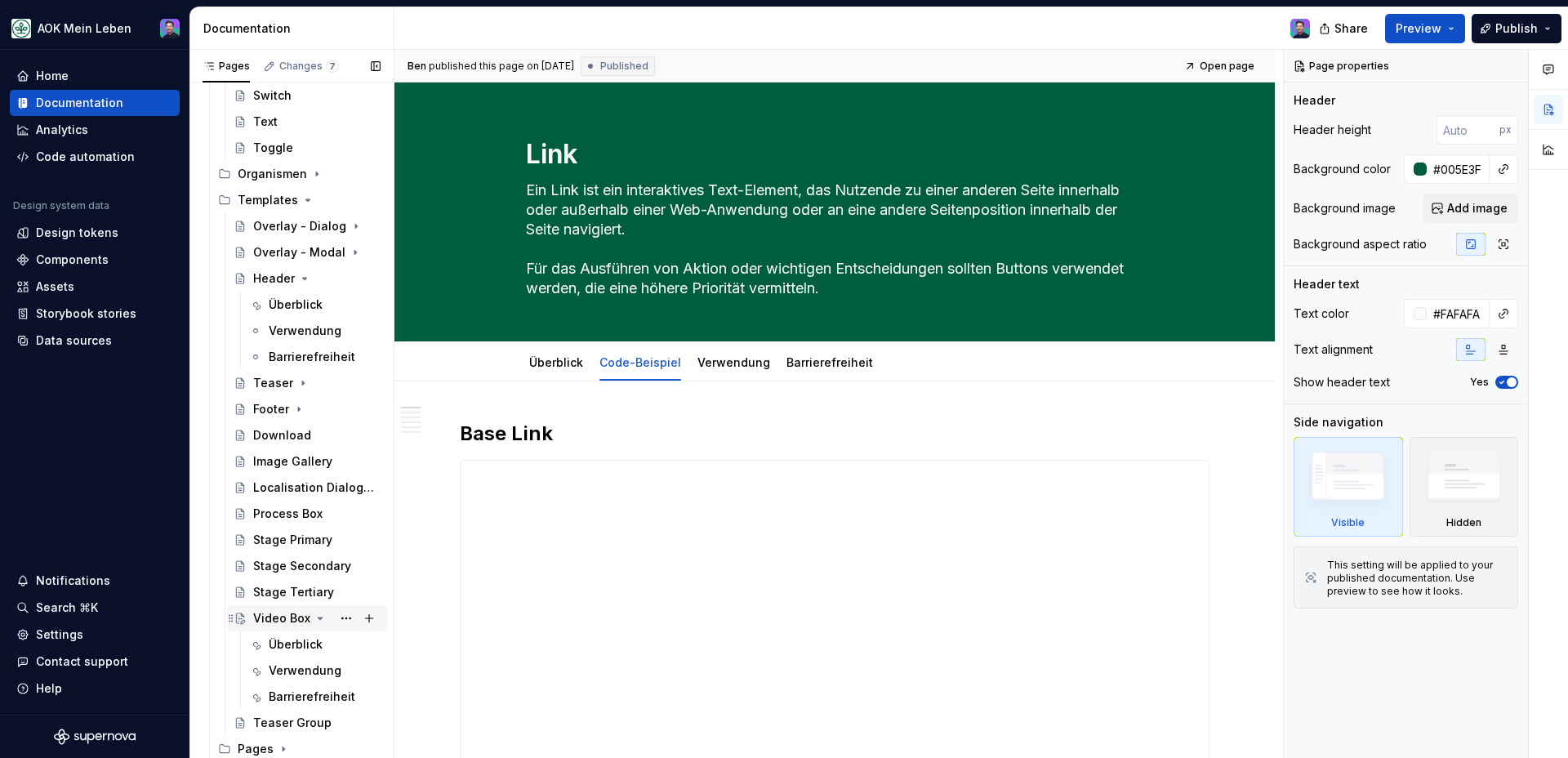
click at [285, 616] on div "Video Box" at bounding box center [282, 619] width 58 height 16
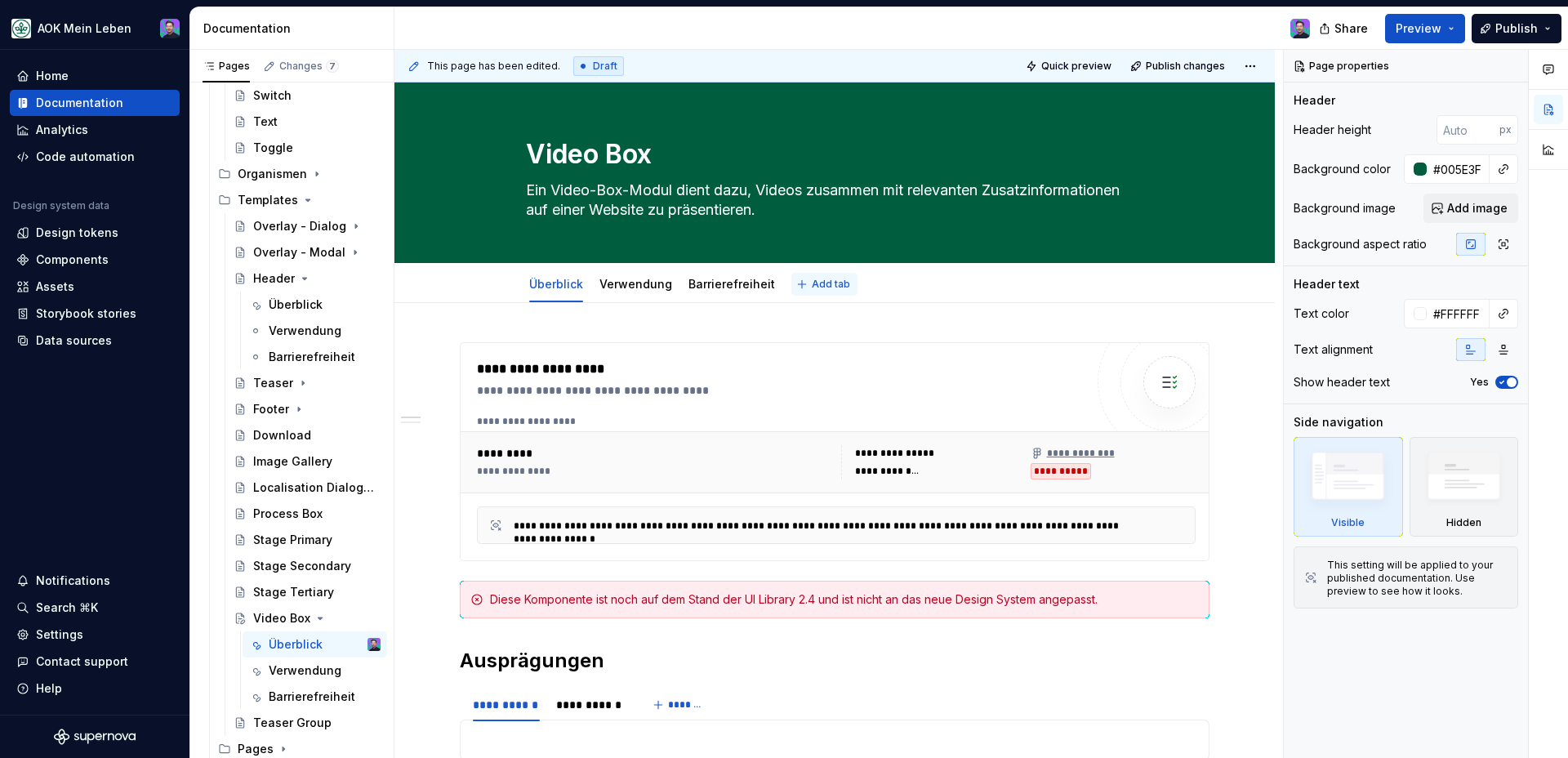
type textarea "*"
click at [827, 289] on span "Add tab" at bounding box center [831, 285] width 39 height 13
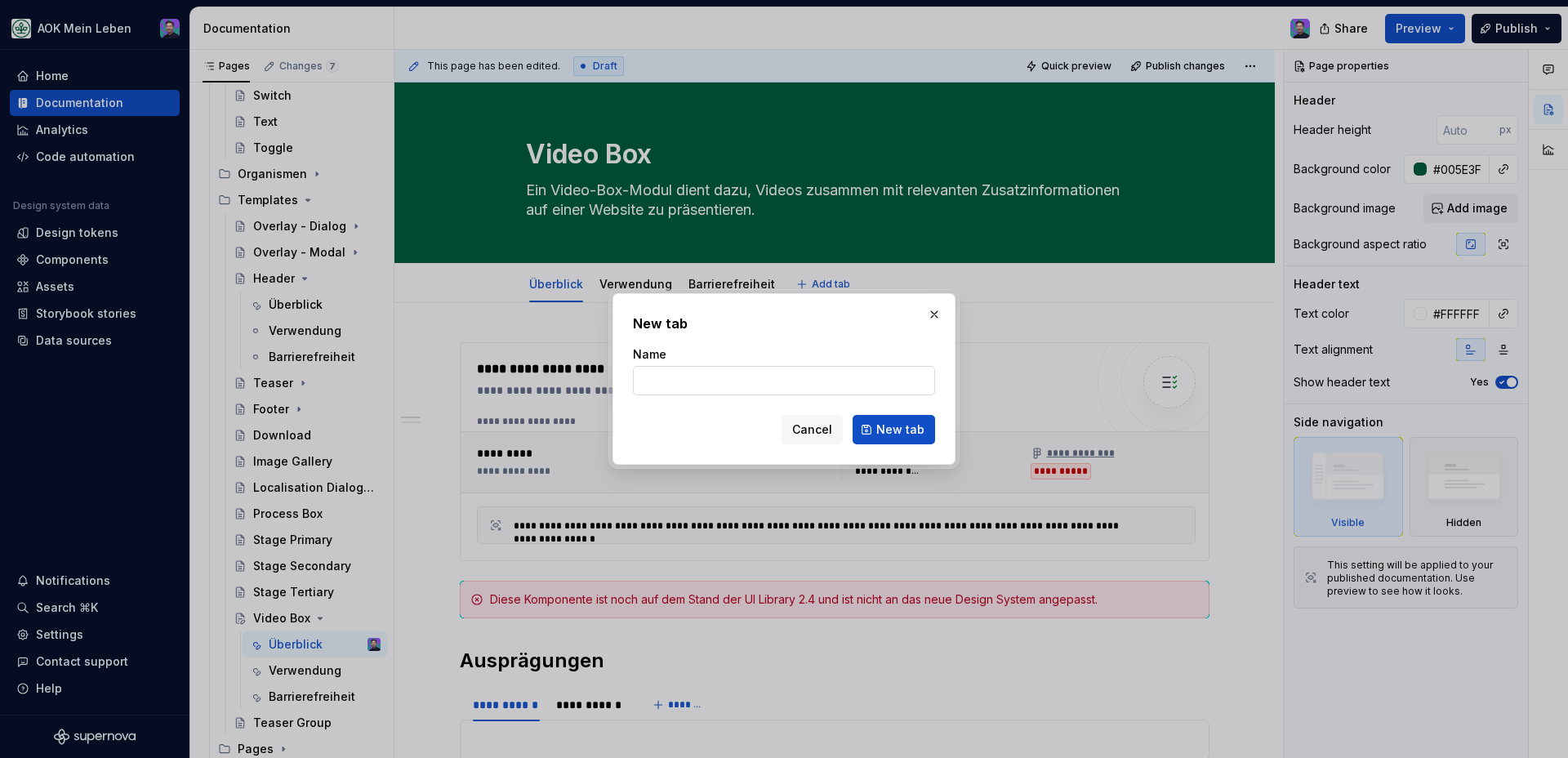
type input "c"
type textarea "*"
type input "Code-Beispiel"
click at [907, 416] on button "New tab" at bounding box center [894, 430] width 82 height 30
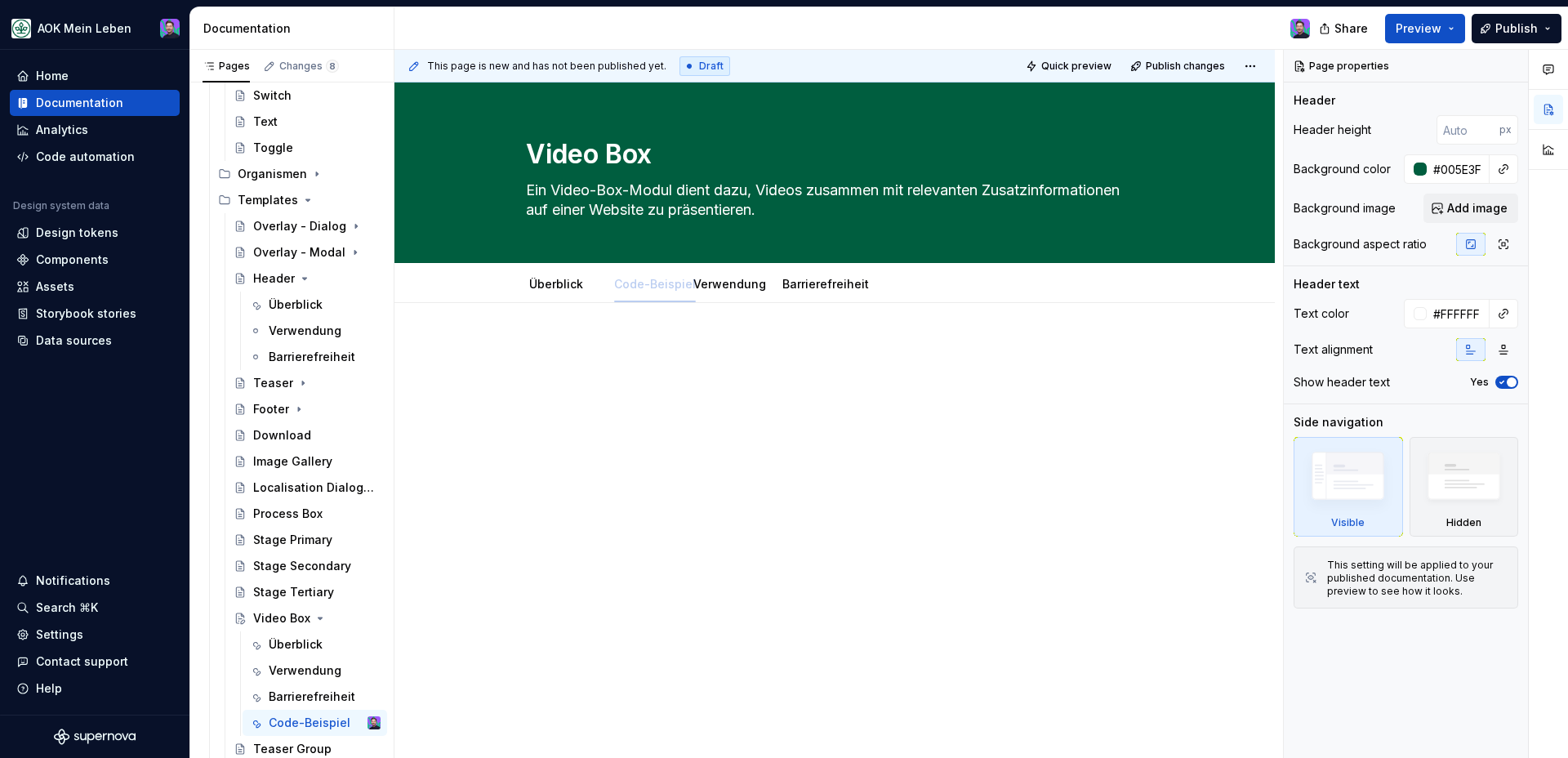
drag, startPoint x: 824, startPoint y: 292, endPoint x: 647, endPoint y: 307, distance: 177.6
click at [647, 307] on div "Video Box Ein Video-Box-Modul dient dazu, Videos zusammen mit relevanten Zusatz…" at bounding box center [835, 421] width 880 height 677
type textarea "*"
click at [679, 366] on div at bounding box center [835, 373] width 750 height 62
type textarea "*"
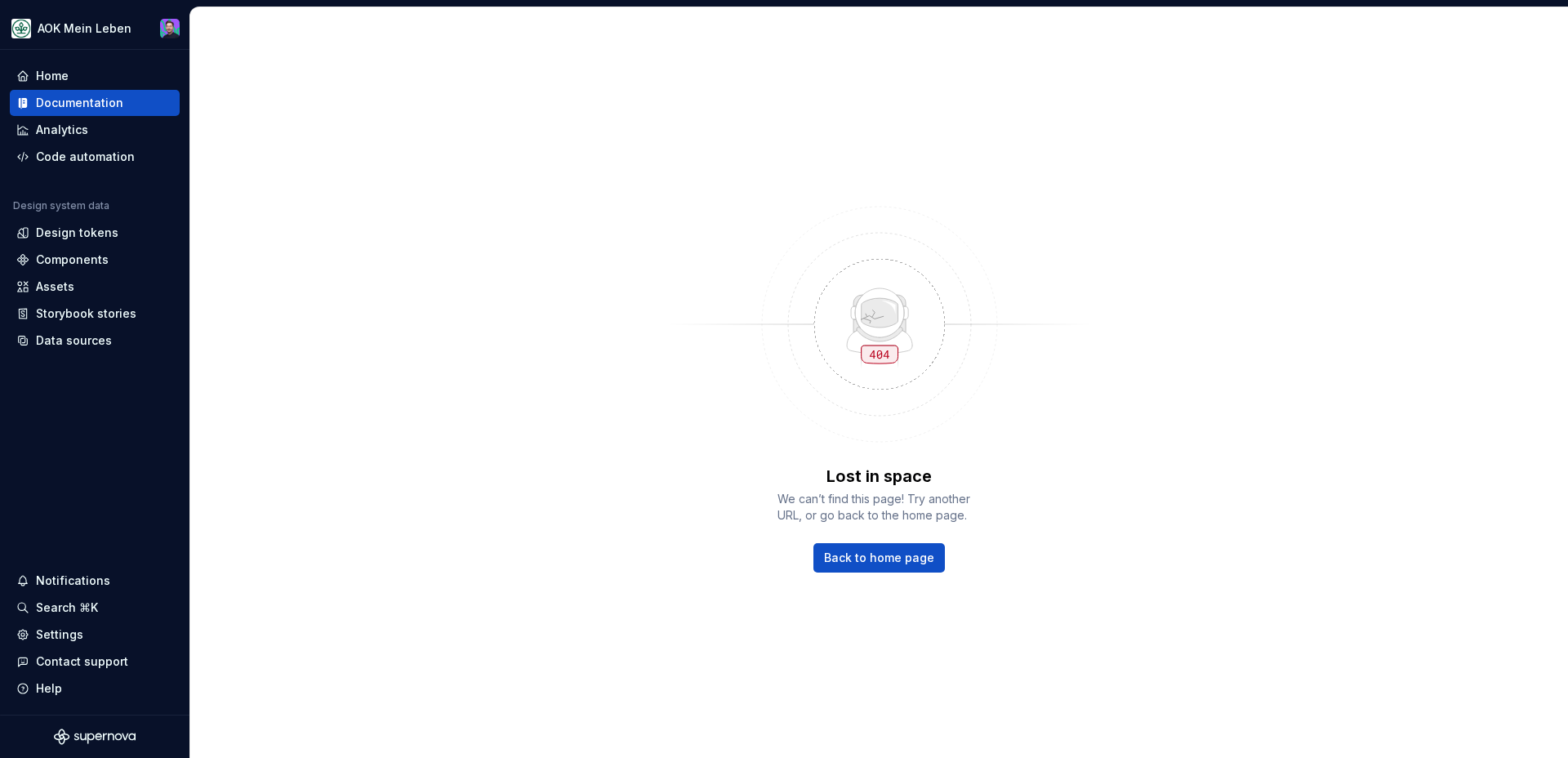
drag, startPoint x: 679, startPoint y: 366, endPoint x: 677, endPoint y: 428, distance: 62.0
click at [677, 428] on img at bounding box center [879, 324] width 424 height 262
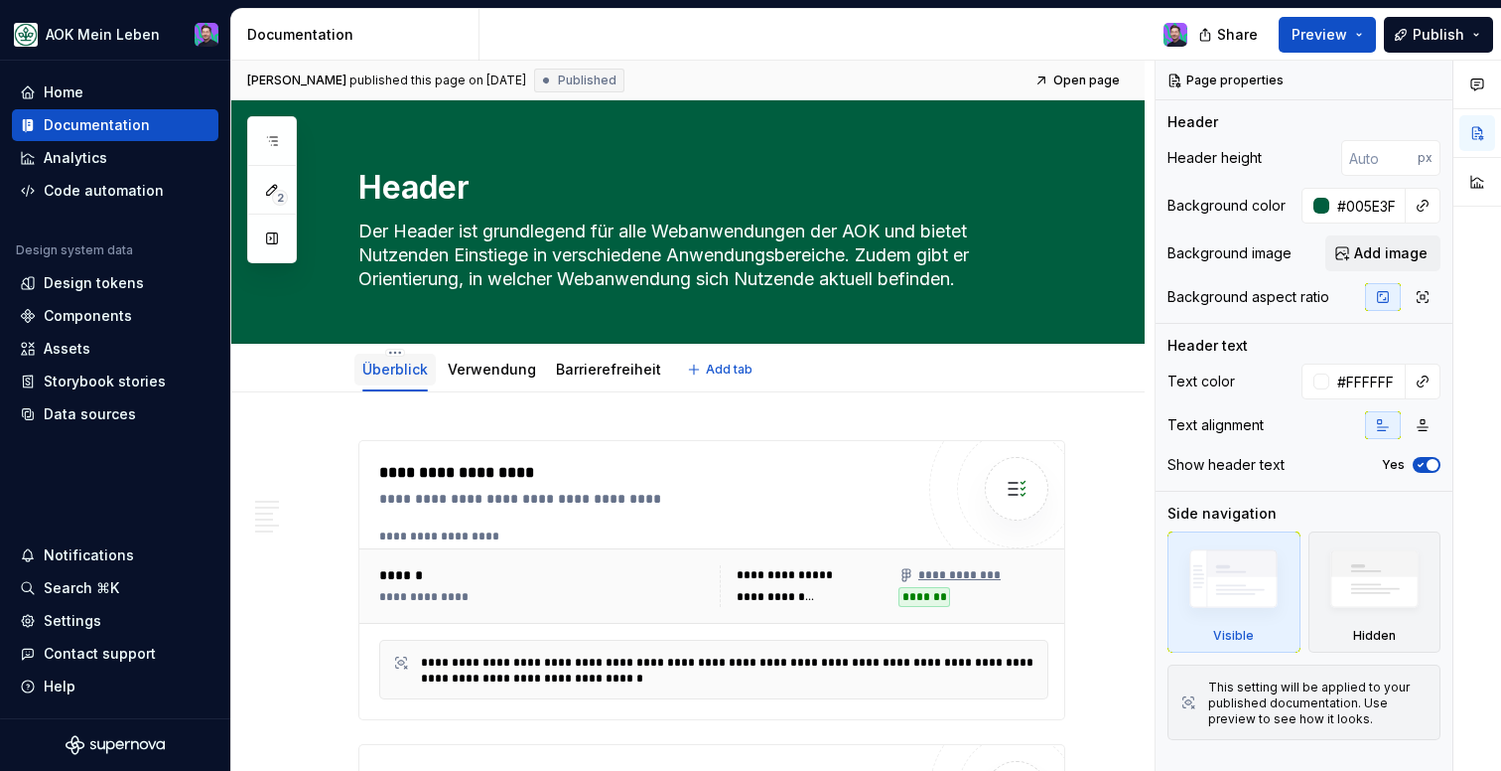
click at [395, 381] on div "Überblick" at bounding box center [394, 369] width 81 height 32
click at [397, 372] on link "Überblick" at bounding box center [395, 368] width 66 height 17
click at [434, 365] on div "Überblick" at bounding box center [394, 369] width 81 height 32
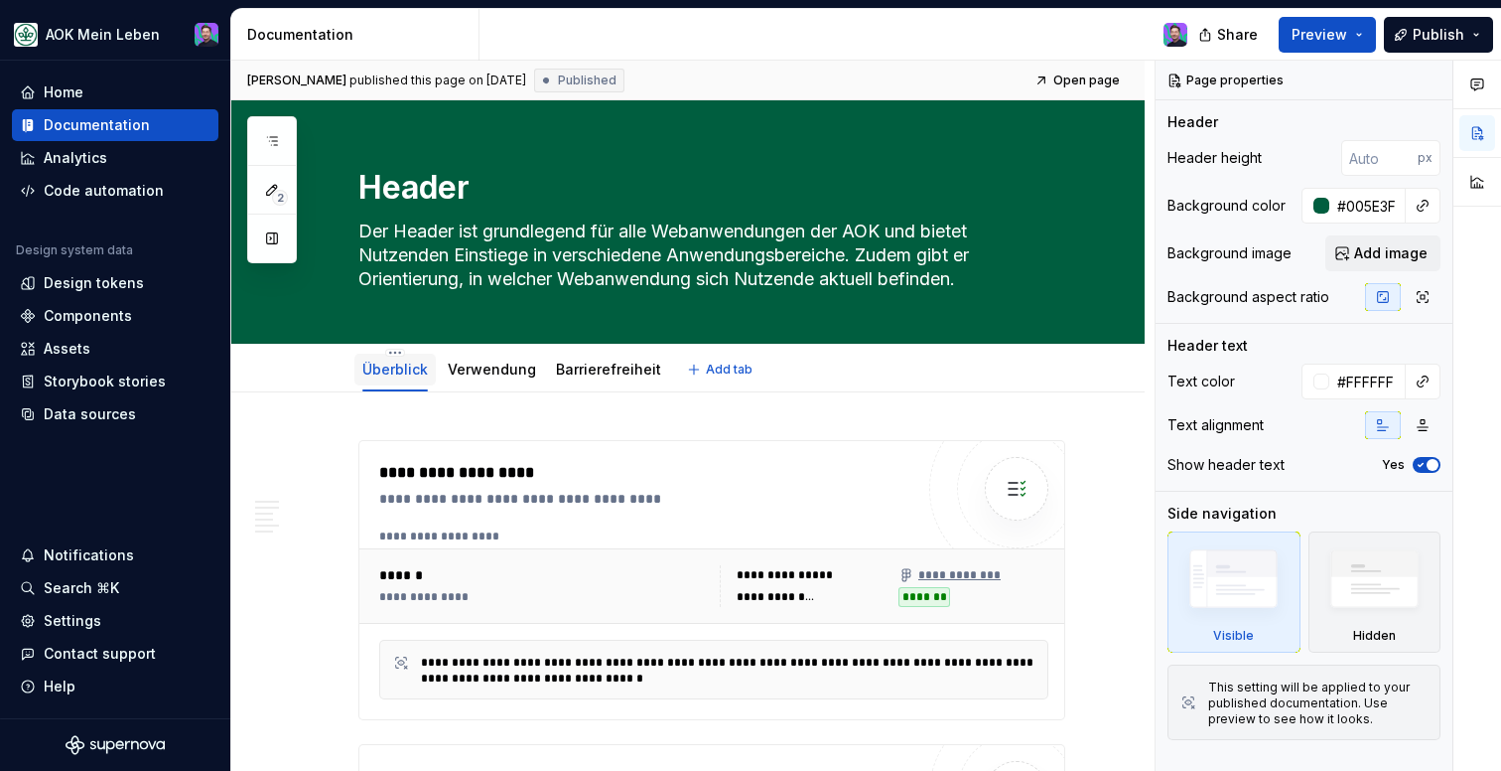
click at [416, 368] on link "Überblick" at bounding box center [395, 368] width 66 height 17
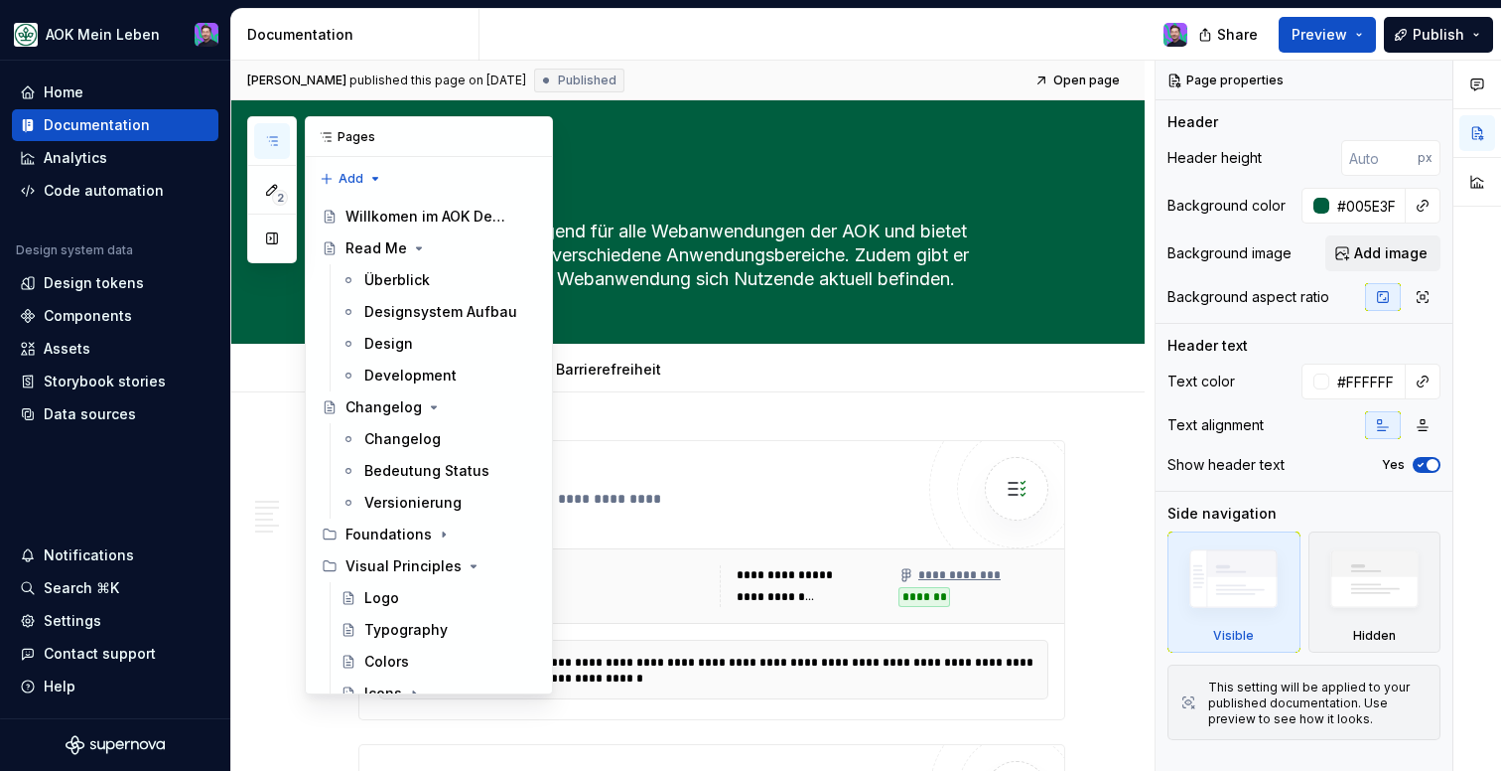
click at [282, 146] on button "button" at bounding box center [272, 141] width 36 height 36
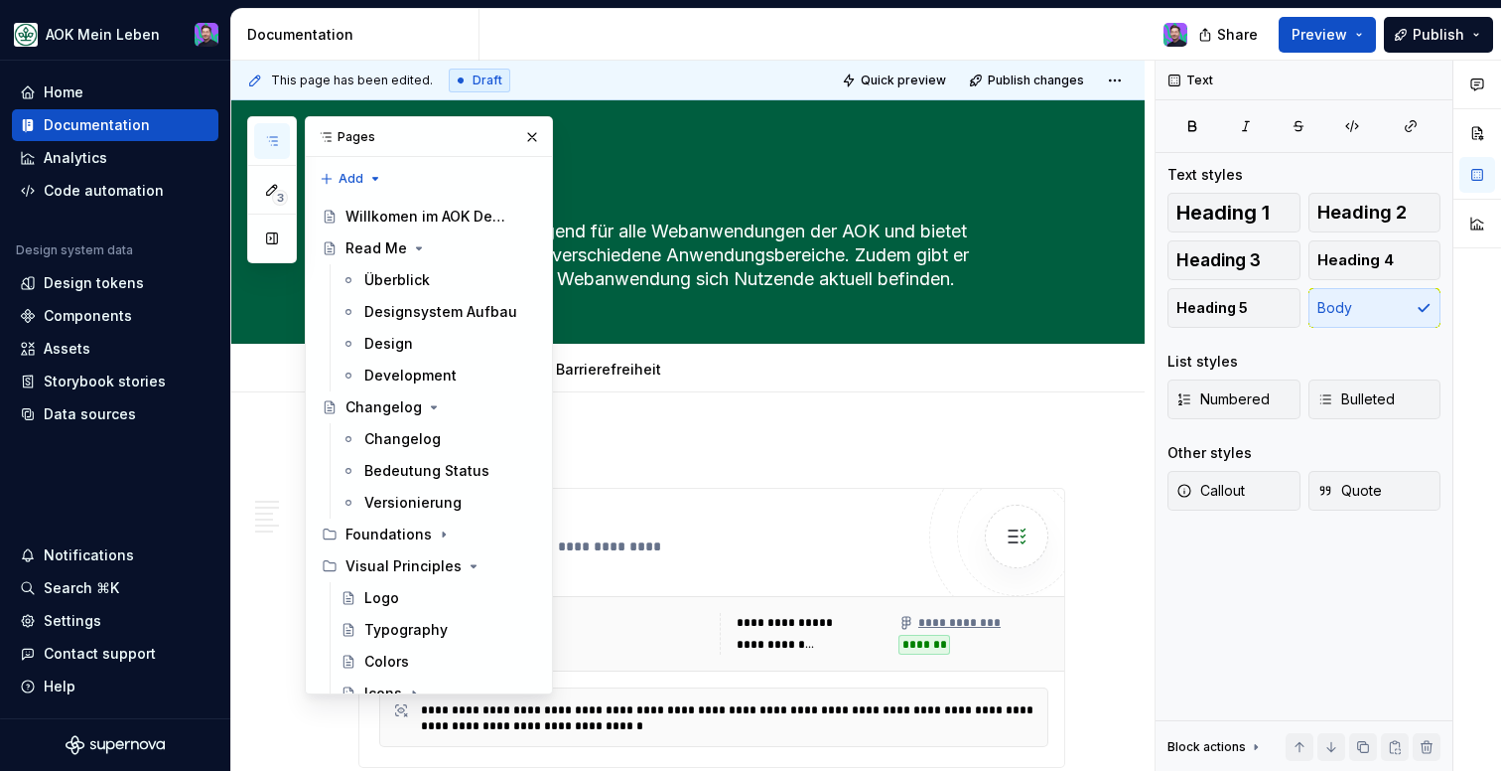
click at [520, 137] on button "button" at bounding box center [532, 137] width 28 height 28
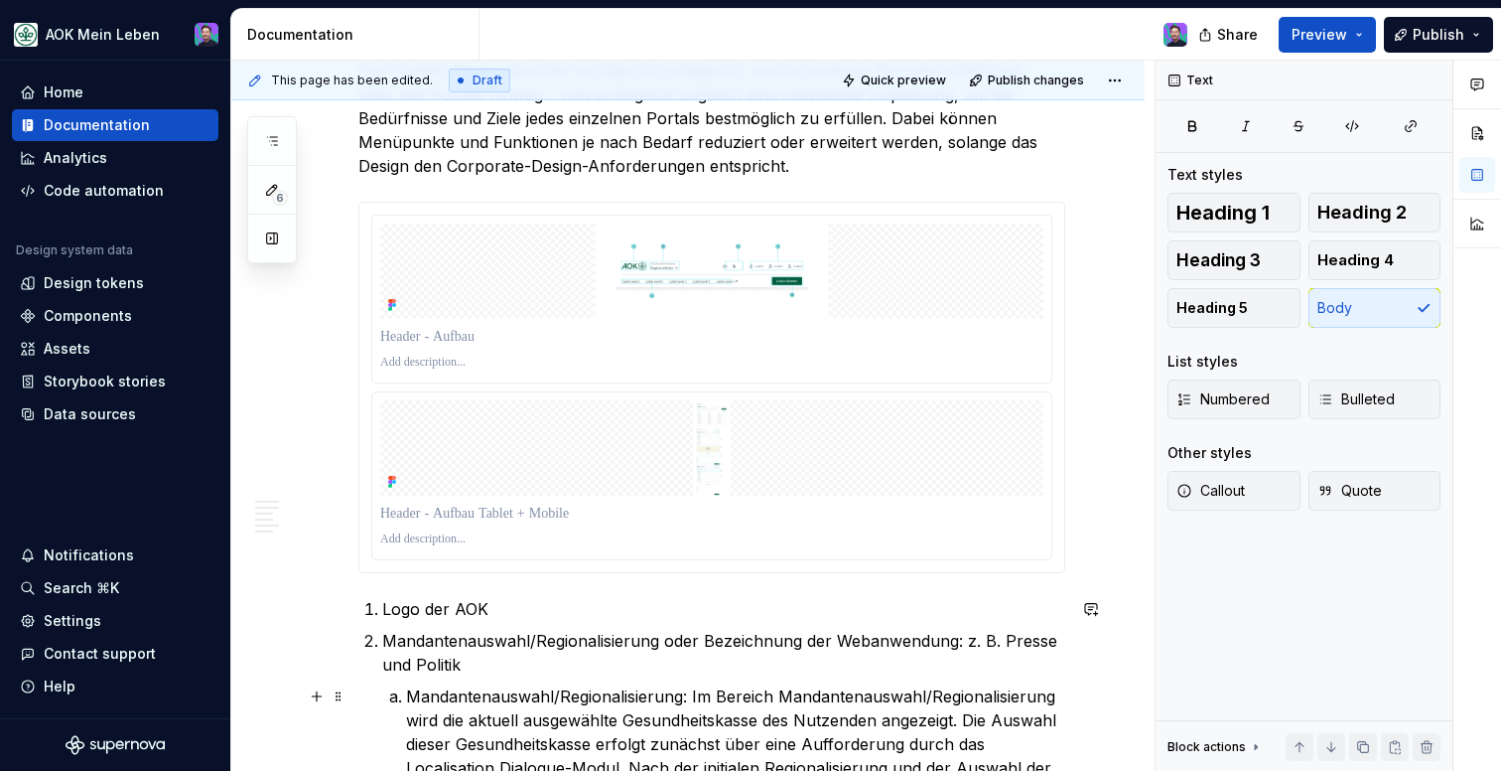
scroll to position [876, 0]
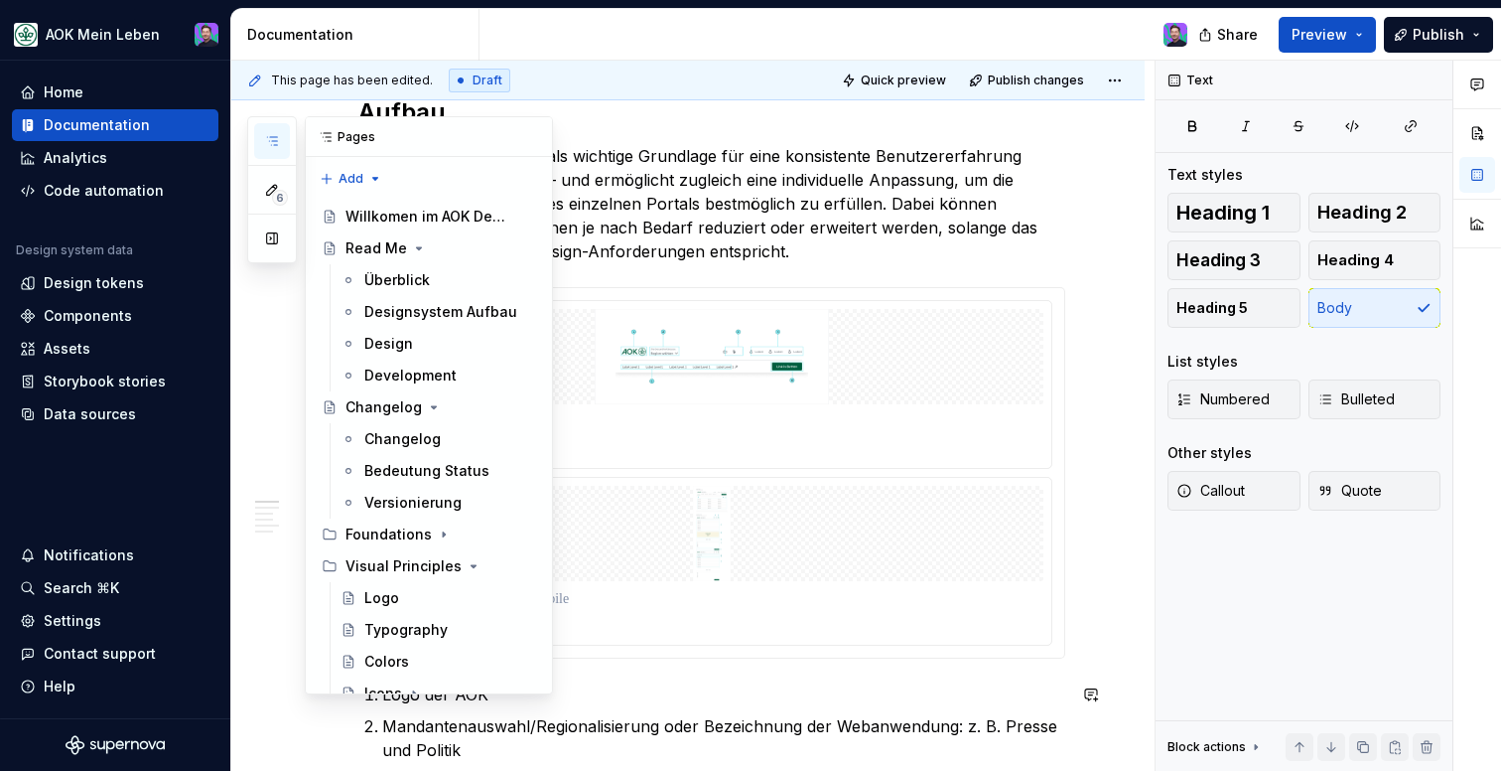
click at [266, 138] on icon "button" at bounding box center [272, 141] width 16 height 16
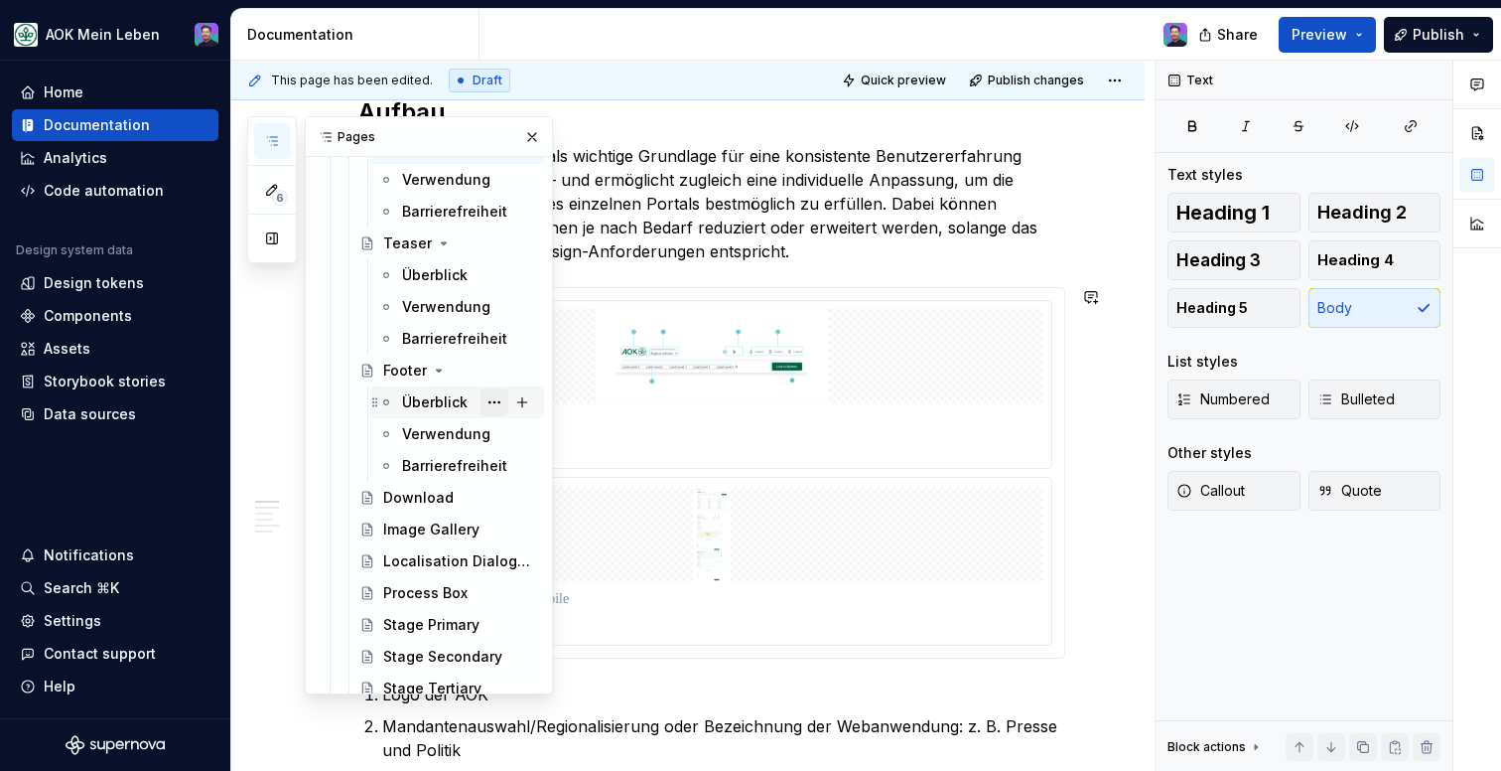
scroll to position [4906, 0]
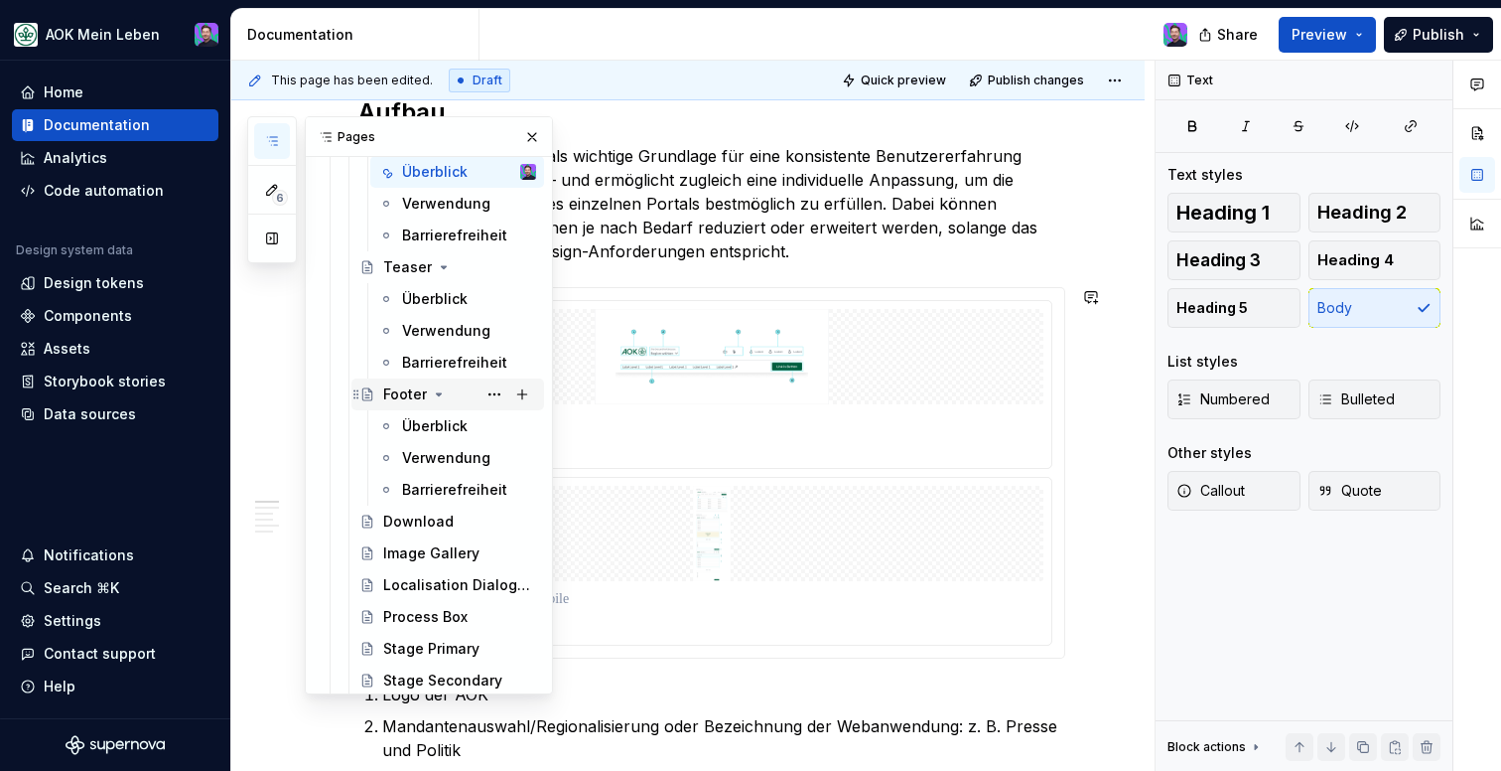
click at [437, 397] on icon "Page tree" at bounding box center [439, 394] width 16 height 16
click at [442, 275] on div "Teaser" at bounding box center [459, 267] width 153 height 28
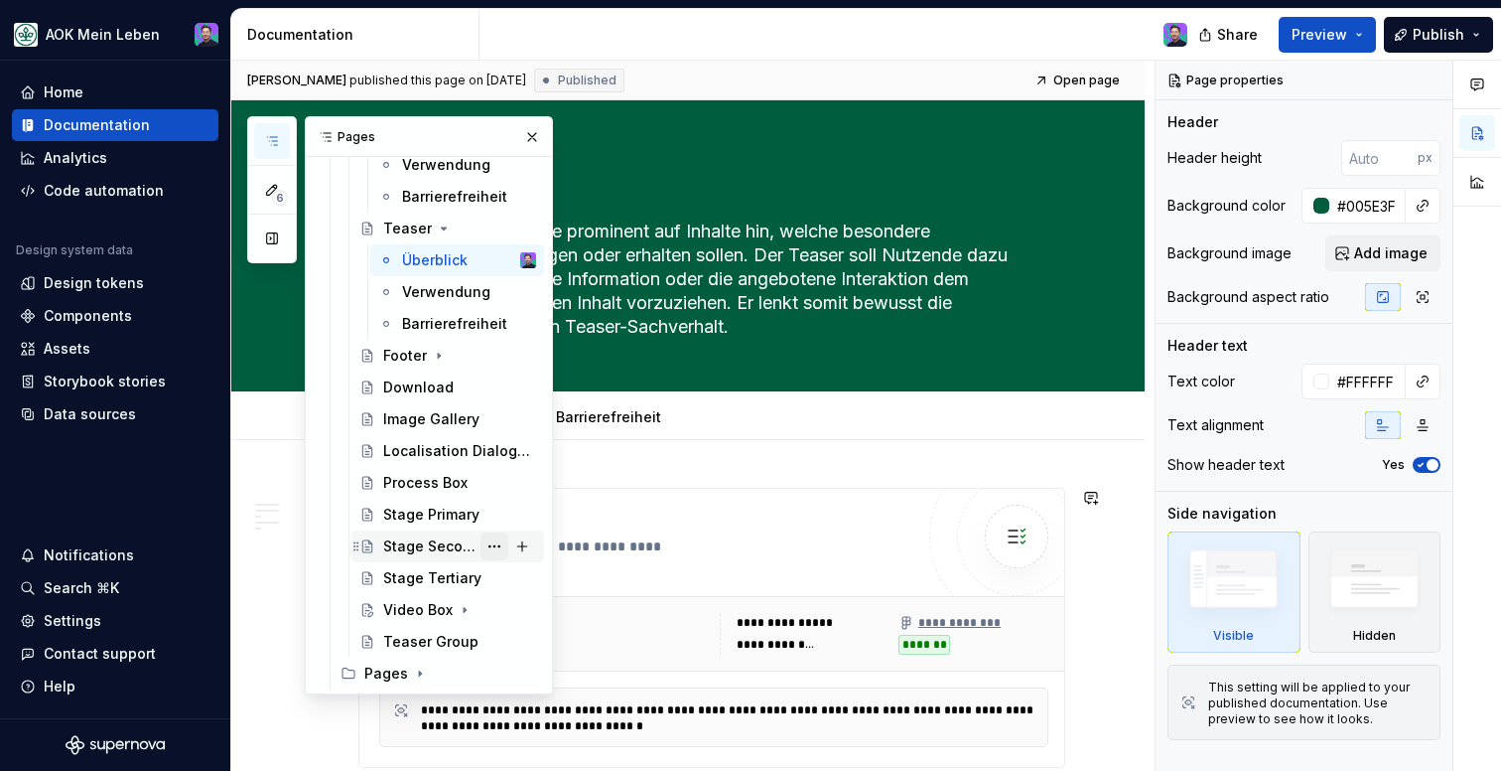
scroll to position [4941, 0]
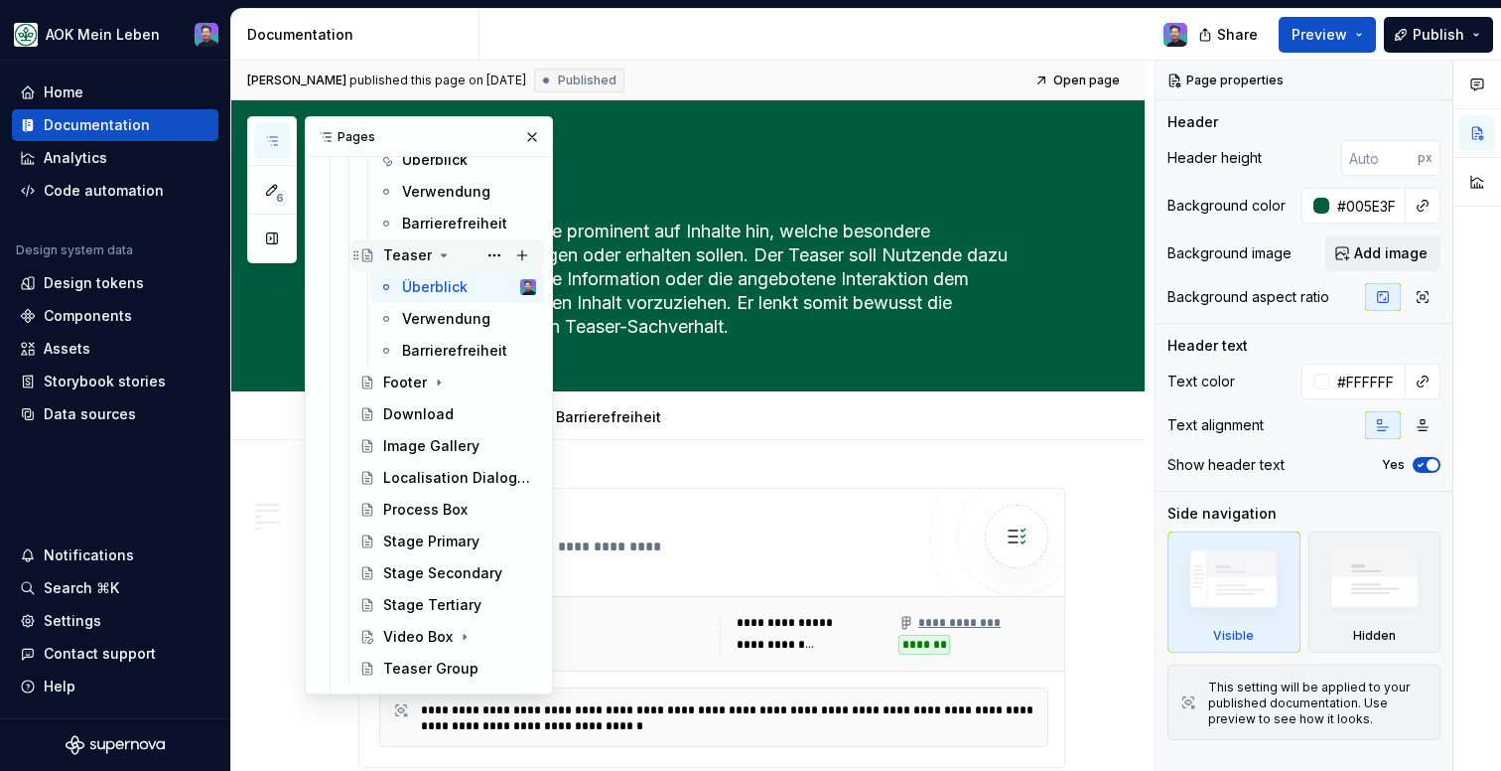
click at [446, 254] on icon "Page tree" at bounding box center [444, 255] width 16 height 16
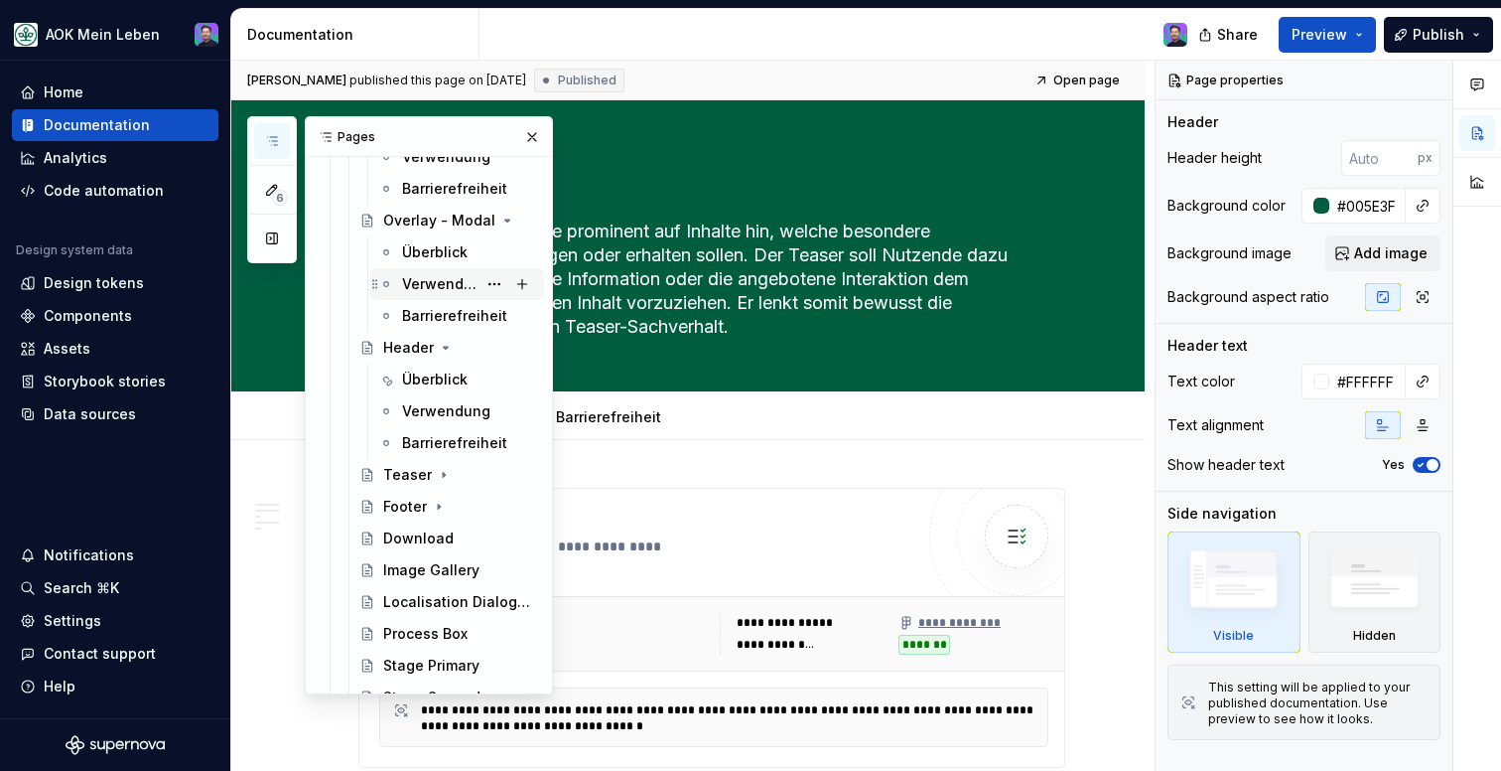
scroll to position [4690, 0]
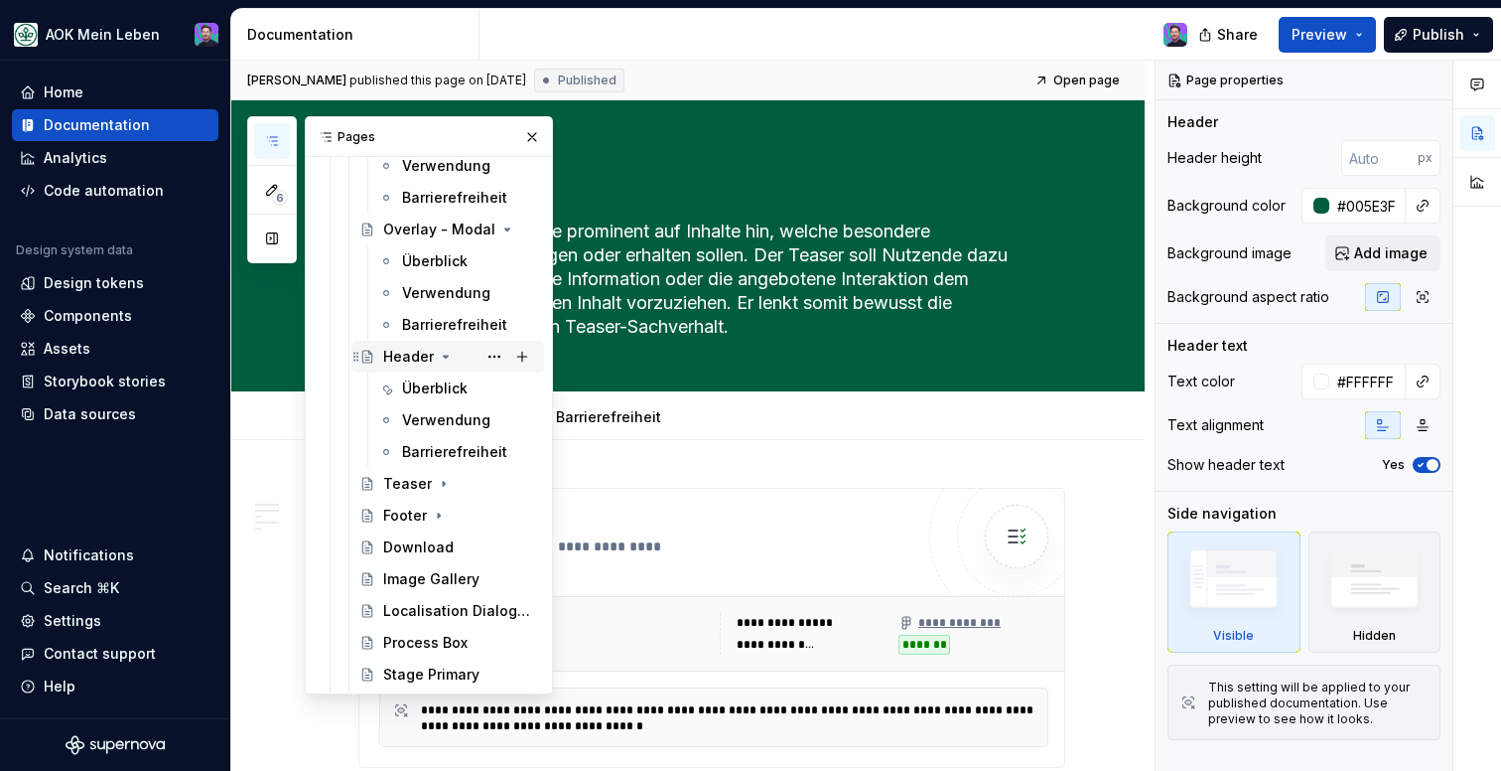
click at [444, 355] on icon "Page tree" at bounding box center [446, 356] width 5 height 2
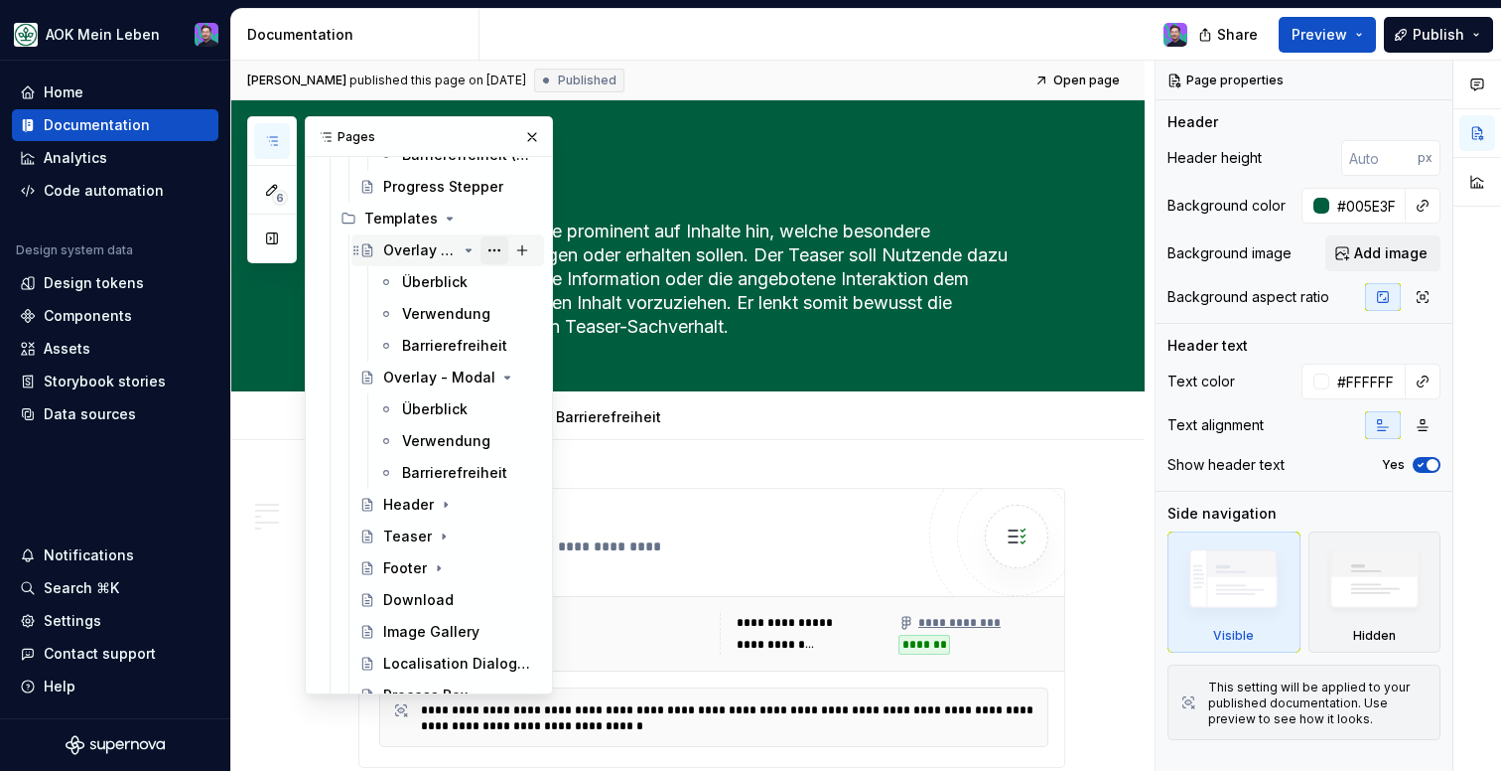
scroll to position [4531, 0]
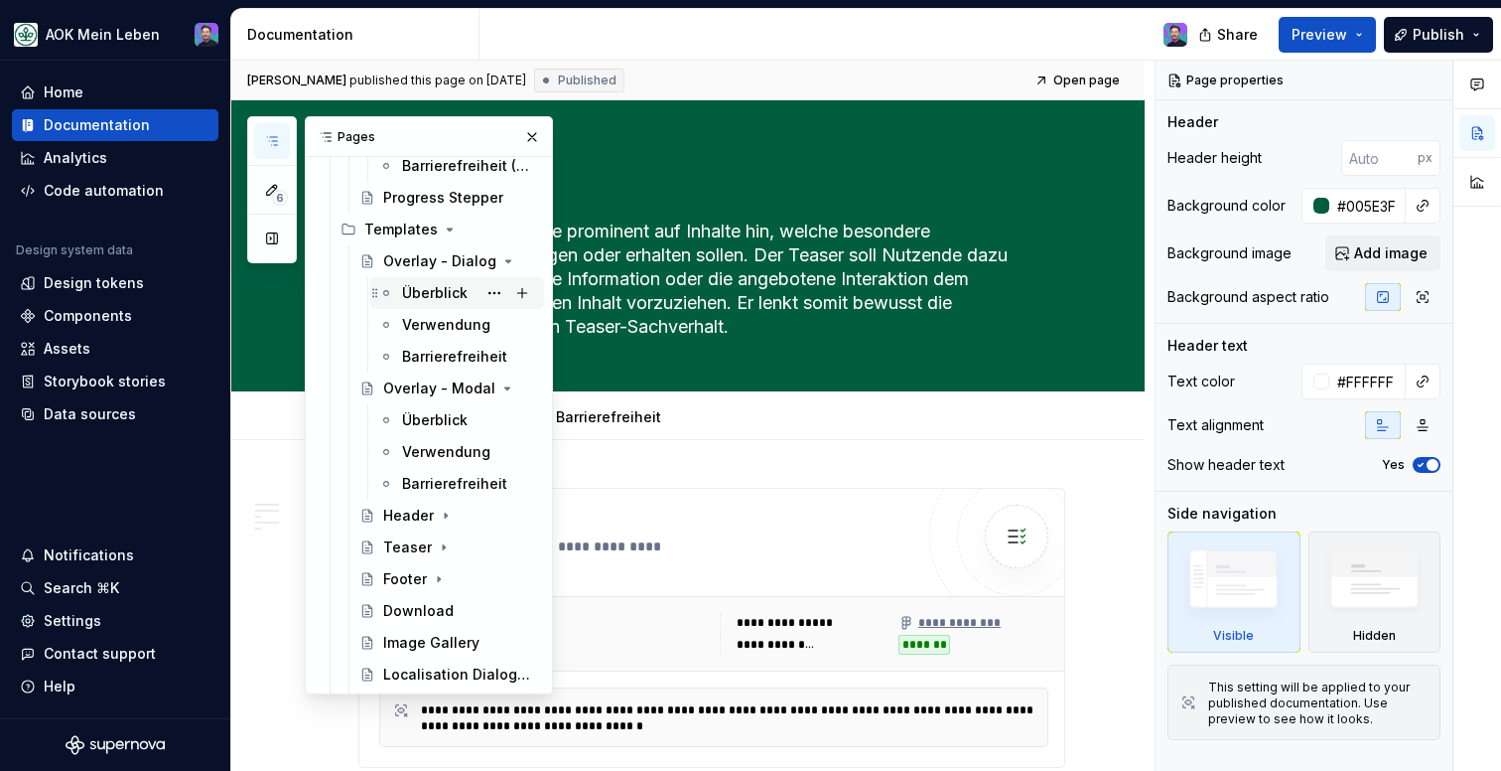
click at [417, 296] on div "Überblick" at bounding box center [435, 293] width 66 height 20
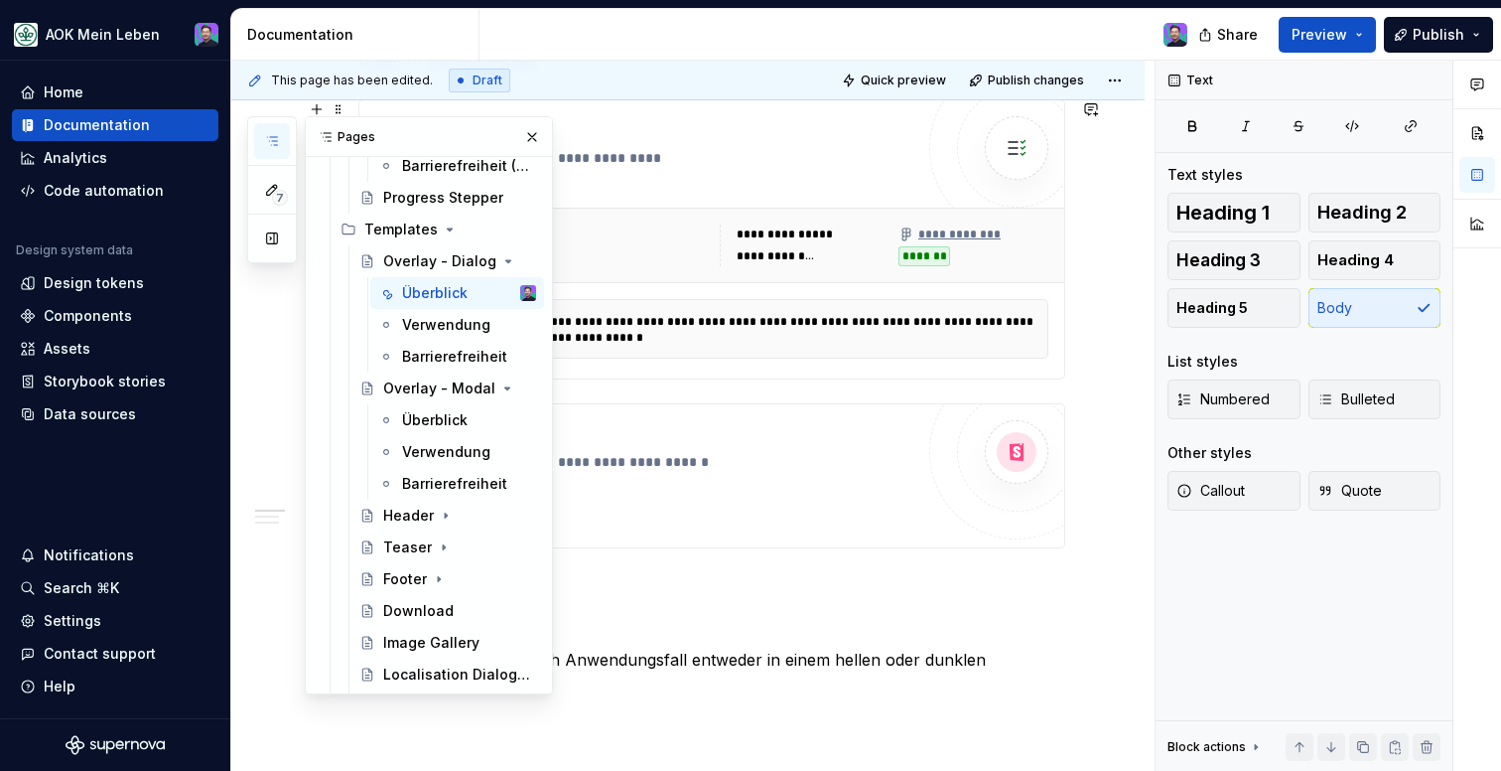
scroll to position [564, 0]
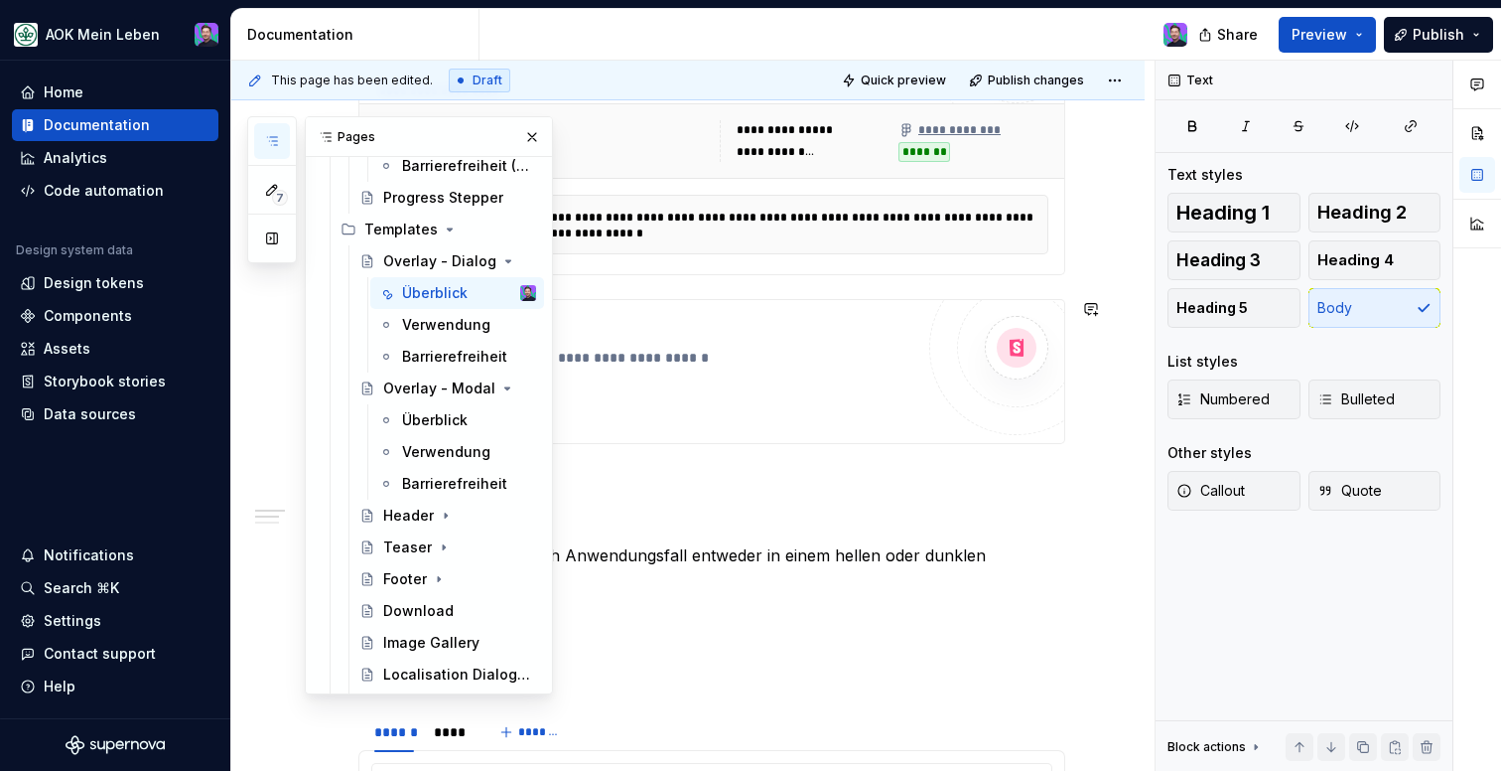
click at [518, 136] on button "button" at bounding box center [532, 137] width 28 height 28
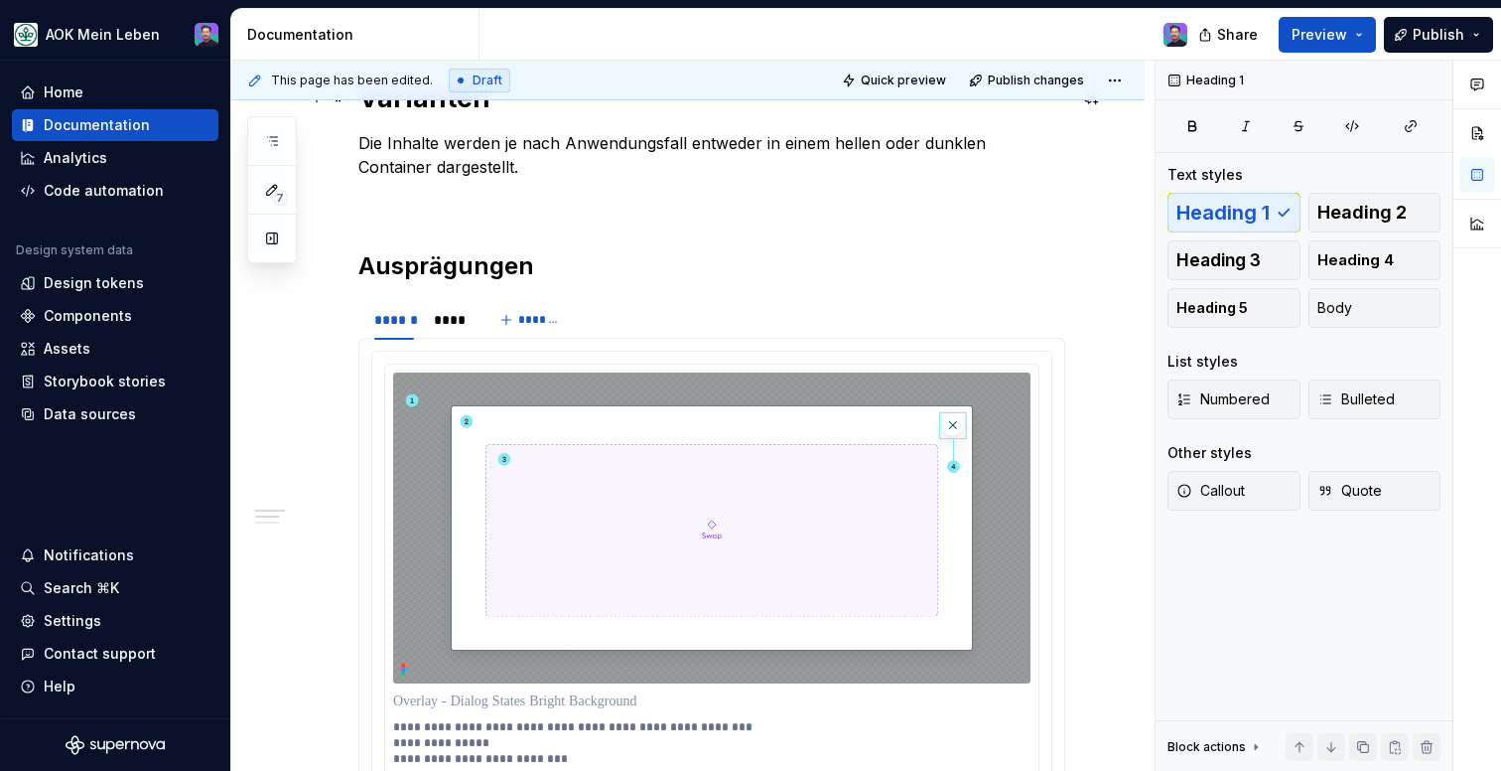
scroll to position [0, 0]
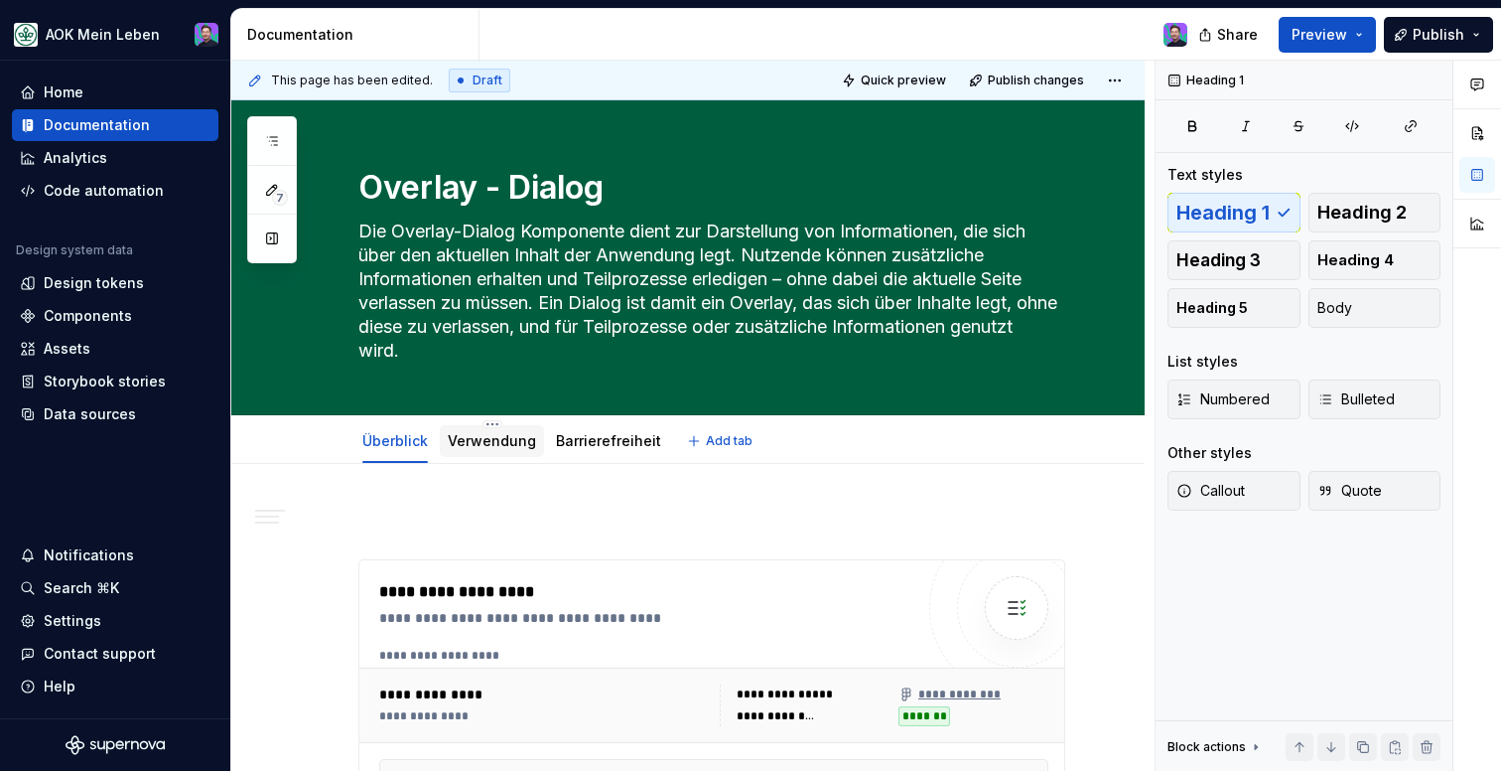
click at [502, 450] on div "Verwendung" at bounding box center [492, 441] width 88 height 20
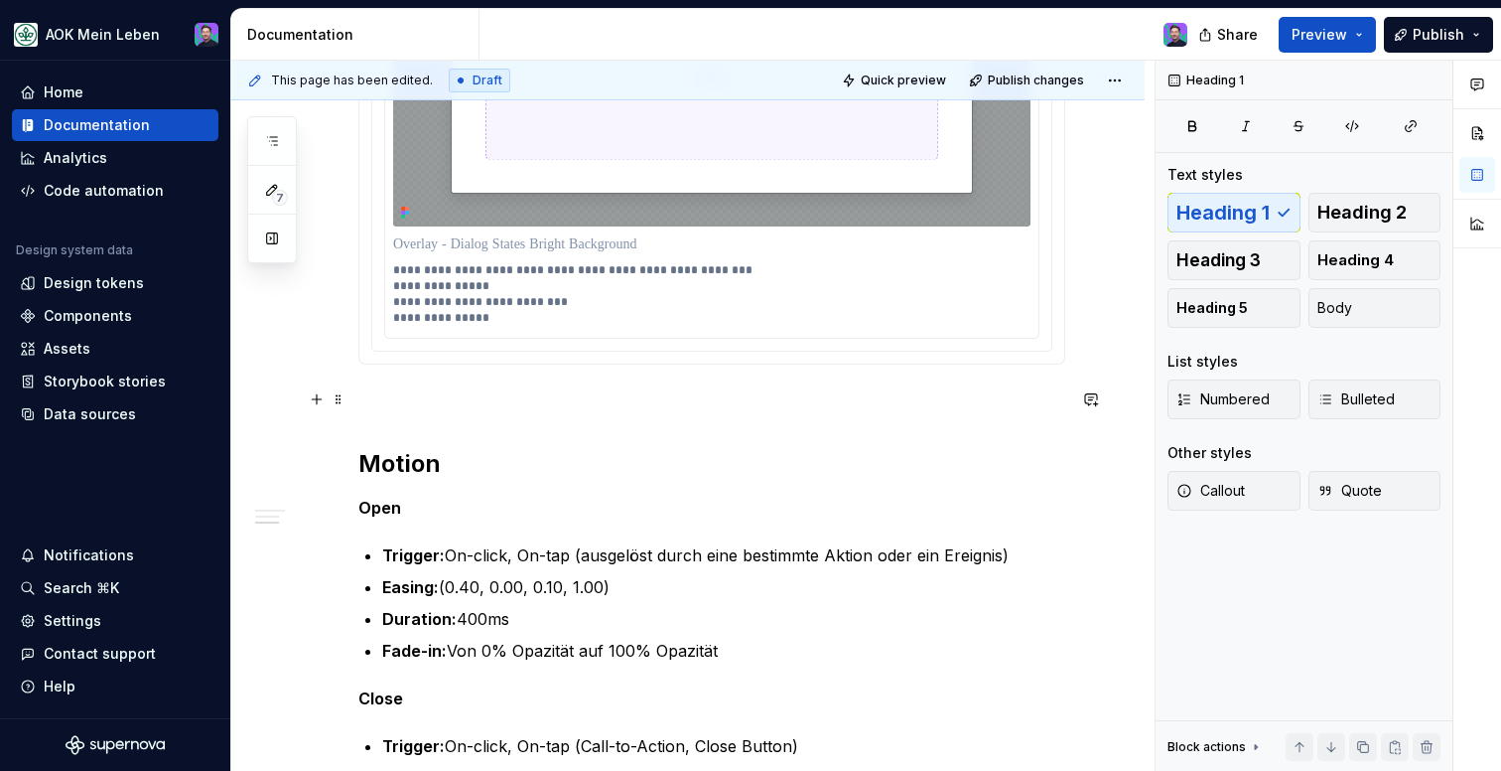
scroll to position [1768, 0]
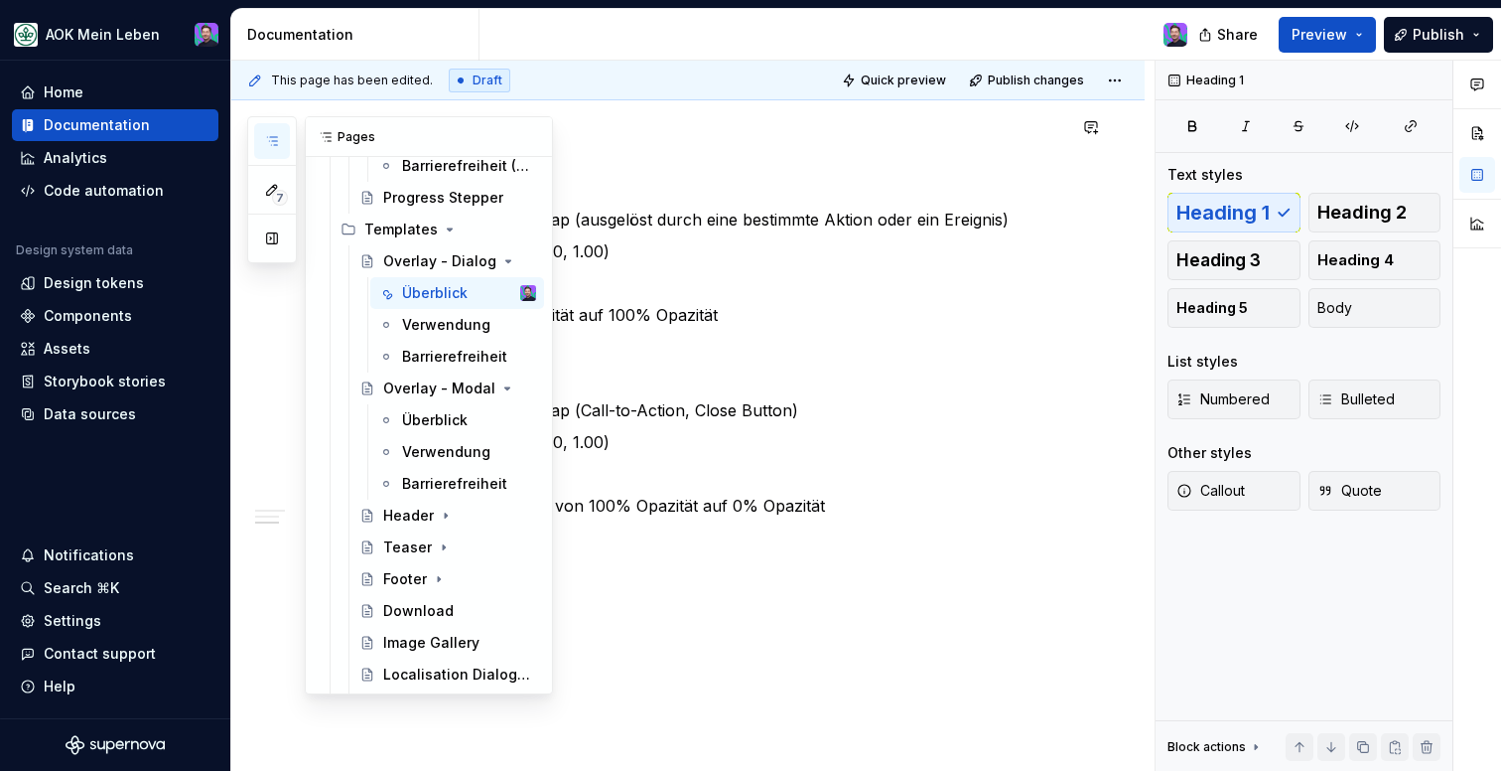
click at [267, 135] on icon "button" at bounding box center [272, 141] width 16 height 16
click at [446, 424] on div "Überblick" at bounding box center [435, 420] width 66 height 20
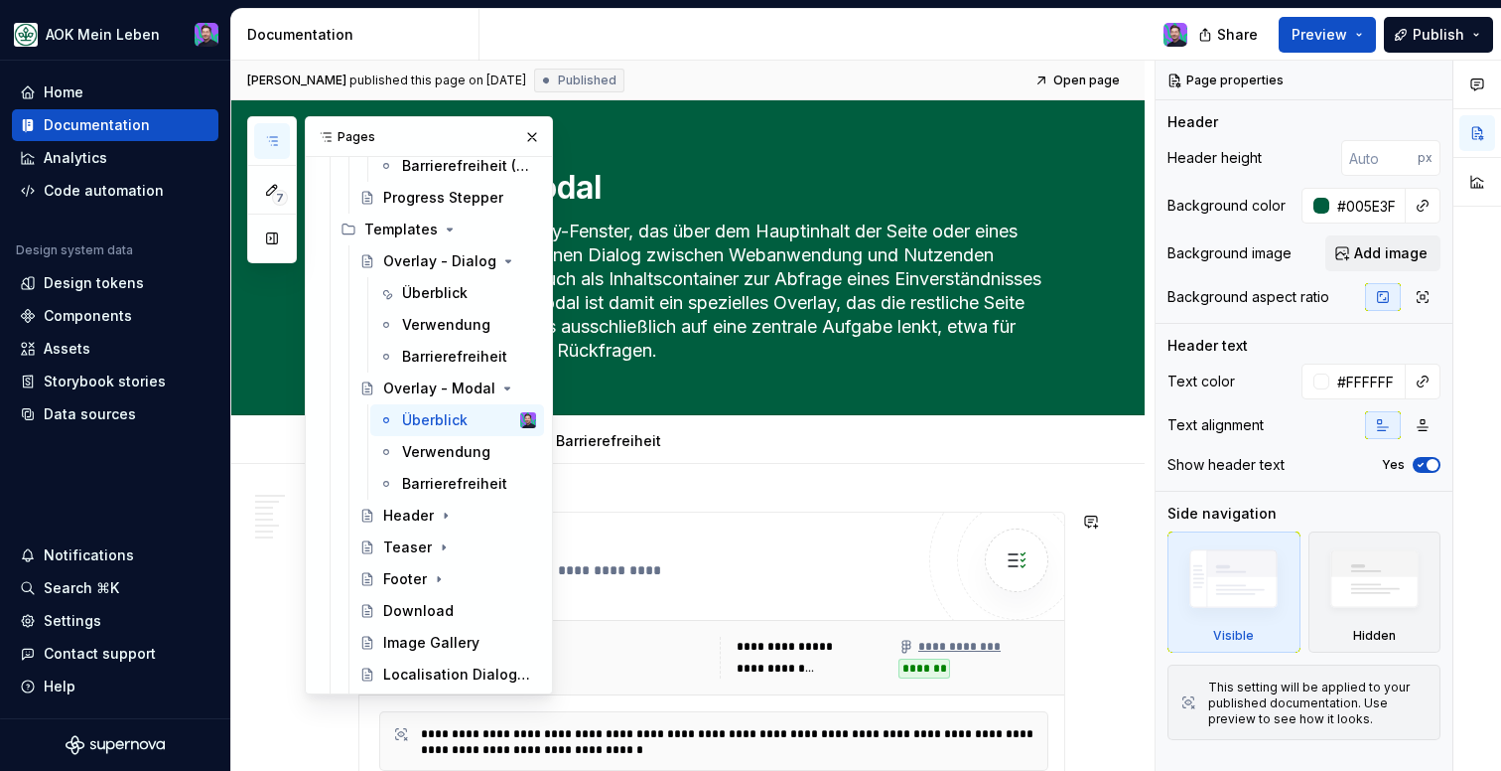
click at [1120, 501] on div "**********" at bounding box center [692, 416] width 923 height 711
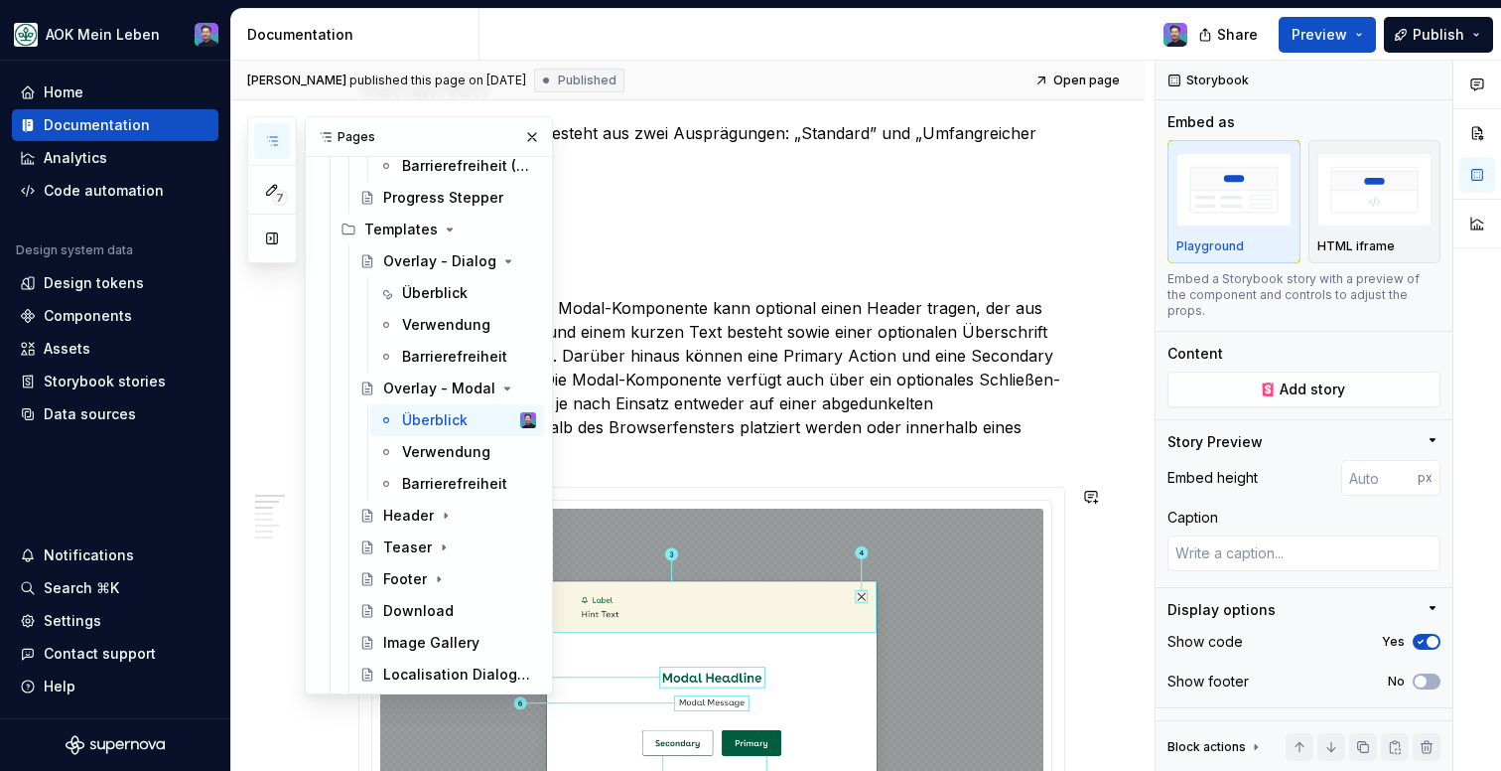
scroll to position [969, 0]
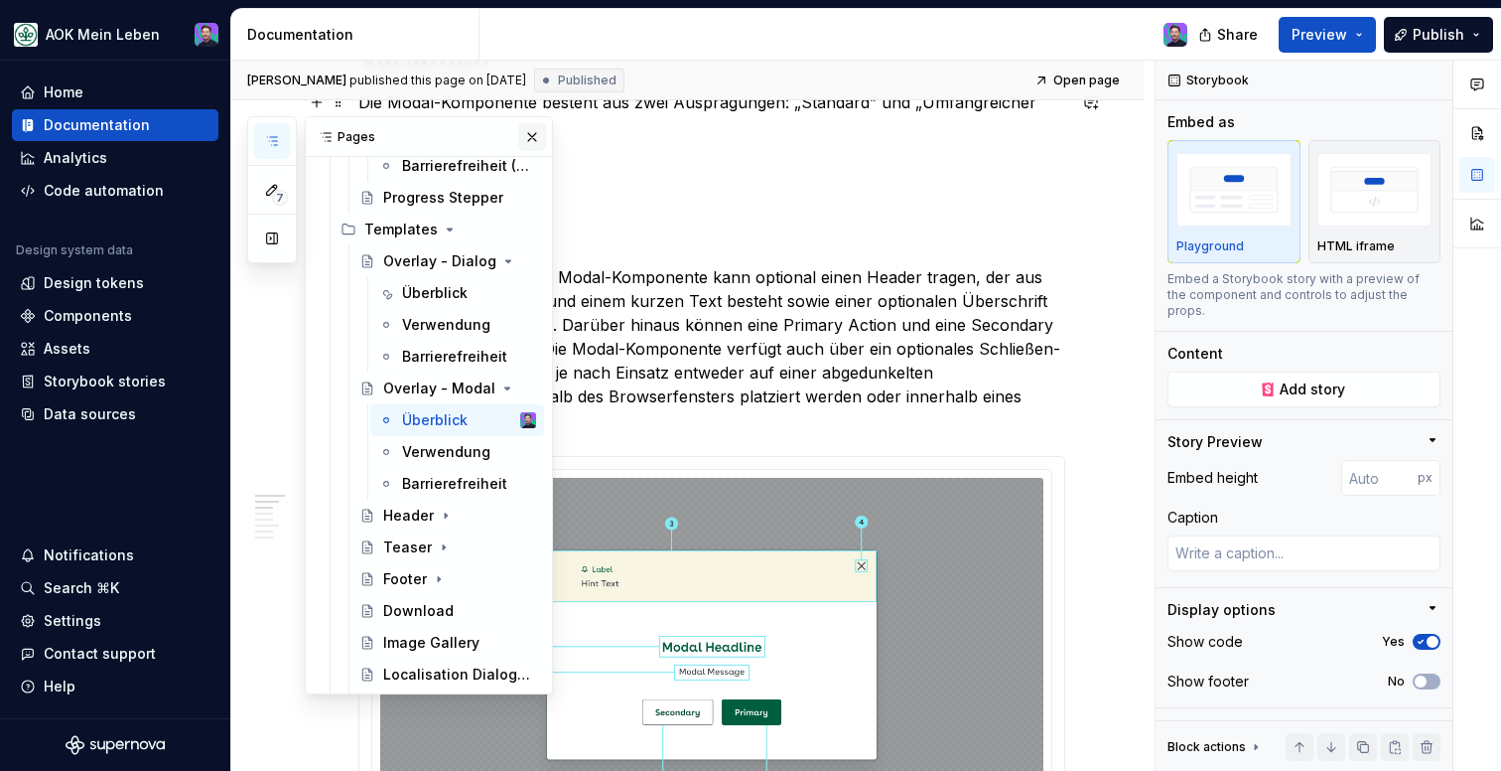
click at [520, 138] on button "button" at bounding box center [532, 137] width 28 height 28
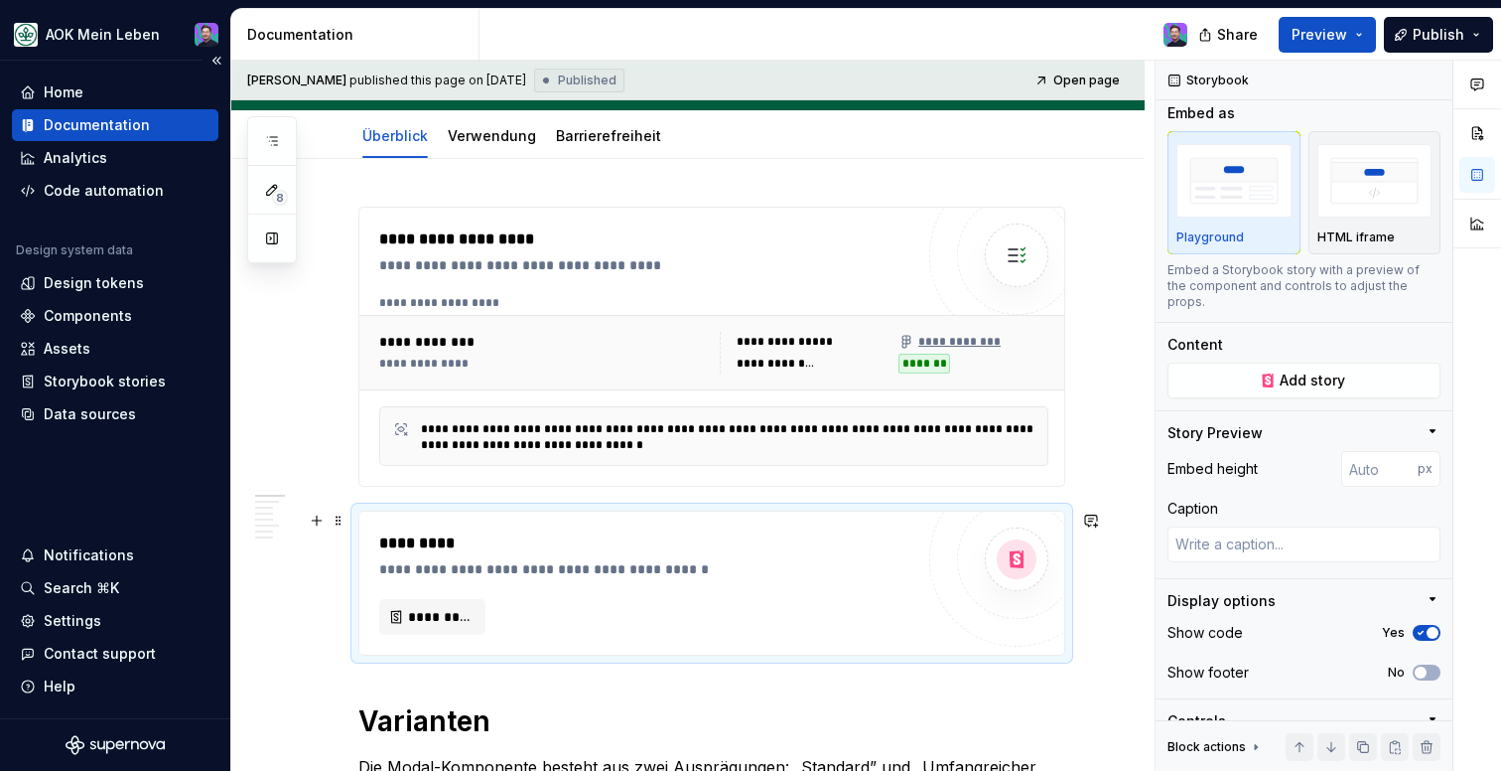
scroll to position [13, 0]
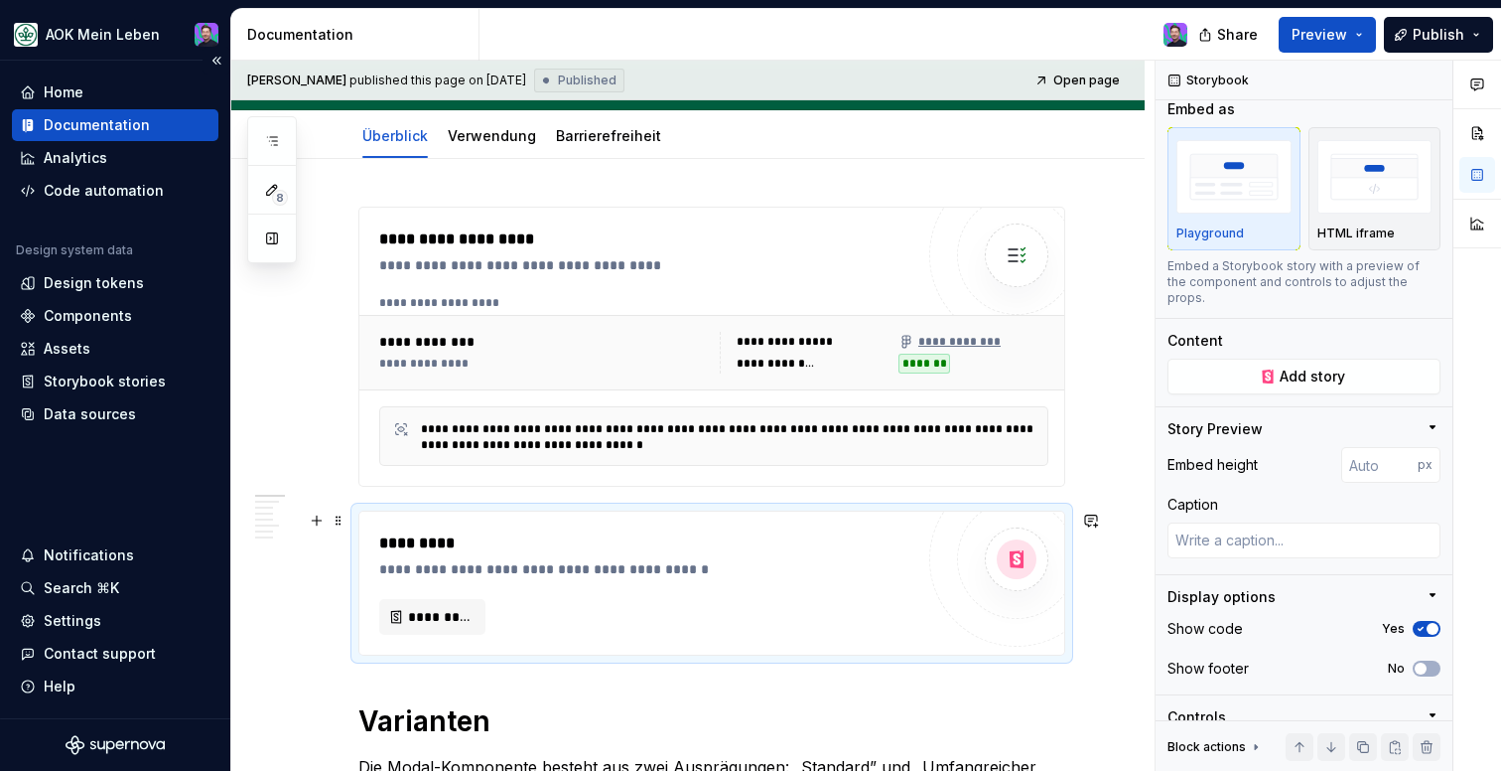
type textarea "*"
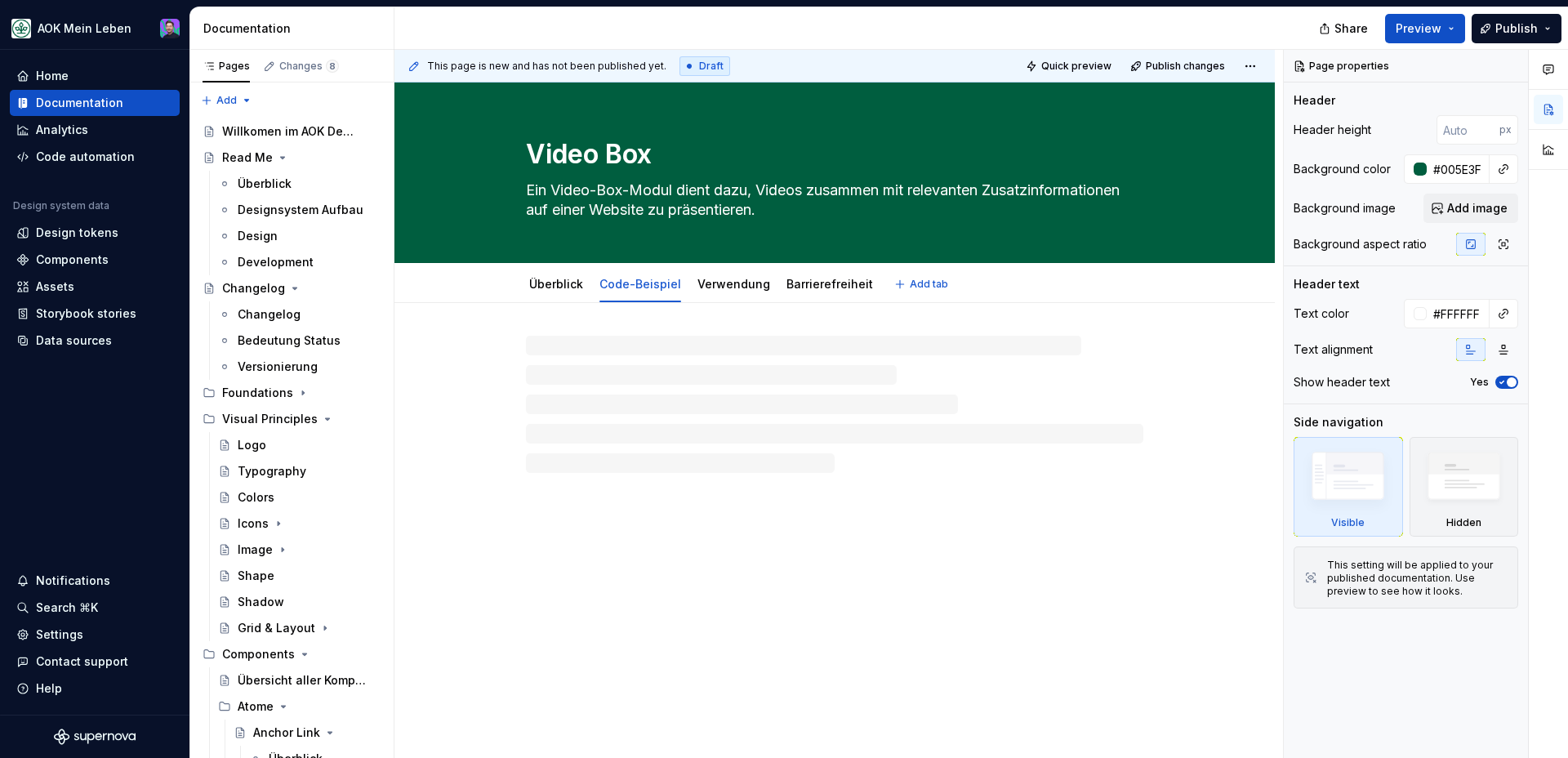
type textarea "*"
click at [646, 361] on p at bounding box center [835, 352] width 750 height 20
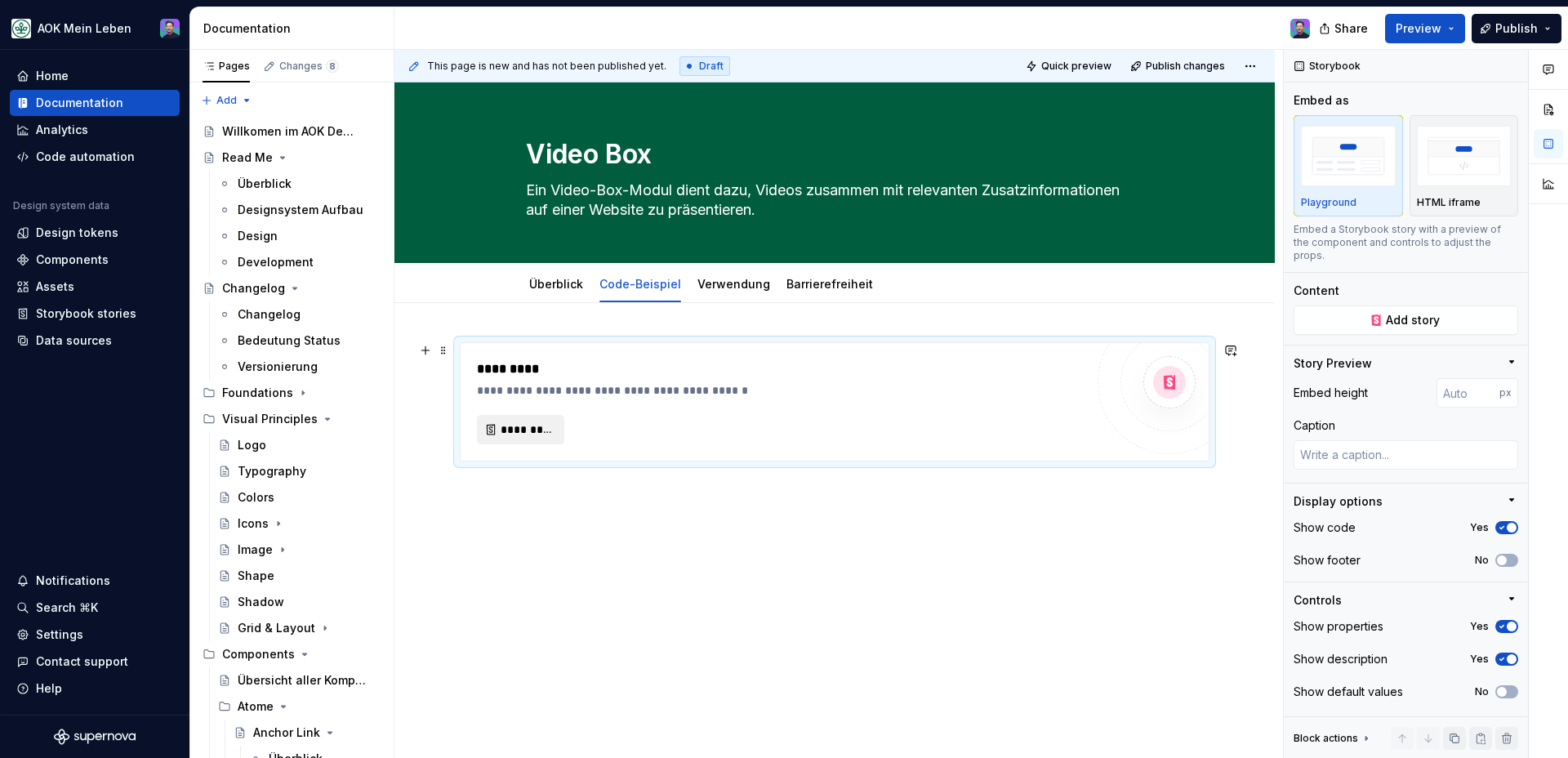
click at [506, 444] on button "*********" at bounding box center [521, 430] width 87 height 30
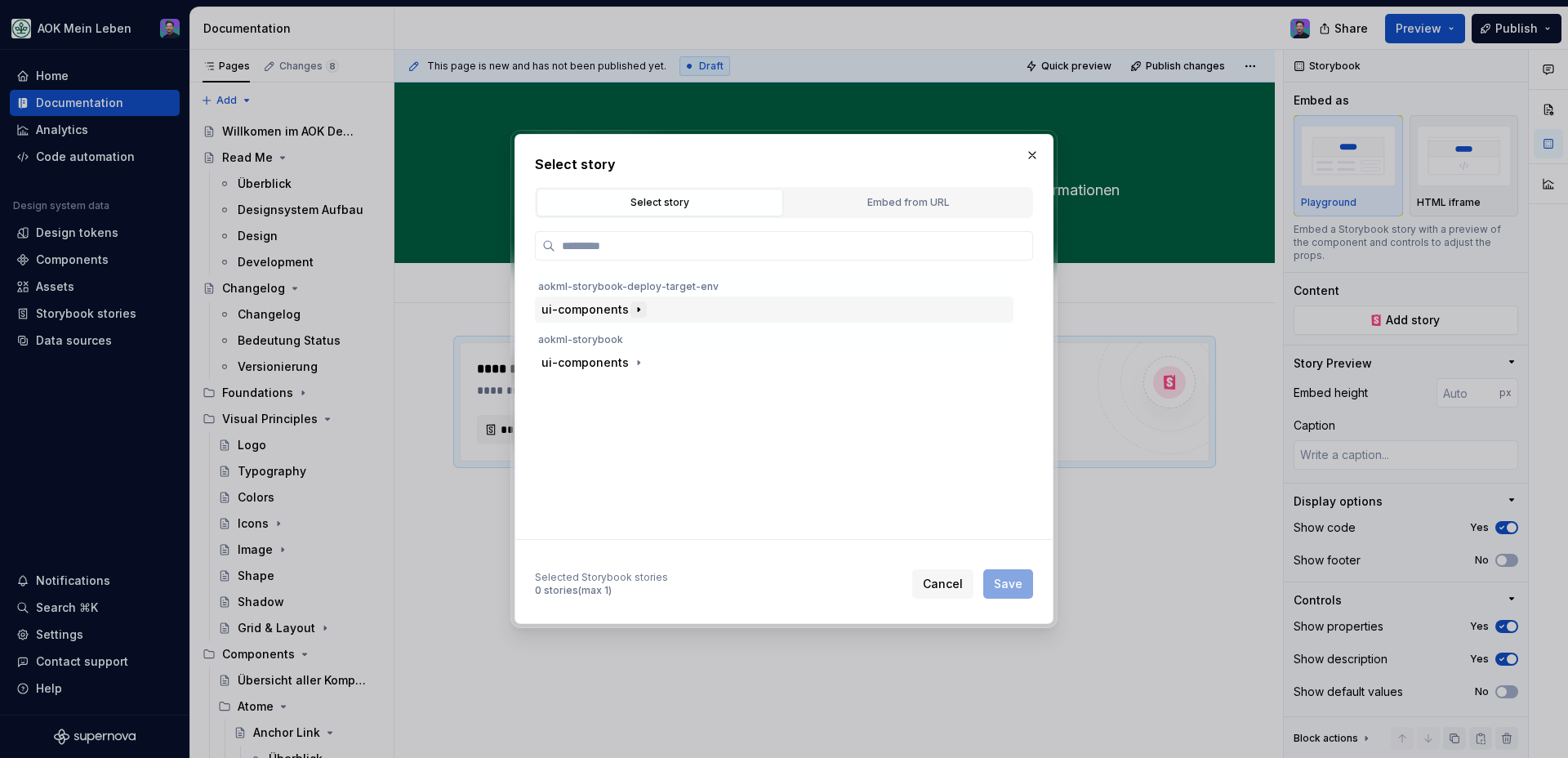
click at [638, 309] on icon "button" at bounding box center [639, 309] width 13 height 13
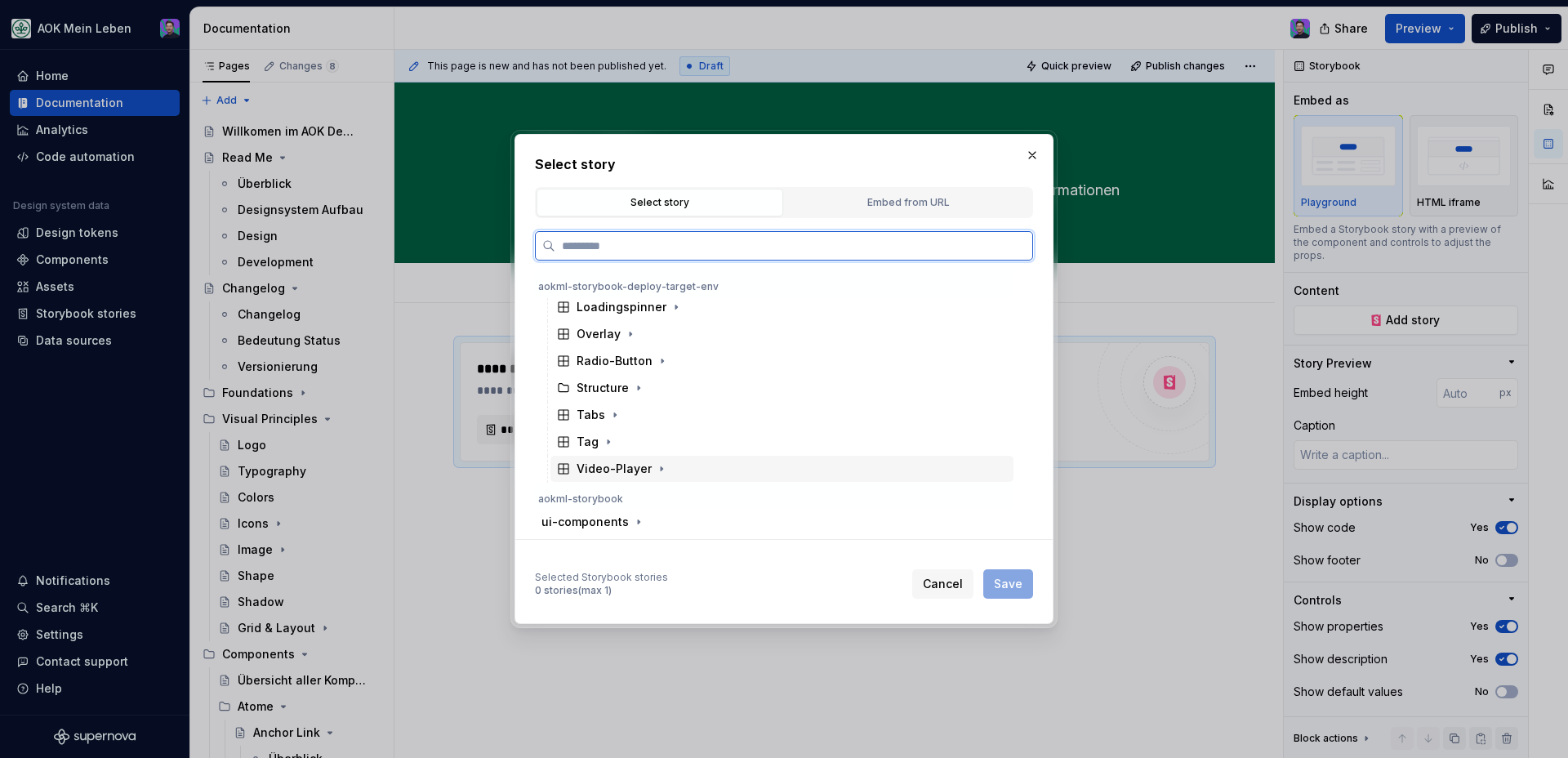
click at [643, 473] on div "Video-Player" at bounding box center [614, 469] width 75 height 16
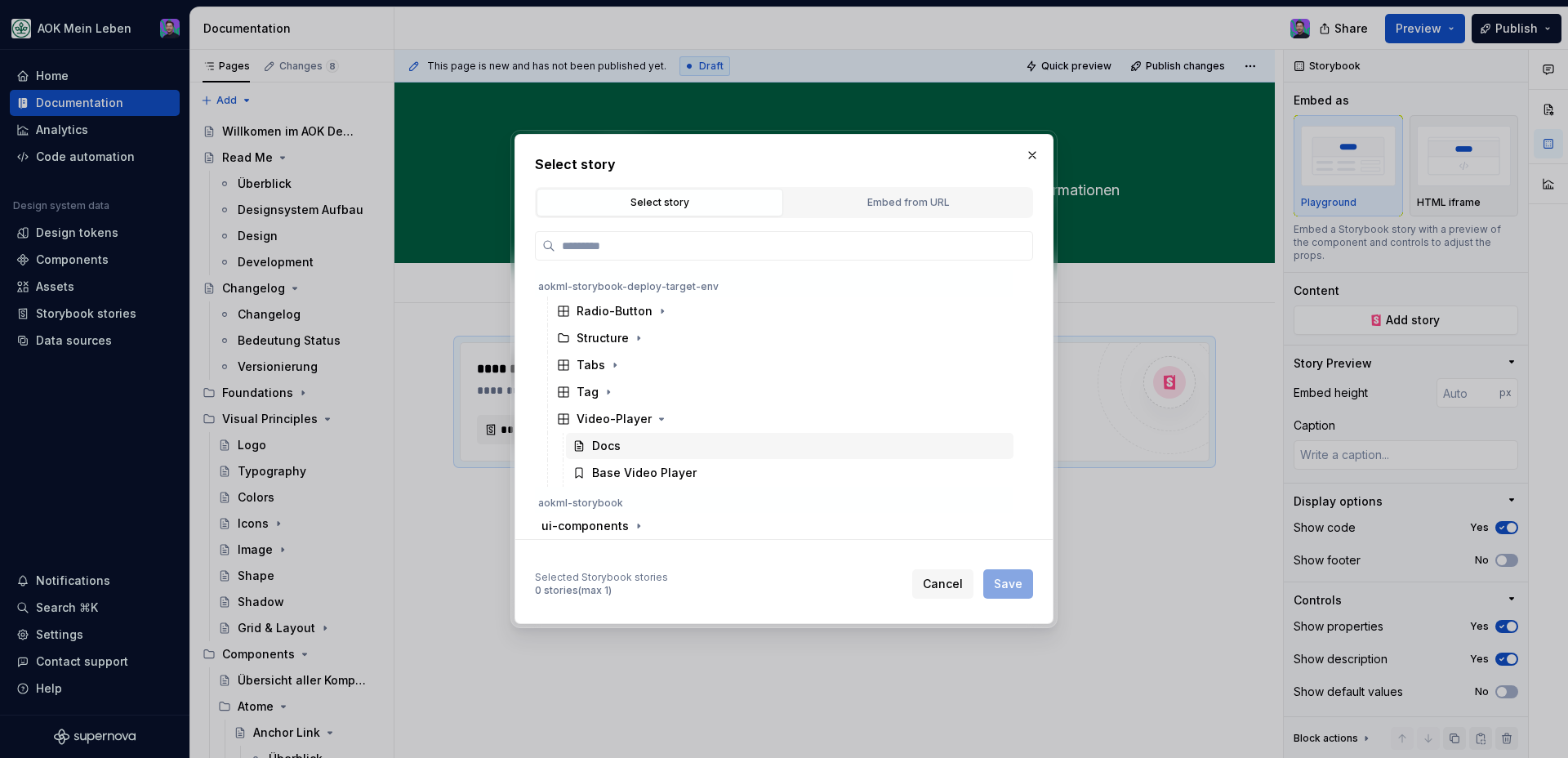
scroll to position [299, 0]
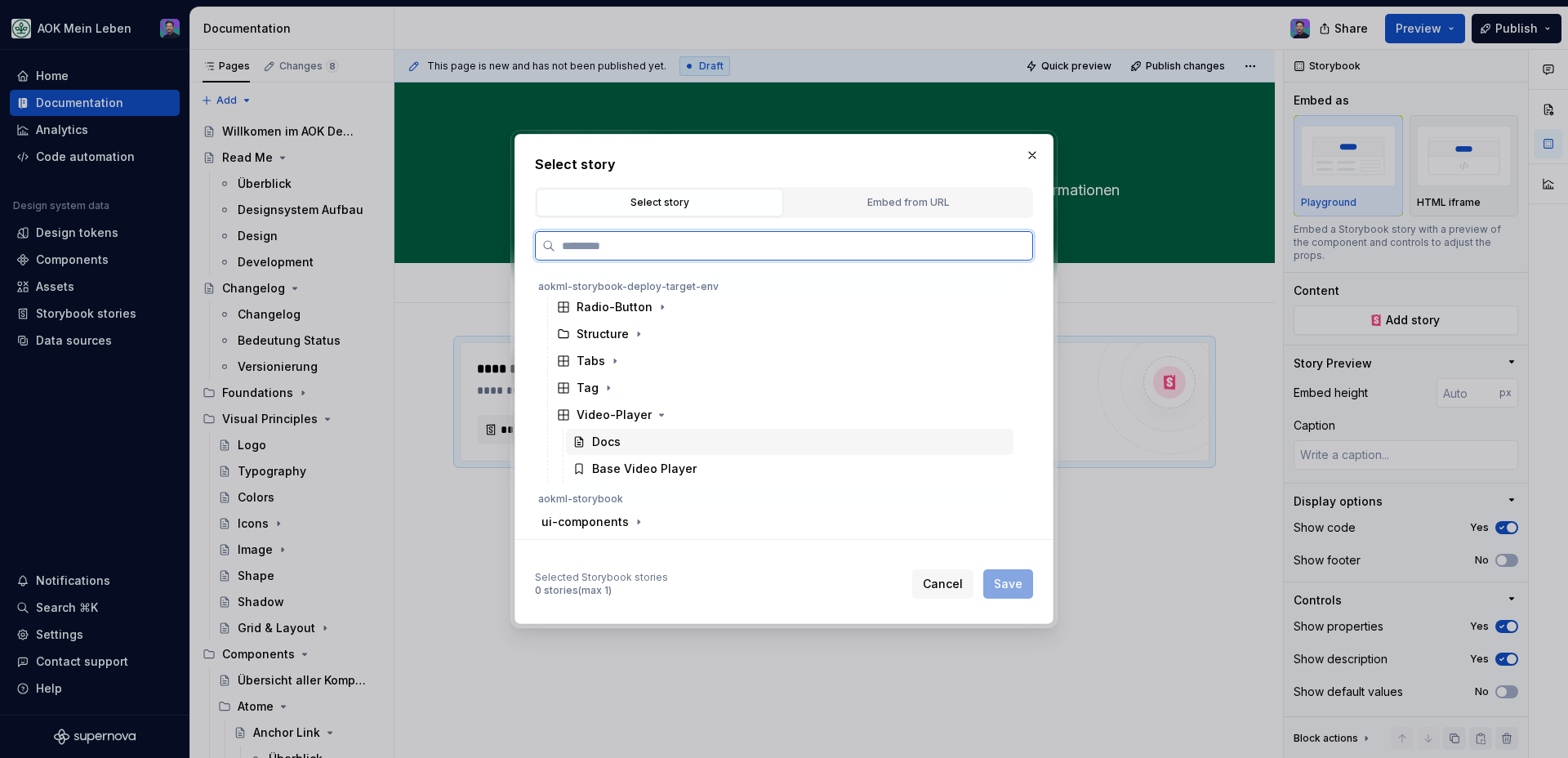
click at [729, 443] on div "Docs" at bounding box center [790, 442] width 448 height 26
click at [740, 459] on div "Base Video Player" at bounding box center [790, 469] width 448 height 26
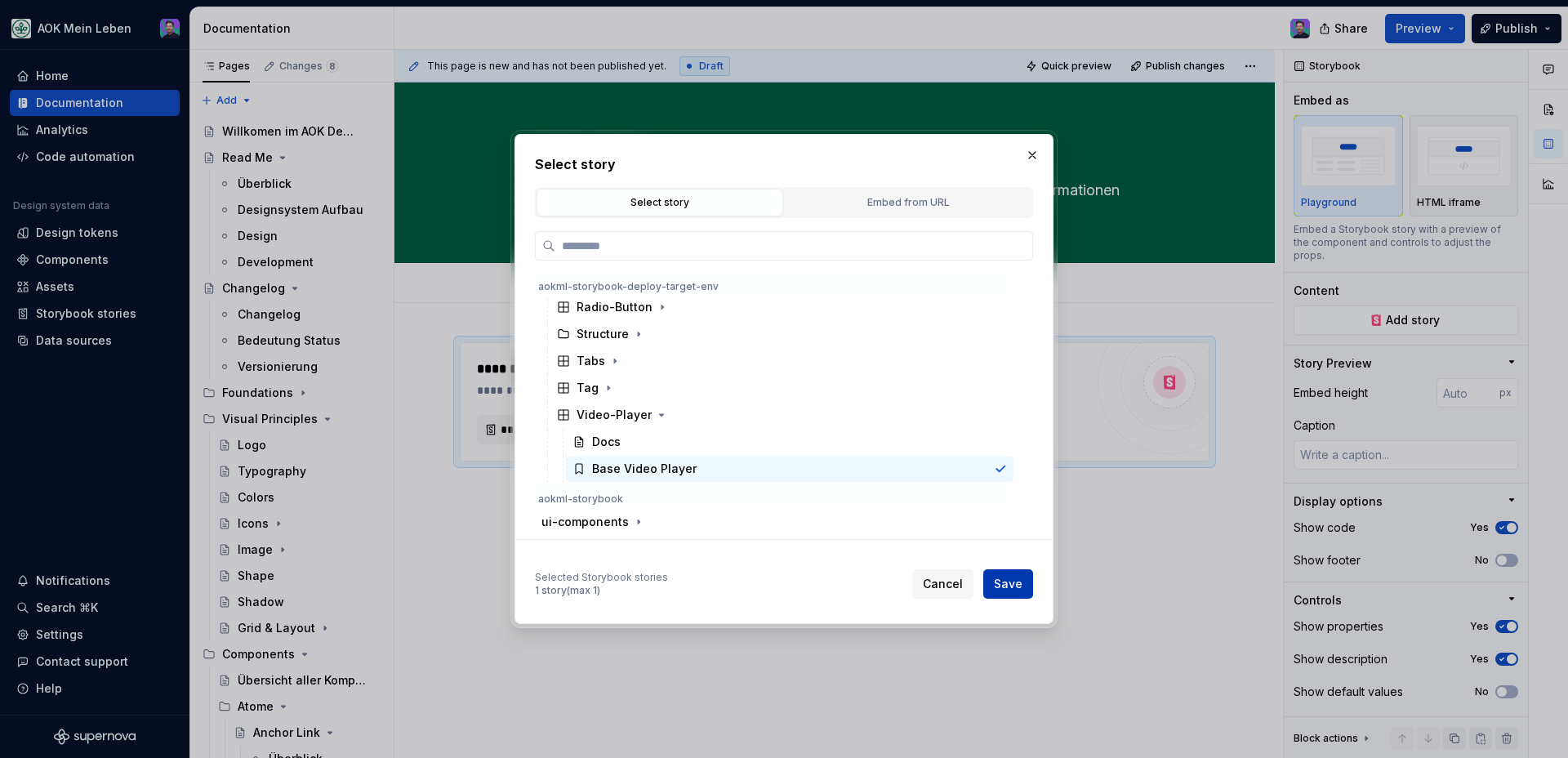
click at [986, 584] on button "Save" at bounding box center [1009, 584] width 50 height 30
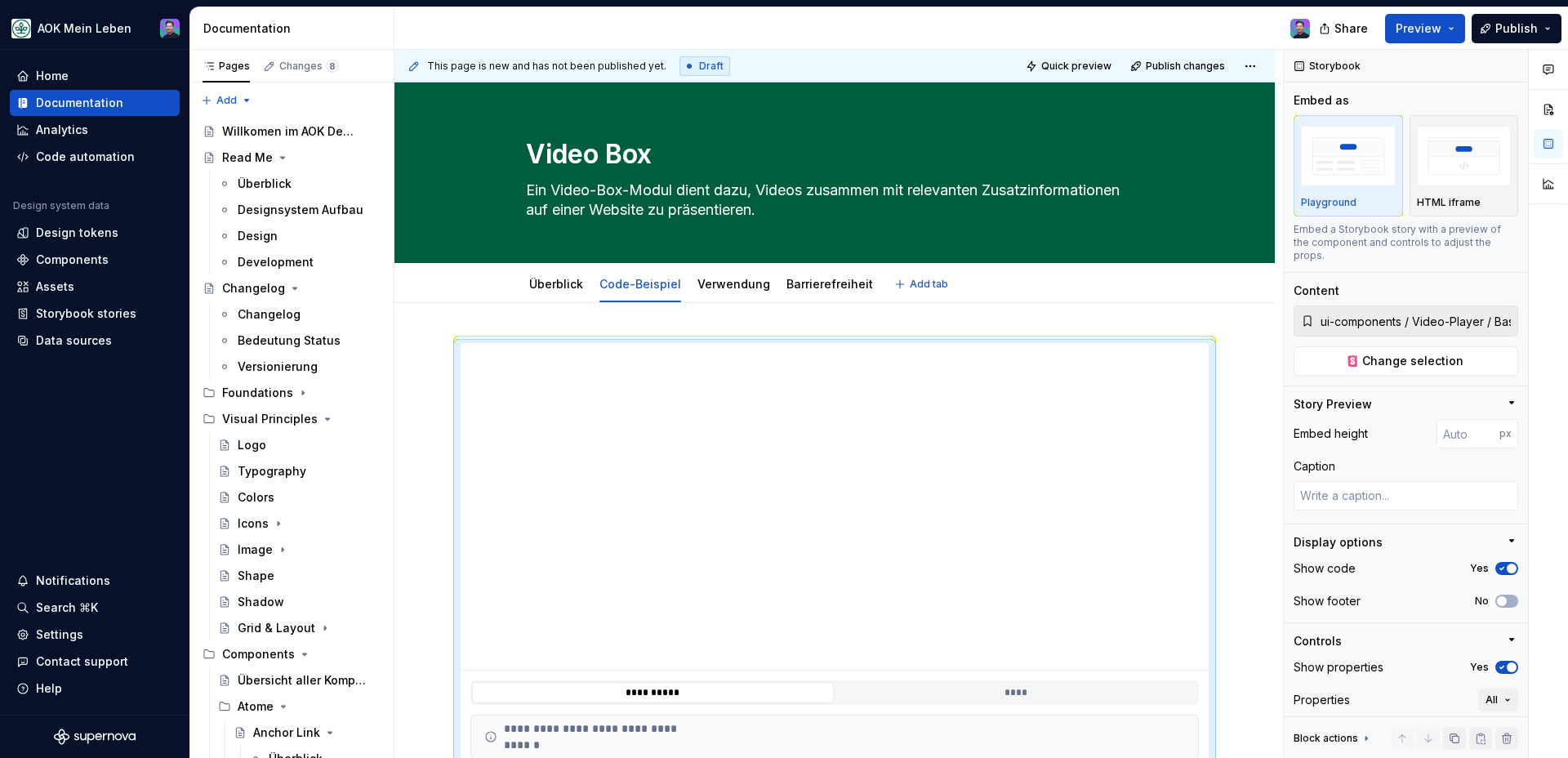
type textarea "*"
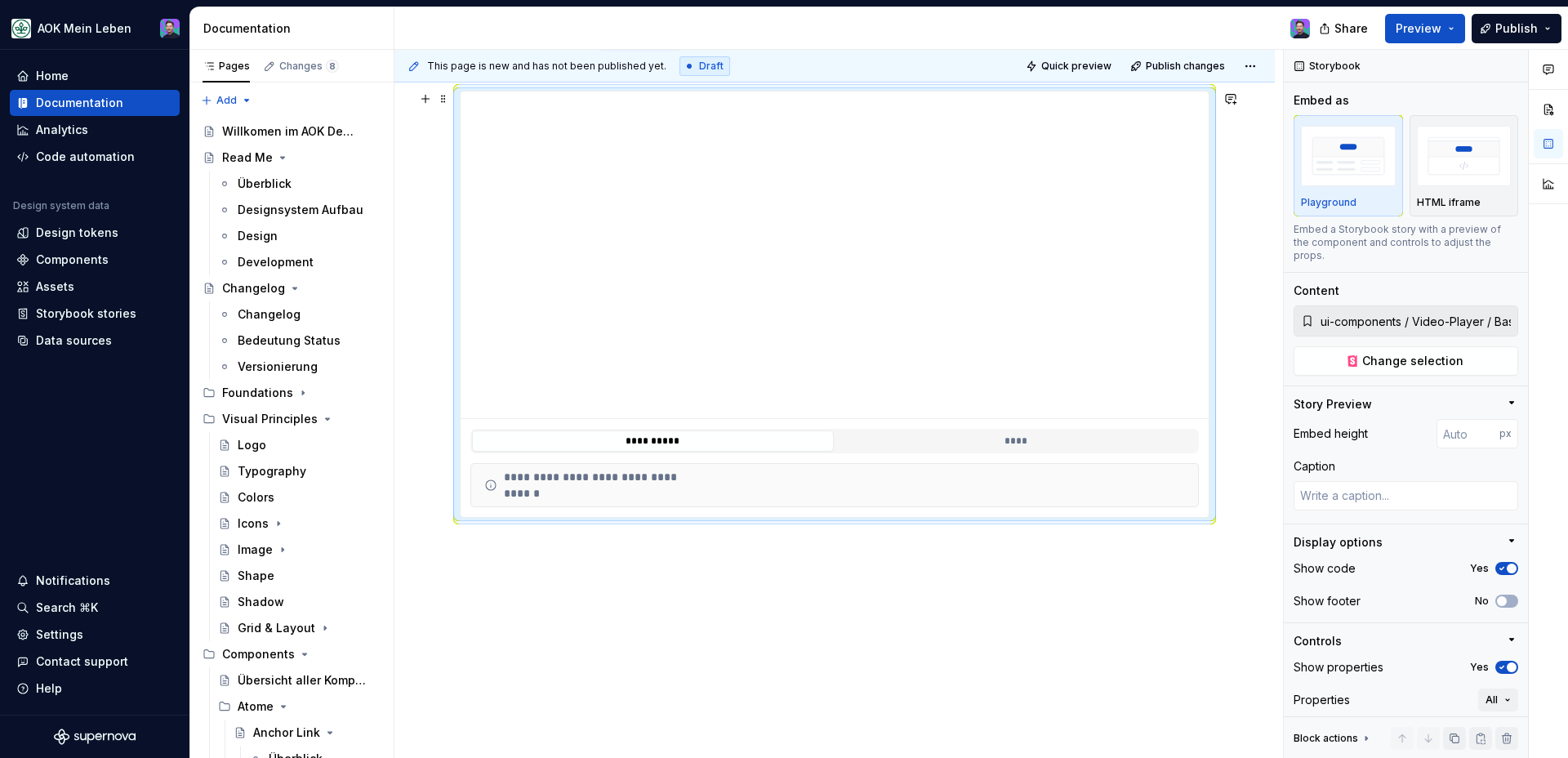
scroll to position [258, 0]
click at [506, 589] on div "**********" at bounding box center [835, 402] width 880 height 714
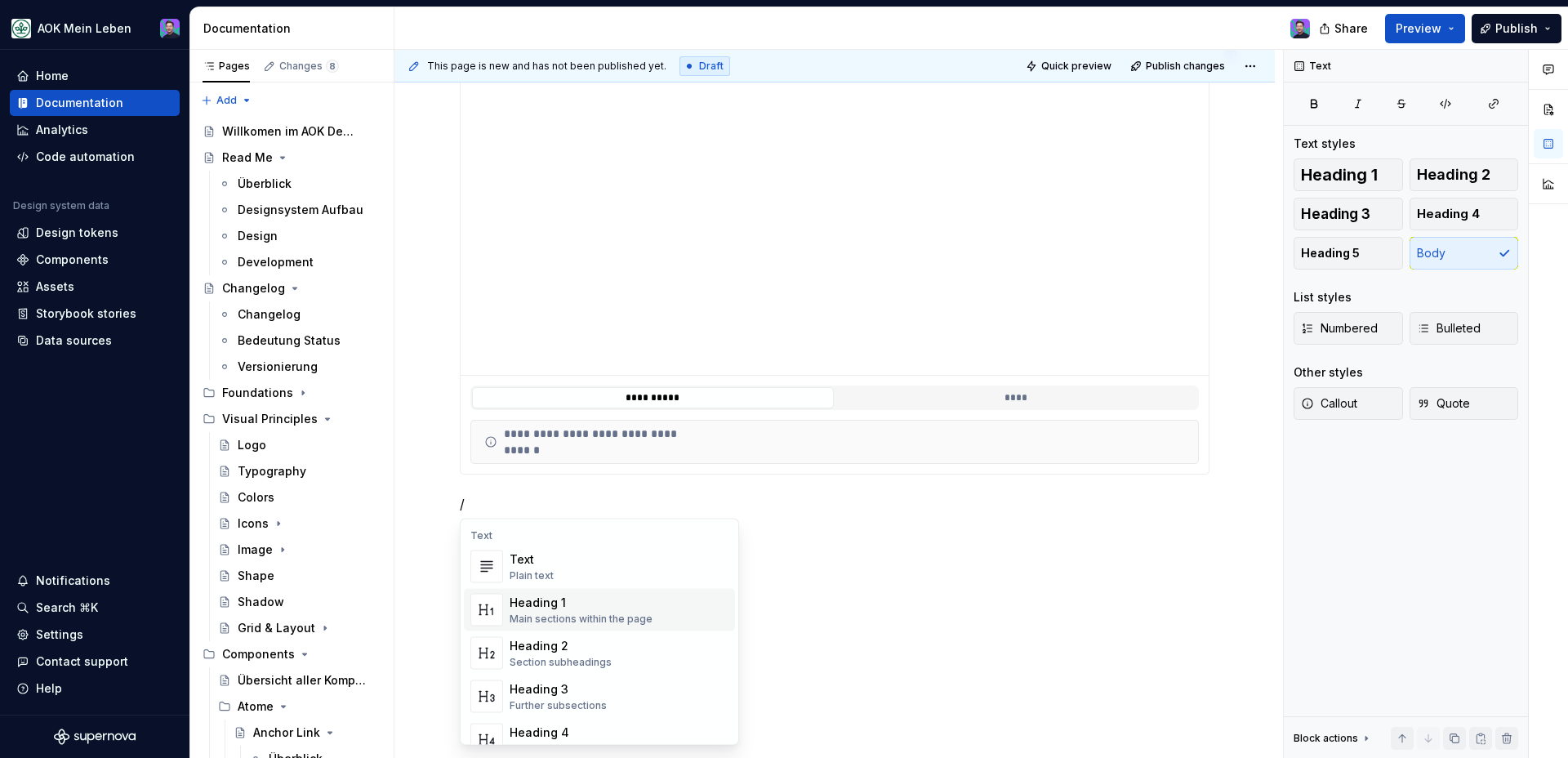
scroll to position [296, 0]
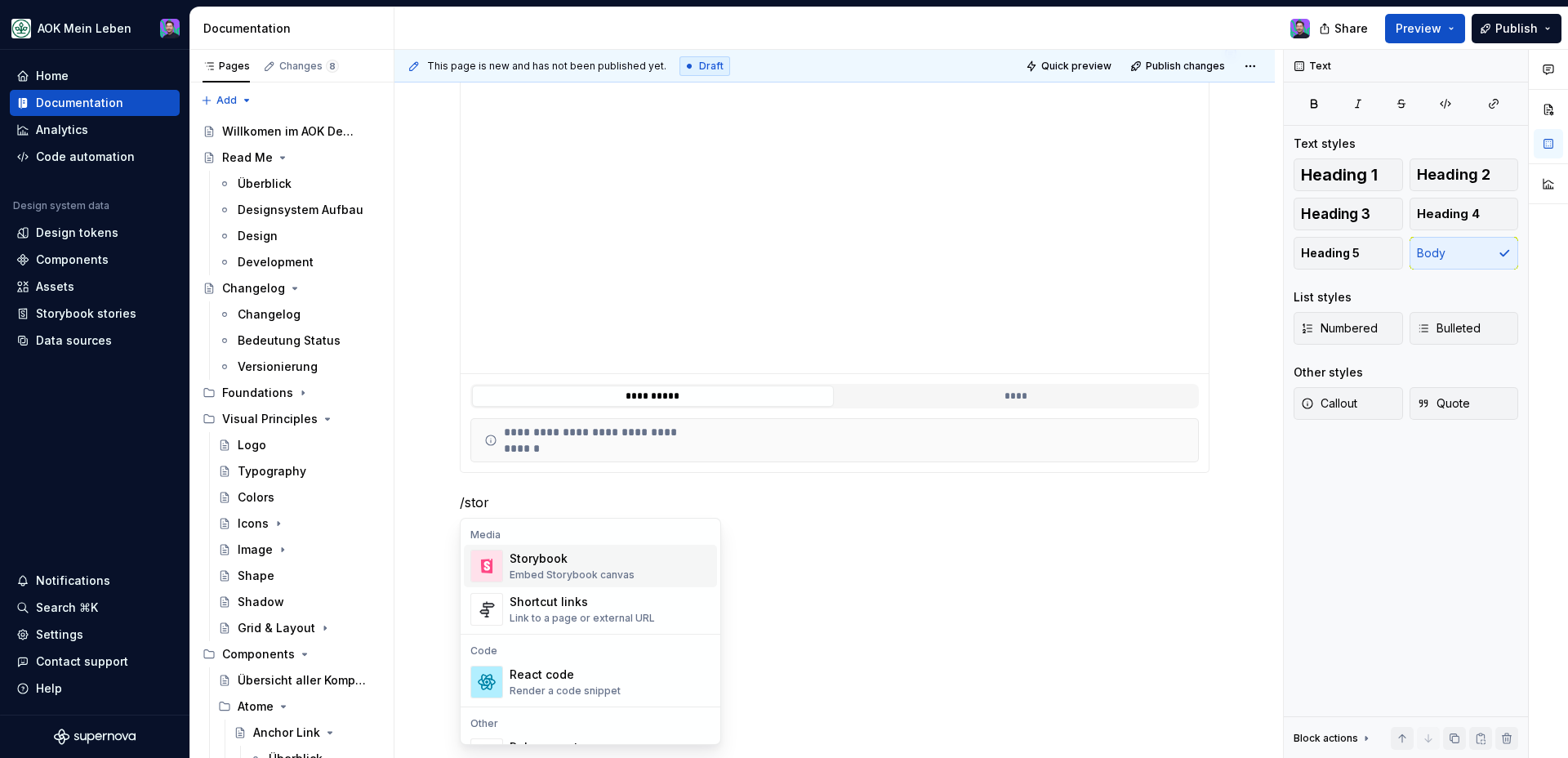
click at [624, 574] on div "Embed Storybook canvas" at bounding box center [573, 575] width 125 height 13
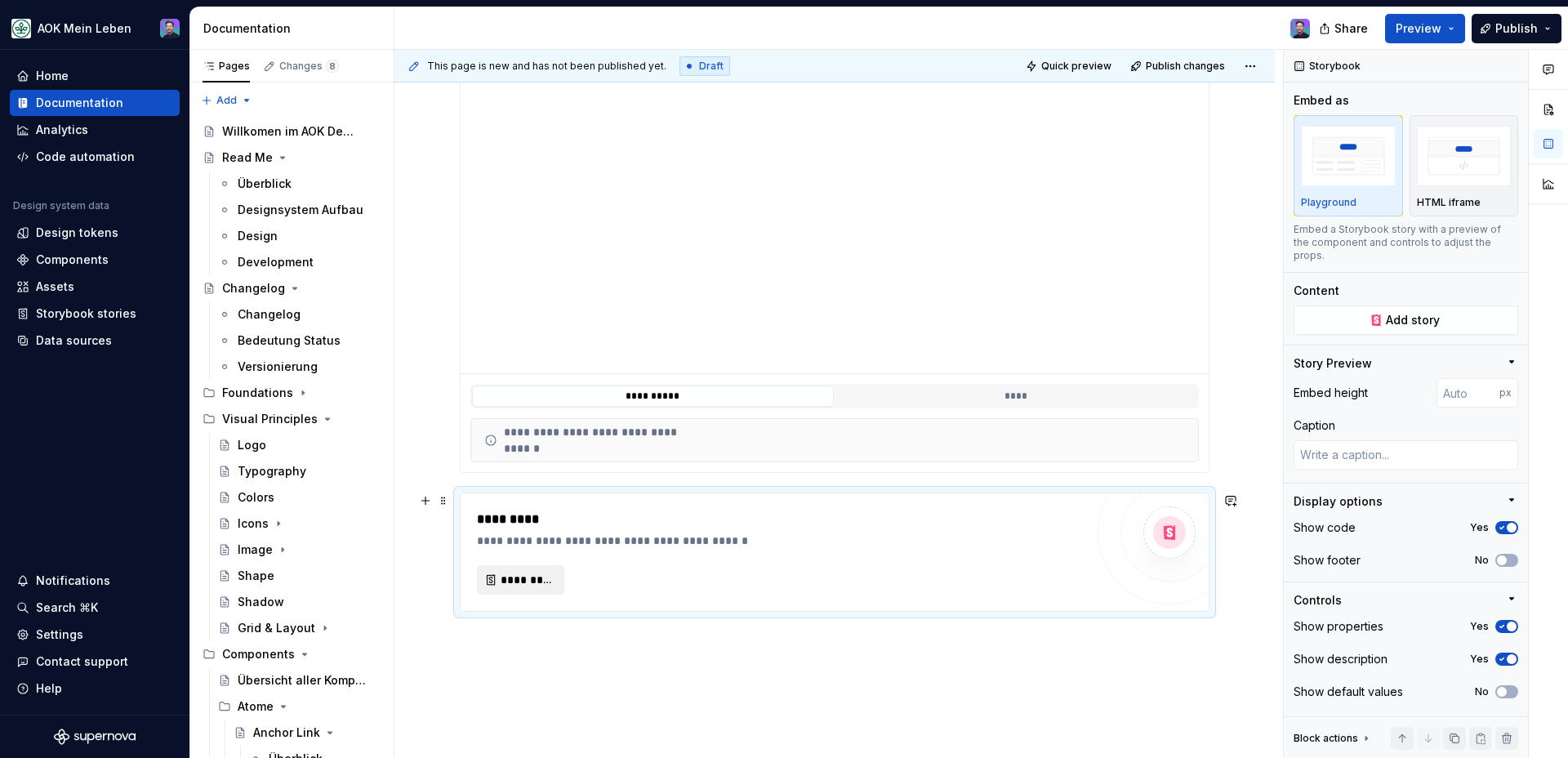
click at [531, 576] on span "*********" at bounding box center [527, 580] width 53 height 16
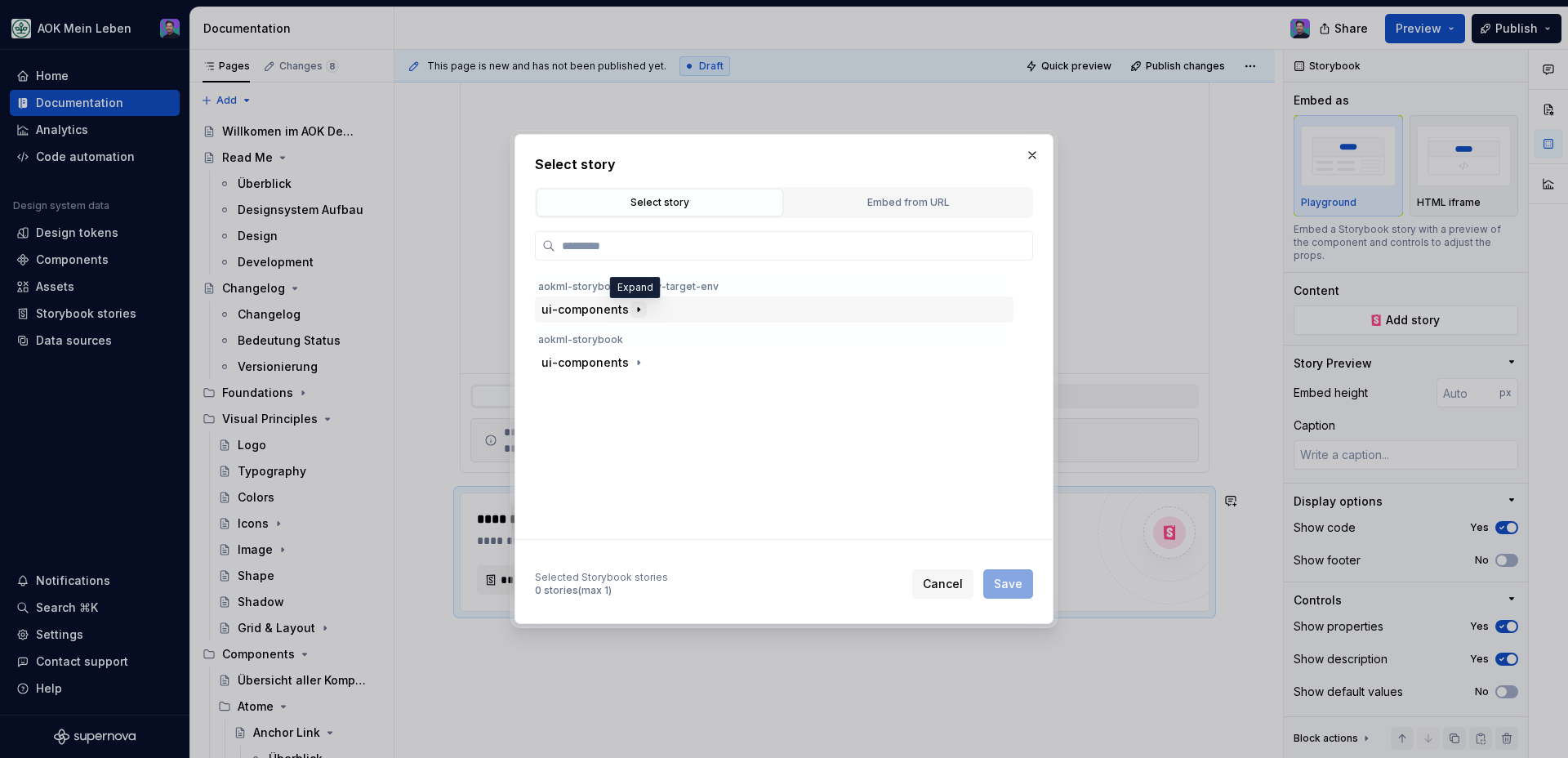
click at [633, 312] on icon "button" at bounding box center [639, 309] width 13 height 13
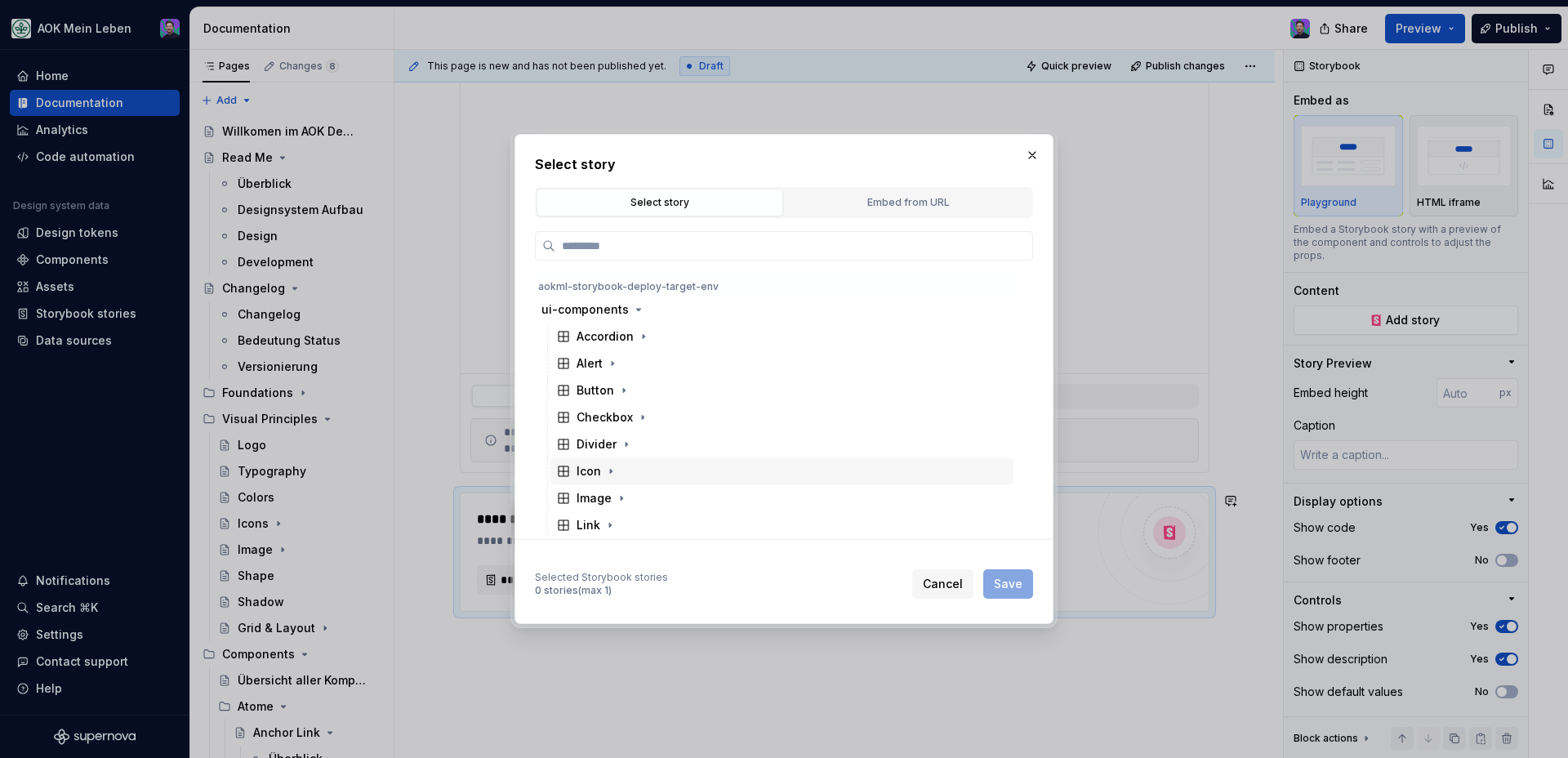
scroll to position [245, 0]
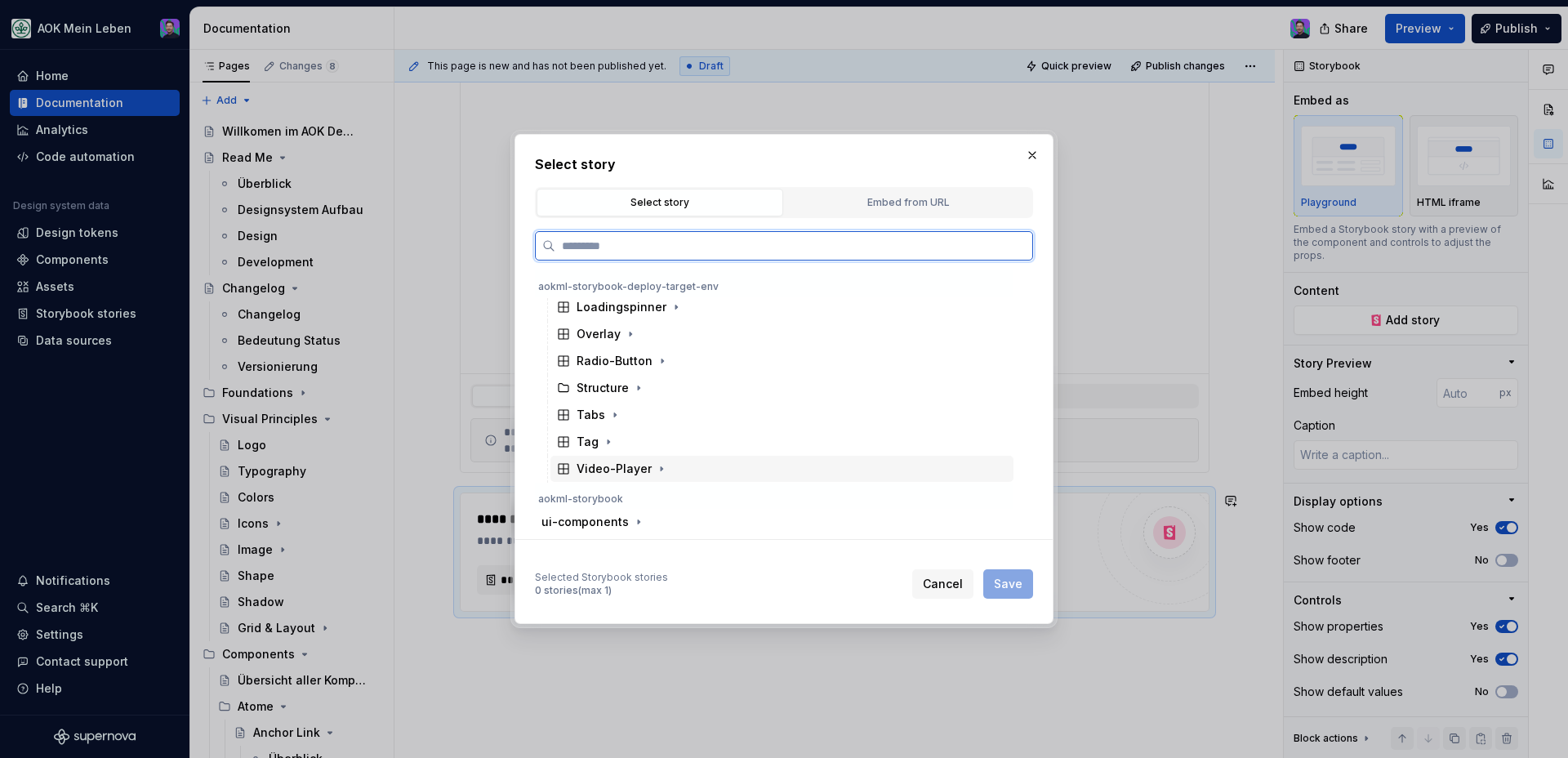
click at [675, 467] on div "Video-Player" at bounding box center [782, 469] width 463 height 26
click at [586, 495] on div "Docs" at bounding box center [596, 496] width 49 height 16
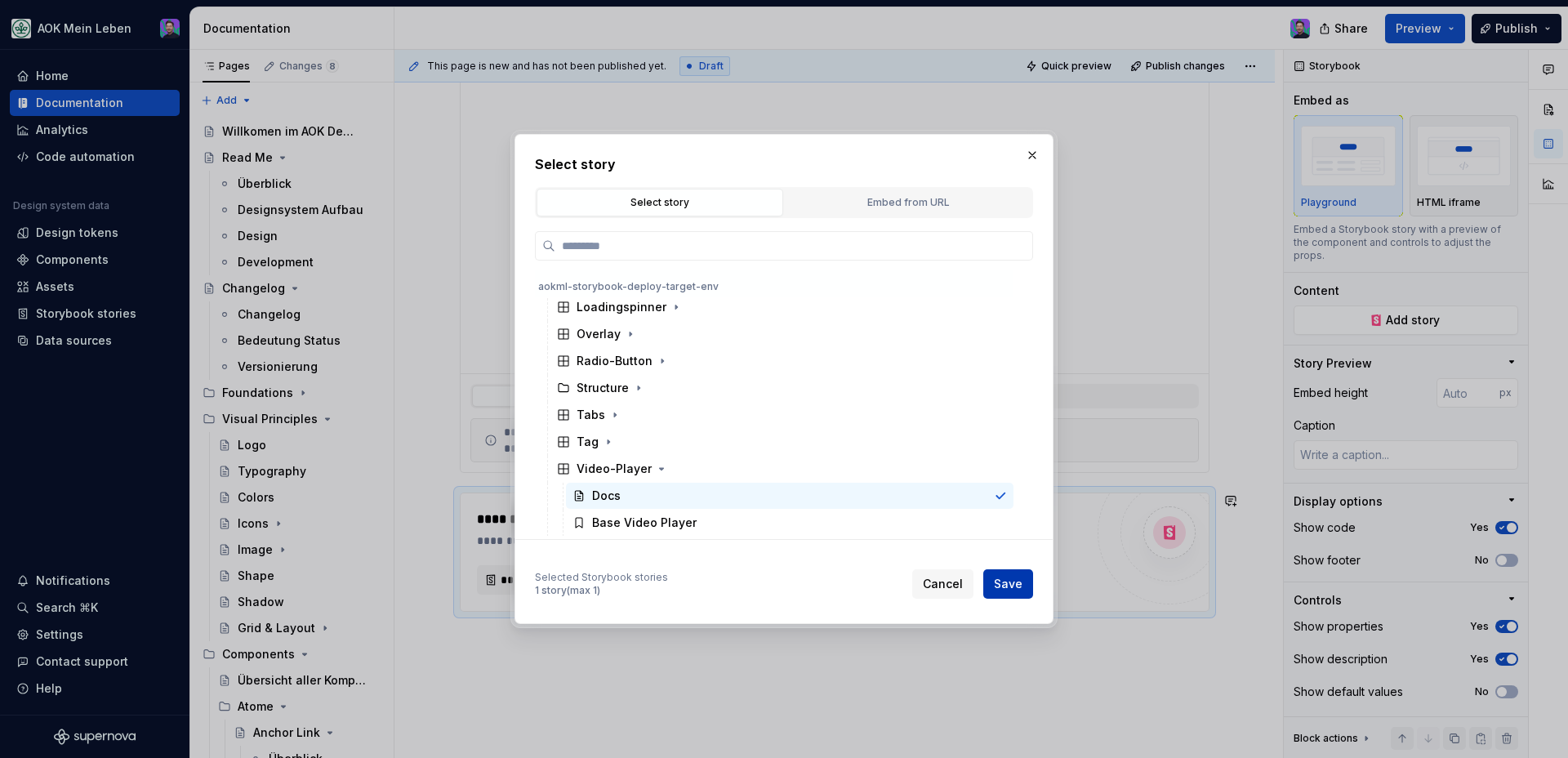
click at [990, 574] on button "Save" at bounding box center [1009, 584] width 50 height 30
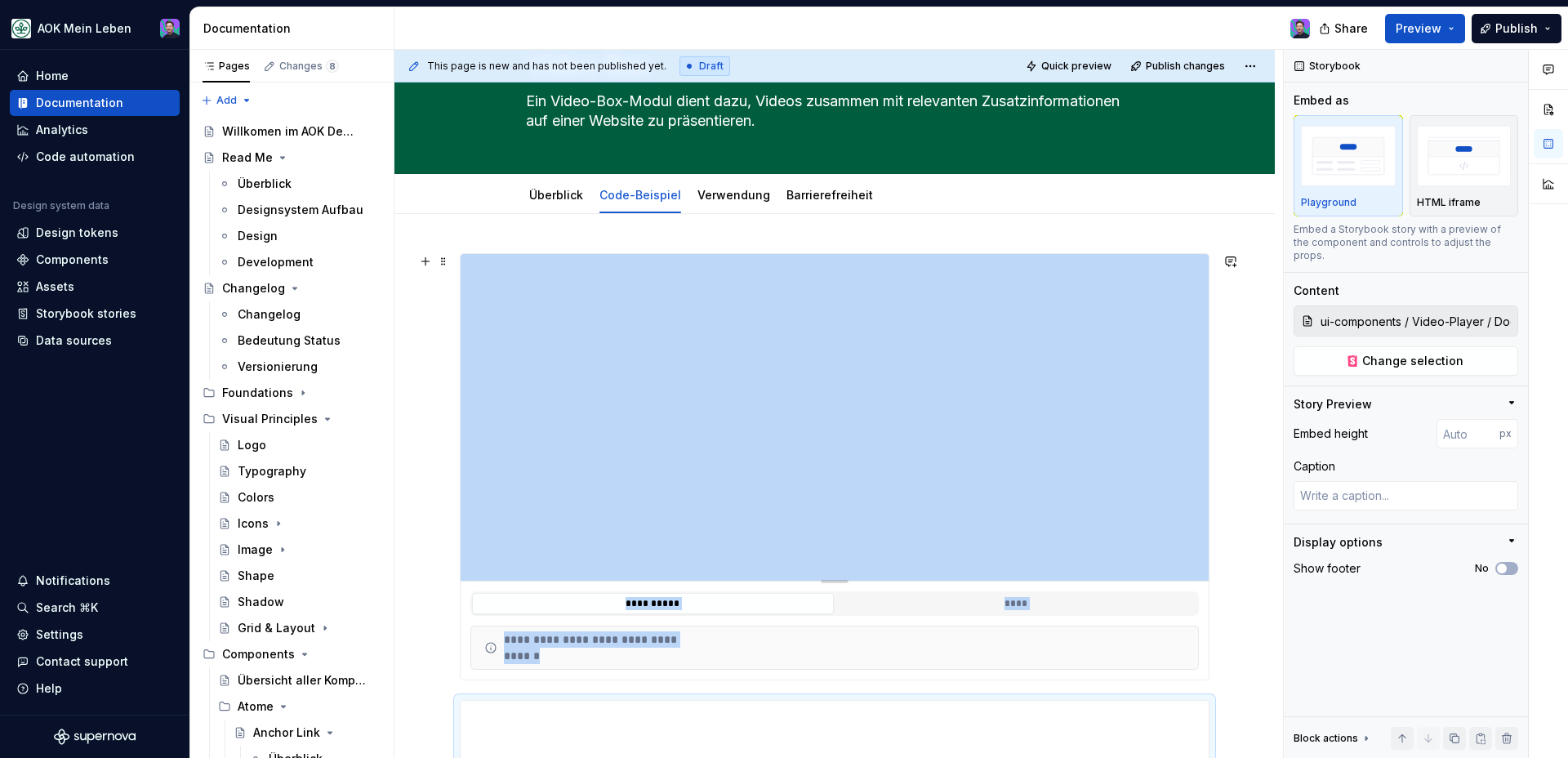
scroll to position [0, 0]
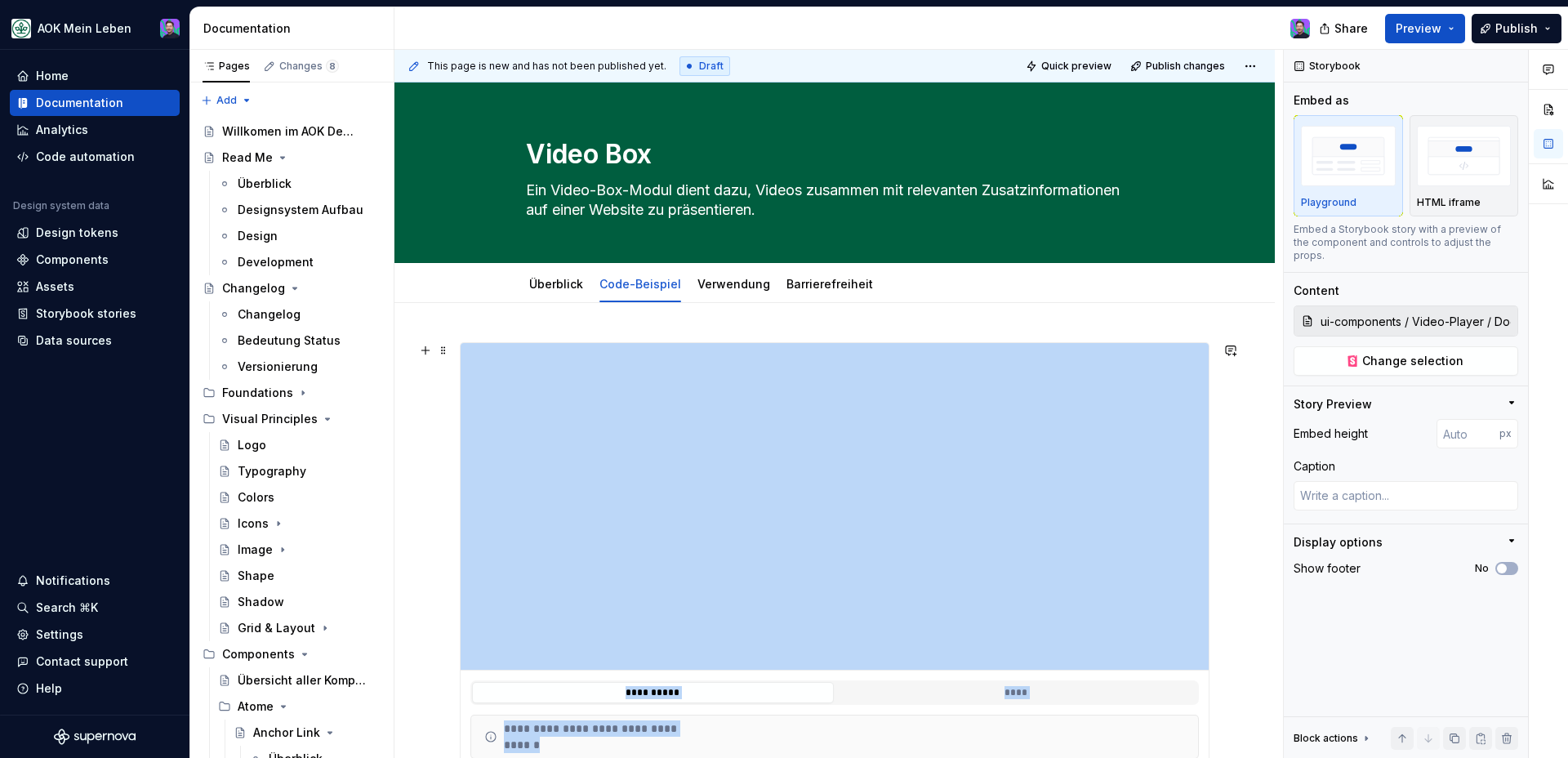
type textarea "*"
type input "ui-components / Video-Player / Base Video Player"
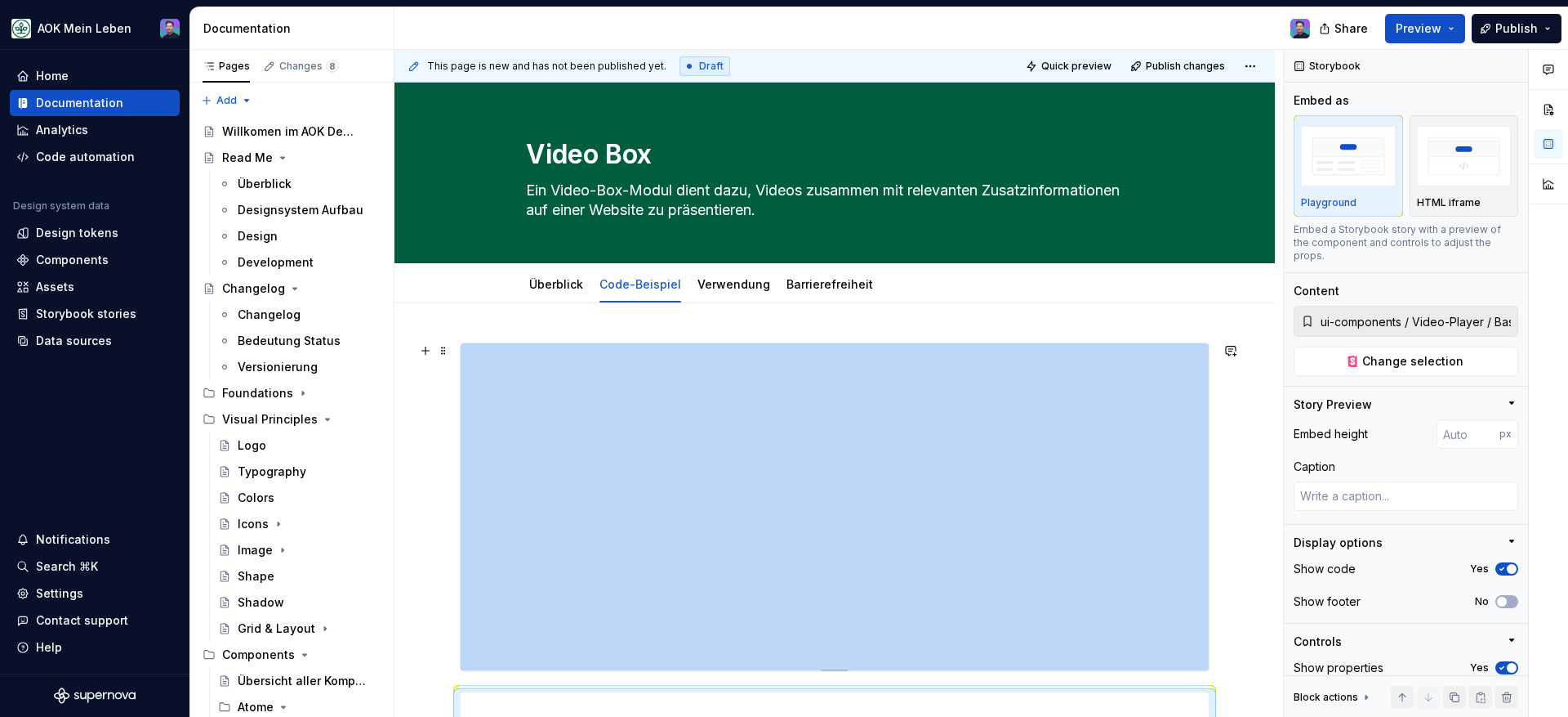
scroll to position [301, 0]
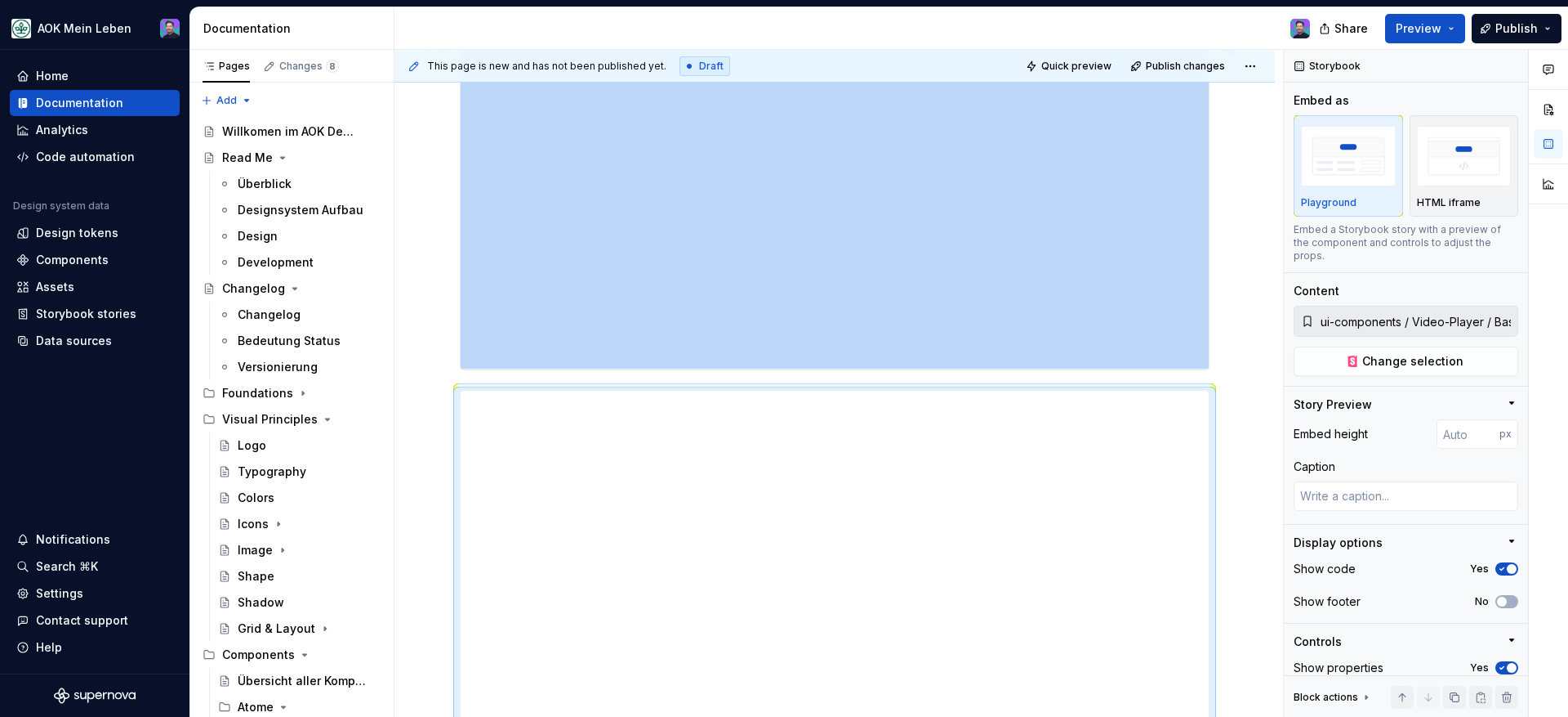
click at [436, 323] on div "**********" at bounding box center [835, 527] width 880 height 1050
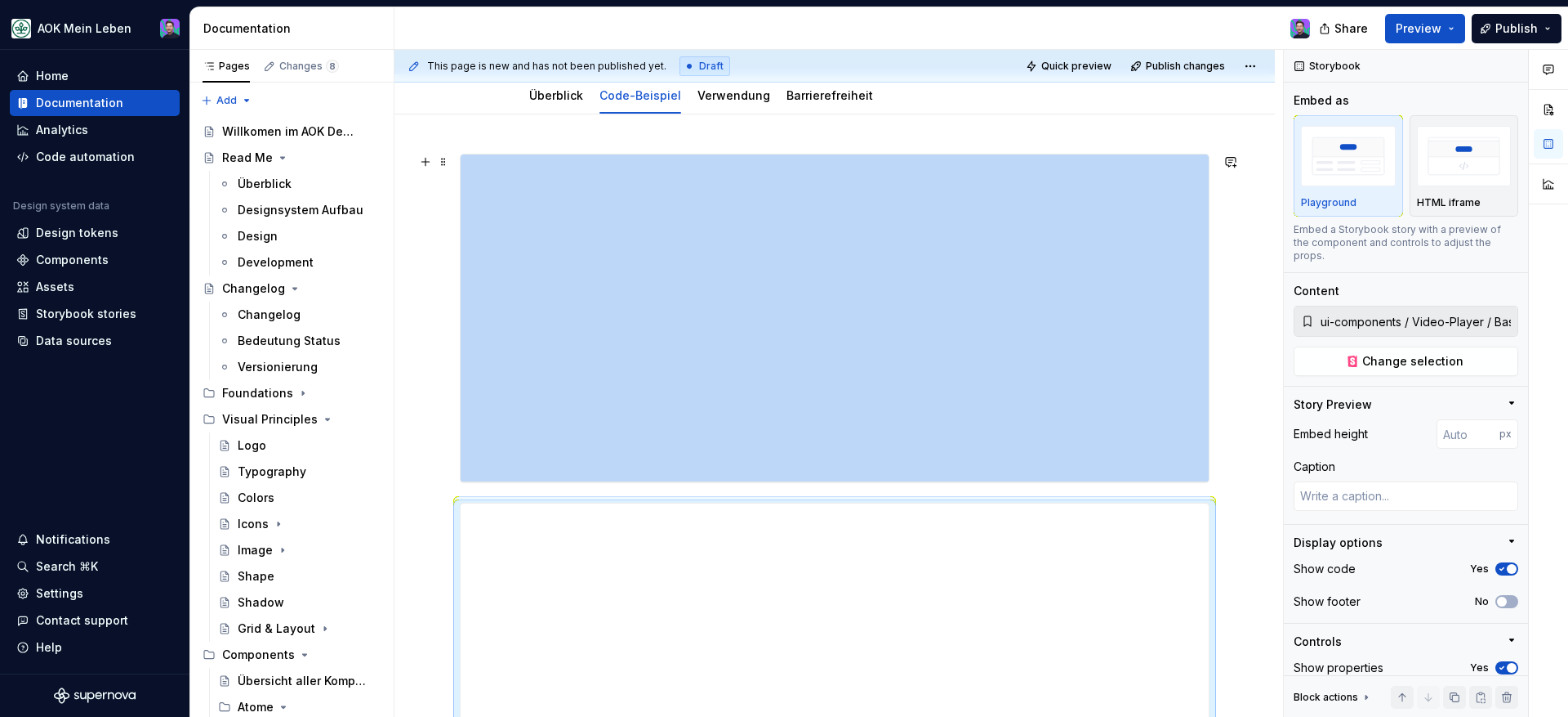
scroll to position [0, 0]
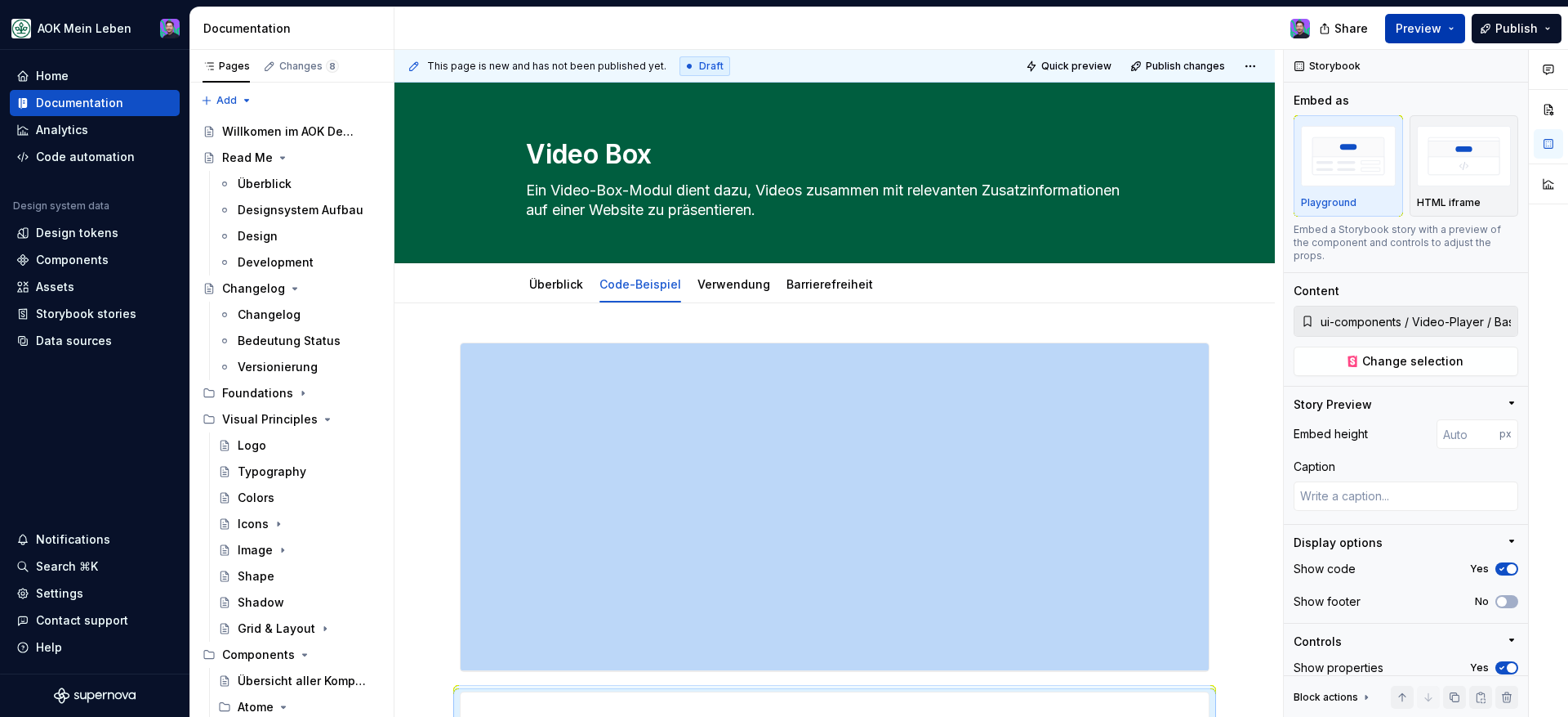
click at [1439, 30] on span "Preview" at bounding box center [1419, 29] width 46 height 16
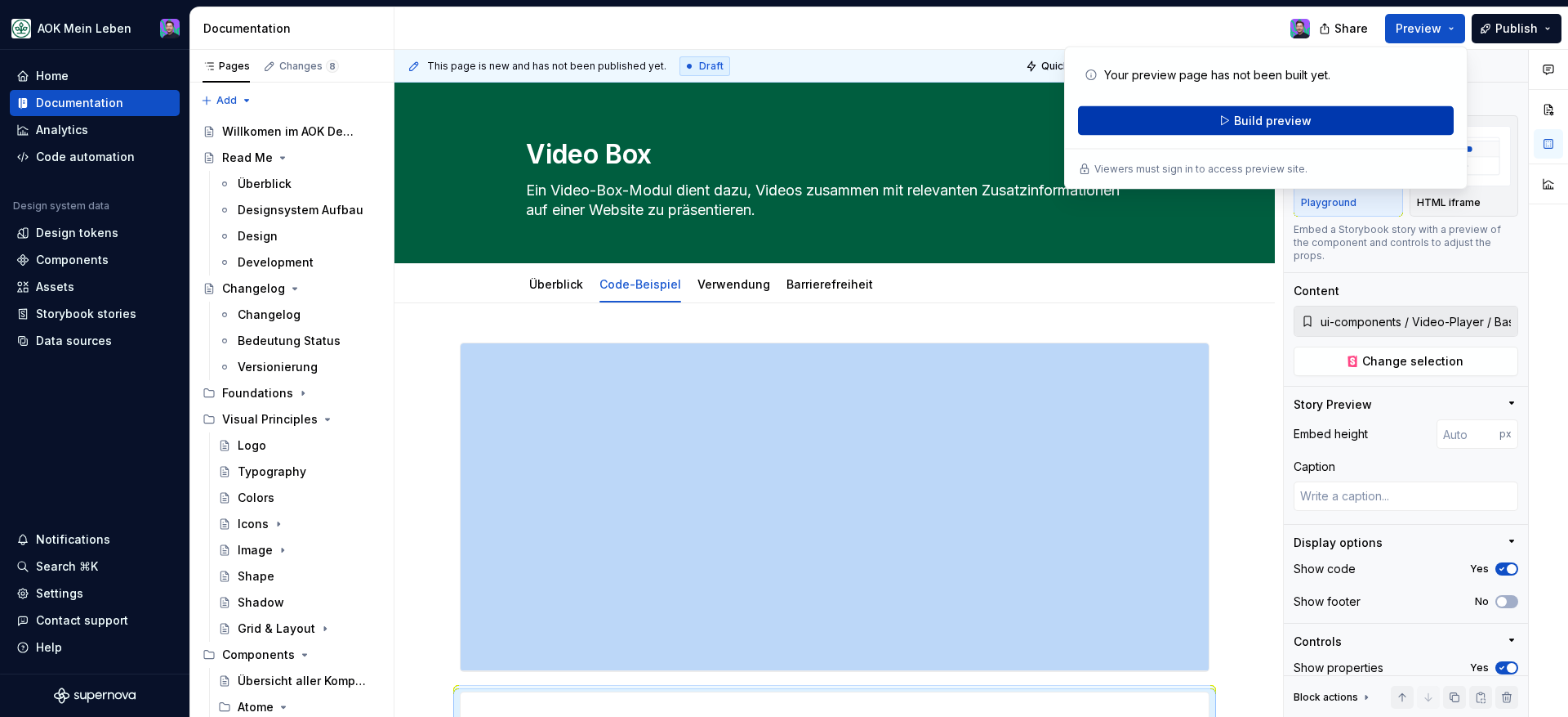
click at [1368, 114] on button "Build preview" at bounding box center [1266, 121] width 376 height 30
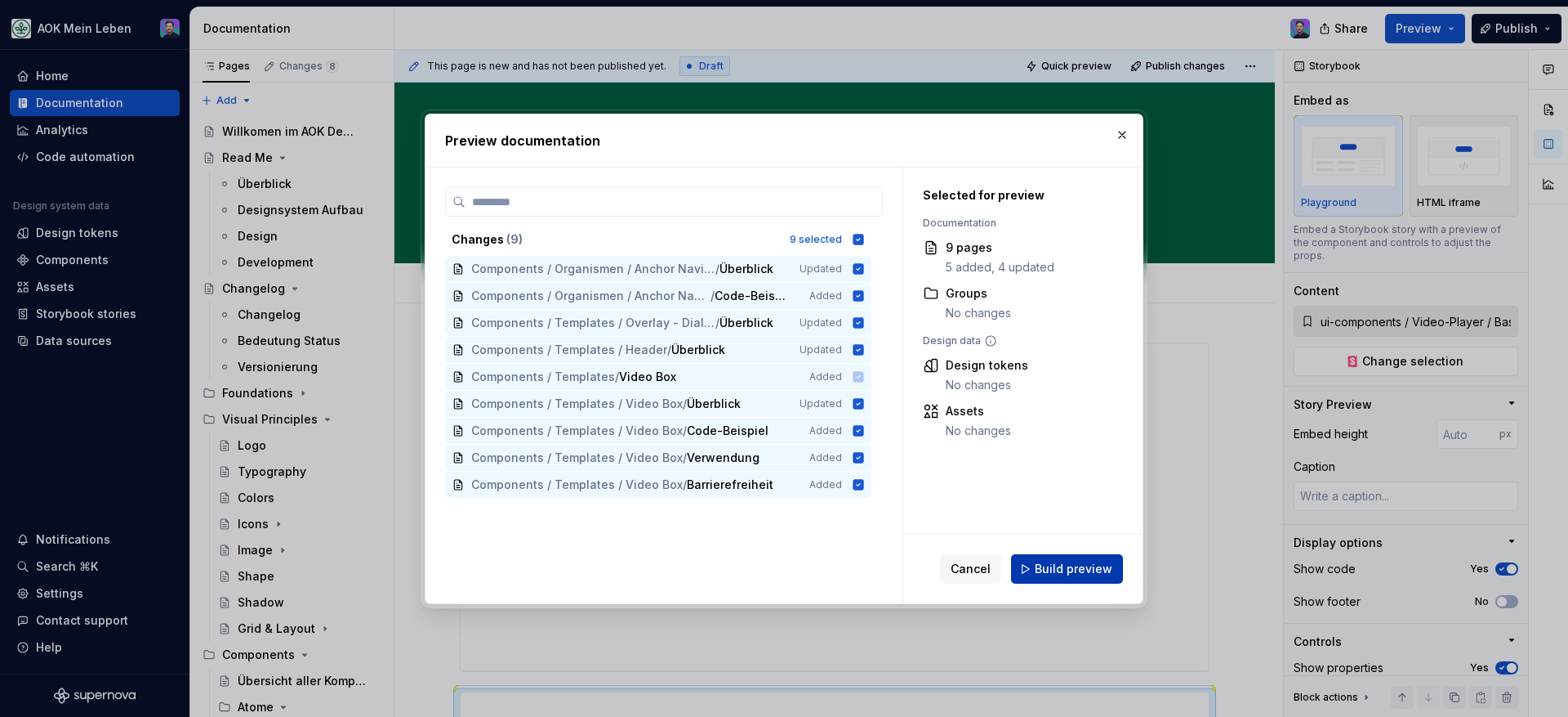
click at [1067, 569] on span "Build preview" at bounding box center [1074, 569] width 77 height 16
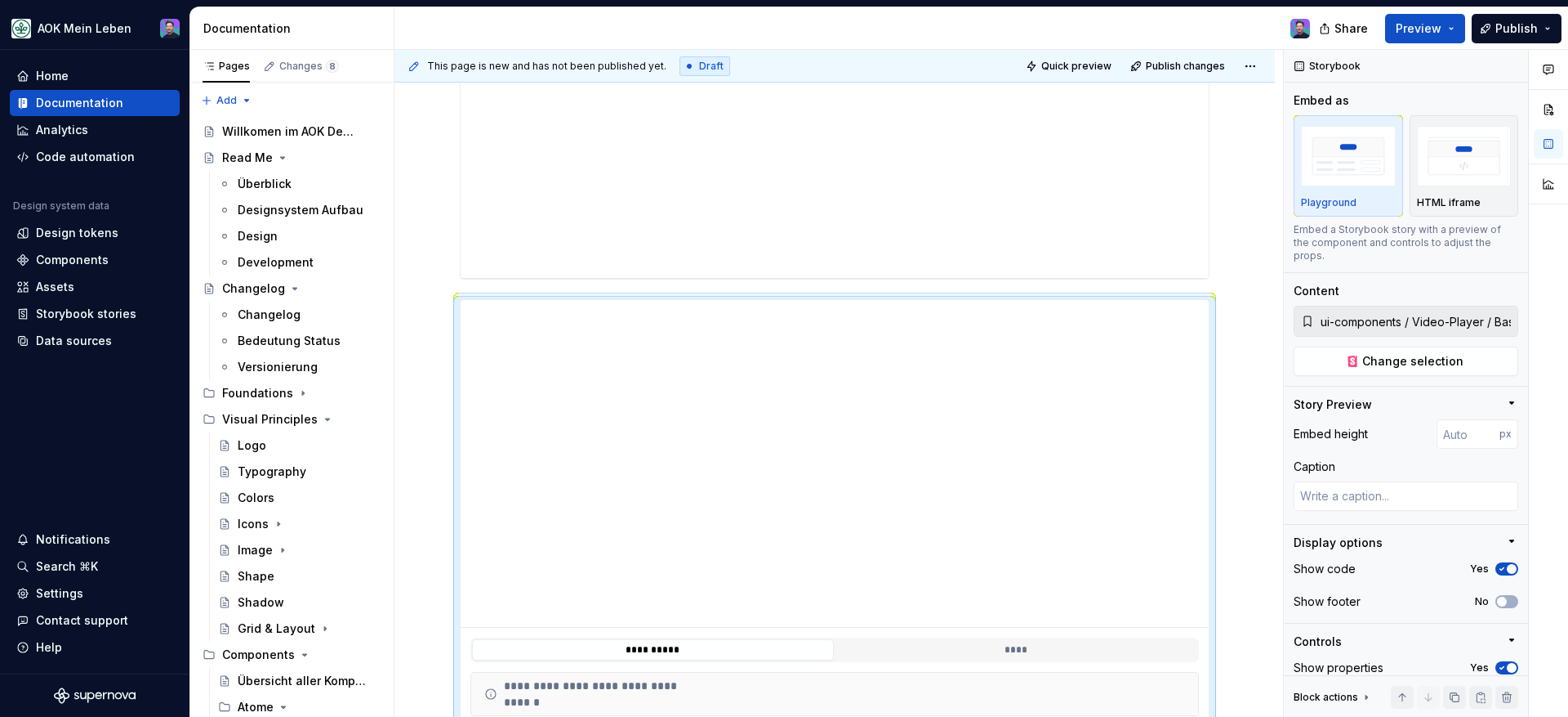
scroll to position [636, 0]
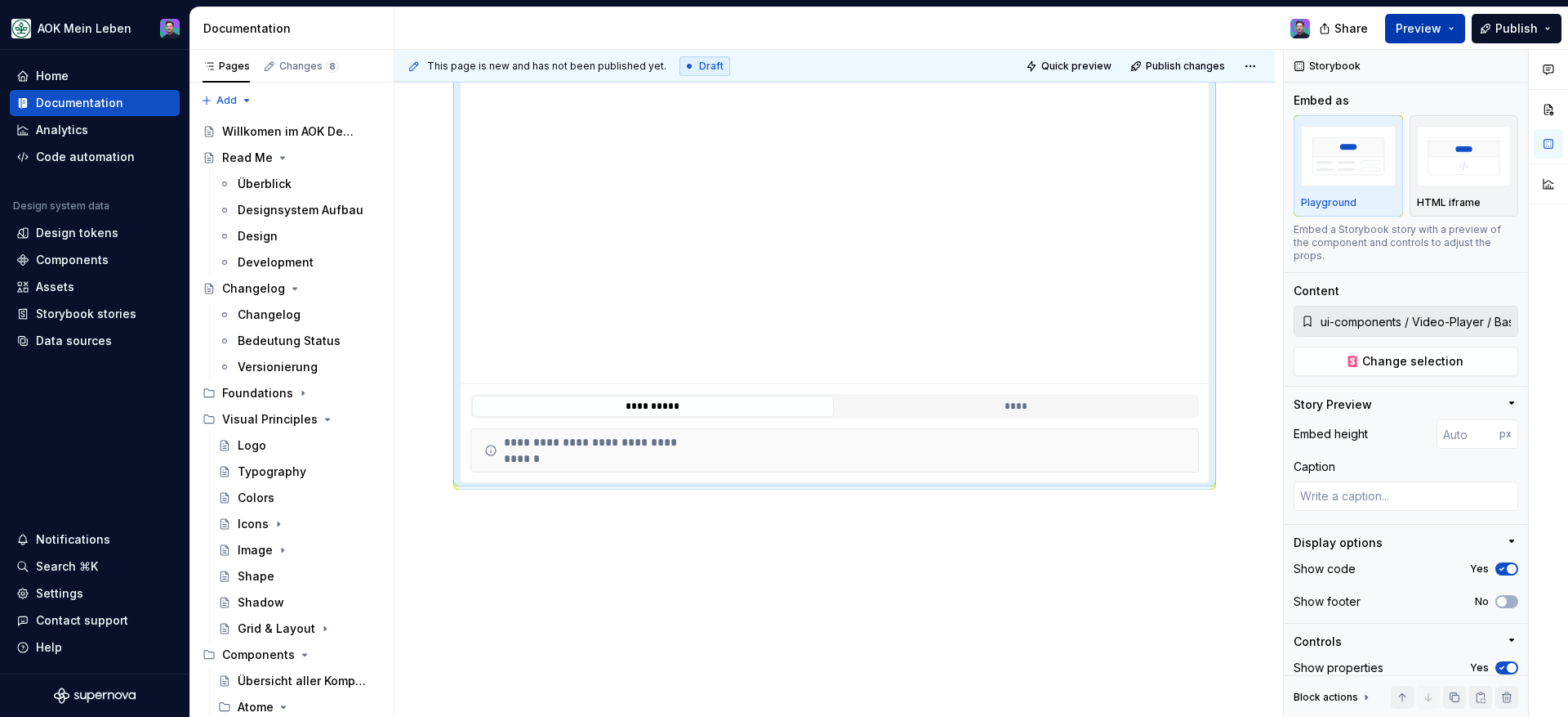
click at [1445, 23] on button "Preview" at bounding box center [1425, 29] width 80 height 30
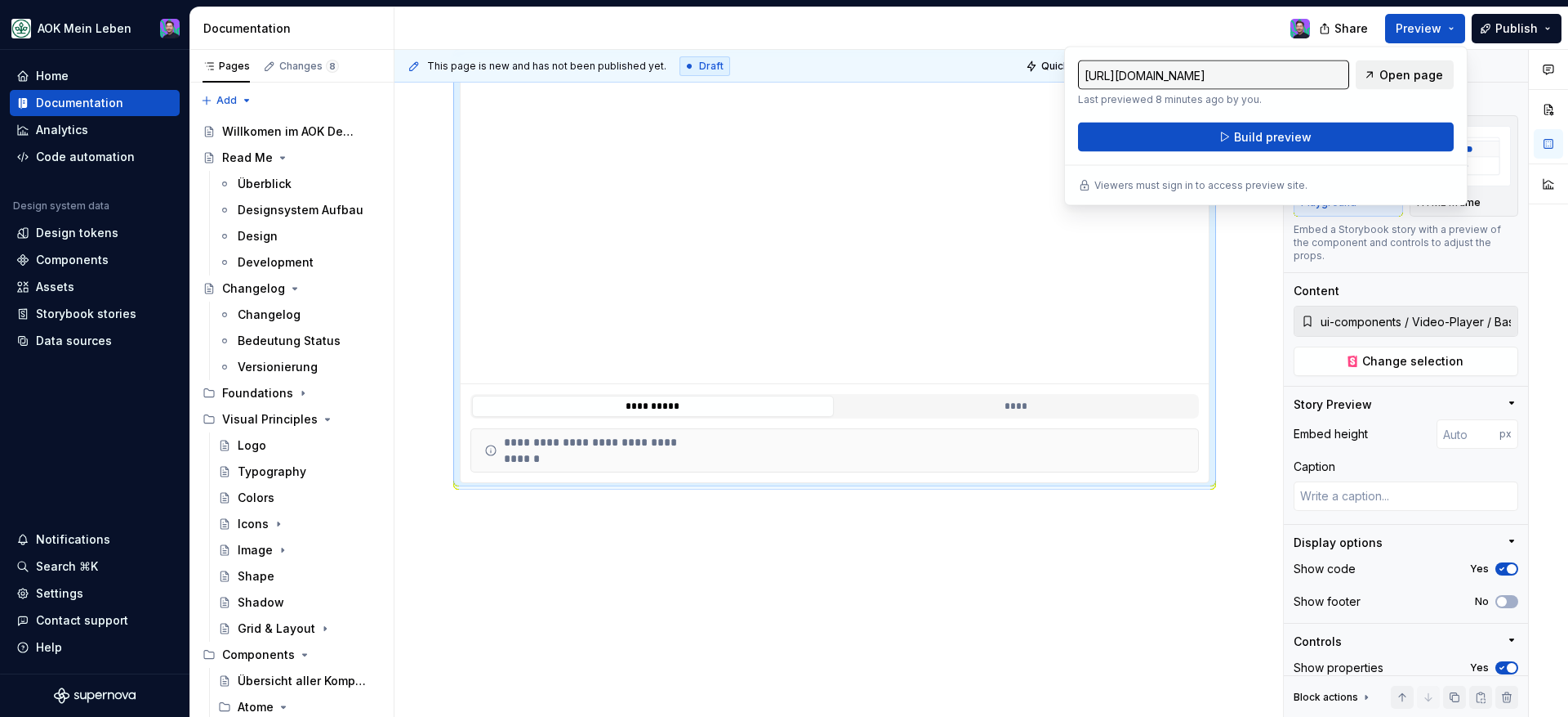
click at [1387, 79] on span "Open page" at bounding box center [1411, 75] width 63 height 16
type textarea "*"
